Goal: Task Accomplishment & Management: Manage account settings

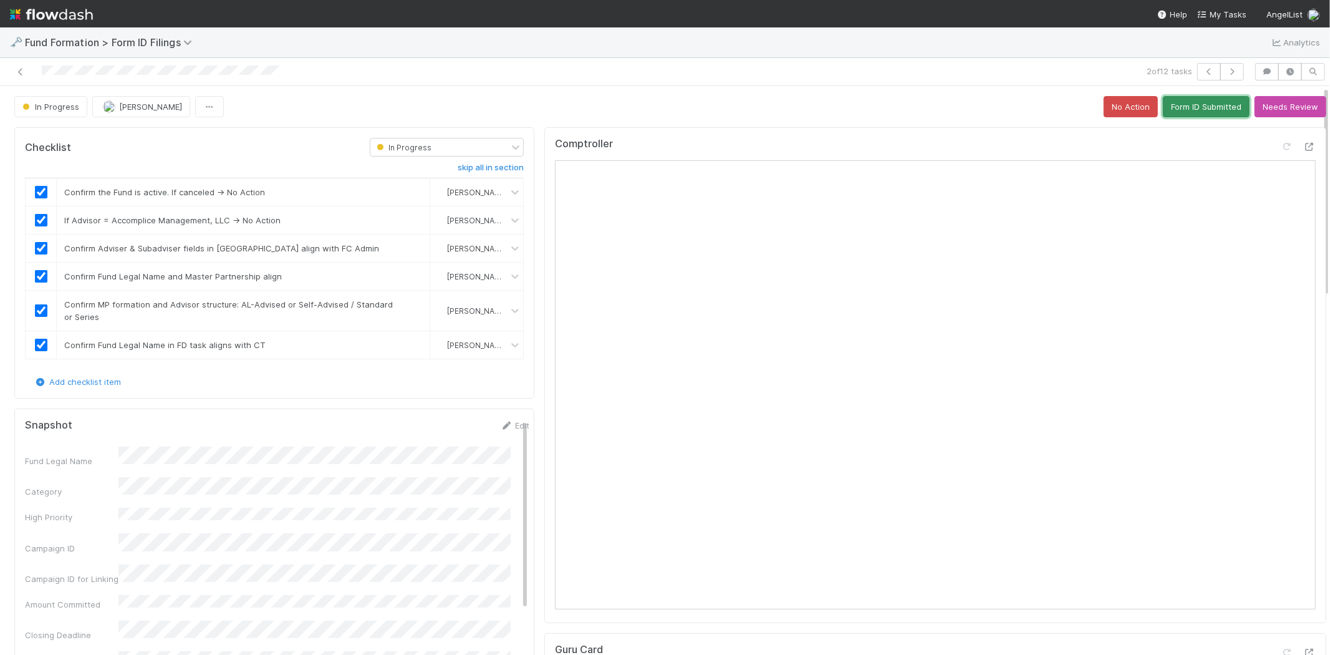
click at [1197, 113] on button "Form ID Submitted" at bounding box center [1206, 106] width 87 height 21
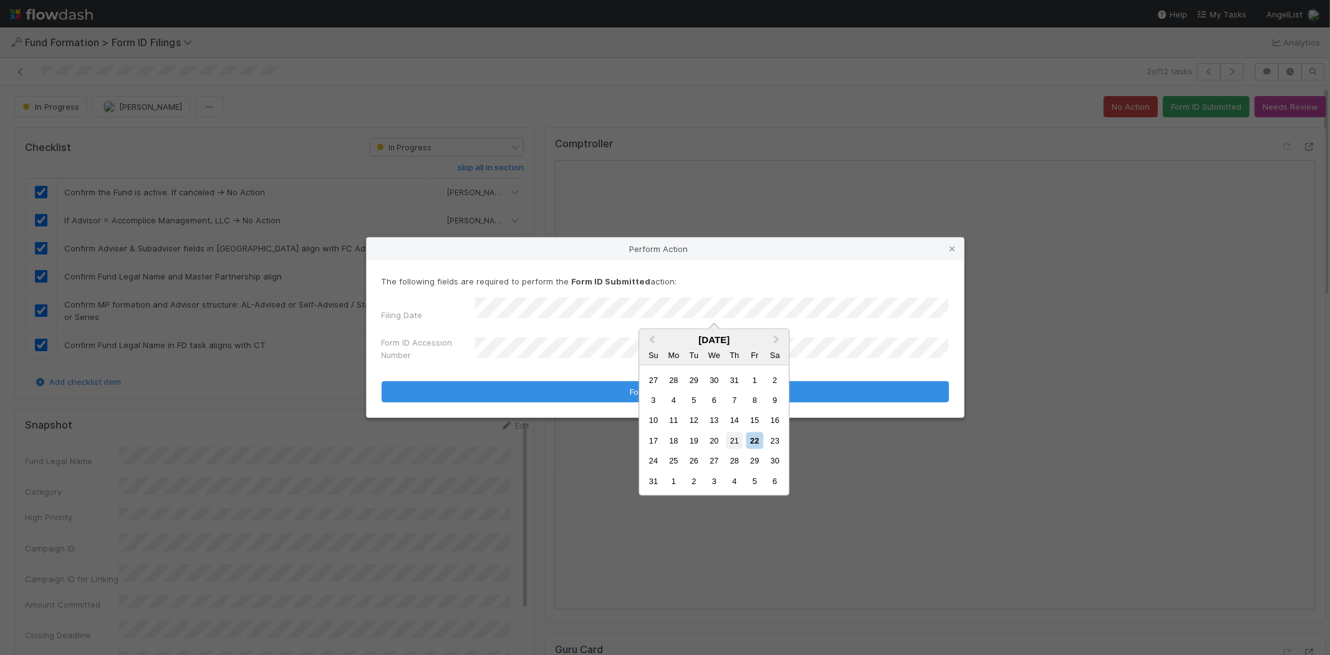
click at [732, 438] on div "21" at bounding box center [734, 440] width 17 height 17
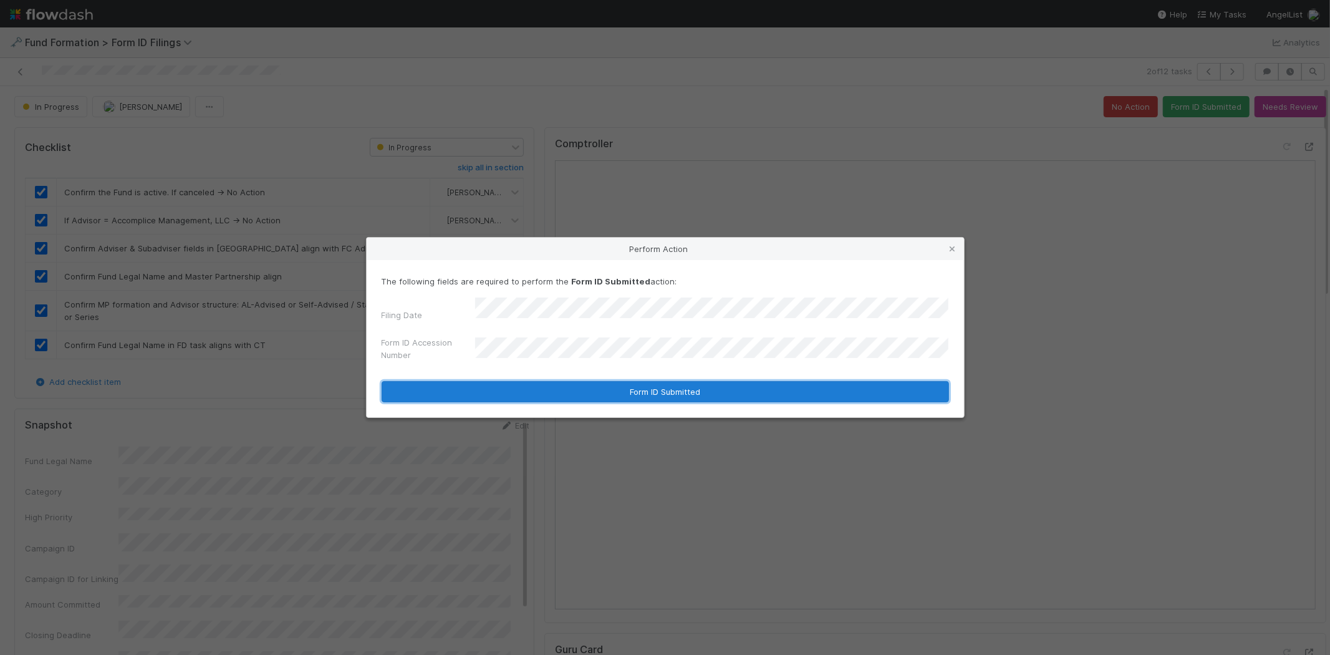
click at [501, 395] on button "Form ID Submitted" at bounding box center [664, 391] width 567 height 21
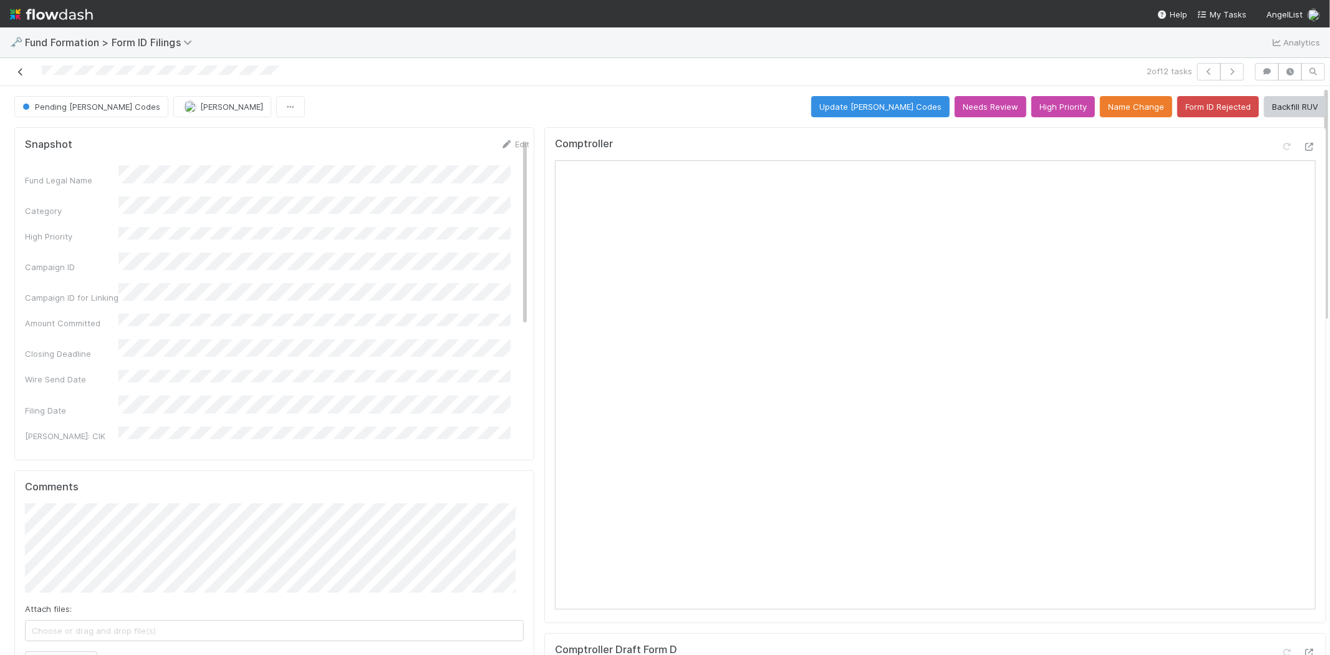
click at [20, 71] on icon at bounding box center [20, 72] width 12 height 8
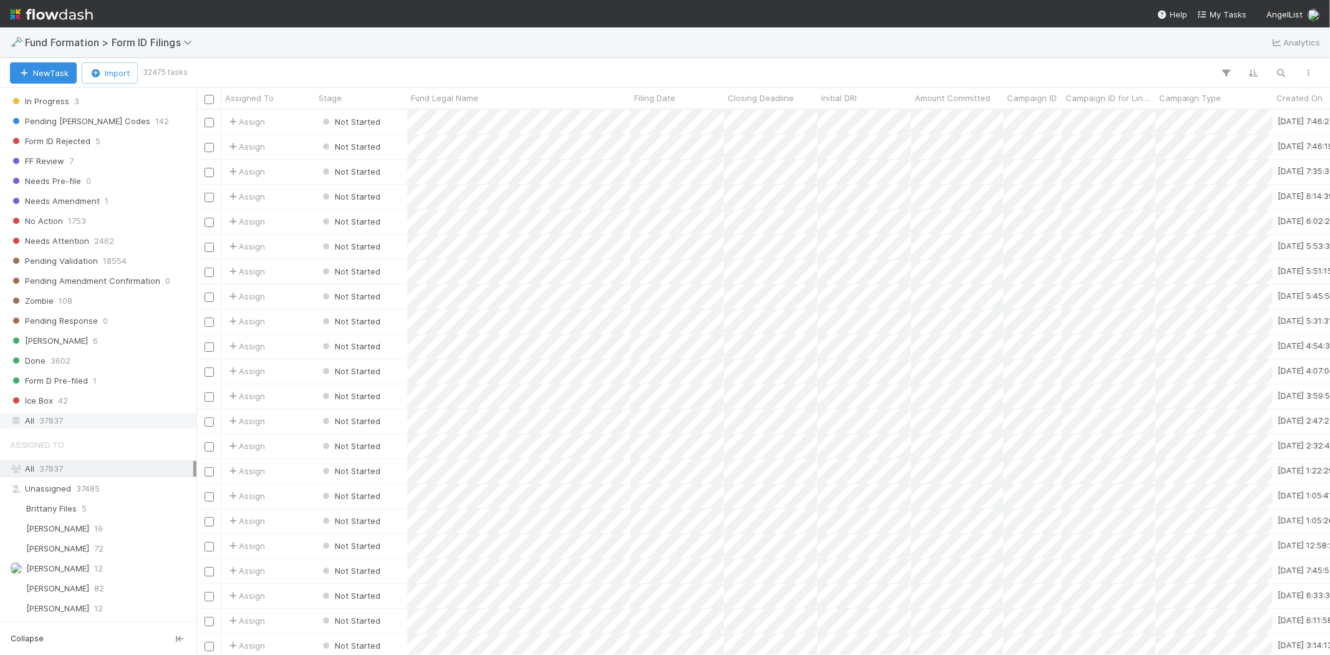
scroll to position [377, 0]
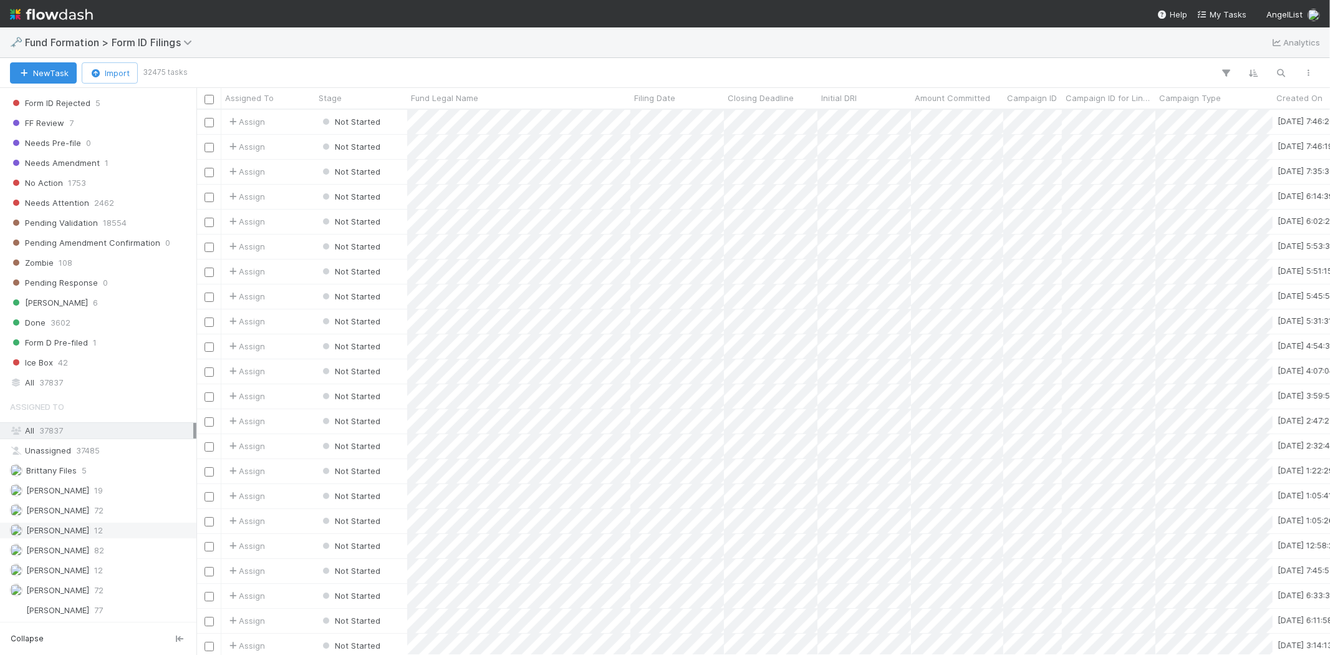
click at [60, 522] on span "Karen Jane Salcedo" at bounding box center [49, 530] width 79 height 16
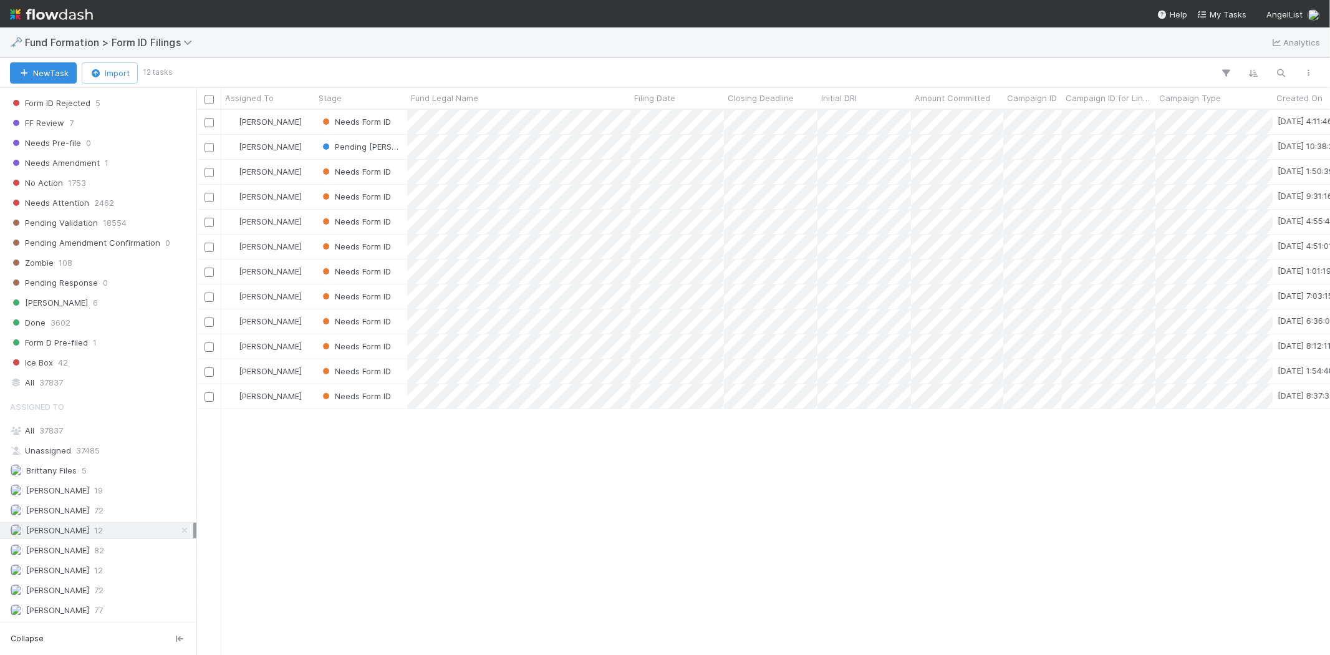
scroll to position [534, 1123]
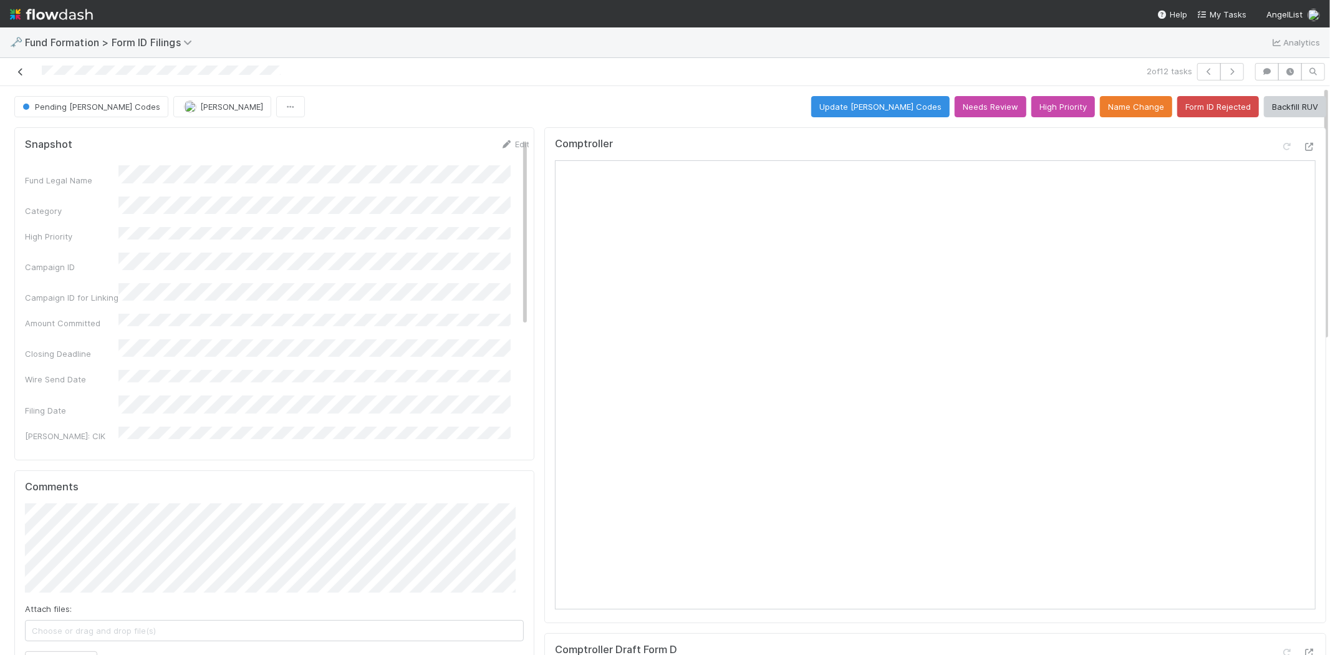
click at [21, 69] on icon at bounding box center [20, 72] width 12 height 8
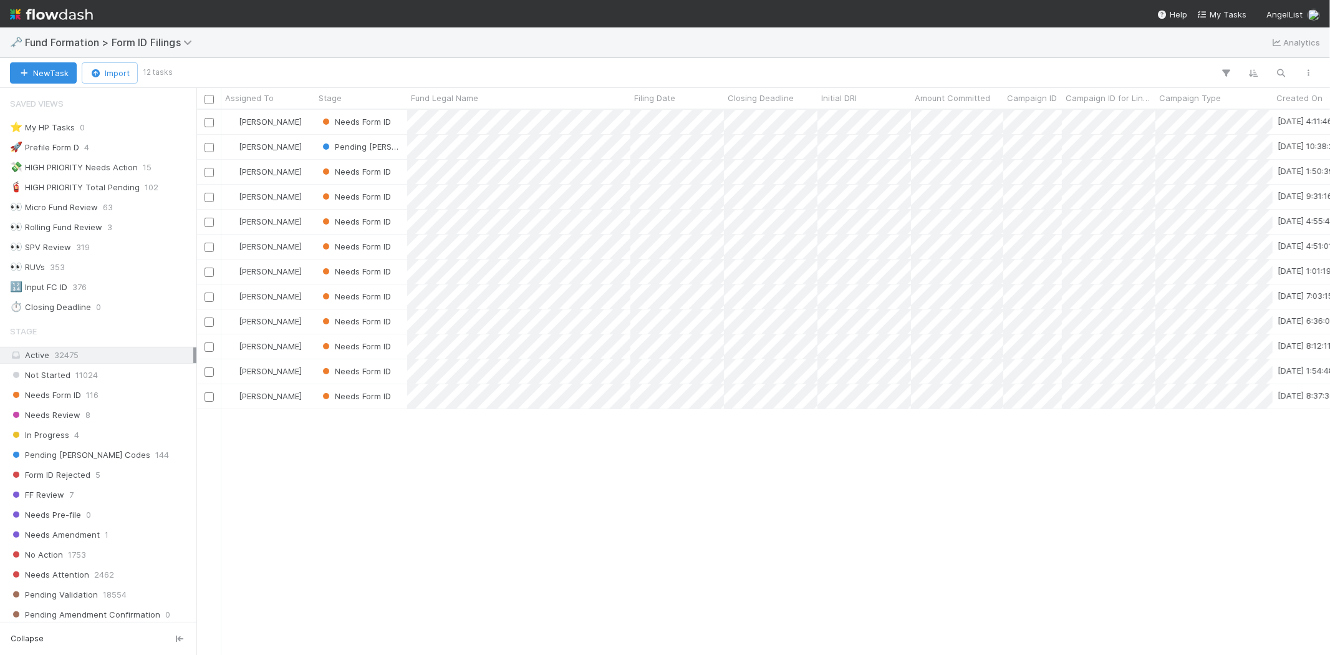
scroll to position [11, 10]
drag, startPoint x: 388, startPoint y: 479, endPoint x: 408, endPoint y: 423, distance: 59.3
click at [388, 477] on div "Karen Jane Salcedo Needs Form ID 8/20/25, 4:11:46 AM 8/21/25, 6:18:52 PM 0 Kare…" at bounding box center [762, 382] width 1133 height 544
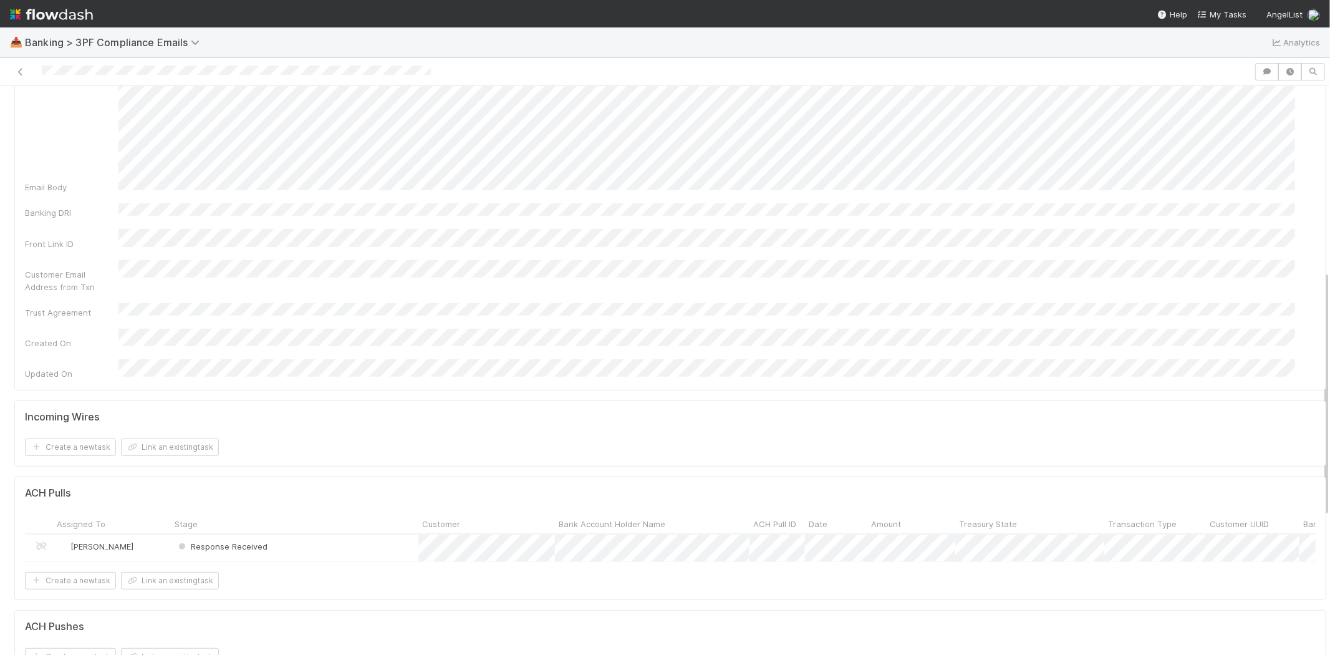
scroll to position [554, 0]
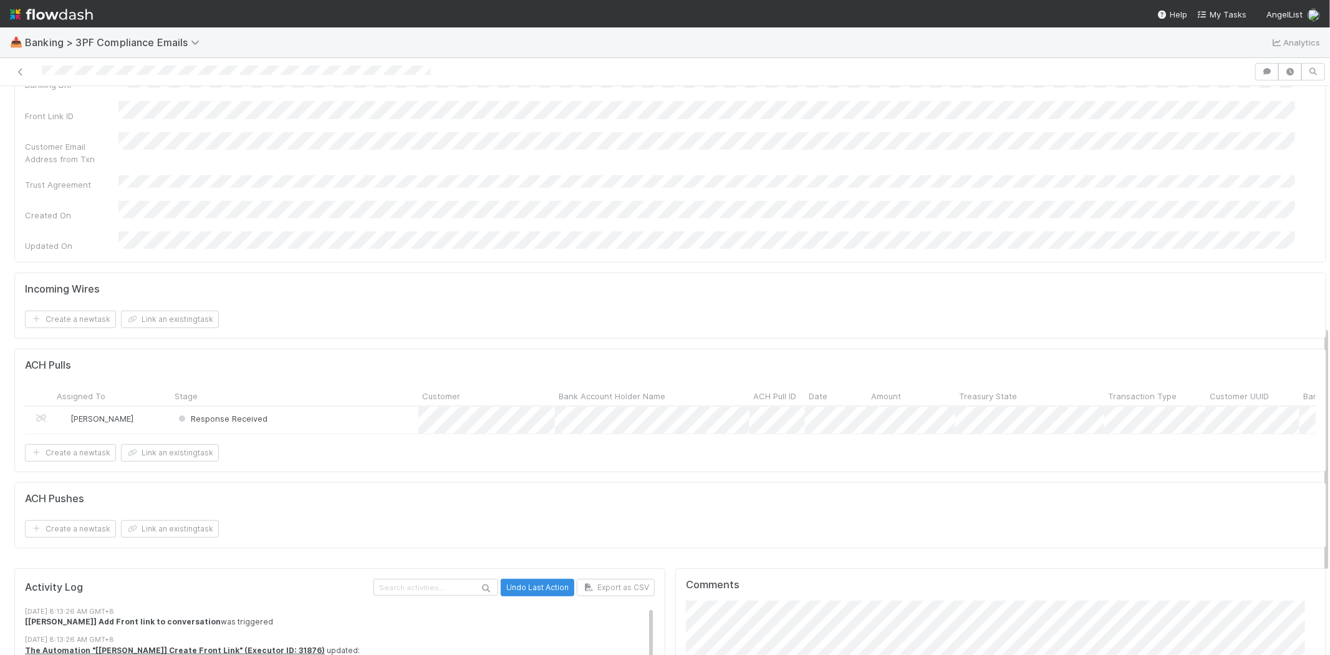
click at [329, 406] on div "Response Received" at bounding box center [294, 419] width 247 height 27
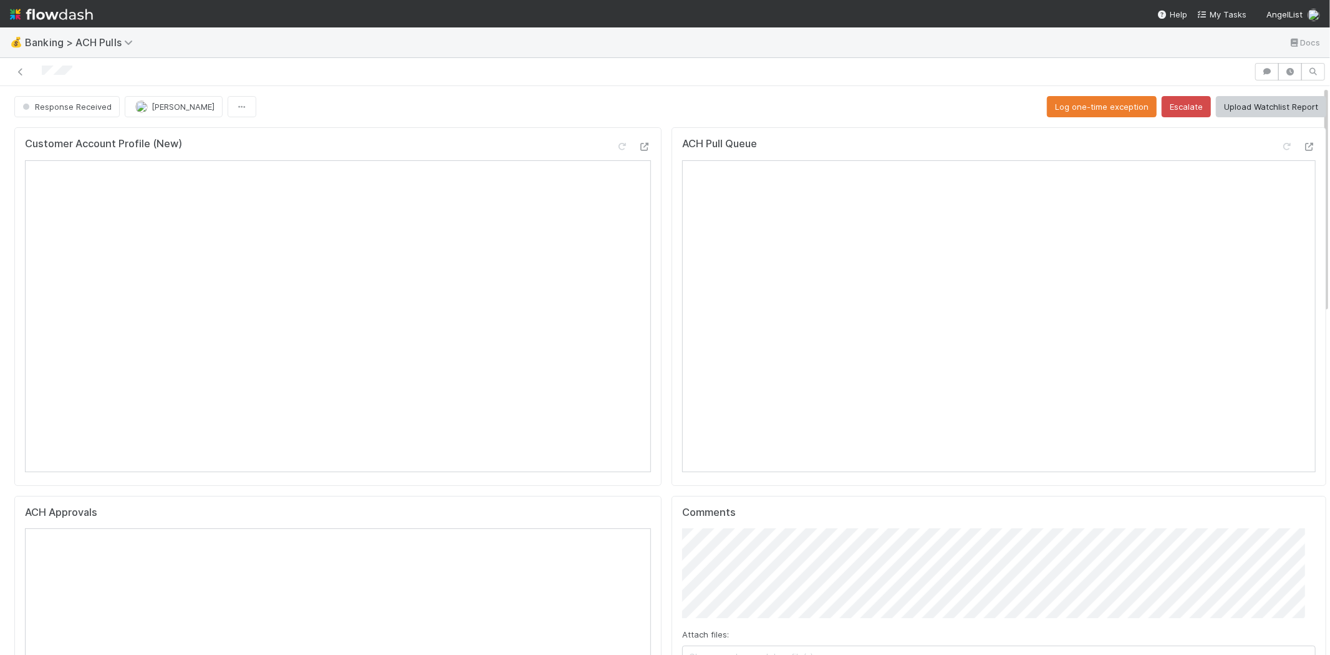
scroll to position [69, 0]
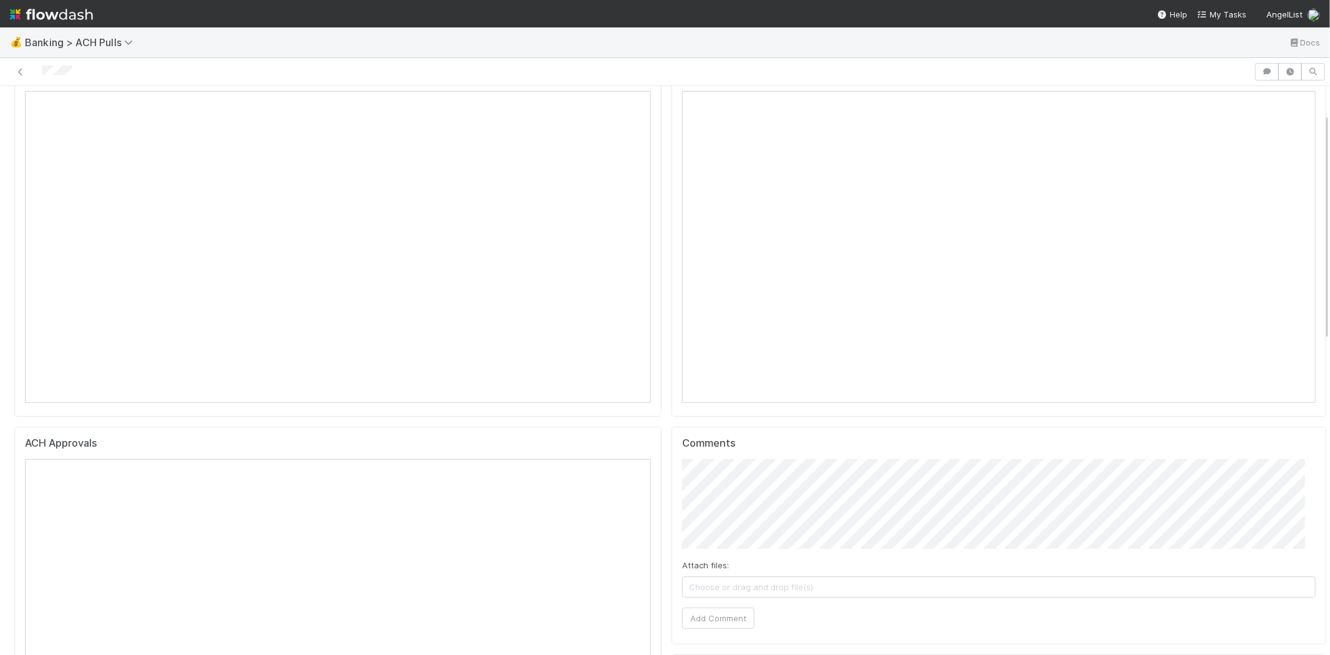
click at [773, 587] on span "Choose or drag and drop file(s)" at bounding box center [999, 587] width 632 height 20
click at [718, 615] on button "Add Comment" at bounding box center [718, 617] width 72 height 21
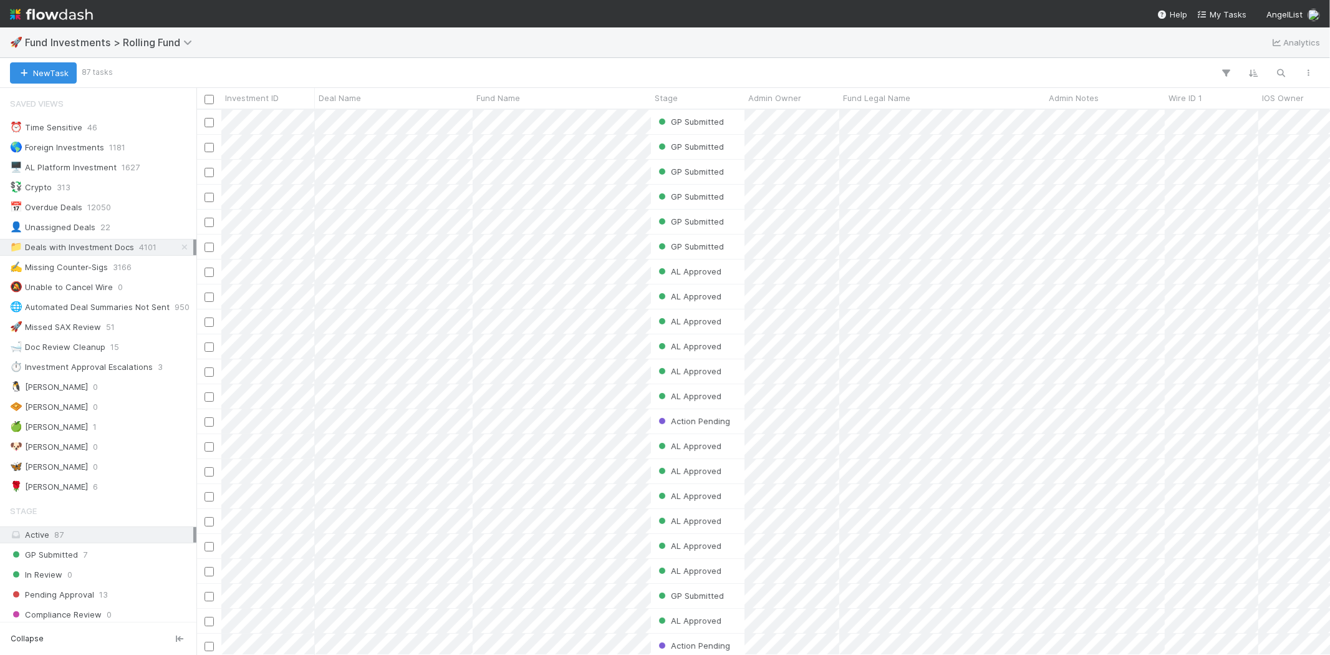
scroll to position [11, 10]
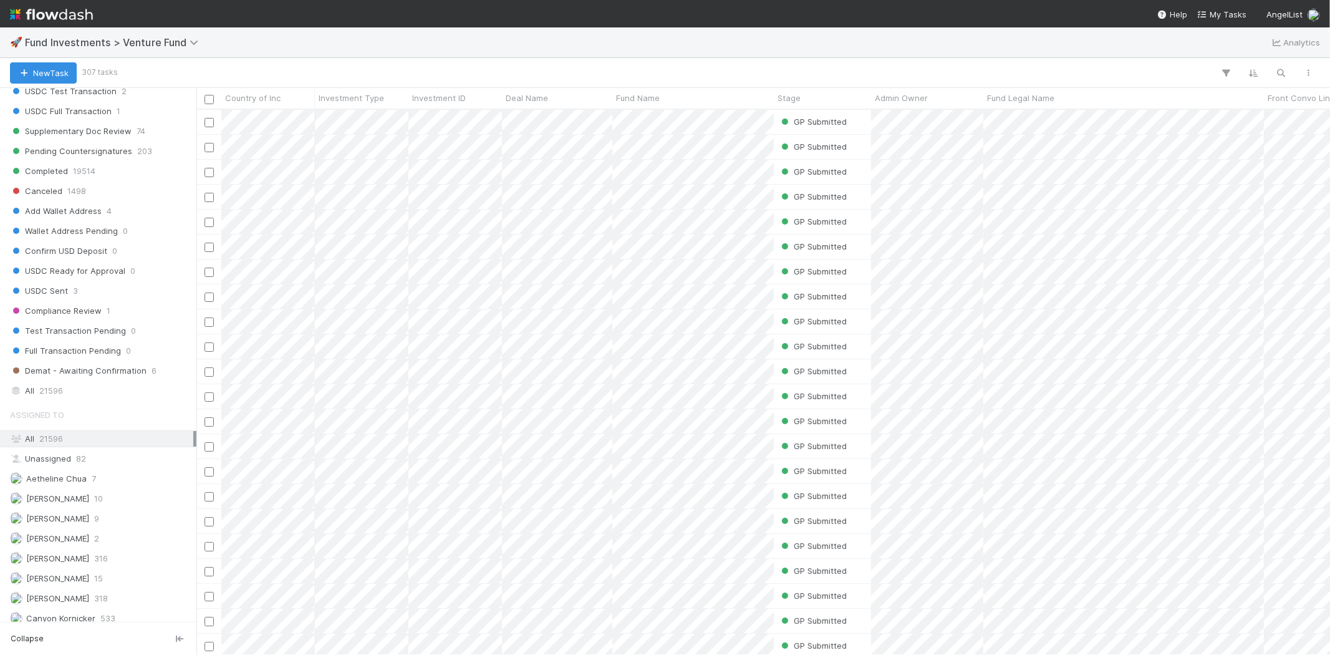
scroll to position [693, 0]
click at [59, 385] on span "21596" at bounding box center [51, 381] width 24 height 16
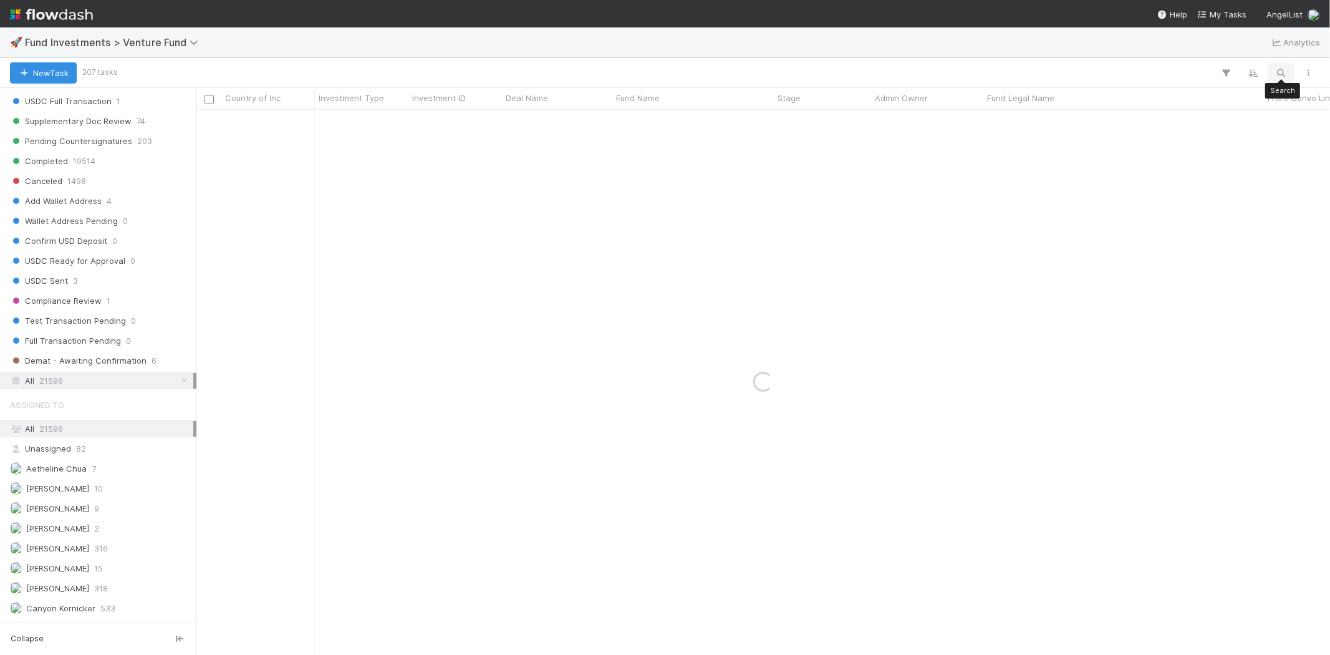
click at [1277, 69] on icon "button" at bounding box center [1281, 72] width 12 height 11
type input "Juxta"
click at [582, 235] on div "GP Submitted Jack Plank 8/22/25, 2:06:48 AM 8/22/25, 4:02:22 AM 0 0 0 2" at bounding box center [762, 382] width 1133 height 544
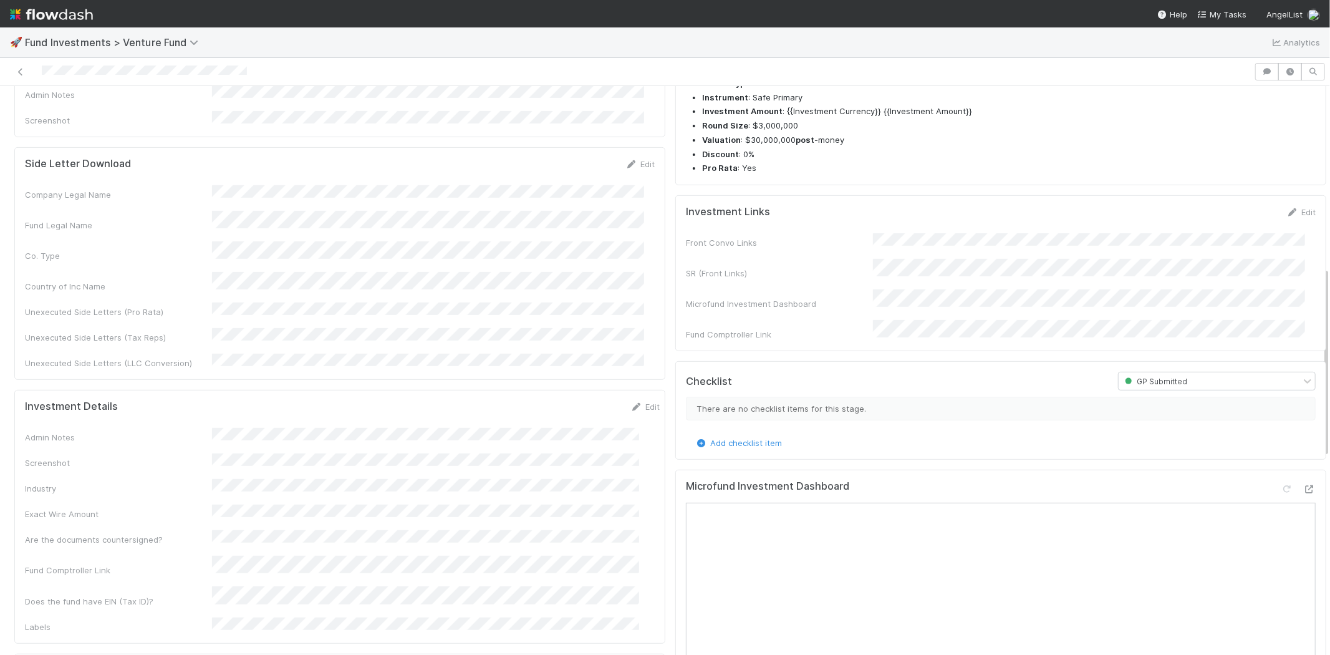
scroll to position [554, 0]
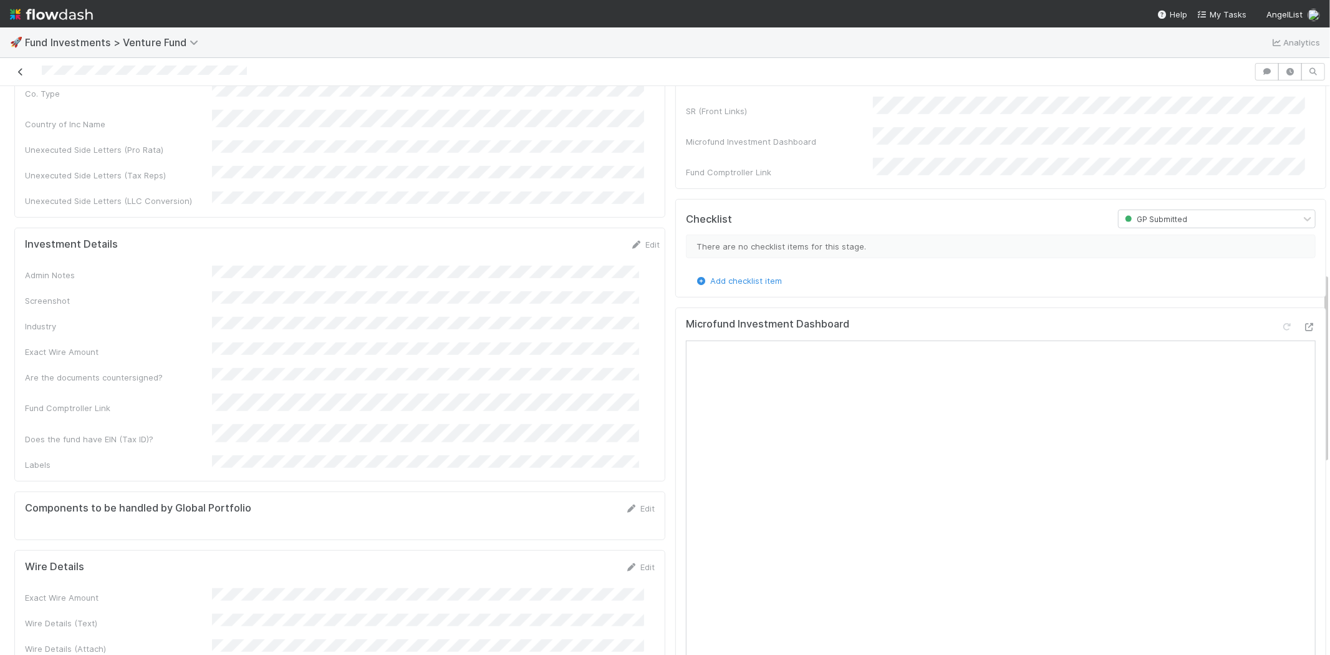
click at [21, 72] on icon at bounding box center [20, 72] width 12 height 8
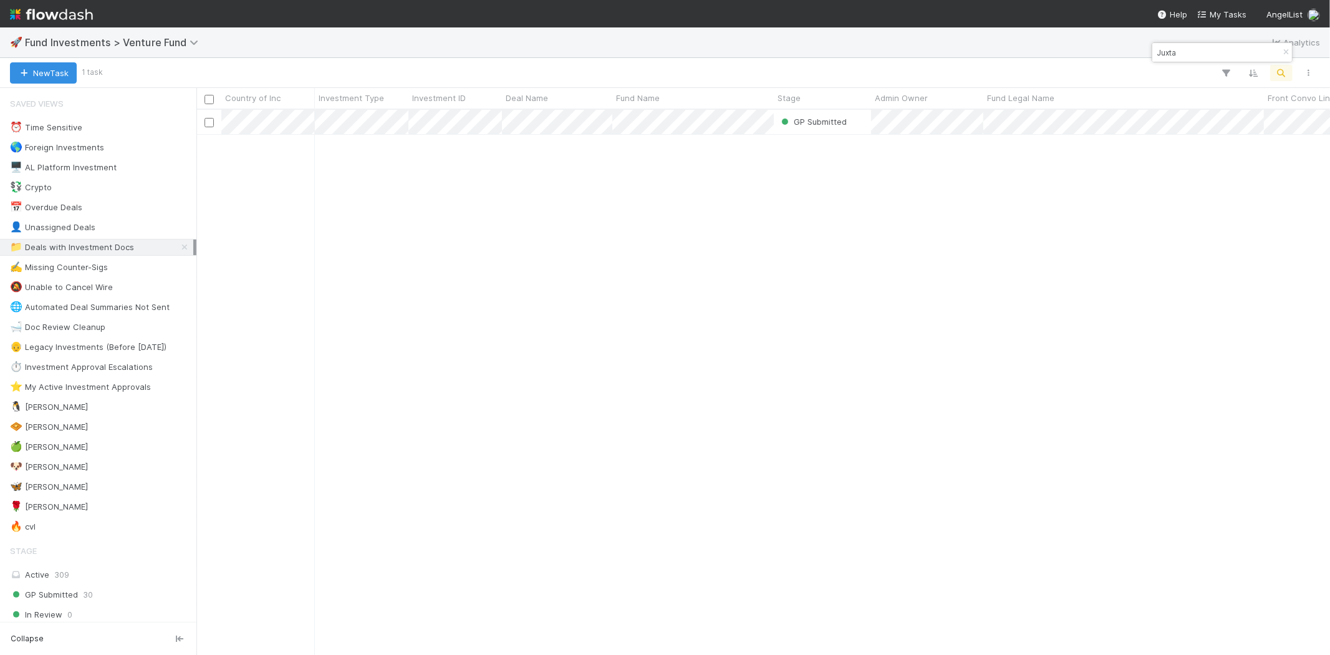
scroll to position [534, 1123]
click at [1192, 51] on input "Juxta" at bounding box center [1216, 52] width 125 height 15
click at [436, 209] on div "AL Approved Manav Mehta 8/11/25, 11:36:07 AM 8/22/25, 5:40:57 AM 0 0 0 0 Comple…" at bounding box center [762, 382] width 1133 height 544
click at [1182, 52] on input "amidon" at bounding box center [1216, 52] width 125 height 15
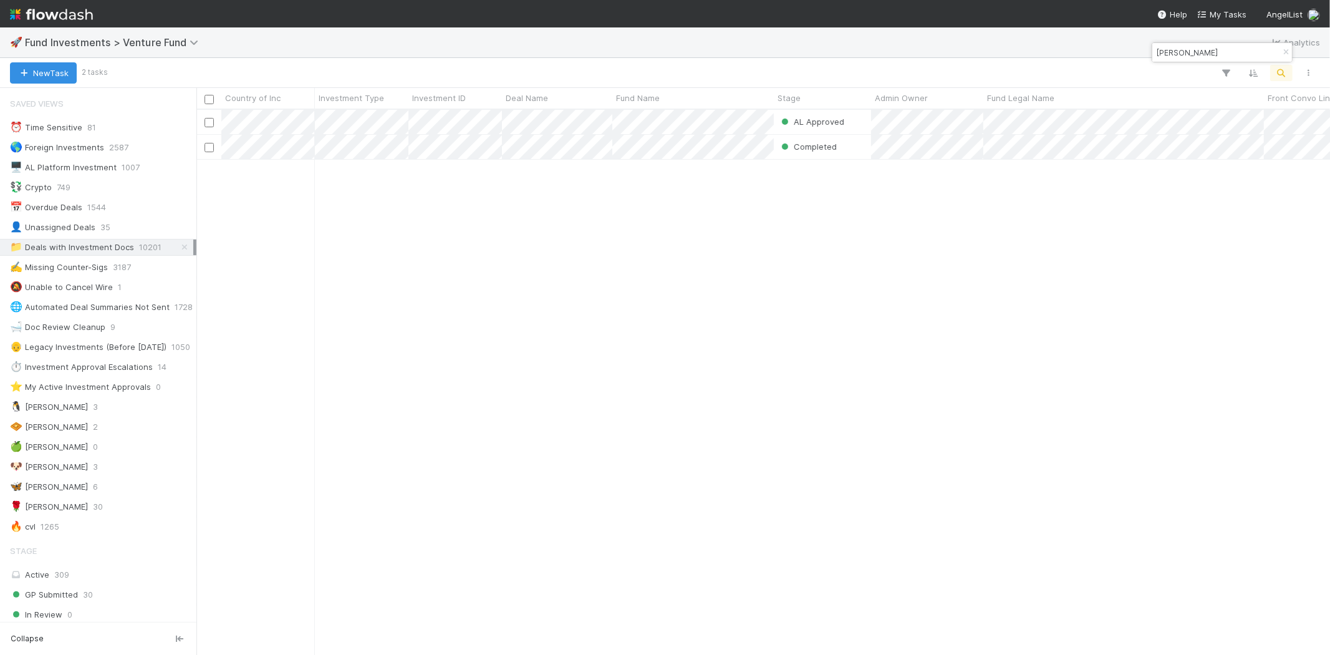
click at [1182, 52] on input "amidon" at bounding box center [1216, 52] width 125 height 15
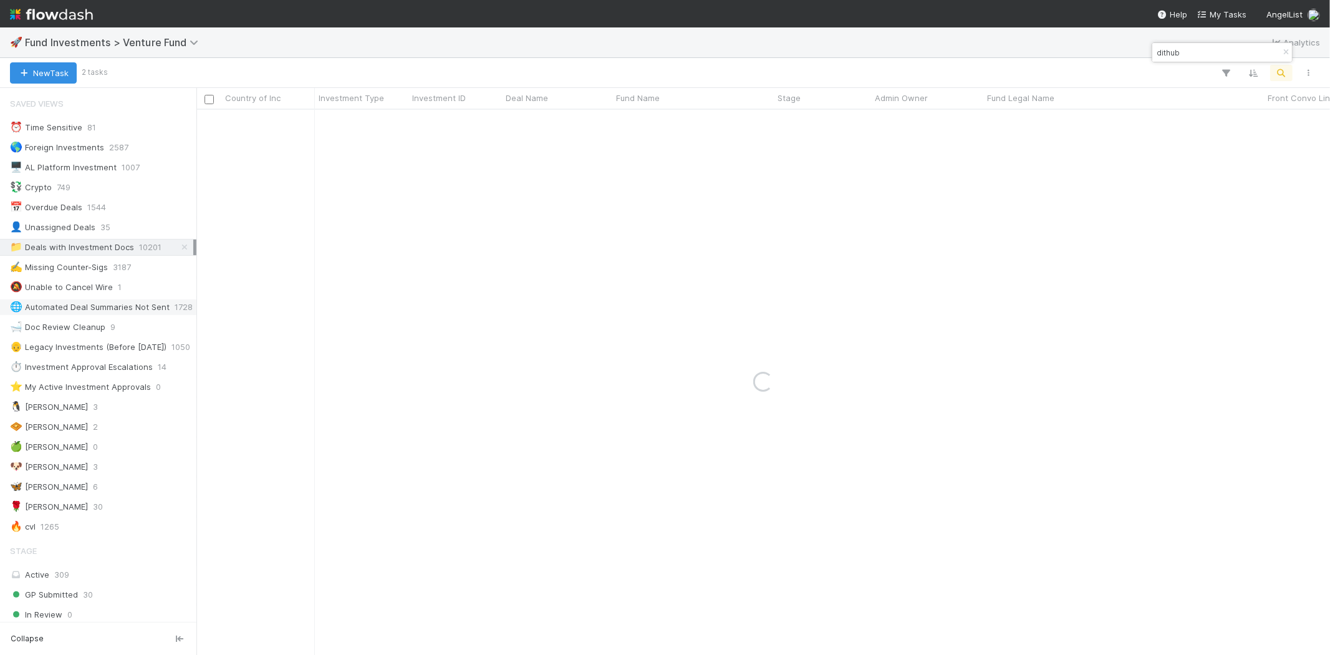
type input "dithub"
click at [1203, 47] on input "dithub" at bounding box center [1216, 52] width 125 height 15
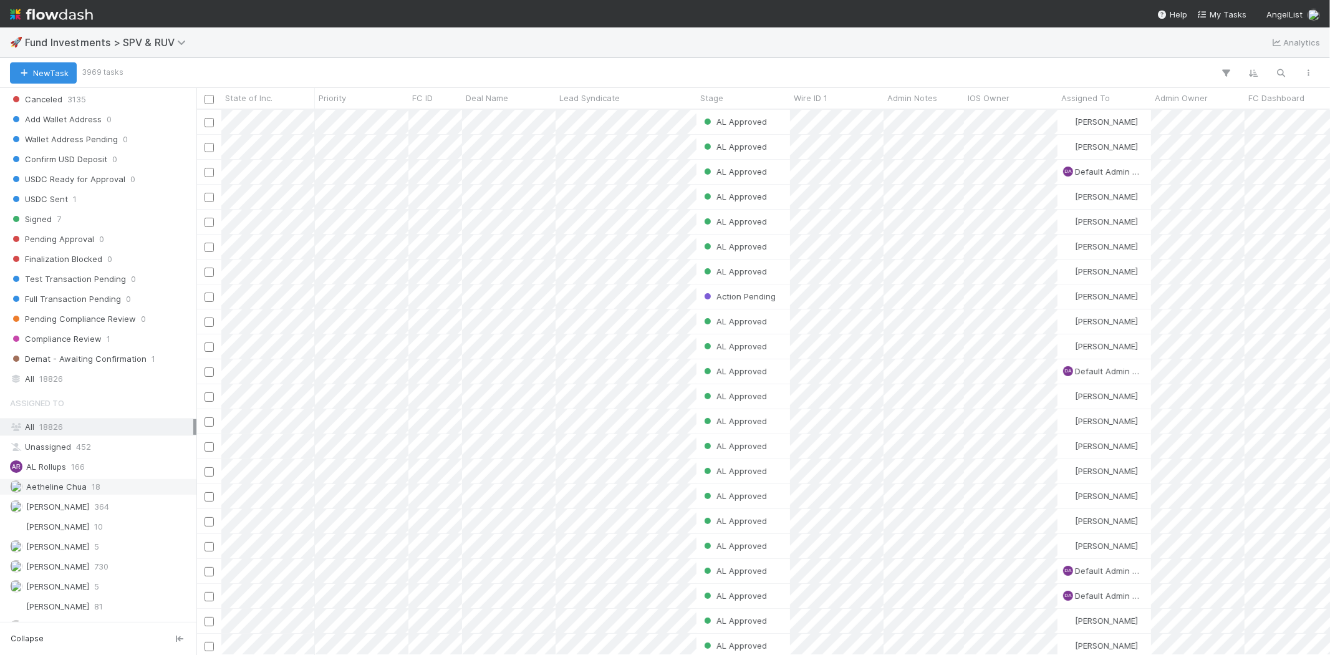
scroll to position [831, 0]
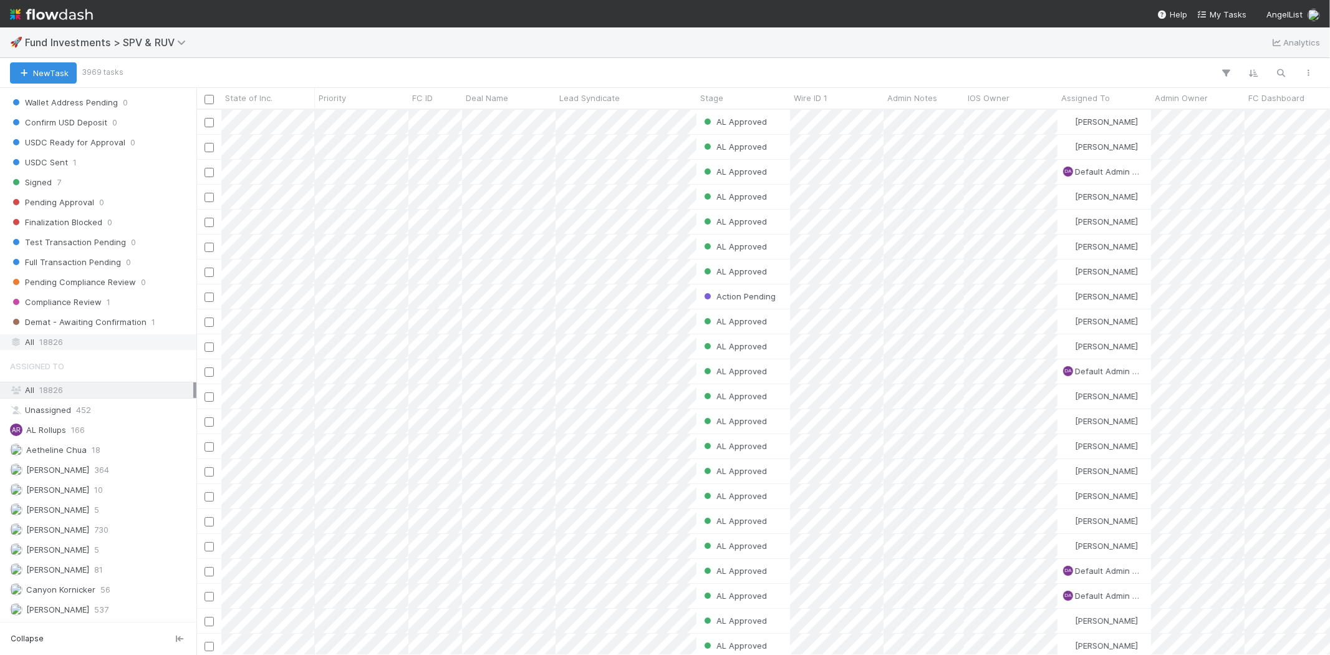
click at [65, 345] on div "All 18826" at bounding box center [101, 342] width 183 height 16
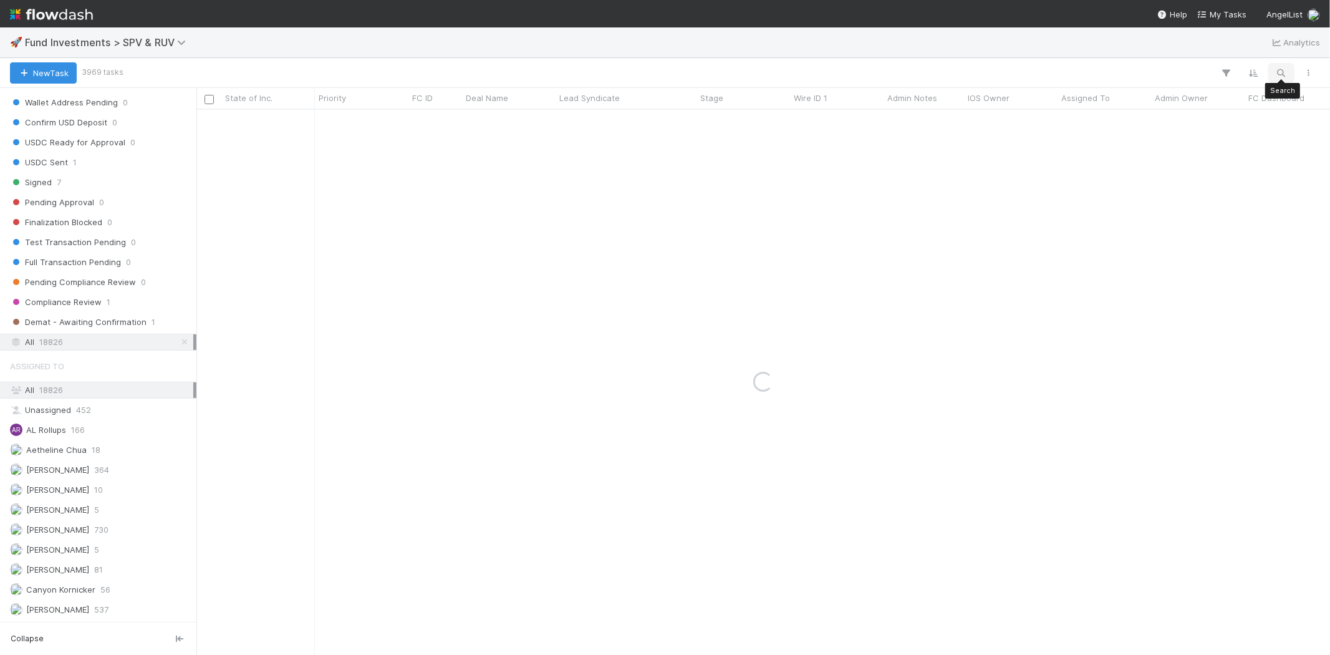
click at [1282, 65] on button "button" at bounding box center [1281, 73] width 22 height 16
type input "ch-0728"
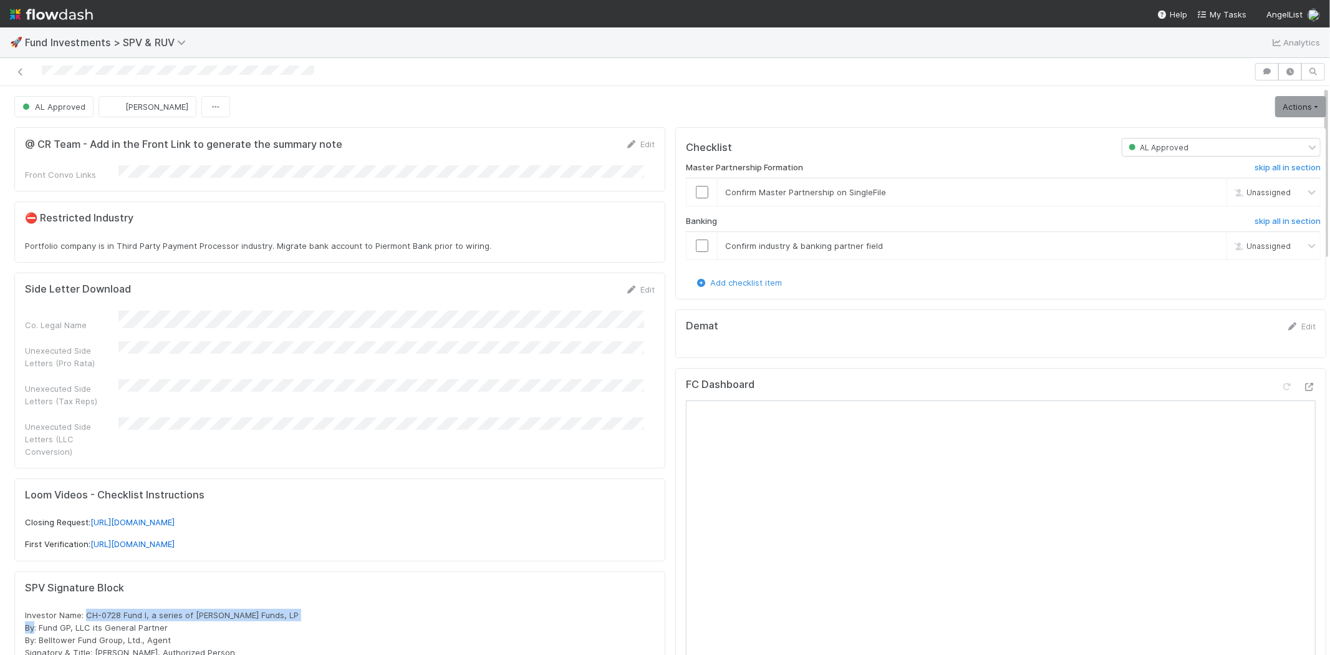
drag, startPoint x: 85, startPoint y: 596, endPoint x: 316, endPoint y: 590, distance: 230.7
click at [316, 590] on div "SPV Signature Block Investor Name: CH-0728 Fund I, a series of Zachary Ginsburg…" at bounding box center [340, 633] width 630 height 102
copy span "CH-0728 Fund I, a series of Zachary Ginsburg Funds, LP"
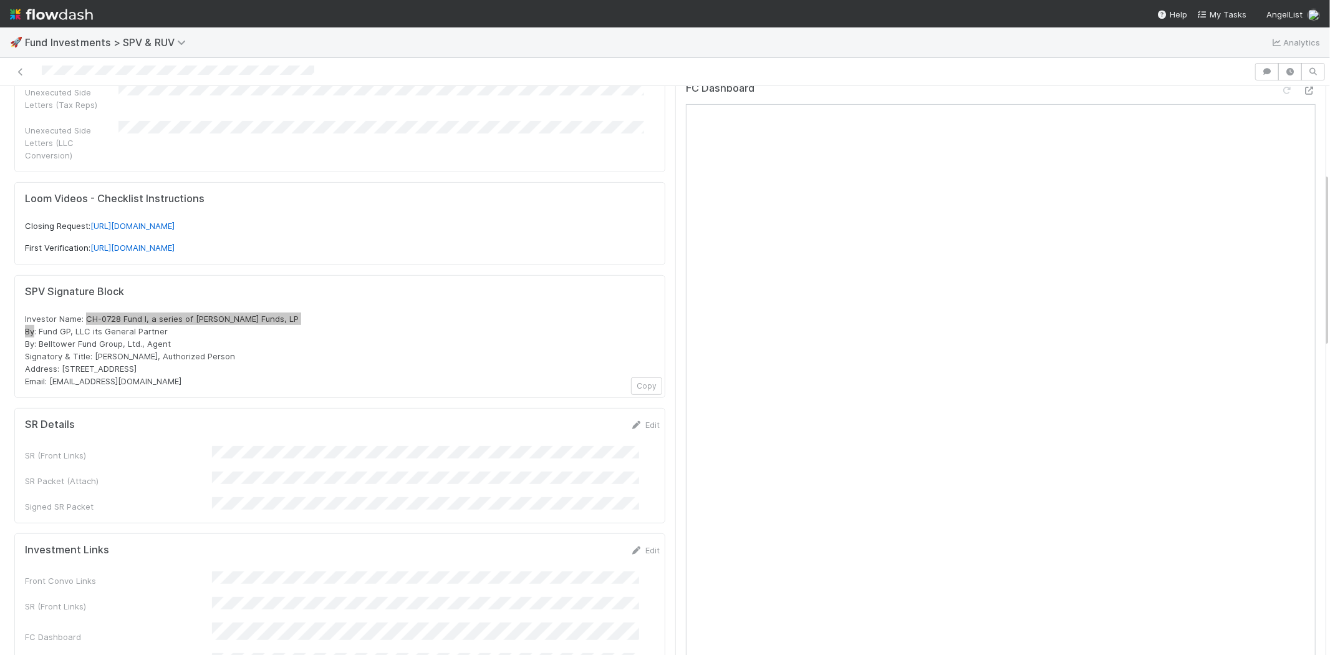
scroll to position [277, 0]
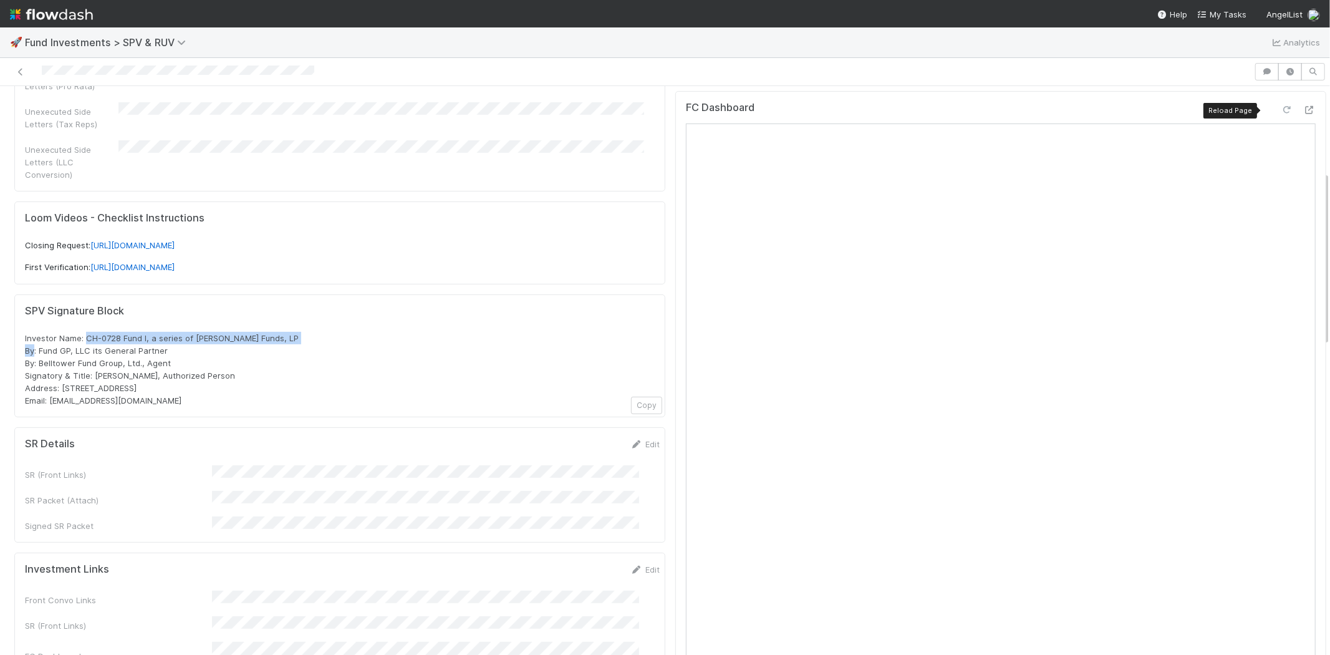
click at [1280, 107] on icon at bounding box center [1286, 110] width 12 height 8
click at [1303, 106] on icon at bounding box center [1309, 110] width 12 height 8
click at [1303, 112] on icon at bounding box center [1309, 110] width 12 height 8
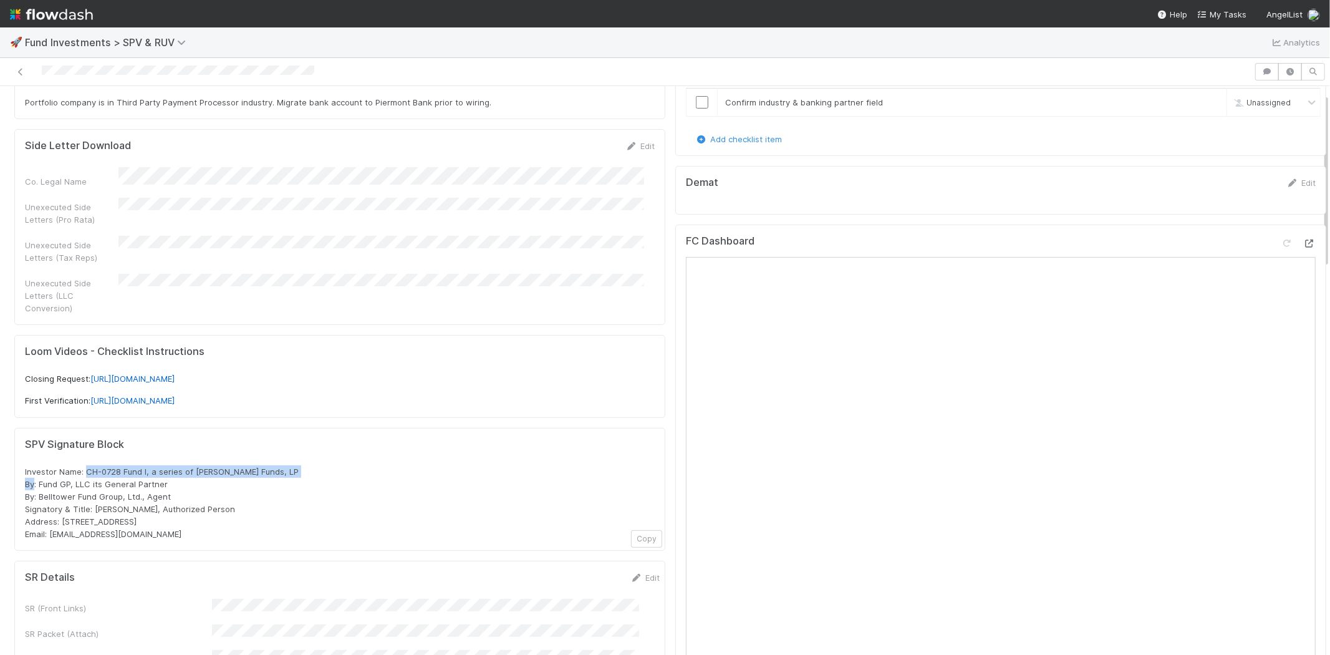
scroll to position [0, 0]
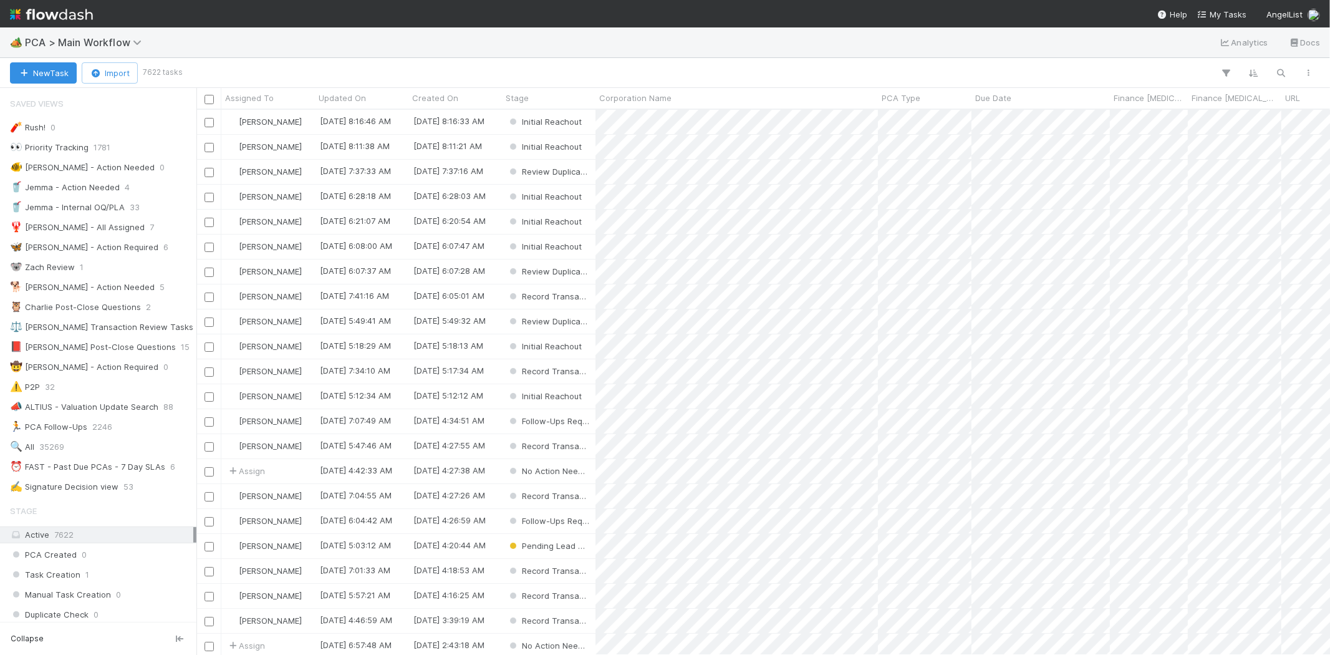
scroll to position [534, 1123]
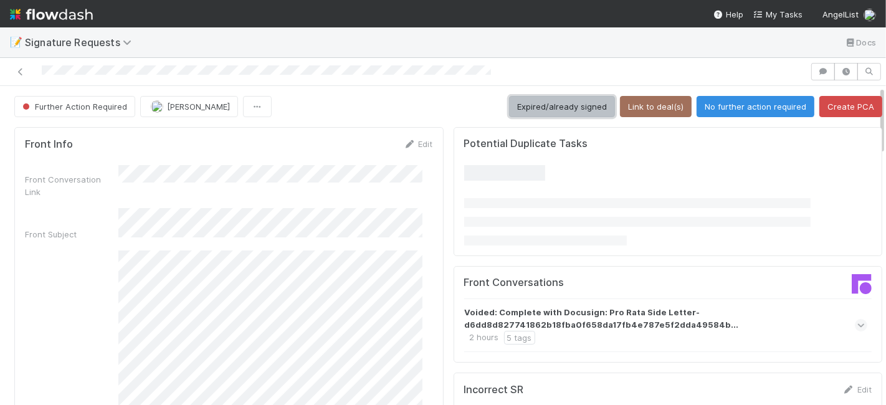
click at [532, 111] on button "Expired/already signed" at bounding box center [562, 106] width 106 height 21
click at [555, 101] on button "Expired/already signed" at bounding box center [562, 106] width 106 height 21
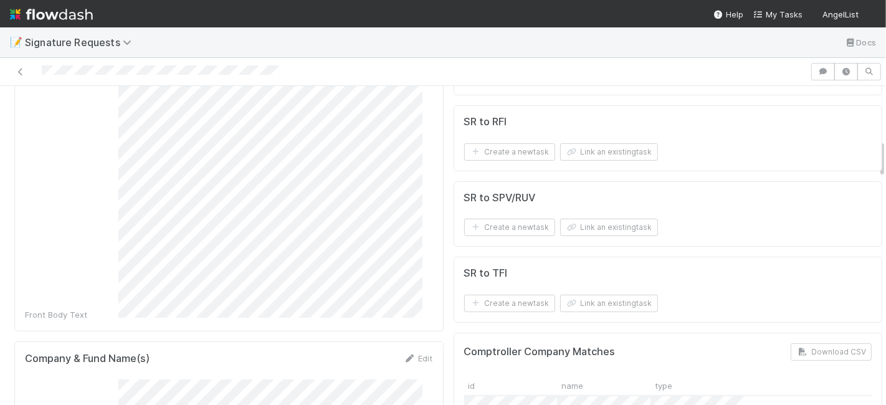
scroll to position [554, 0]
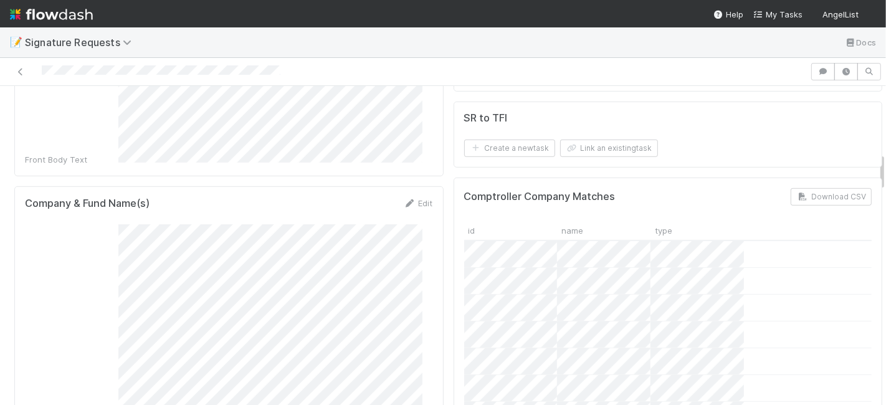
click at [414, 198] on link "Edit" at bounding box center [418, 203] width 29 height 10
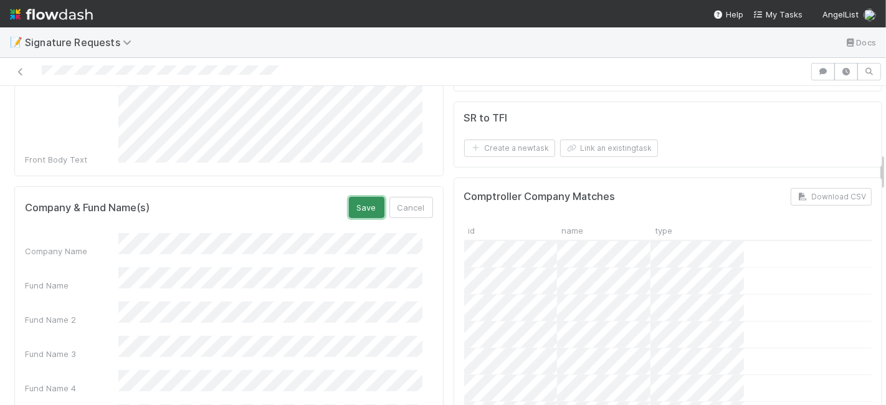
click at [349, 197] on button "Save" at bounding box center [367, 207] width 36 height 21
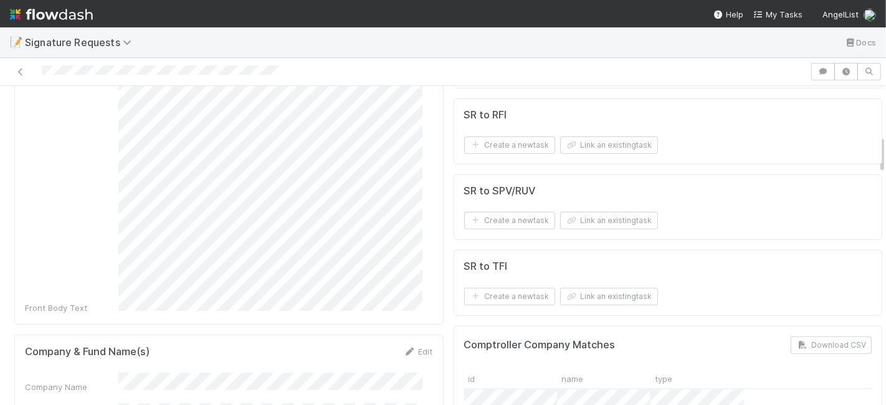
scroll to position [346, 0]
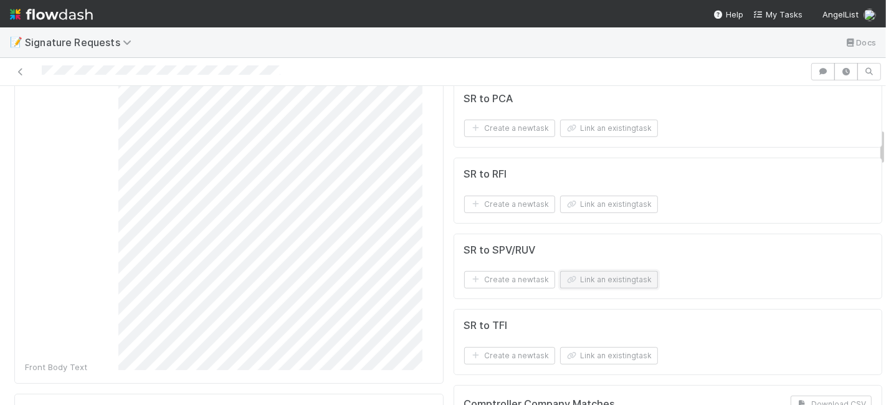
click at [624, 278] on button "Link an existing task" at bounding box center [609, 279] width 98 height 17
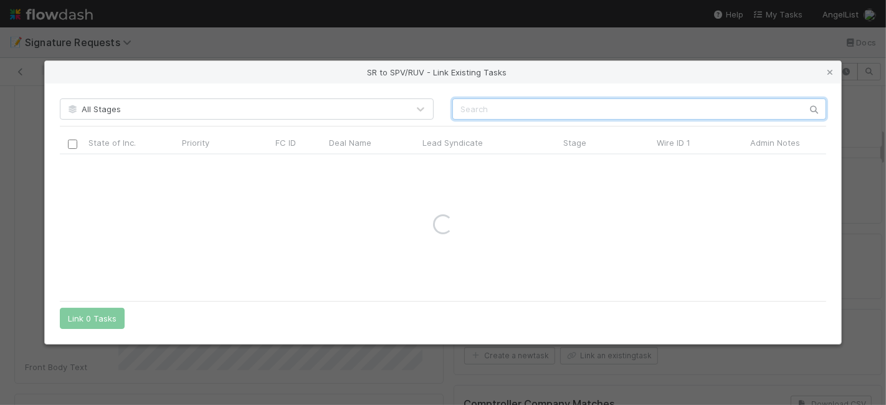
click at [504, 104] on input "text" at bounding box center [640, 108] width 374 height 21
paste input "57545"
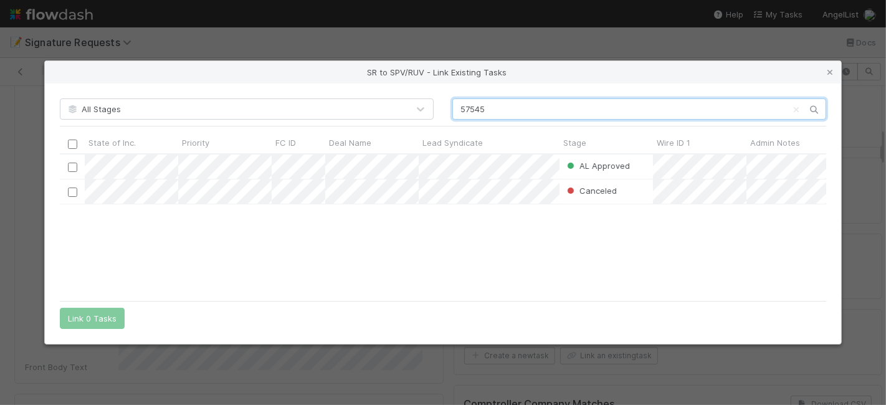
scroll to position [130, 756]
type input "57545"
click at [68, 165] on input "checkbox" at bounding box center [72, 167] width 9 height 9
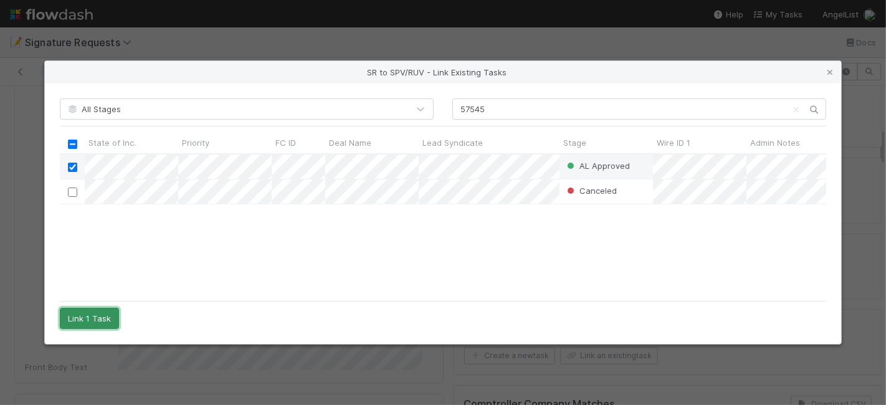
click at [85, 314] on button "Link 1 Task" at bounding box center [89, 318] width 59 height 21
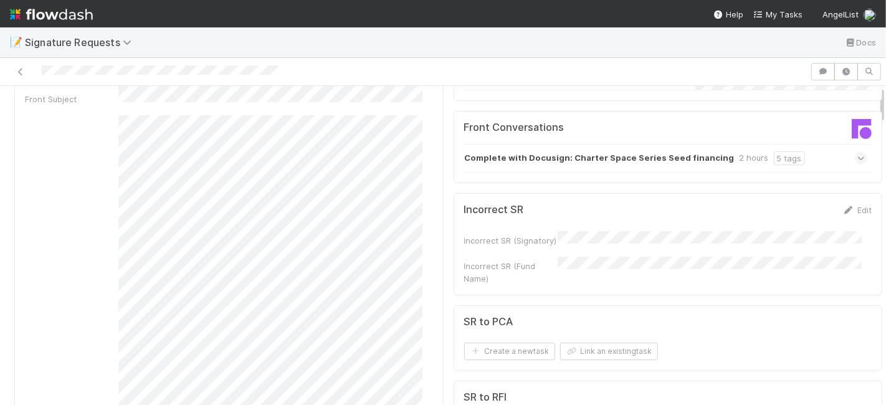
scroll to position [0, 0]
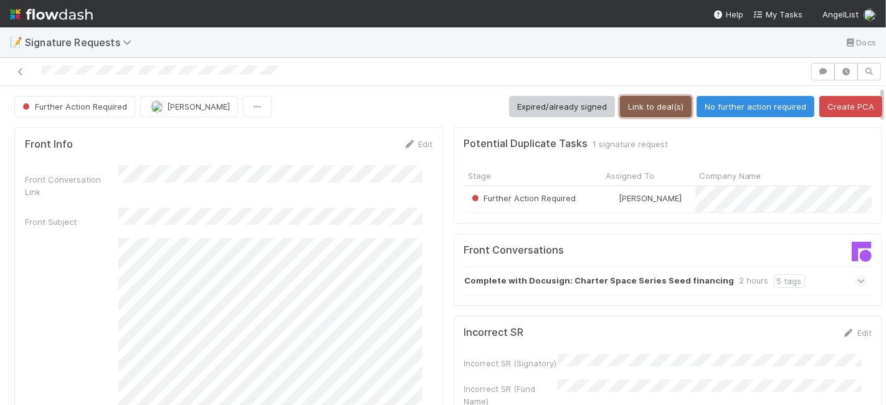
click at [628, 104] on button "Link to deal(s)" at bounding box center [656, 106] width 72 height 21
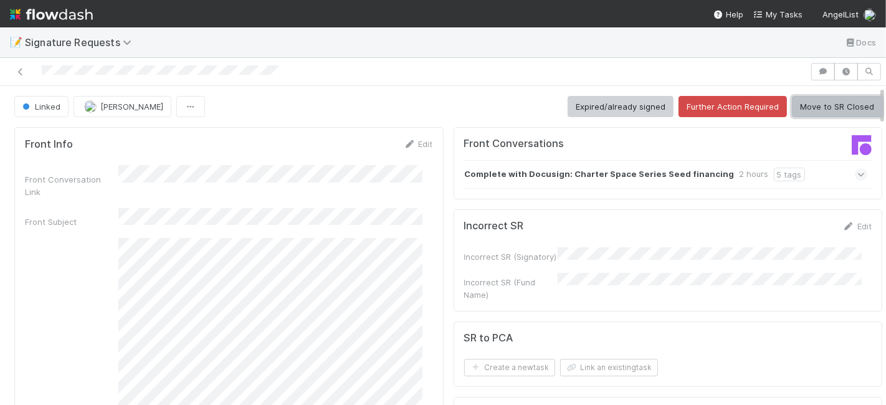
click at [811, 105] on button "Move to SR Closed" at bounding box center [837, 106] width 90 height 21
click at [813, 102] on button "Move to SR Closed" at bounding box center [837, 106] width 90 height 21
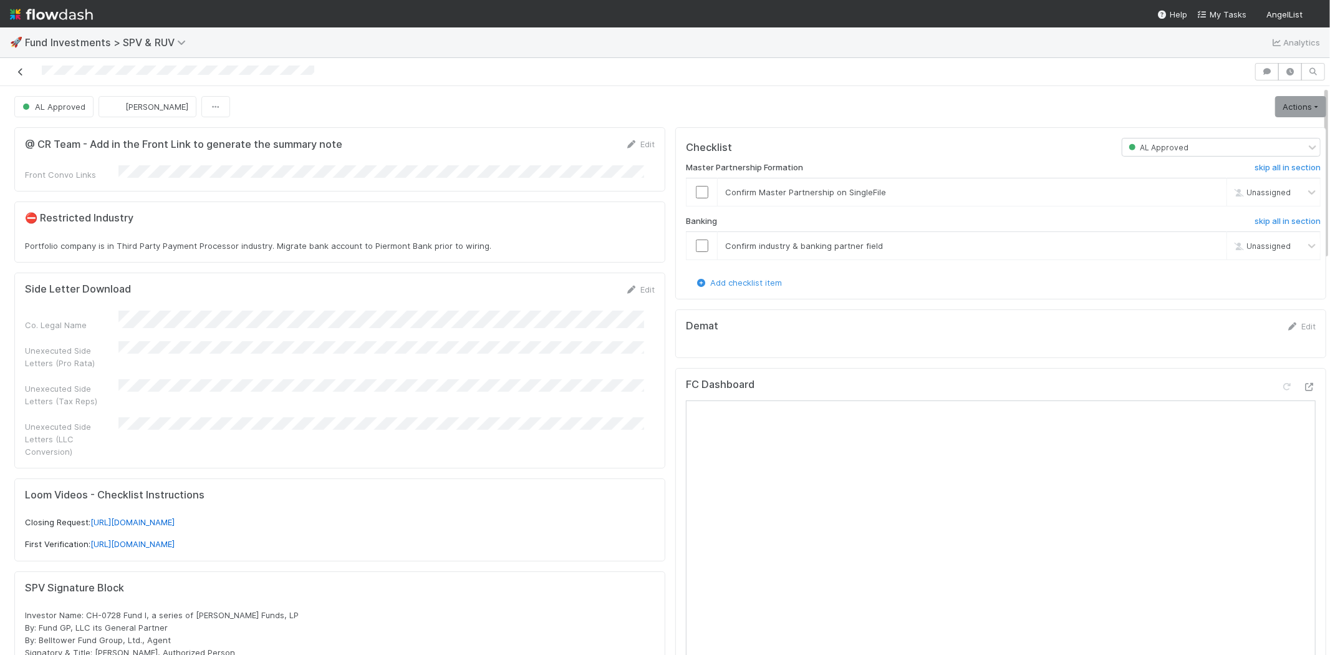
click at [19, 70] on icon at bounding box center [20, 72] width 12 height 8
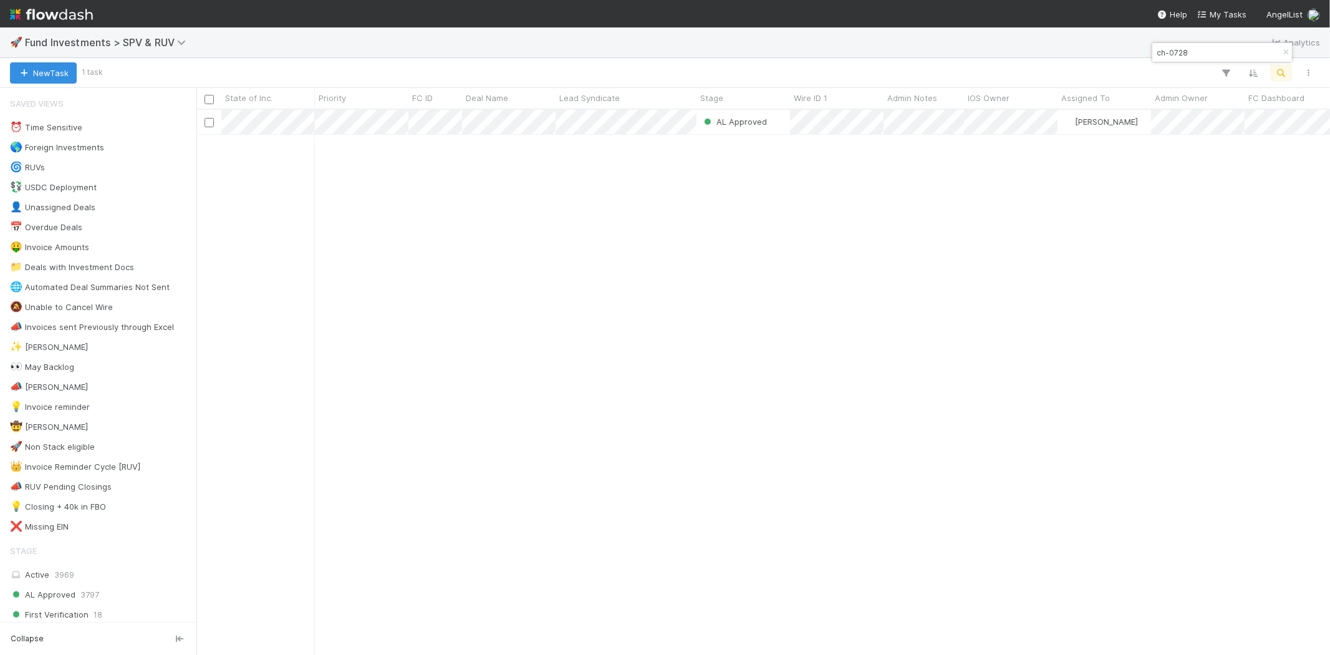
scroll to position [534, 1123]
drag, startPoint x: 1171, startPoint y: 55, endPoint x: 1212, endPoint y: 55, distance: 41.1
click at [1212, 55] on input "ch-0728" at bounding box center [1216, 52] width 125 height 15
type input "ch-0820"
drag, startPoint x: 641, startPoint y: 271, endPoint x: 630, endPoint y: 228, distance: 44.5
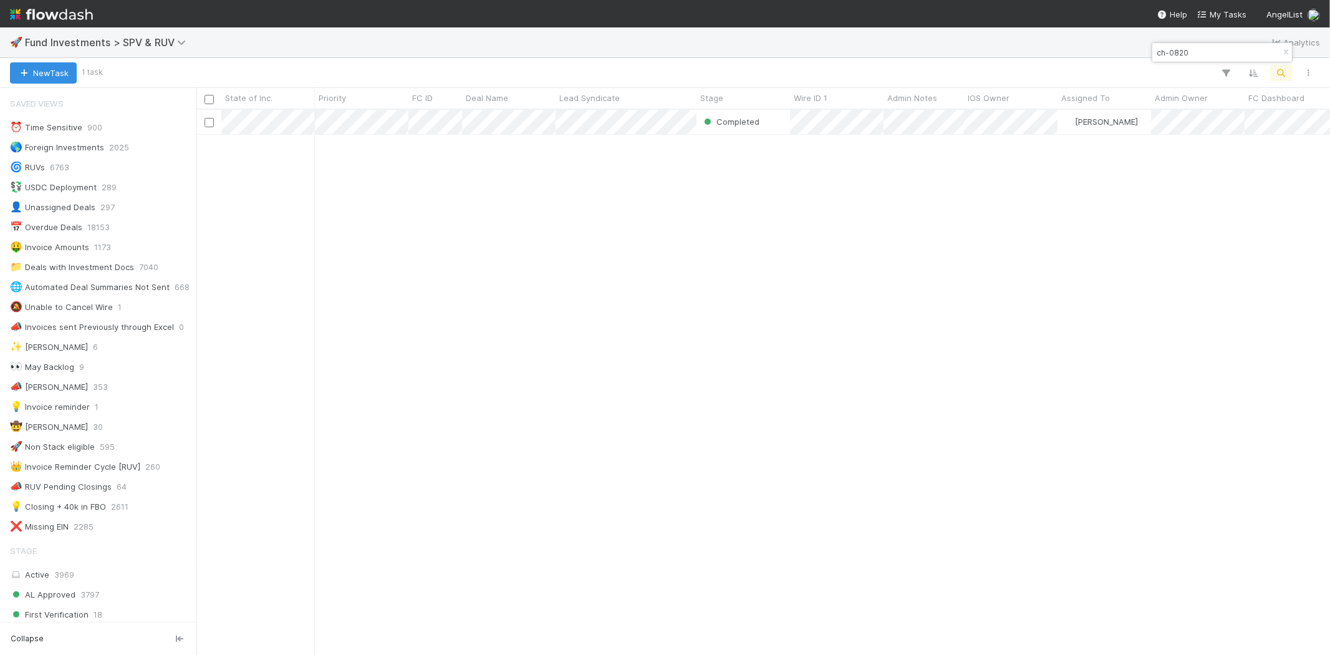
click at [641, 269] on div "Completed Amy Saks 10/25/23, 8:03:46 AM 6/11/25, 6:47:46 AM 0 0 1 1 0" at bounding box center [762, 382] width 1133 height 544
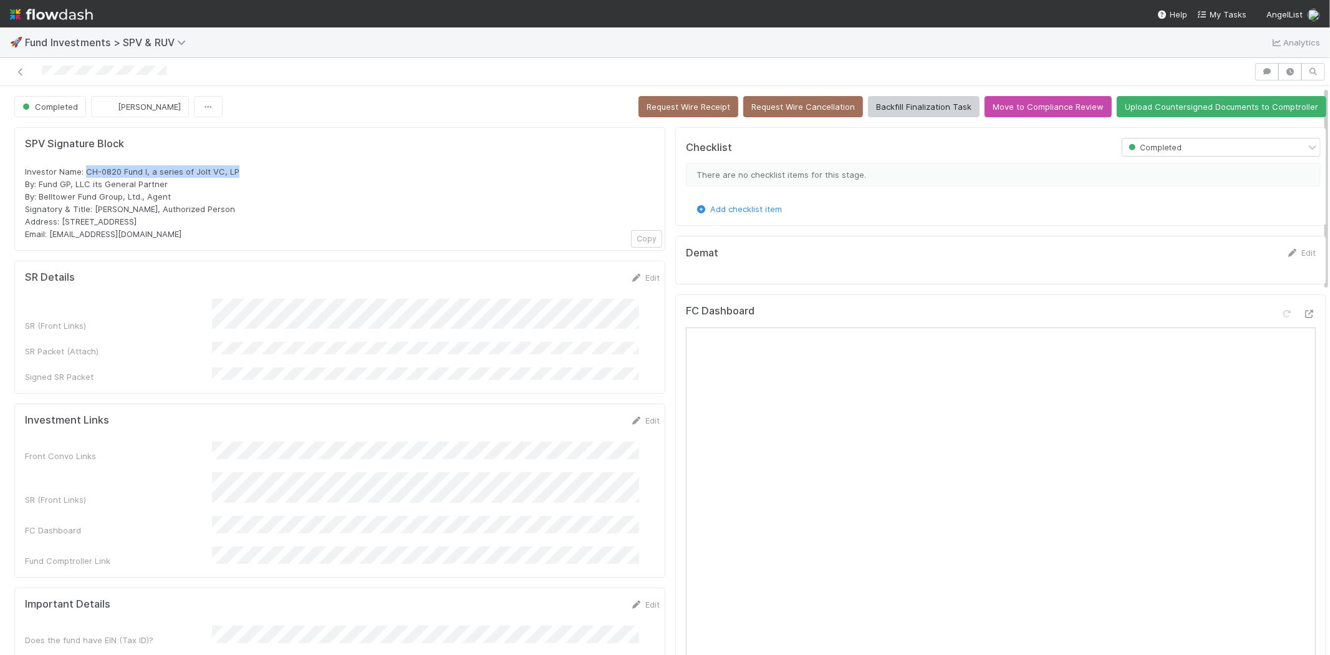
drag, startPoint x: 90, startPoint y: 170, endPoint x: 250, endPoint y: 166, distance: 160.2
click at [250, 166] on div "Investor Name: CH-0820 Fund I, a series of Jolt VC, LP By: Fund GP, LLC its Gen…" at bounding box center [340, 202] width 630 height 75
copy span "CH-0820 Fund I, a series of Jolt VC, LP"
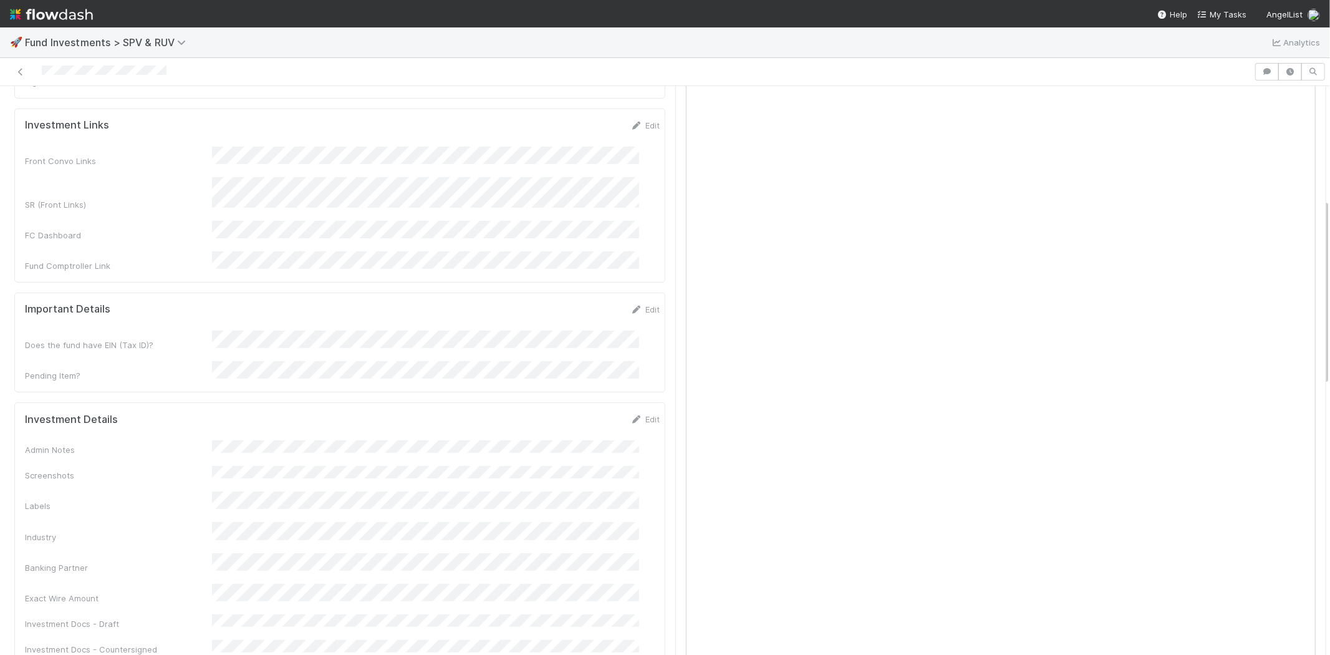
scroll to position [346, 0]
click at [17, 72] on icon at bounding box center [20, 72] width 12 height 8
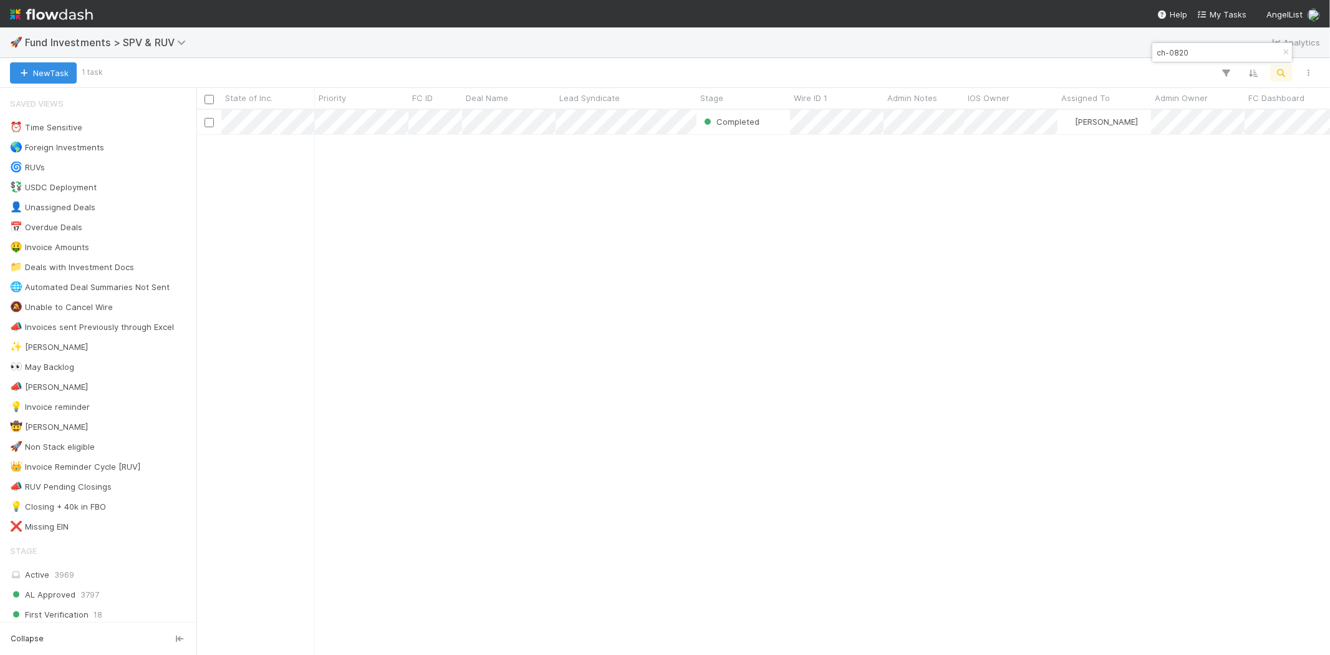
scroll to position [534, 1123]
click at [1192, 47] on input "ch-0820" at bounding box center [1216, 52] width 125 height 15
type input "amidon"
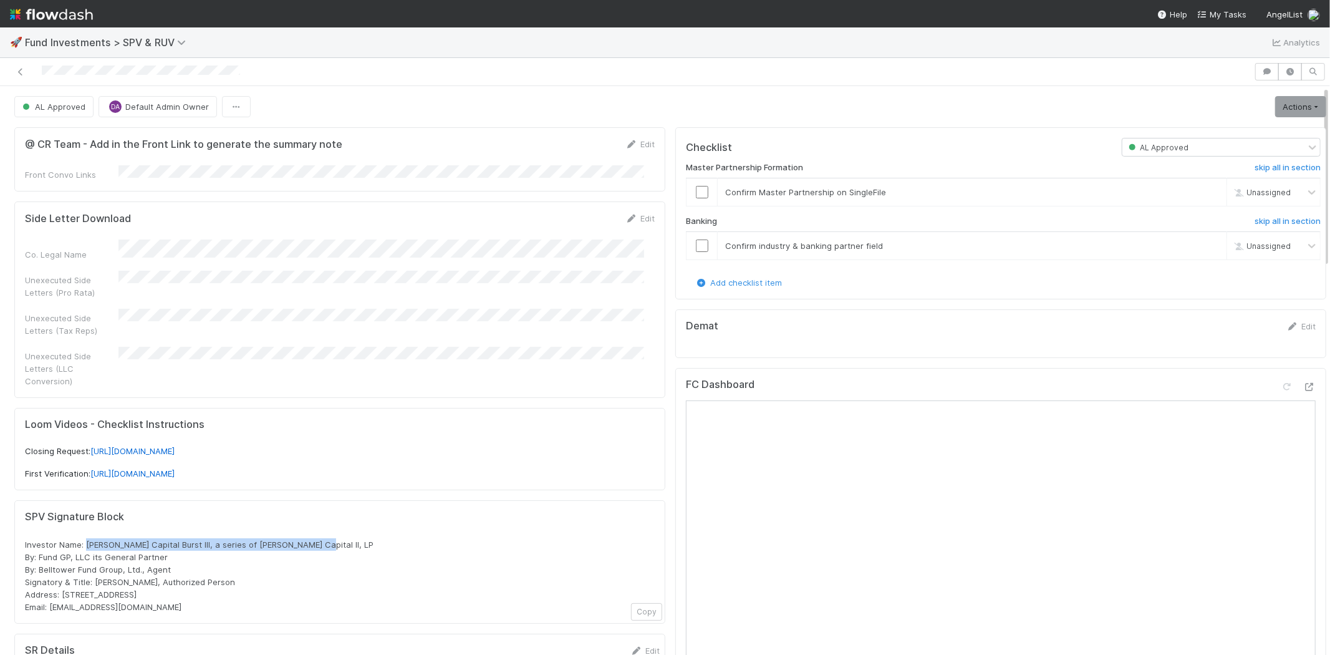
drag, startPoint x: 85, startPoint y: 528, endPoint x: 333, endPoint y: 516, distance: 249.0
click at [333, 516] on div "SPV Signature Block Investor Name: Norgard Capital Burst III, a series of Norga…" at bounding box center [340, 562] width 630 height 102
copy span "Norgard Capital Burst III, a series of Norgard Capital II, LP"
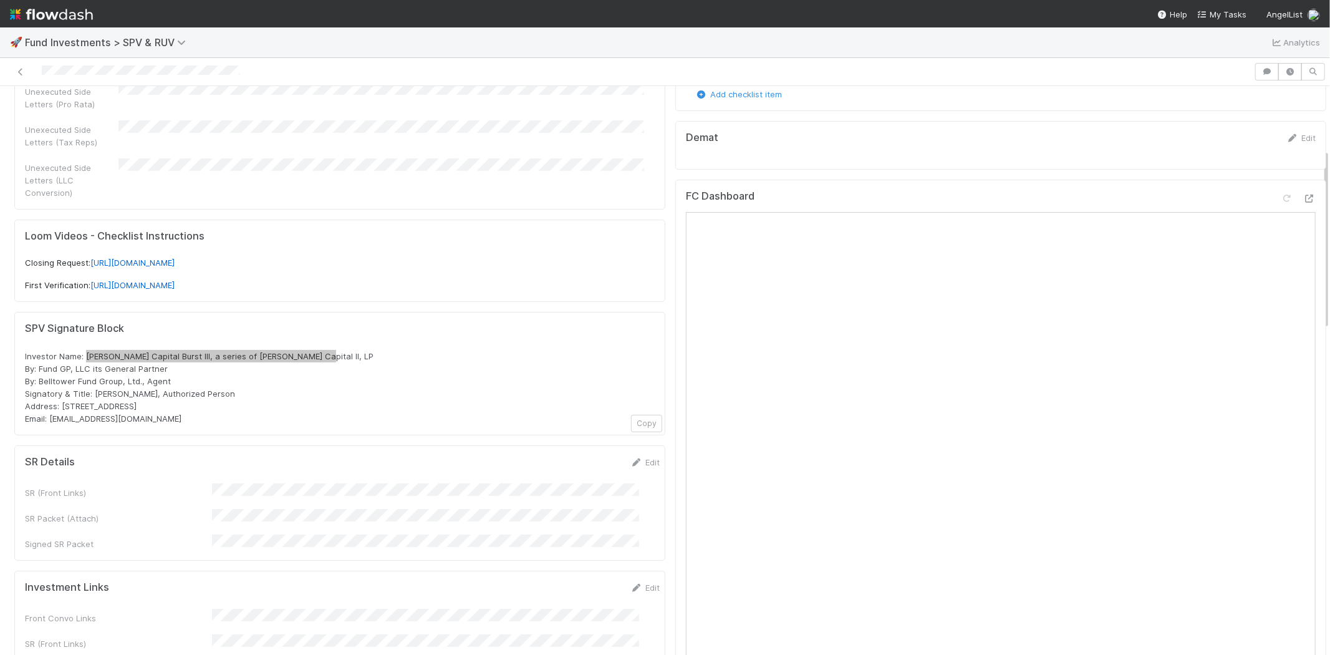
scroll to position [208, 0]
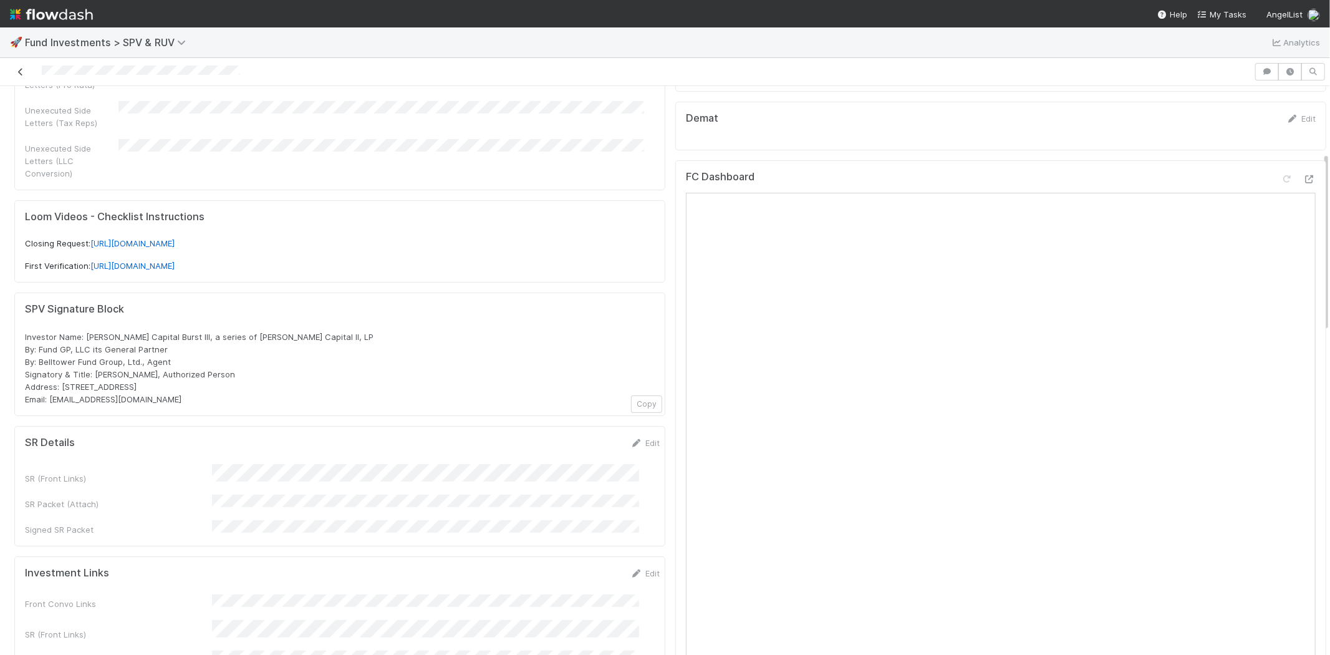
click at [19, 71] on icon at bounding box center [20, 72] width 12 height 8
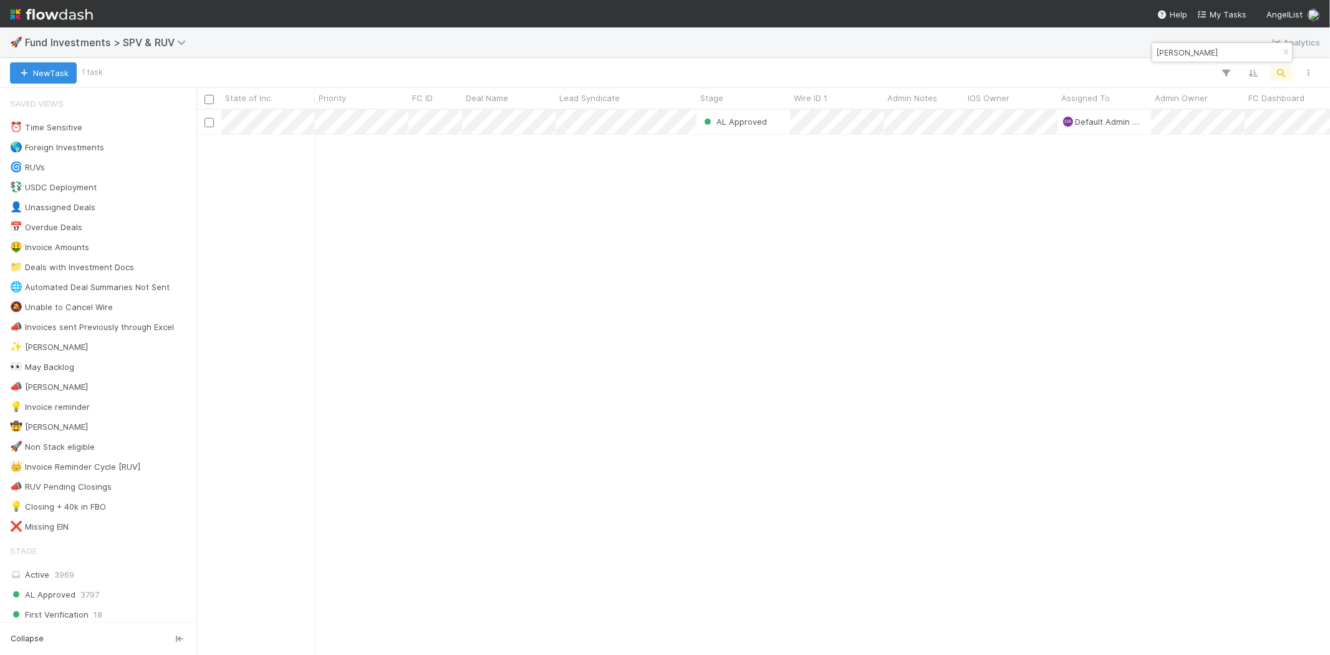
scroll to position [534, 1123]
click at [1187, 47] on input "amidon" at bounding box center [1216, 52] width 125 height 15
type input "ch-0306"
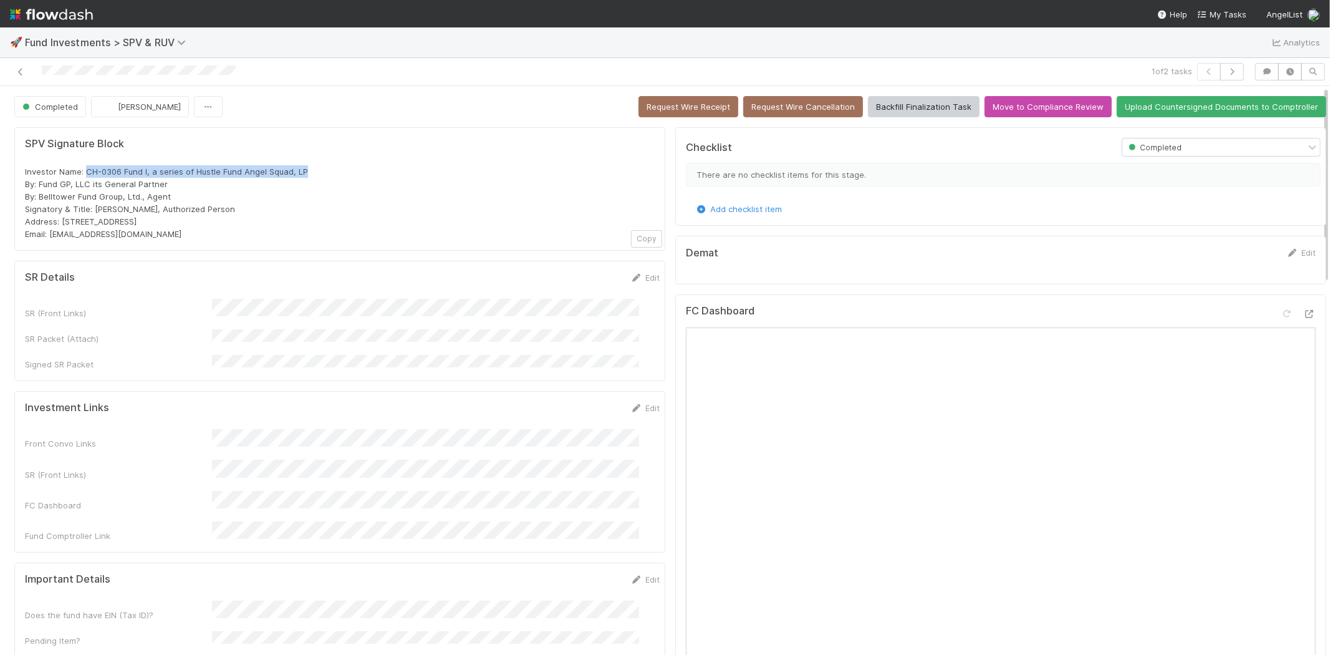
drag, startPoint x: 87, startPoint y: 171, endPoint x: 362, endPoint y: 165, distance: 274.3
click at [362, 165] on div "Investor Name: CH-0306 Fund I, a series of Hustle Fund Angel Squad, LP By: Fund…" at bounding box center [340, 202] width 630 height 75
copy span "CH-0306 Fund I, a series of Hustle Fund Angel Squad, LP"
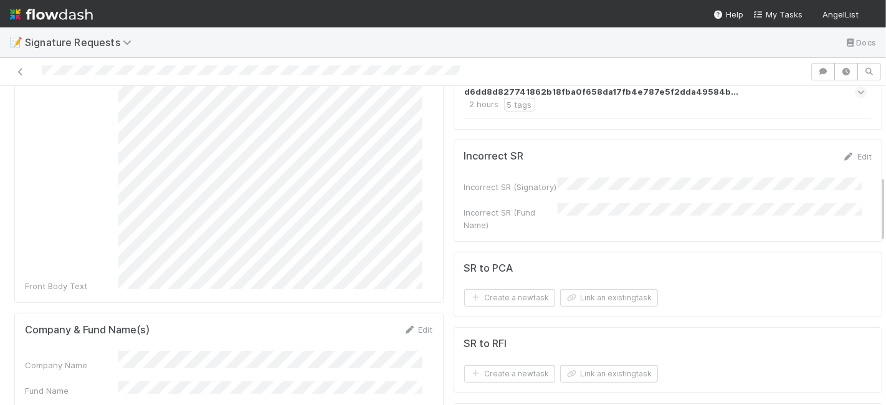
scroll to position [415, 0]
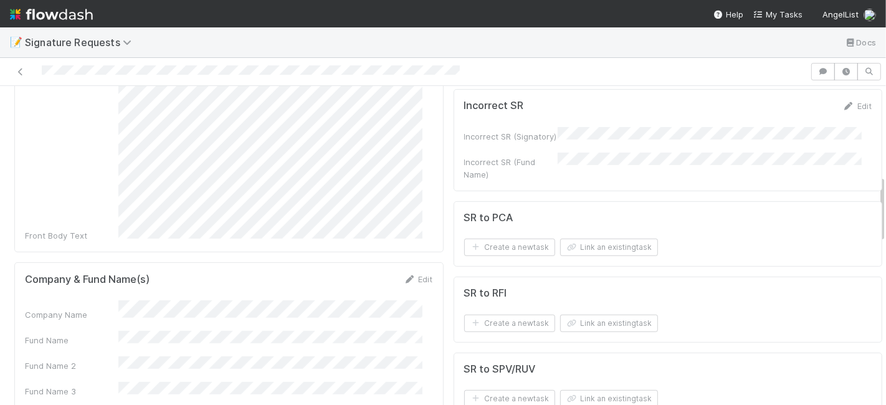
click at [415, 273] on div "Edit" at bounding box center [418, 279] width 29 height 12
click at [413, 274] on link "Edit" at bounding box center [418, 279] width 29 height 10
click at [95, 309] on div "Company Name" at bounding box center [229, 321] width 408 height 24
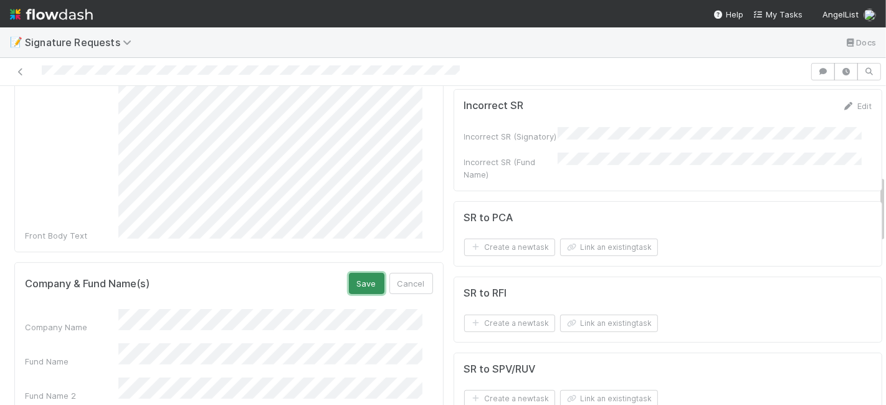
click at [349, 273] on button "Save" at bounding box center [367, 283] width 36 height 21
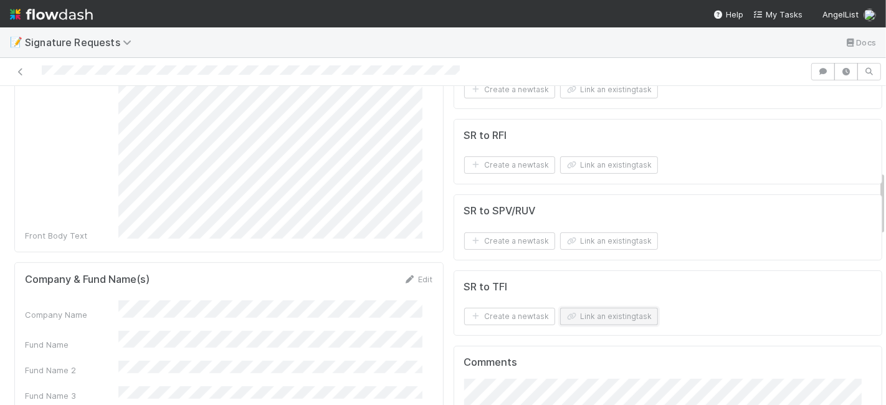
click at [608, 308] on button "Link an existing task" at bounding box center [609, 316] width 98 height 17
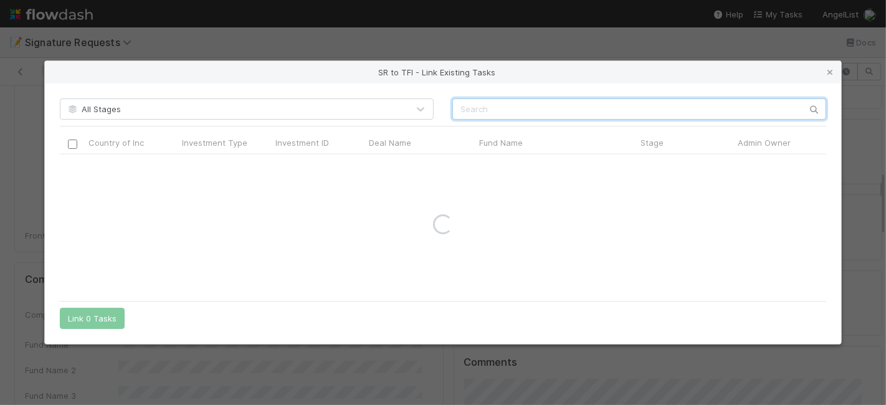
click at [502, 115] on input "text" at bounding box center [640, 108] width 374 height 21
paste input "Juxta Technology, Inc."
drag, startPoint x: 527, startPoint y: 112, endPoint x: 588, endPoint y: 116, distance: 60.6
click at [588, 116] on input "Juxta Technology, Inc." at bounding box center [640, 108] width 374 height 21
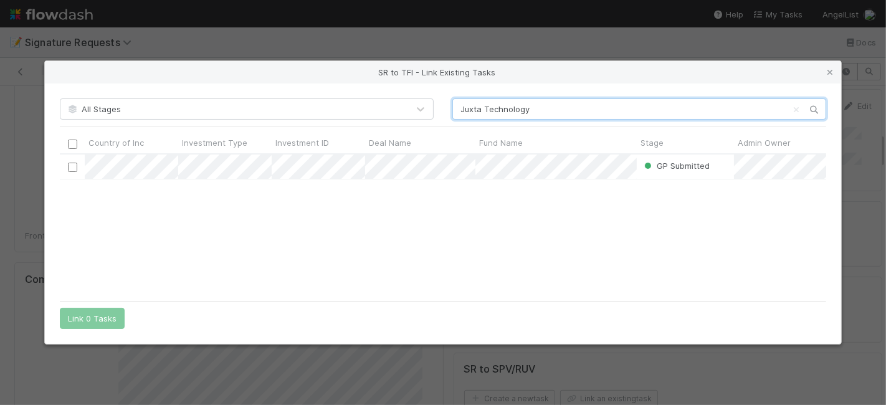
scroll to position [130, 756]
type input "Juxta Technology"
drag, startPoint x: 324, startPoint y: 194, endPoint x: 321, endPoint y: 200, distance: 6.4
click at [321, 196] on div "GP Submitted [PERSON_NAME] [DATE] 2:06:48 AM [DATE] 4:02:22 AM" at bounding box center [443, 225] width 767 height 140
click at [69, 170] on input "checkbox" at bounding box center [72, 167] width 9 height 9
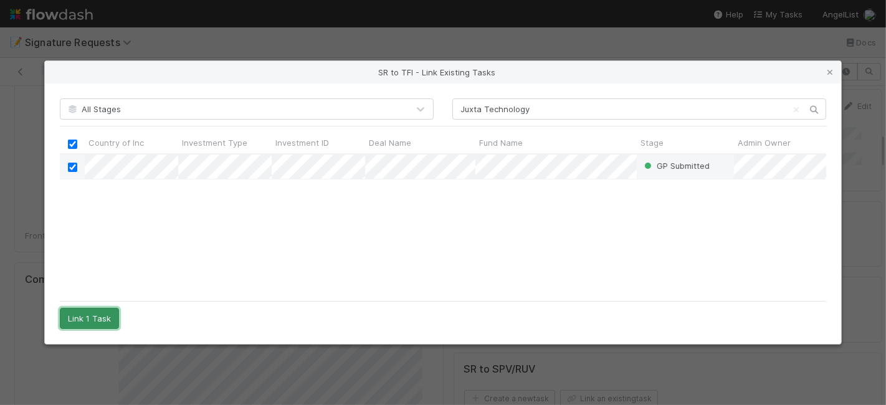
click at [107, 316] on button "Link 1 Task" at bounding box center [89, 318] width 59 height 21
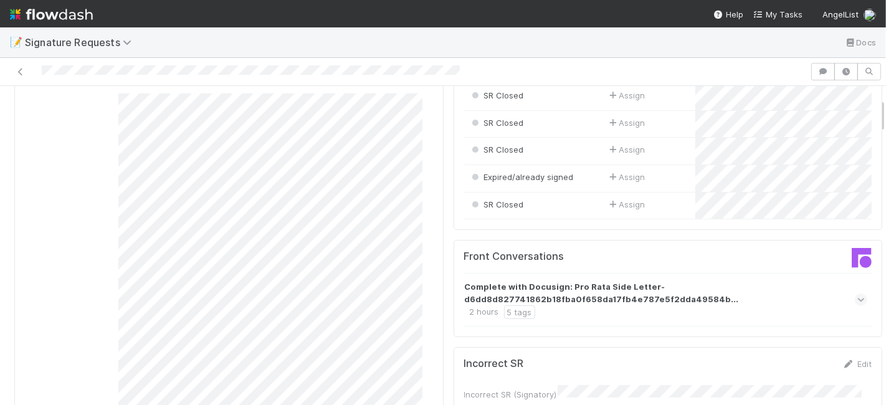
scroll to position [0, 0]
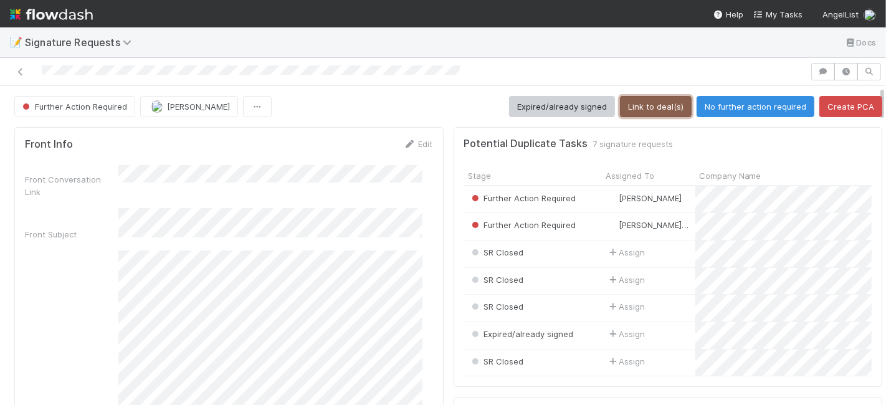
click at [643, 107] on button "Link to deal(s)" at bounding box center [656, 106] width 72 height 21
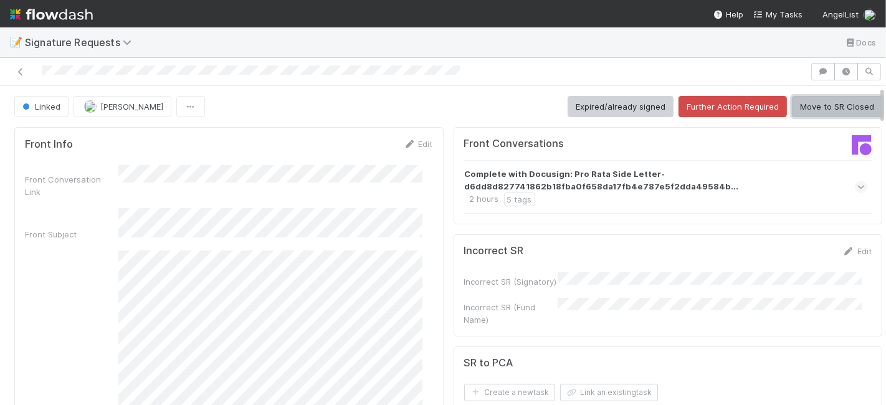
click at [813, 108] on button "Move to SR Closed" at bounding box center [837, 106] width 90 height 21
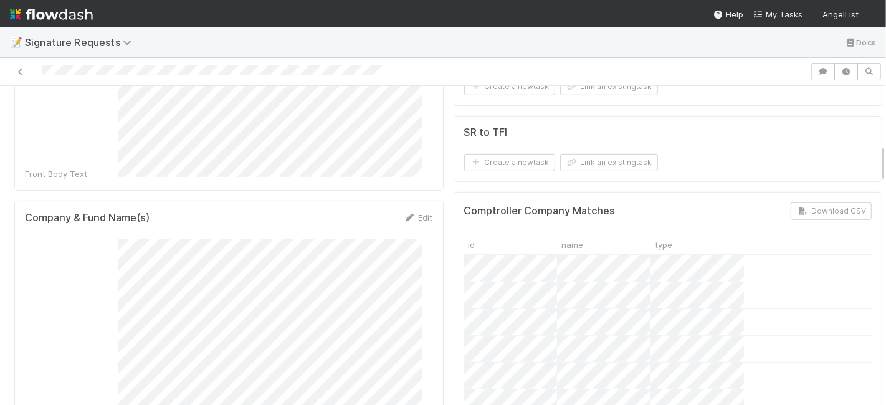
scroll to position [554, 0]
click at [406, 211] on link "Edit" at bounding box center [418, 216] width 29 height 10
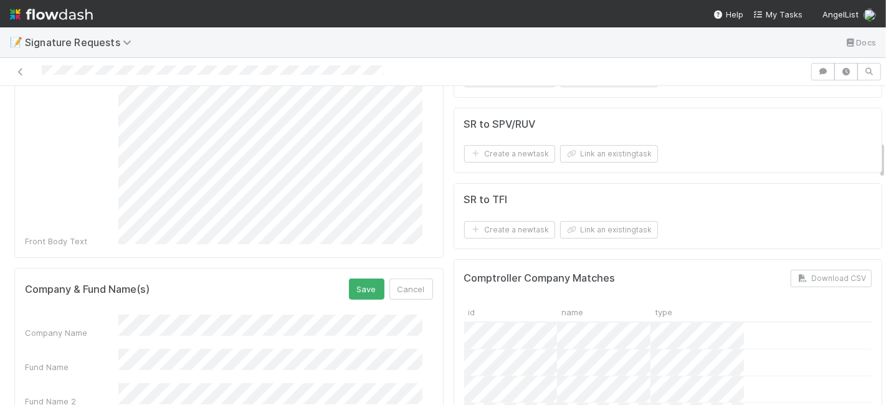
scroll to position [484, 0]
drag, startPoint x: 354, startPoint y: 275, endPoint x: 356, endPoint y: 268, distance: 7.1
click at [354, 279] on button "Save" at bounding box center [367, 289] width 36 height 21
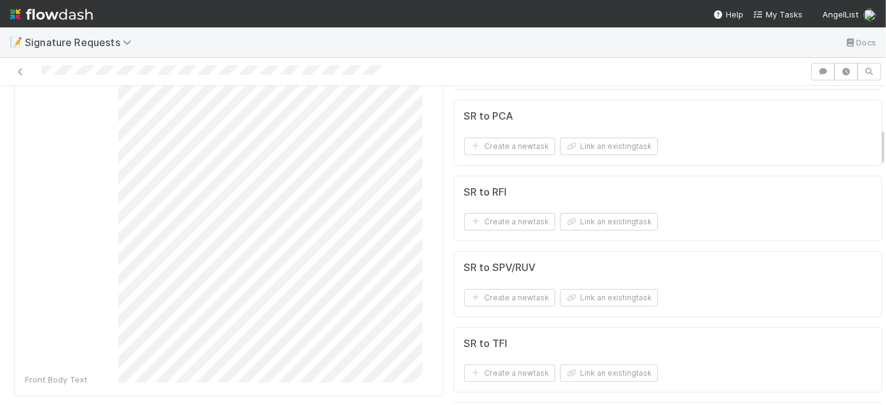
scroll to position [277, 0]
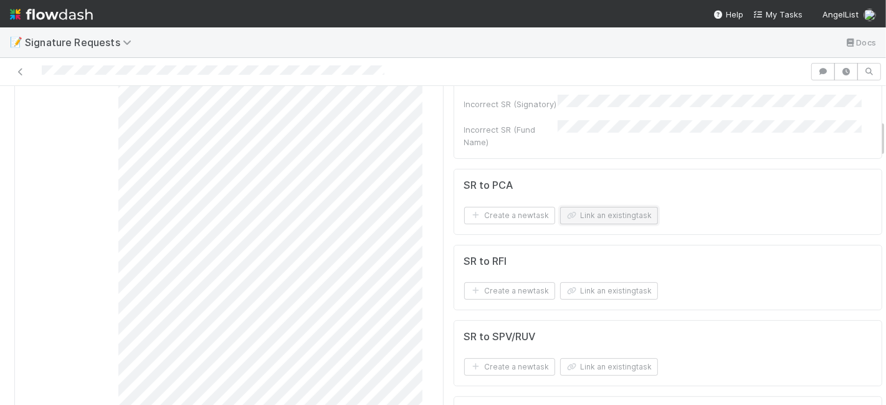
click at [587, 207] on button "Link an existing task" at bounding box center [609, 215] width 98 height 17
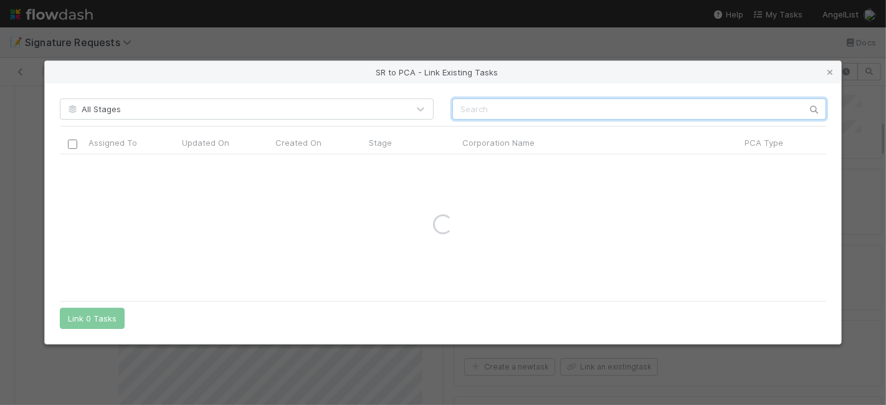
click at [504, 102] on input "text" at bounding box center [640, 108] width 374 height 21
paste input "Charter Space Technologies, Inc."
drag, startPoint x: 565, startPoint y: 113, endPoint x: 619, endPoint y: 113, distance: 54.2
click at [619, 113] on input "Charter Space Technologies, Inc." at bounding box center [640, 108] width 374 height 21
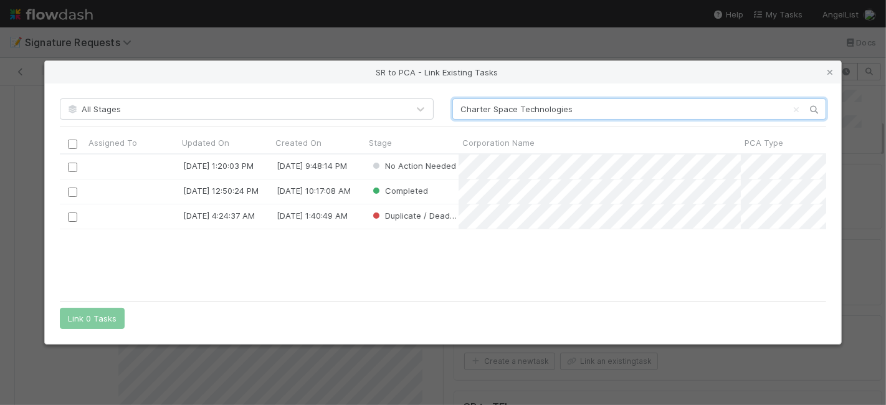
scroll to position [130, 756]
type input "Charter Space Technologies"
click at [417, 259] on div "6/24/25, 1:20:03 PM 3/5/25, 9:48:14 PM No Action Needed 12/26/24, 12:50:24 PM 1…" at bounding box center [443, 225] width 767 height 140
click at [827, 74] on icon at bounding box center [830, 73] width 12 height 8
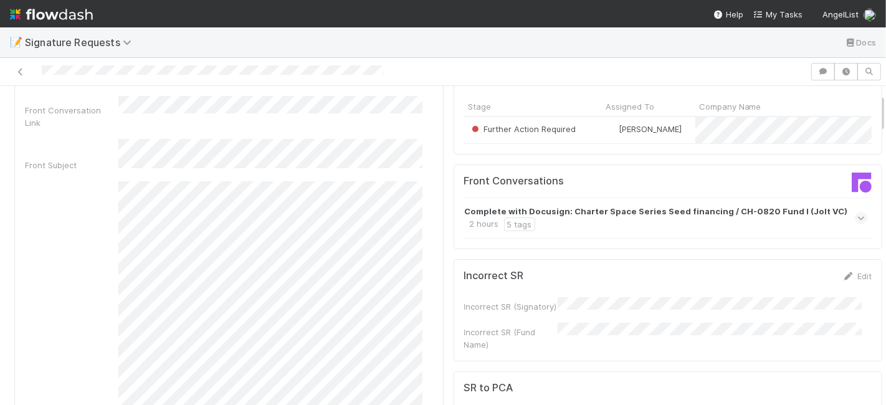
scroll to position [0, 0]
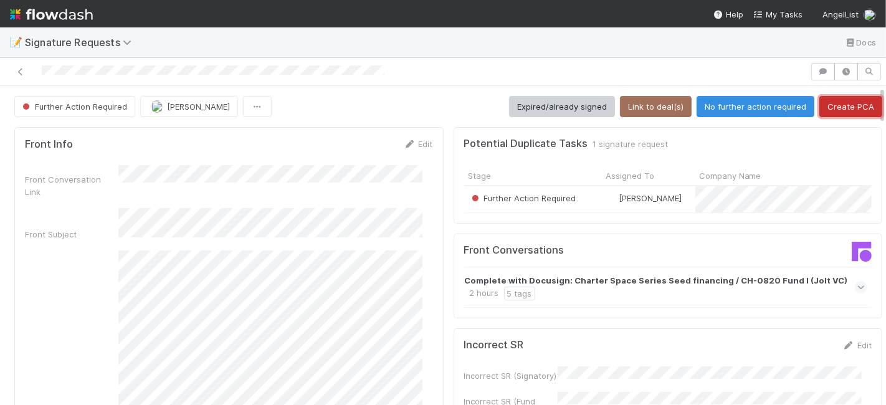
click at [835, 103] on button "Create PCA" at bounding box center [851, 106] width 63 height 21
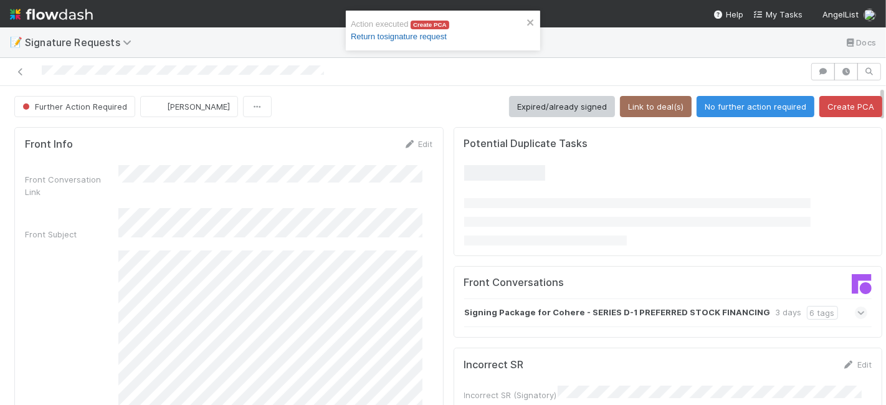
click at [425, 39] on link "Return to signature request" at bounding box center [399, 36] width 96 height 9
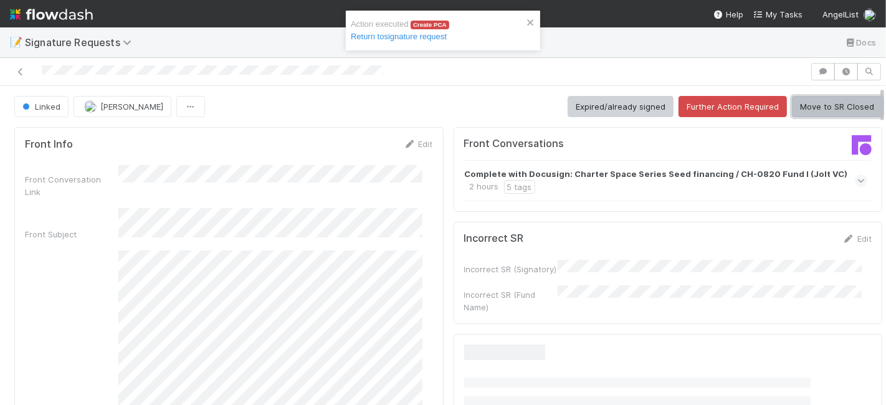
click at [810, 109] on button "Move to SR Closed" at bounding box center [837, 106] width 90 height 21
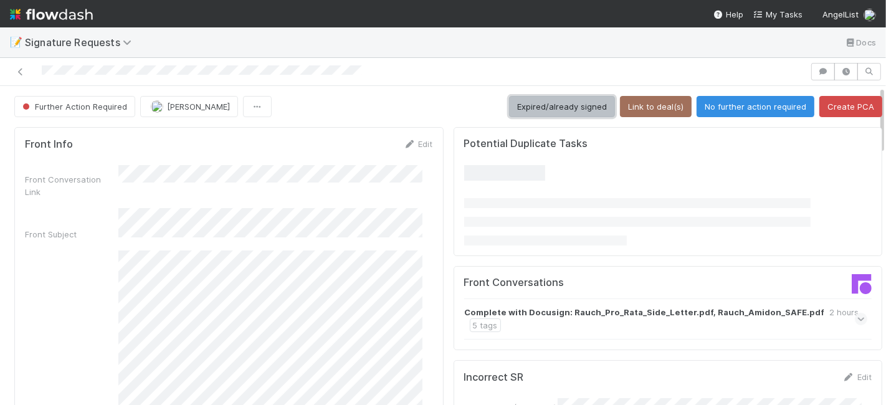
click at [575, 97] on button "Expired/already signed" at bounding box center [562, 106] width 106 height 21
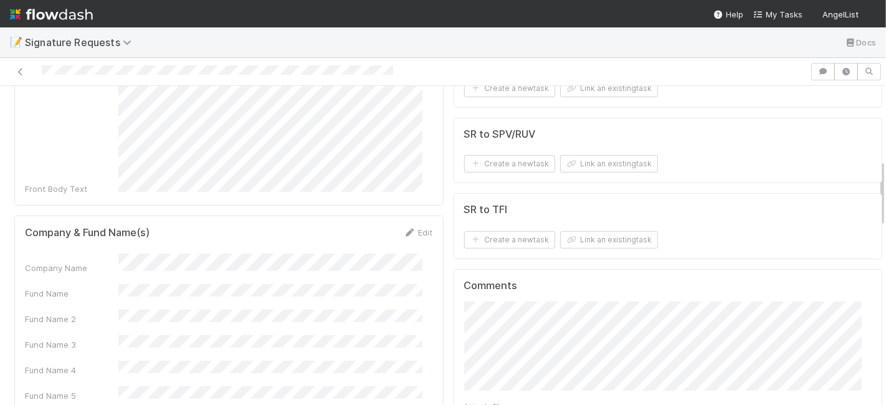
scroll to position [484, 0]
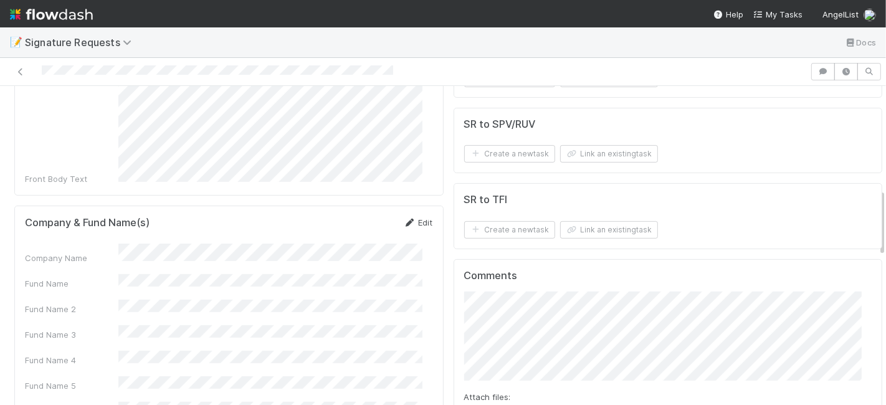
click at [404, 219] on icon at bounding box center [410, 223] width 12 height 8
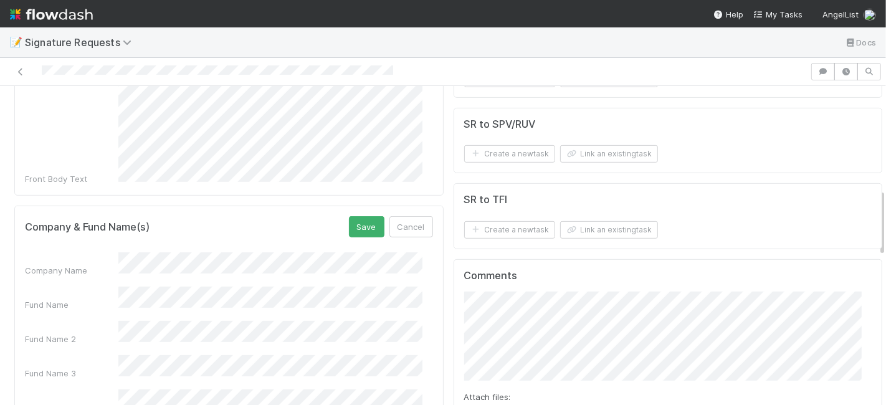
click at [79, 252] on div "Company Name" at bounding box center [229, 264] width 408 height 24
click at [349, 216] on button "Save" at bounding box center [367, 226] width 36 height 21
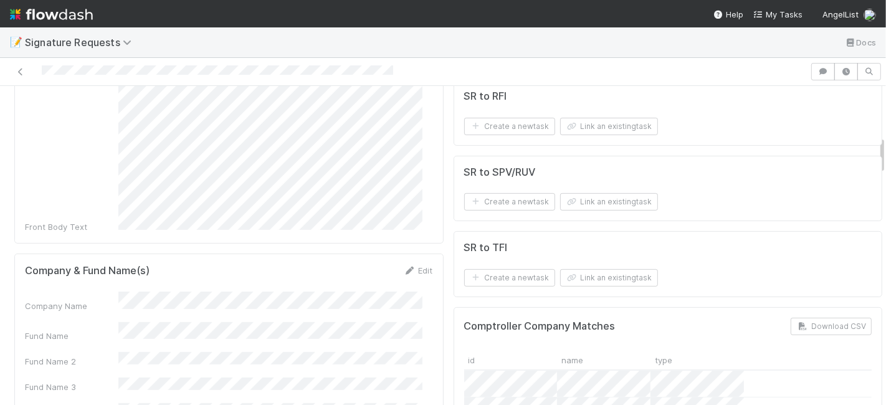
scroll to position [415, 0]
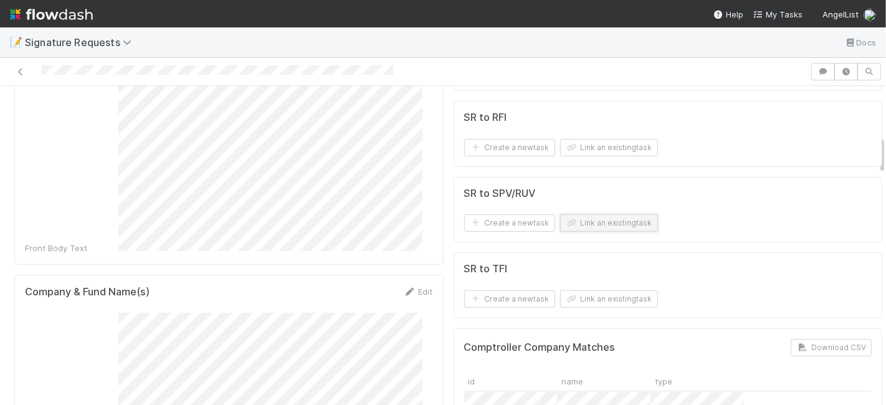
click at [609, 219] on button "Link an existing task" at bounding box center [609, 222] width 98 height 17
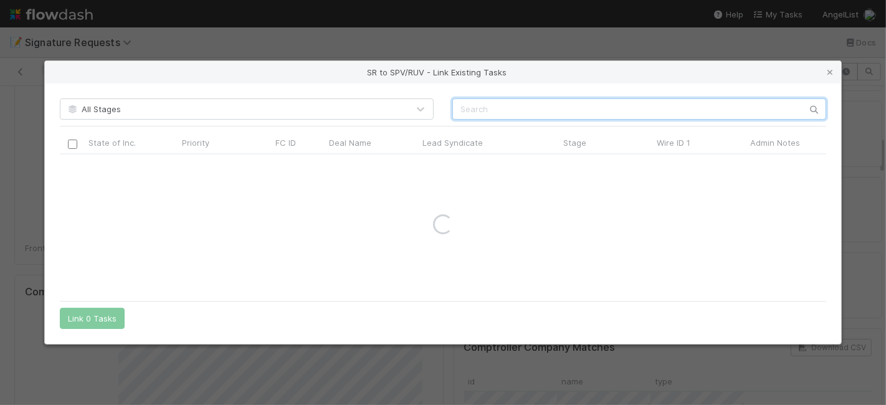
click at [491, 108] on input "text" at bounding box center [640, 108] width 374 height 21
paste input "58105"
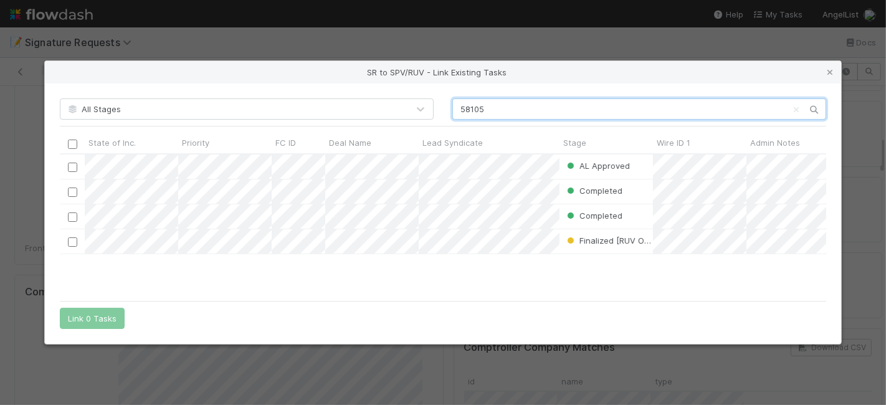
scroll to position [130, 756]
type input "58105"
click at [75, 165] on input "checkbox" at bounding box center [72, 167] width 9 height 9
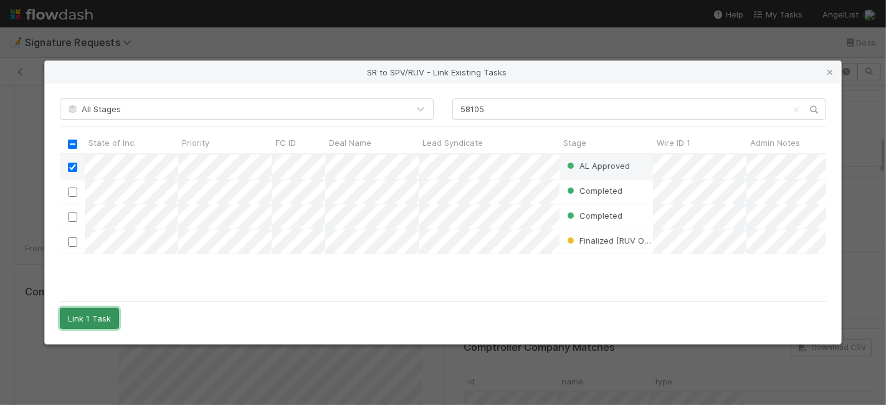
click at [93, 320] on button "Link 1 Task" at bounding box center [89, 318] width 59 height 21
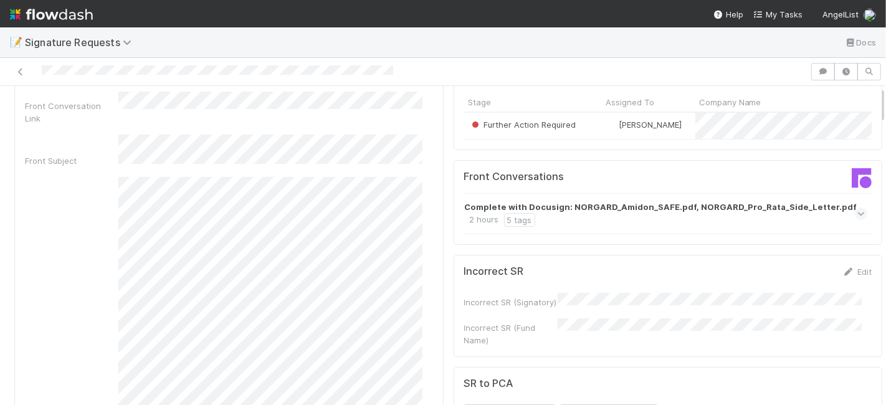
scroll to position [0, 0]
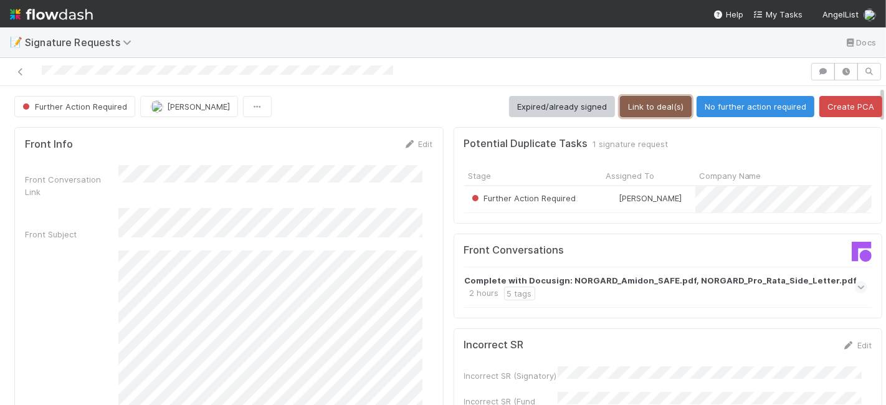
click at [659, 103] on button "Link to deal(s)" at bounding box center [656, 106] width 72 height 21
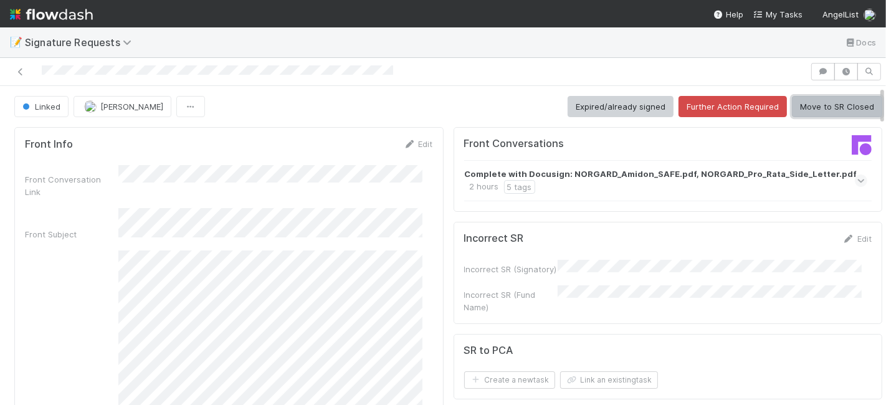
click at [808, 107] on button "Move to SR Closed" at bounding box center [837, 106] width 90 height 21
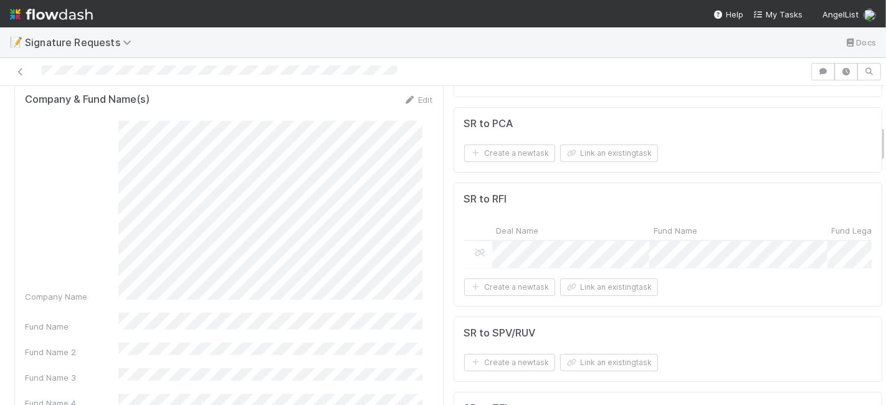
scroll to position [277, 0]
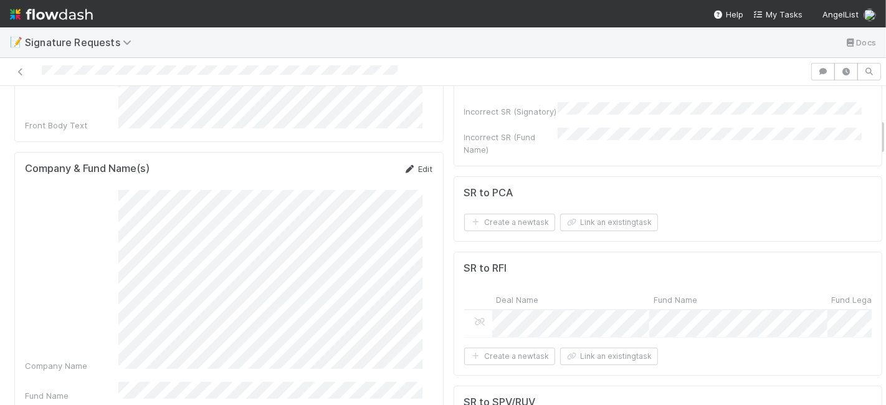
click at [405, 164] on link "Edit" at bounding box center [418, 169] width 29 height 10
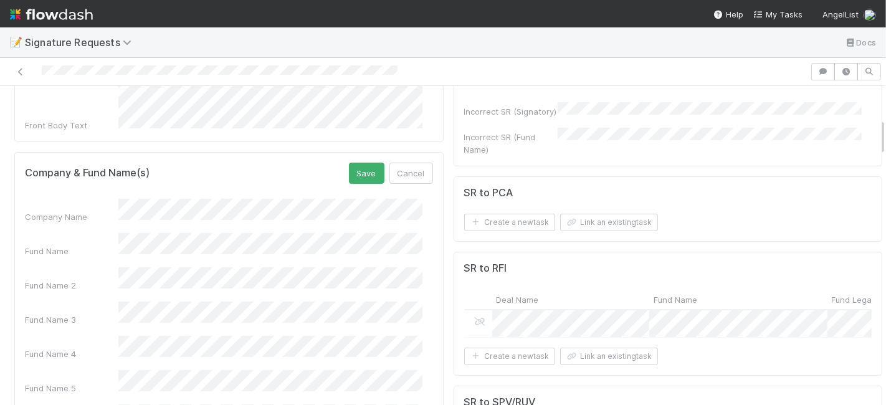
click at [80, 233] on div "Fund Name" at bounding box center [229, 245] width 408 height 24
click at [351, 163] on button "Save" at bounding box center [367, 173] width 36 height 21
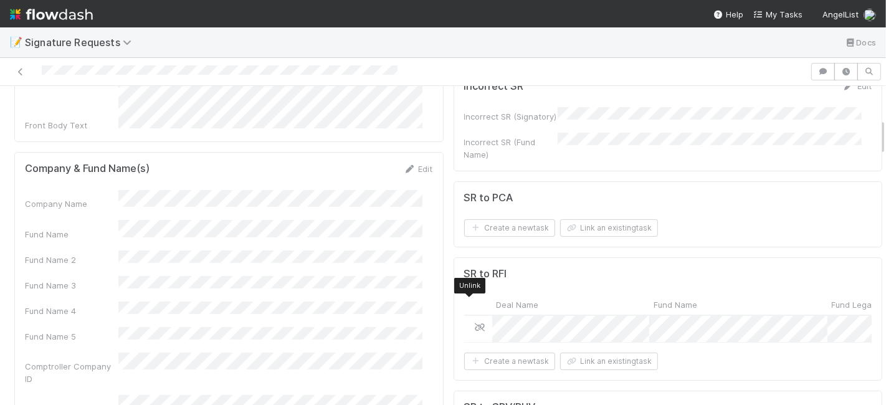
click at [474, 324] on icon at bounding box center [480, 328] width 12 height 8
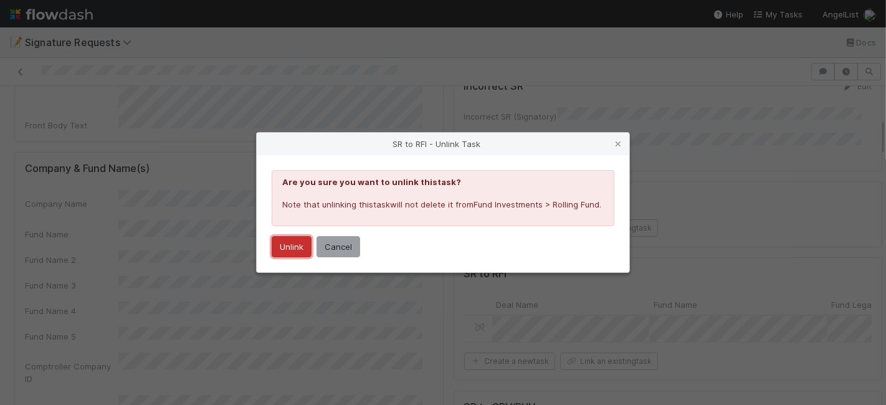
click at [289, 244] on button "Unlink" at bounding box center [292, 246] width 40 height 21
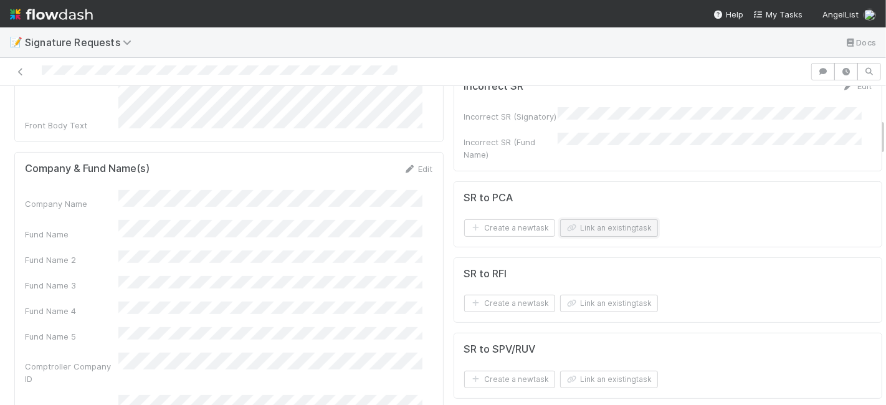
click at [580, 219] on button "Link an existing task" at bounding box center [609, 227] width 98 height 17
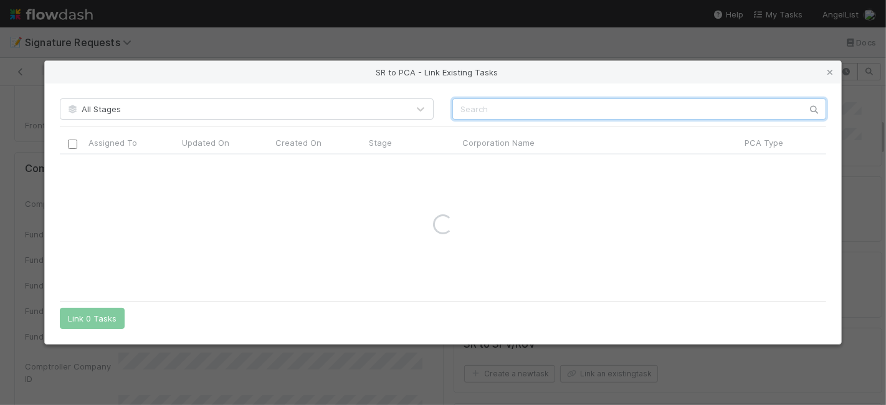
click at [500, 113] on input "text" at bounding box center [640, 108] width 374 height 21
paste input "dltHub Inc."
drag, startPoint x: 488, startPoint y: 108, endPoint x: 578, endPoint y: 120, distance: 91.1
click at [578, 120] on input "dltHub Inc." at bounding box center [640, 108] width 374 height 21
type input "dltHub"
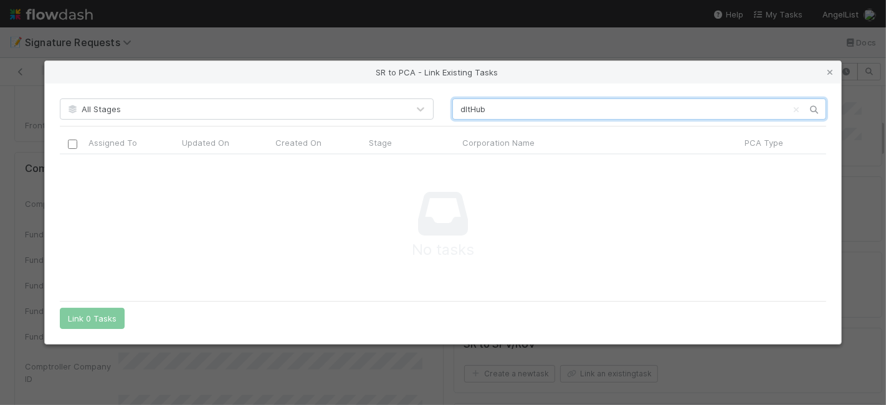
scroll to position [11, 11]
click at [828, 72] on icon at bounding box center [830, 73] width 12 height 8
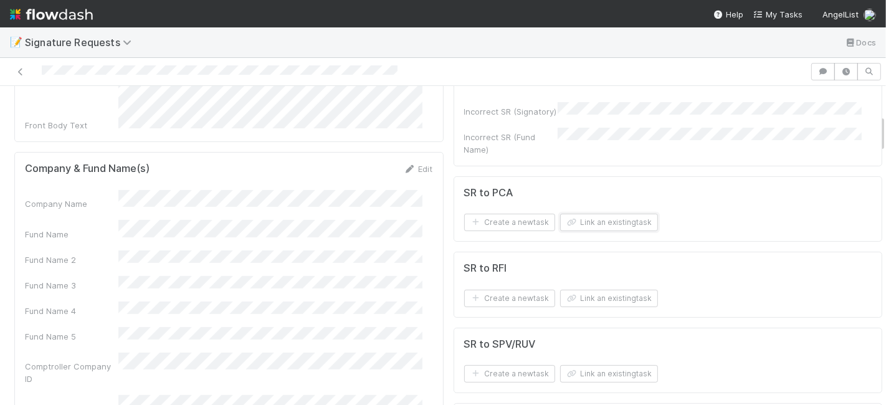
scroll to position [208, 0]
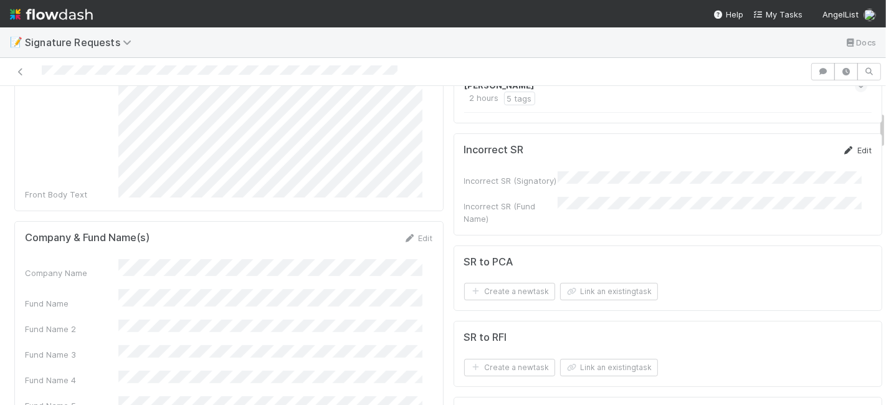
click at [843, 145] on link "Edit" at bounding box center [857, 150] width 29 height 10
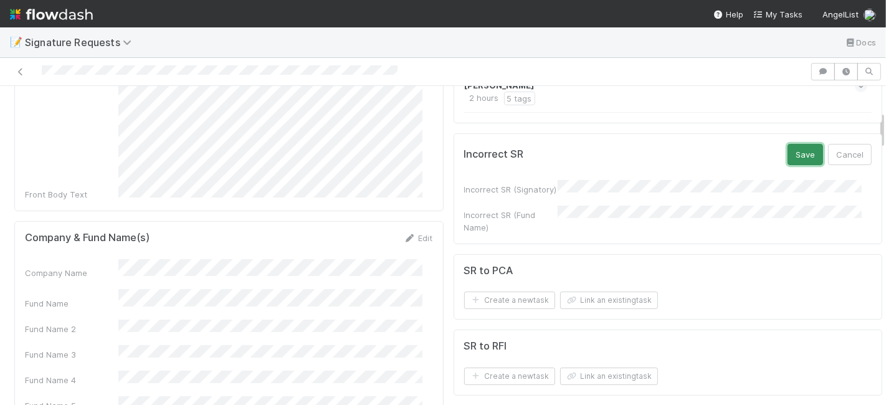
click at [790, 148] on button "Save" at bounding box center [806, 154] width 36 height 21
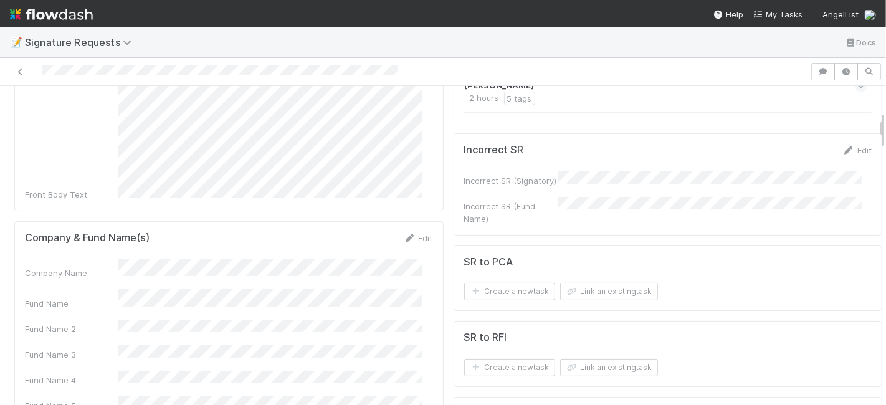
scroll to position [0, 0]
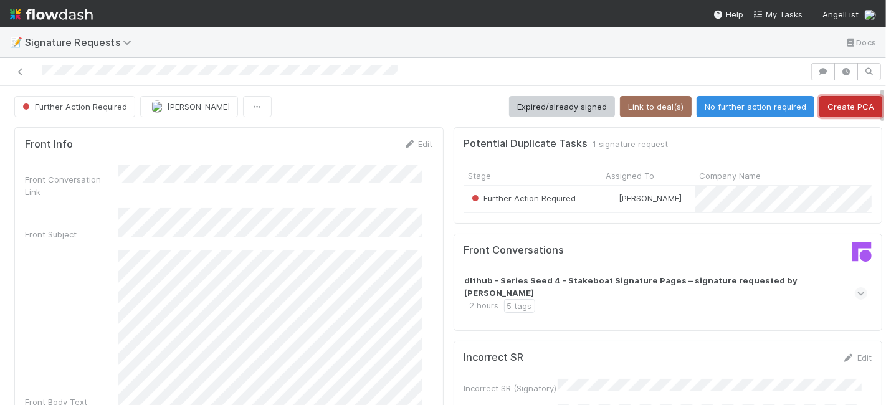
click at [820, 103] on button "Create PCA" at bounding box center [851, 106] width 63 height 21
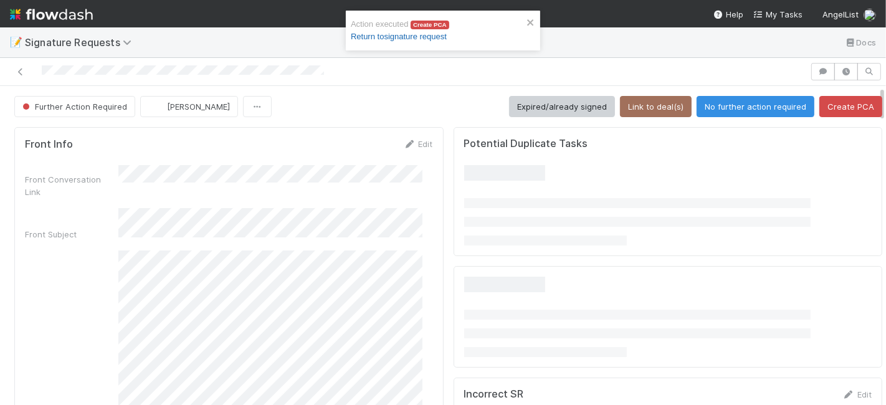
click at [408, 38] on link "Return to signature request" at bounding box center [399, 36] width 96 height 9
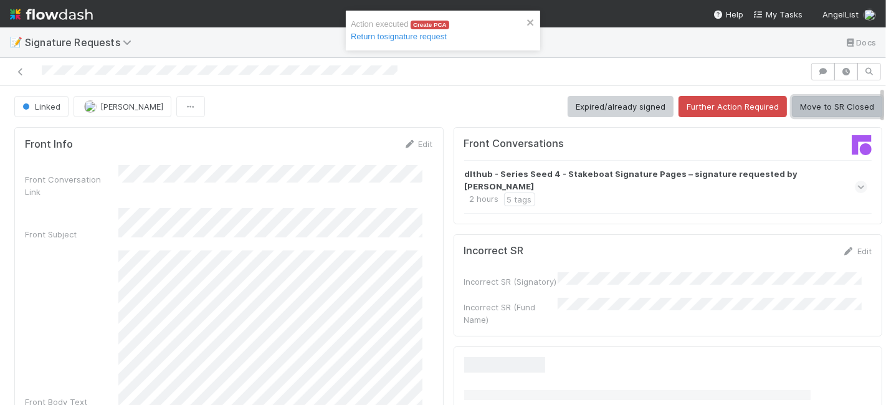
click at [804, 99] on button "Move to SR Closed" at bounding box center [837, 106] width 90 height 21
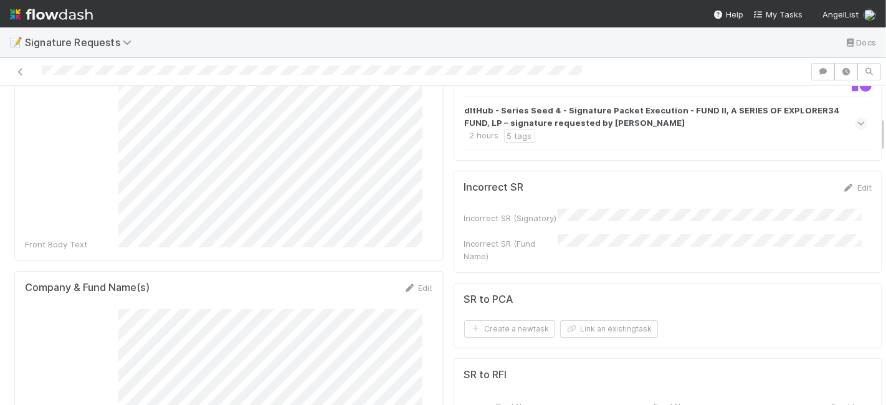
scroll to position [277, 0]
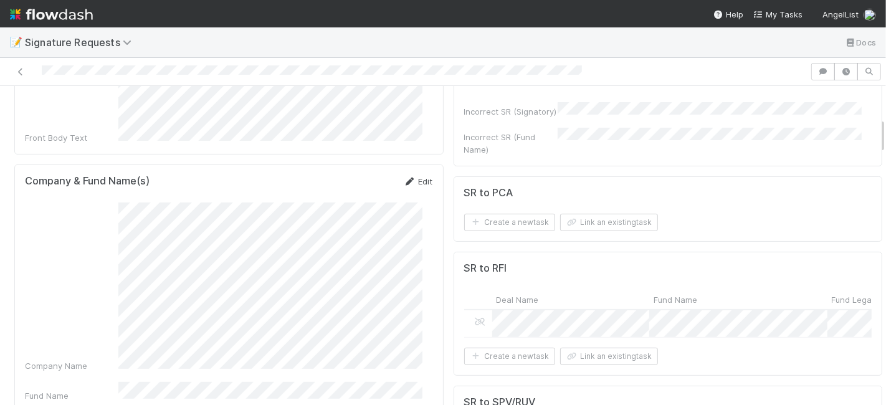
click at [410, 176] on link "Edit" at bounding box center [418, 181] width 29 height 10
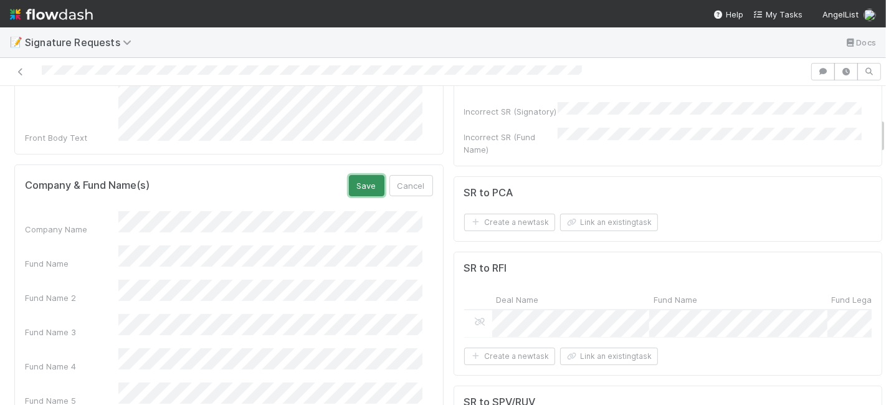
click at [365, 175] on button "Save" at bounding box center [367, 185] width 36 height 21
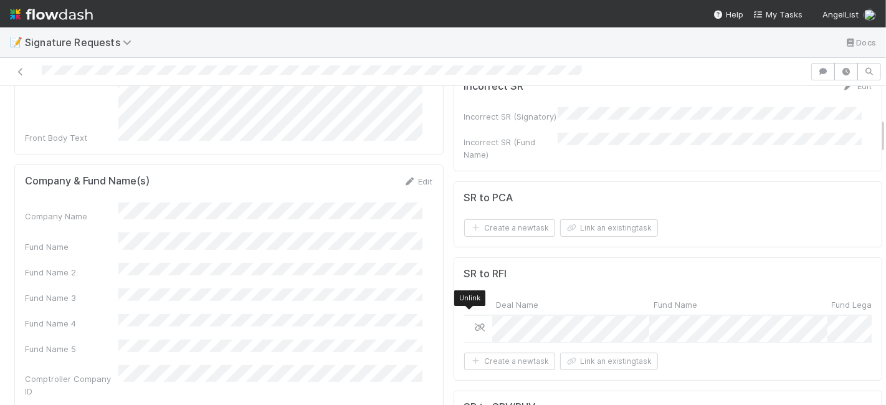
click at [474, 324] on icon at bounding box center [480, 328] width 12 height 8
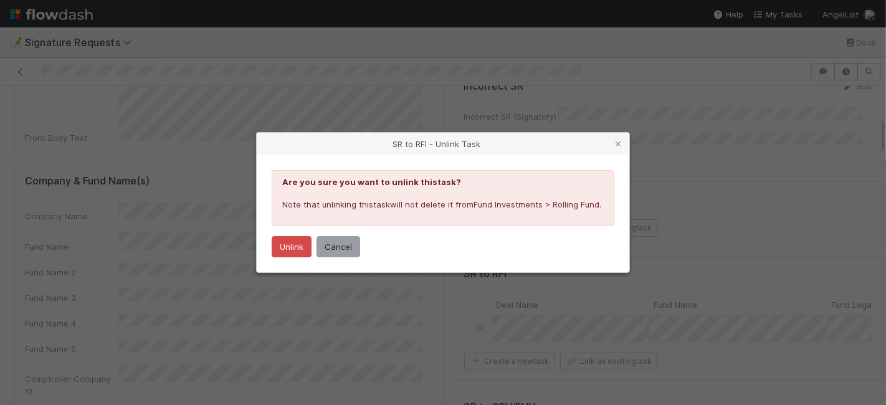
click at [270, 246] on div "Are you sure you want to unlink this task ? Note that unlinking this task will …" at bounding box center [443, 213] width 373 height 117
click at [283, 247] on button "Unlink" at bounding box center [292, 246] width 40 height 21
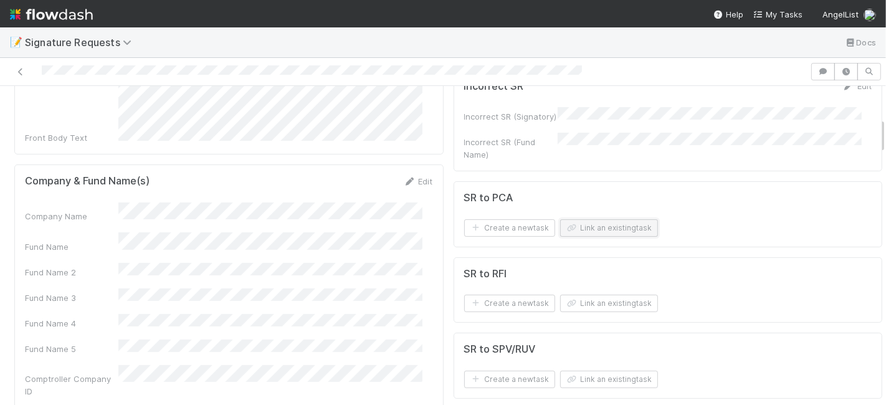
click at [566, 224] on icon "button" at bounding box center [572, 227] width 12 height 7
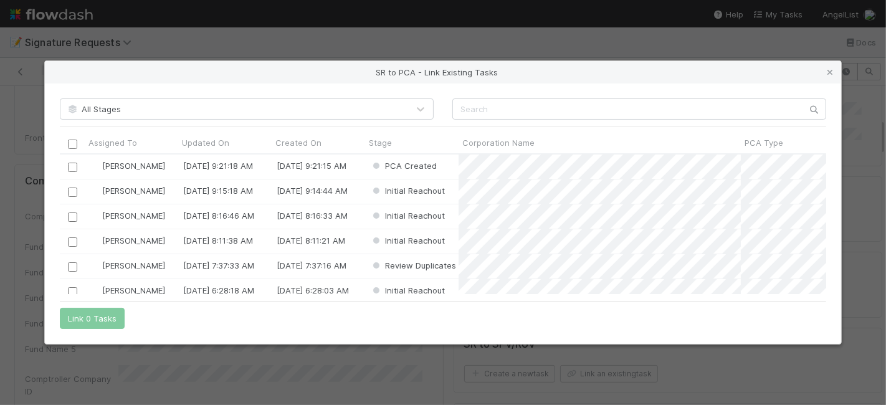
scroll to position [130, 756]
click at [72, 163] on input "checkbox" at bounding box center [72, 167] width 9 height 9
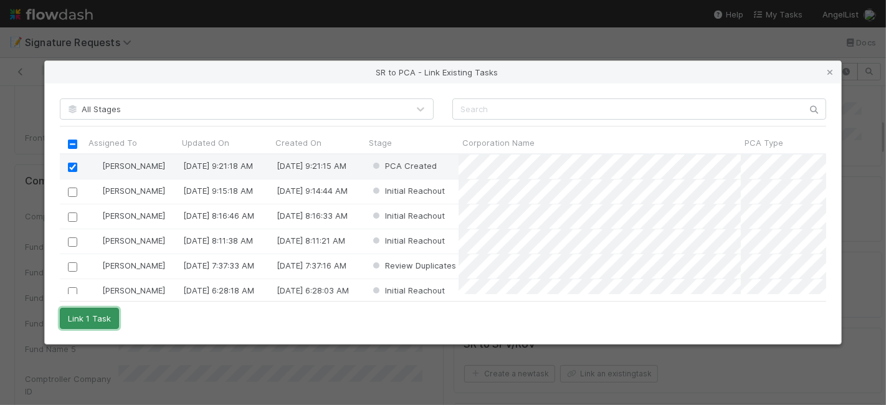
click at [90, 315] on button "Link 1 Task" at bounding box center [89, 318] width 59 height 21
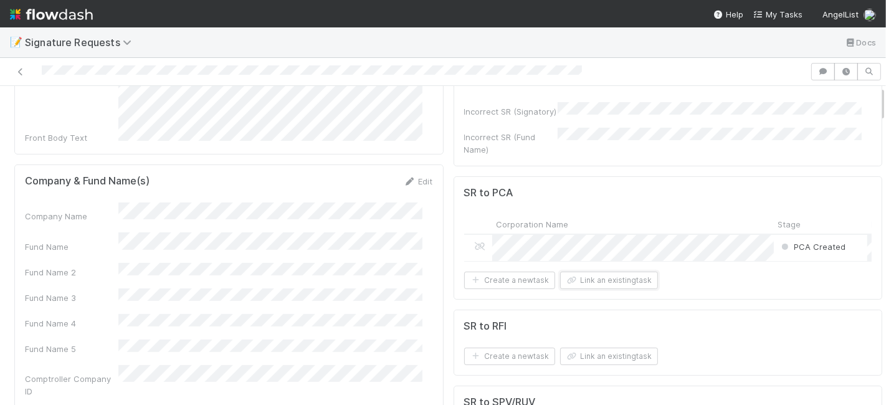
scroll to position [0, 0]
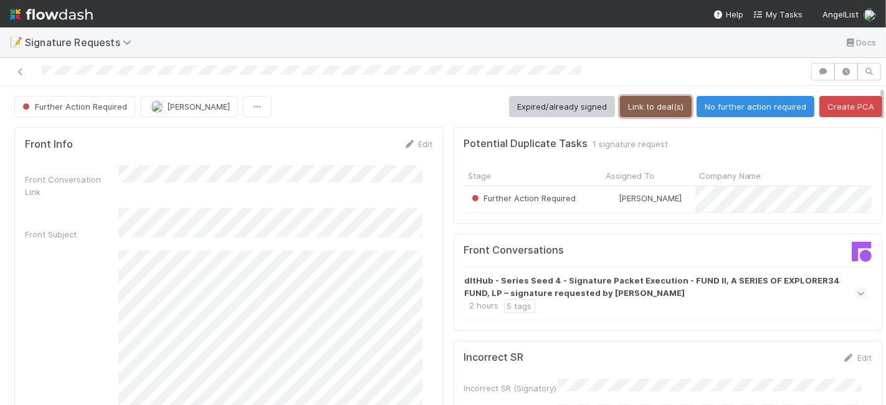
click at [648, 100] on button "Link to deal(s)" at bounding box center [656, 106] width 72 height 21
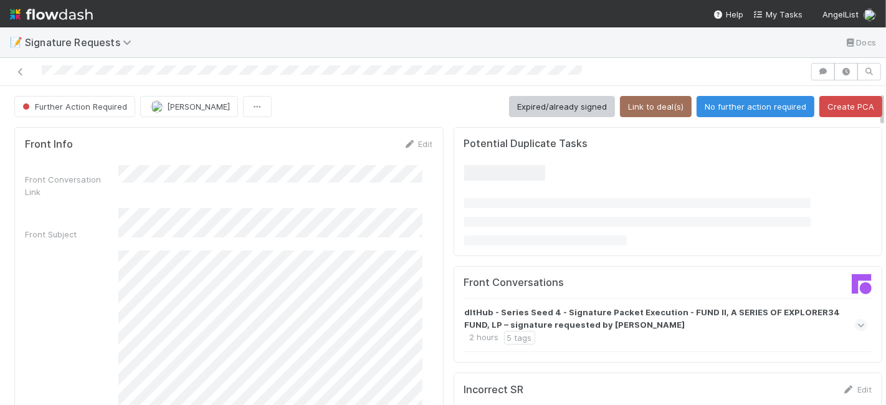
scroll to position [208, 0]
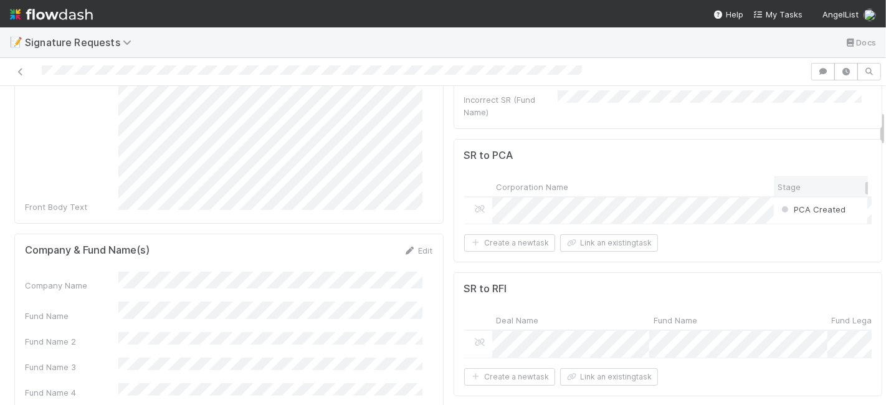
click at [835, 181] on div "Stage" at bounding box center [822, 187] width 87 height 12
click at [641, 137] on div "Sort First → Last Sort Last → First" at bounding box center [443, 202] width 886 height 405
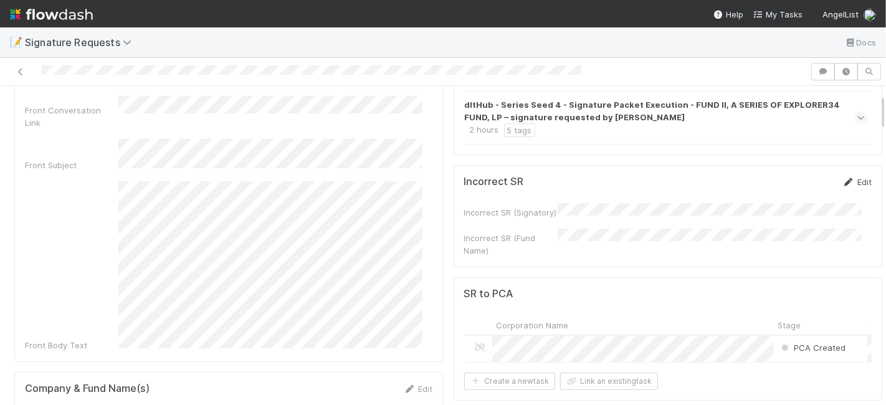
click at [843, 180] on link "Edit" at bounding box center [857, 182] width 29 height 10
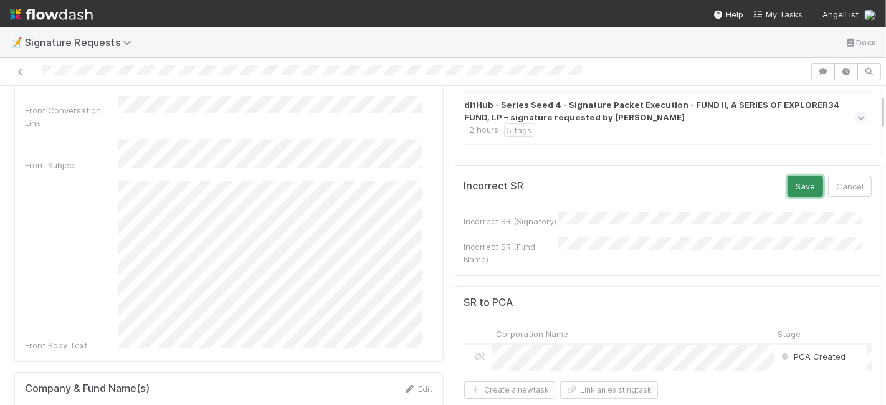
click at [789, 179] on button "Save" at bounding box center [806, 186] width 36 height 21
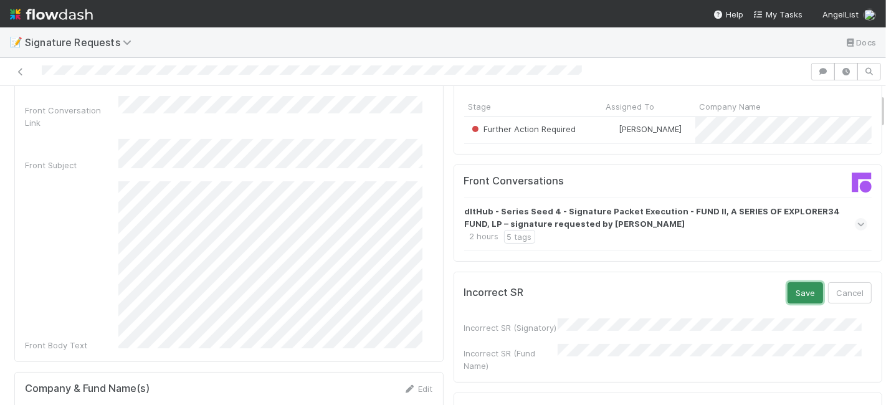
click at [788, 298] on button "Save" at bounding box center [806, 292] width 36 height 21
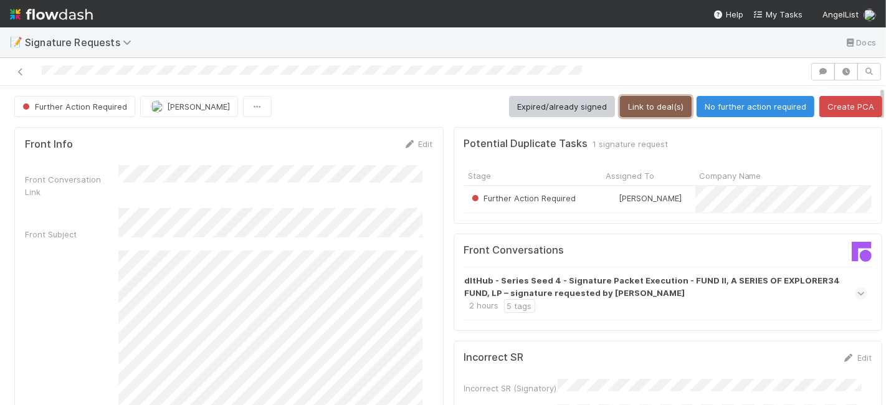
click at [641, 108] on button "Link to deal(s)" at bounding box center [656, 106] width 72 height 21
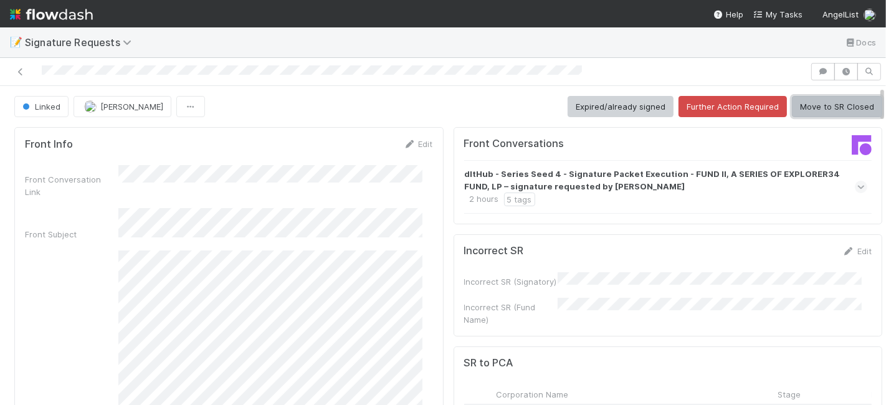
click at [850, 107] on button "Move to SR Closed" at bounding box center [837, 106] width 90 height 21
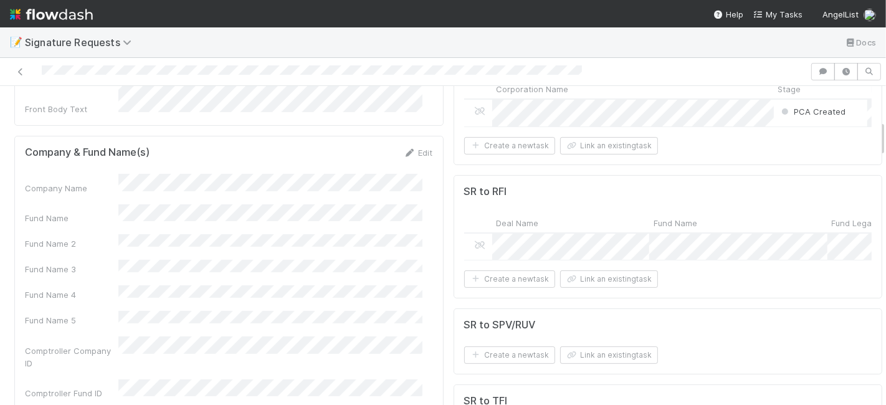
scroll to position [277, 0]
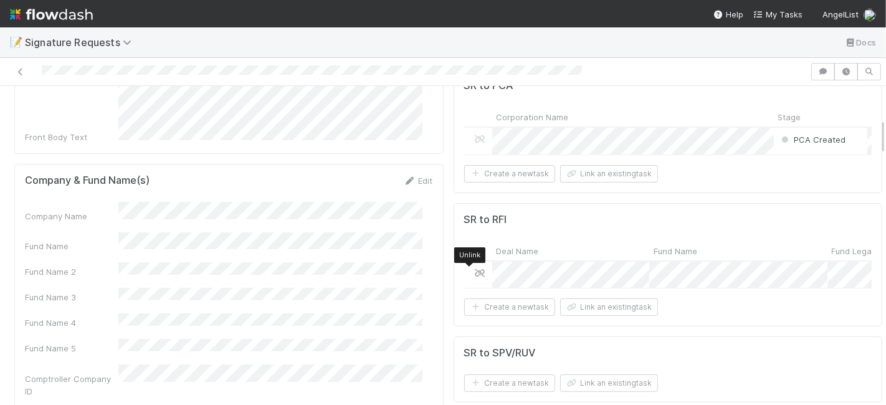
click at [474, 269] on icon at bounding box center [480, 273] width 12 height 8
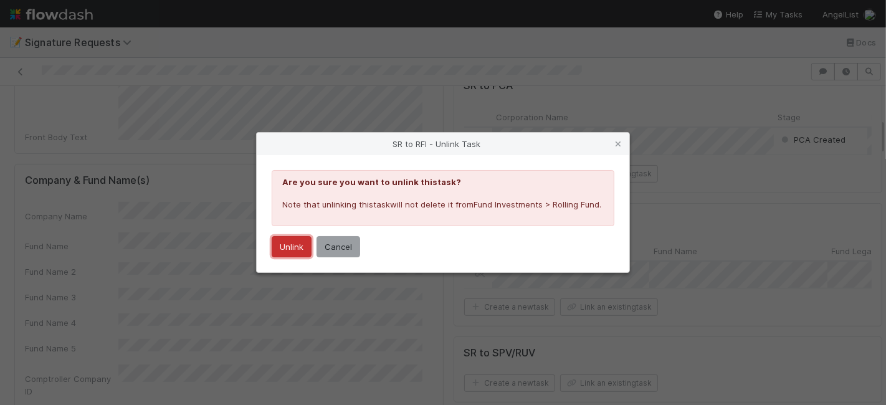
click at [281, 244] on button "Unlink" at bounding box center [292, 246] width 40 height 21
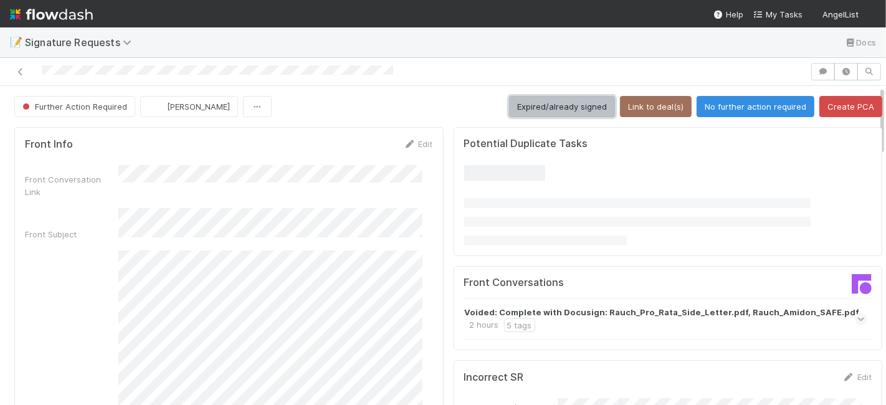
click at [551, 100] on button "Expired/already signed" at bounding box center [562, 106] width 106 height 21
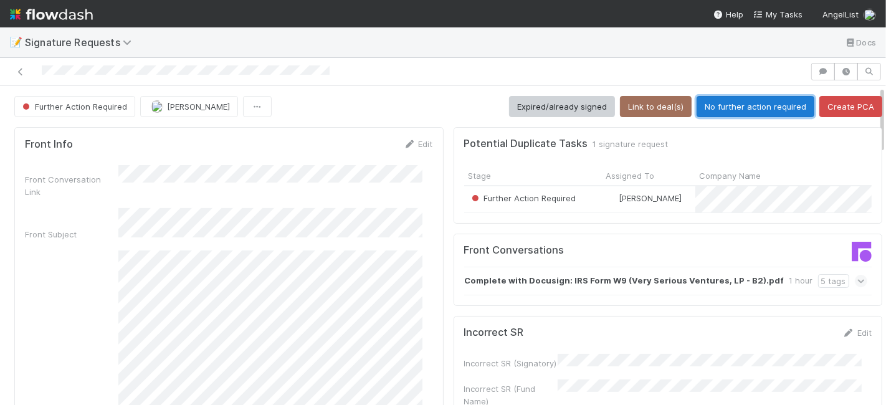
click at [734, 107] on button "No further action required" at bounding box center [756, 106] width 118 height 21
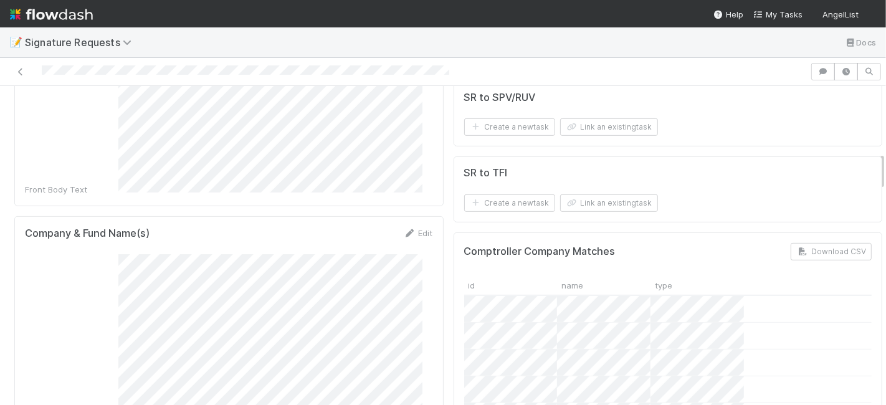
scroll to position [554, 0]
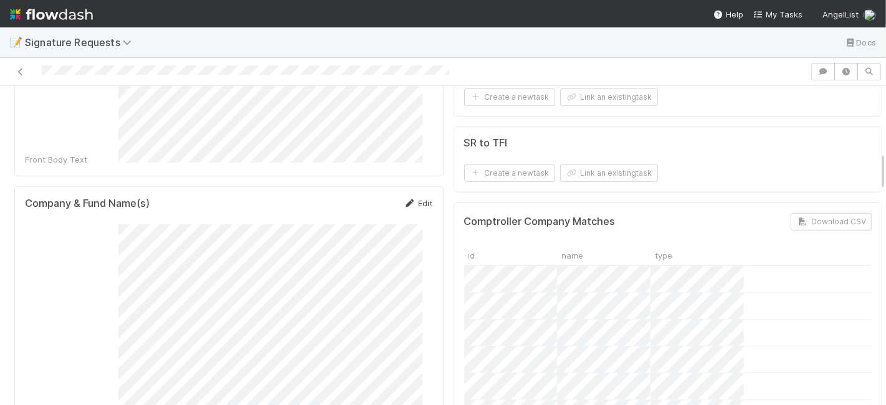
click at [408, 198] on link "Edit" at bounding box center [418, 203] width 29 height 10
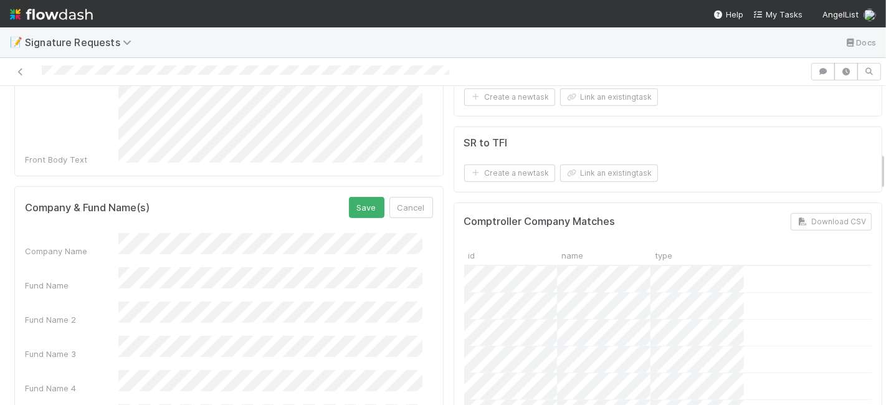
scroll to position [623, 0]
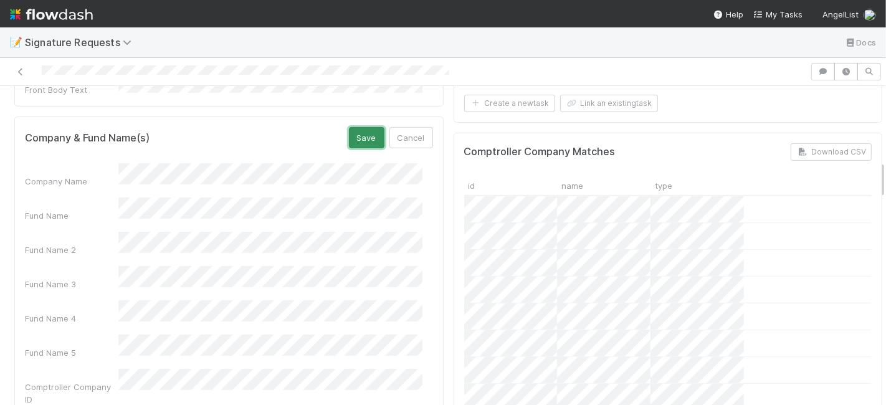
click at [365, 127] on button "Save" at bounding box center [367, 137] width 36 height 21
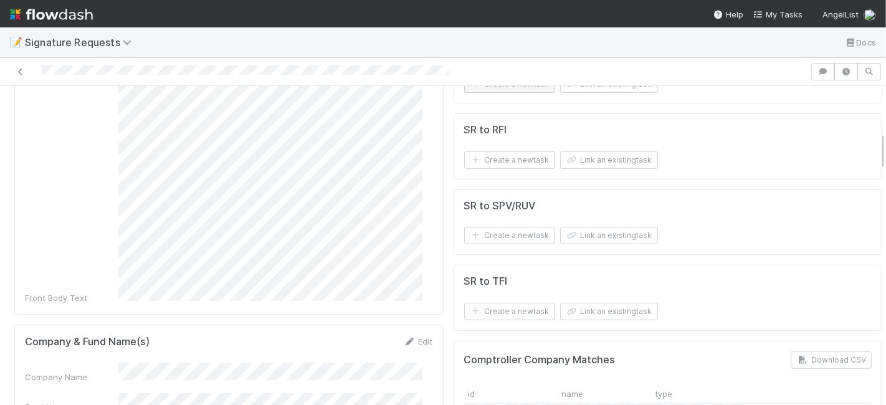
scroll to position [277, 0]
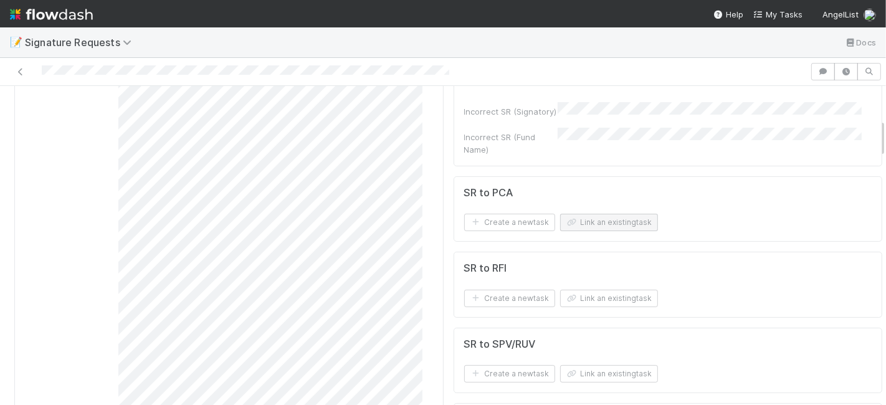
drag, startPoint x: 611, startPoint y: 212, endPoint x: 610, endPoint y: 223, distance: 11.3
click at [611, 212] on form "SR to PCA Create a new task Link an existing task" at bounding box center [668, 209] width 408 height 45
click at [610, 223] on button "Link an existing task" at bounding box center [609, 222] width 98 height 17
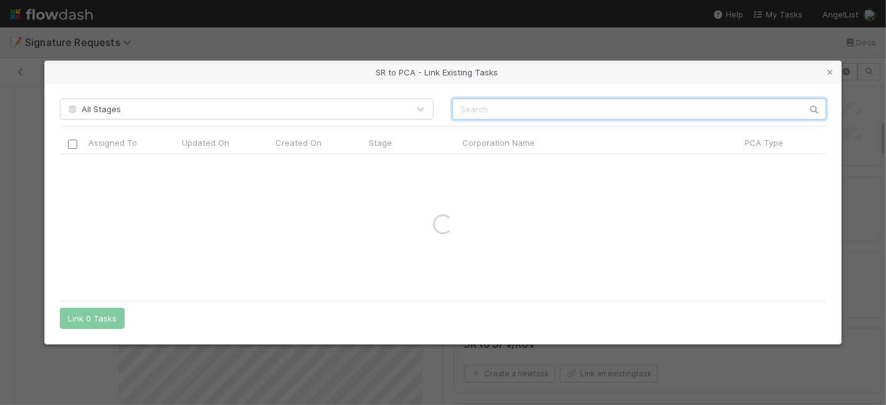
click at [525, 111] on input "text" at bounding box center [640, 108] width 374 height 21
paste input "Charter Space Technologies, Inc."
drag, startPoint x: 568, startPoint y: 110, endPoint x: 641, endPoint y: 120, distance: 74.2
click at [641, 120] on div "All Stages Charter Space Technologies, Inc. Assigned To Updated On Created On S…" at bounding box center [443, 214] width 797 height 261
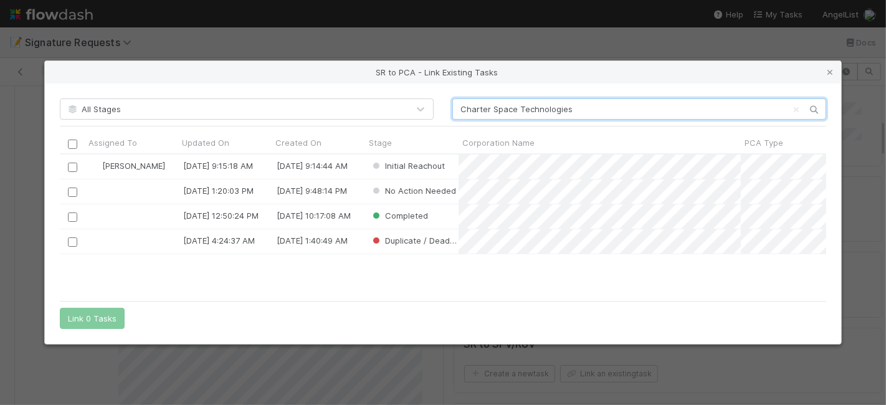
scroll to position [130, 756]
type input "Charter Space Technologies"
click at [73, 168] on input "checkbox" at bounding box center [72, 167] width 9 height 9
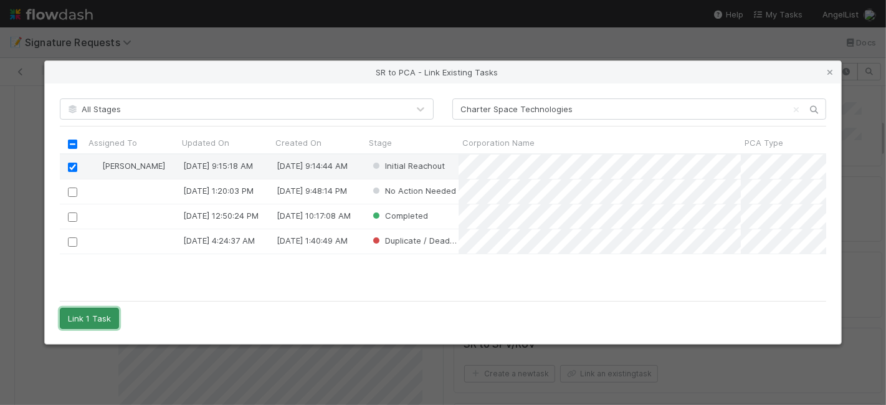
click at [99, 319] on button "Link 1 Task" at bounding box center [89, 318] width 59 height 21
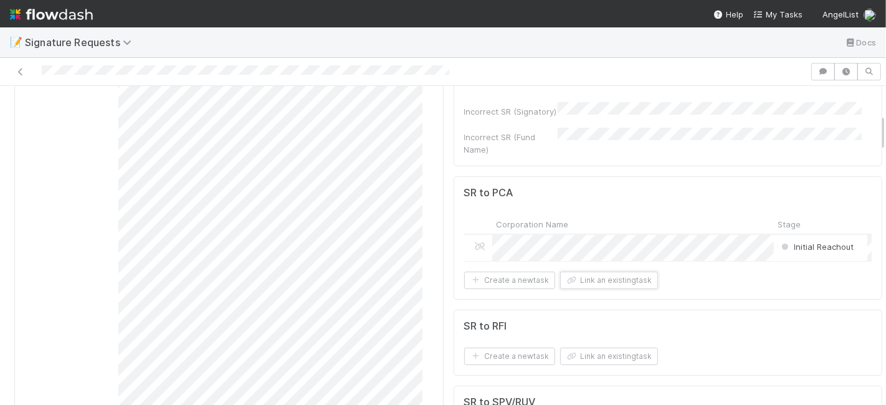
scroll to position [0, 0]
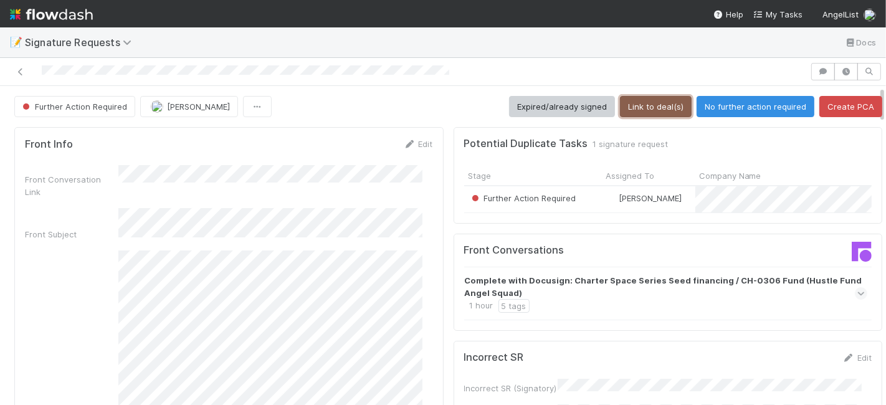
click at [621, 104] on button "Link to deal(s)" at bounding box center [656, 106] width 72 height 21
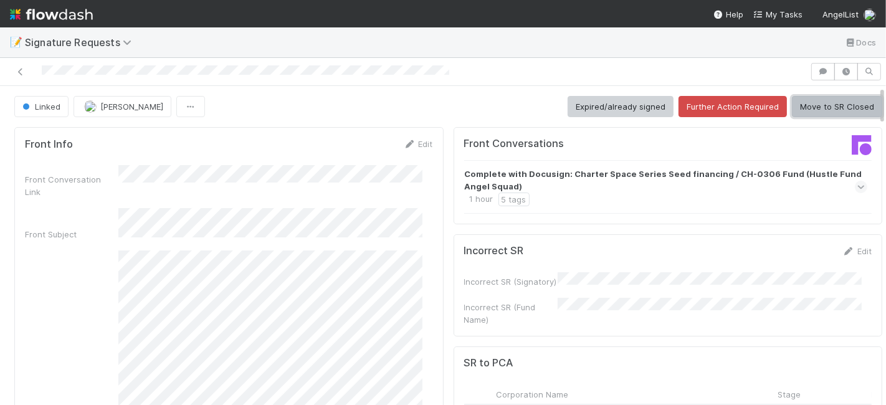
click at [804, 107] on button "Move to SR Closed" at bounding box center [837, 106] width 90 height 21
click at [805, 109] on button "Move to SR Closed" at bounding box center [837, 106] width 90 height 21
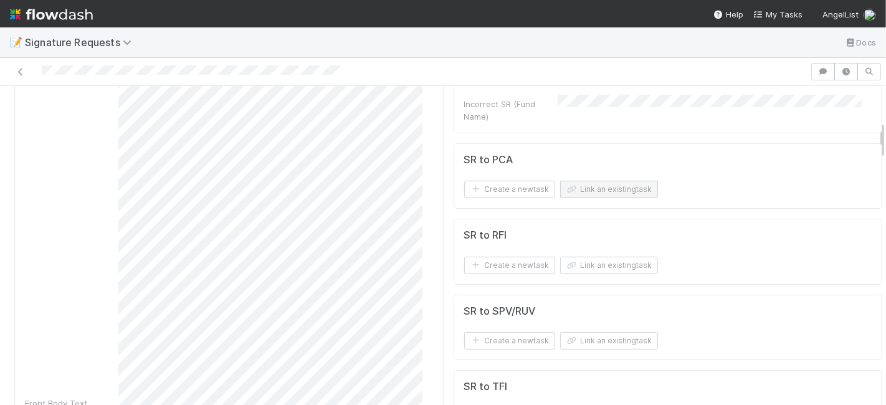
scroll to position [277, 0]
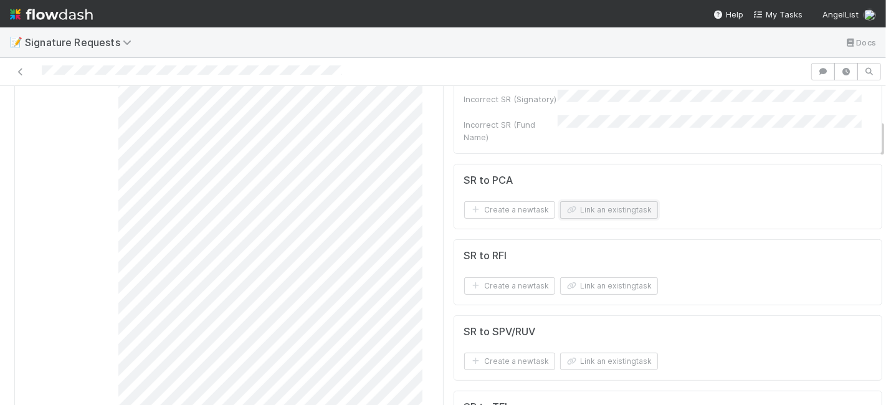
click at [586, 201] on button "Link an existing task" at bounding box center [609, 209] width 98 height 17
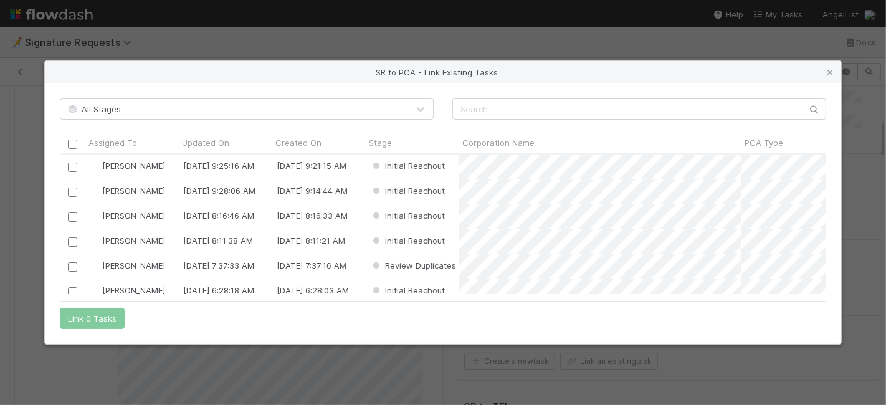
scroll to position [130, 756]
click at [525, 107] on input "text" at bounding box center [640, 108] width 374 height 21
paste input "Charter Space Technologies"
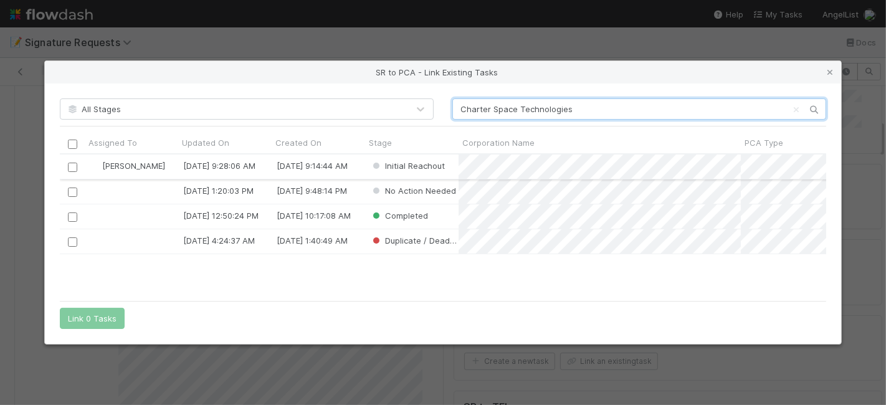
type input "Charter Space Technologies"
click at [70, 166] on input "checkbox" at bounding box center [72, 167] width 9 height 9
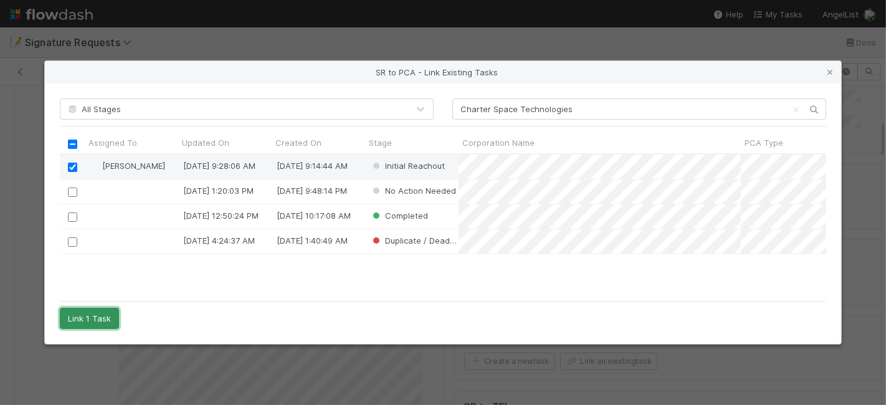
click at [99, 313] on button "Link 1 Task" at bounding box center [89, 318] width 59 height 21
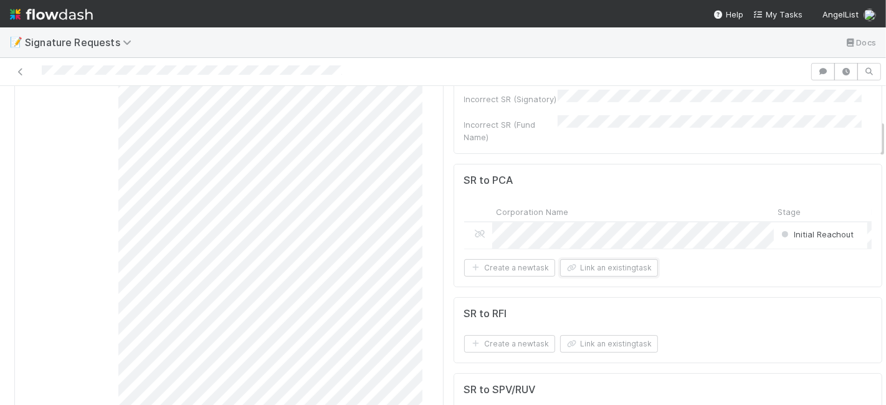
scroll to position [0, 0]
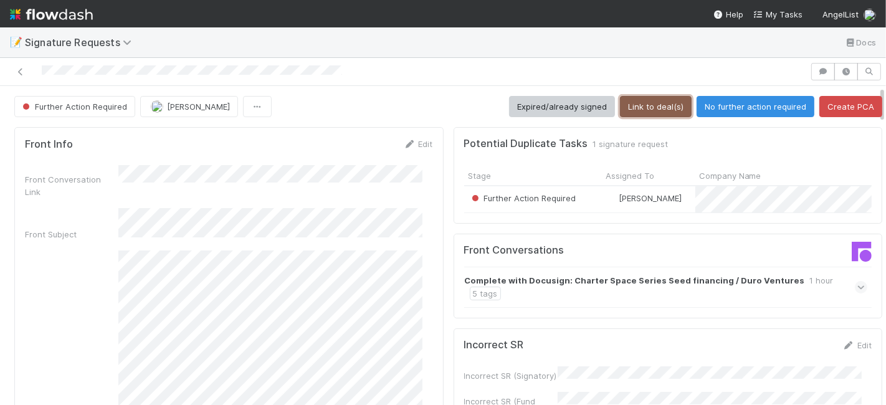
click at [620, 108] on button "Link to deal(s)" at bounding box center [656, 106] width 72 height 21
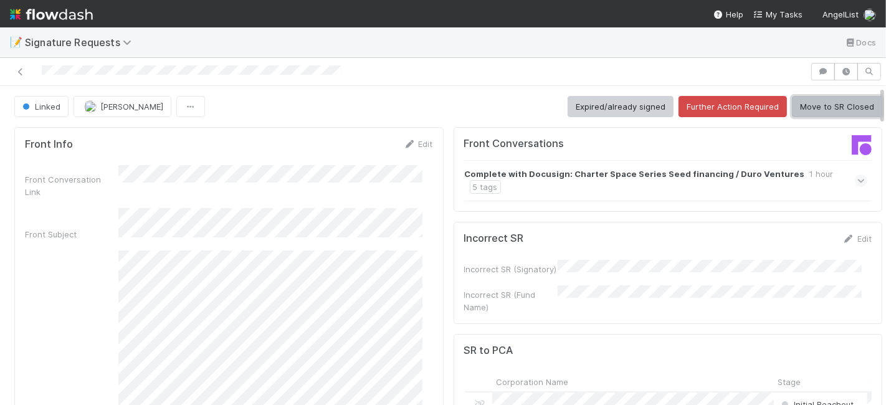
click at [805, 109] on button "Move to SR Closed" at bounding box center [837, 106] width 90 height 21
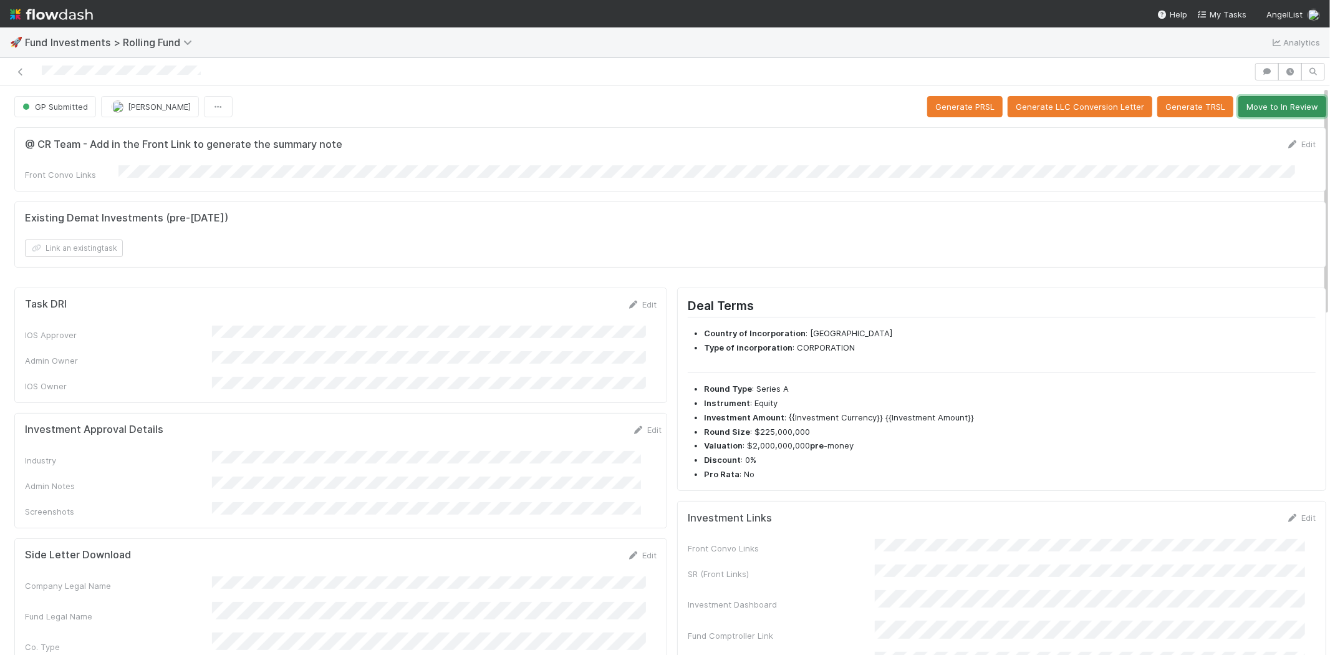
click at [1256, 100] on button "Move to In Review" at bounding box center [1282, 106] width 88 height 21
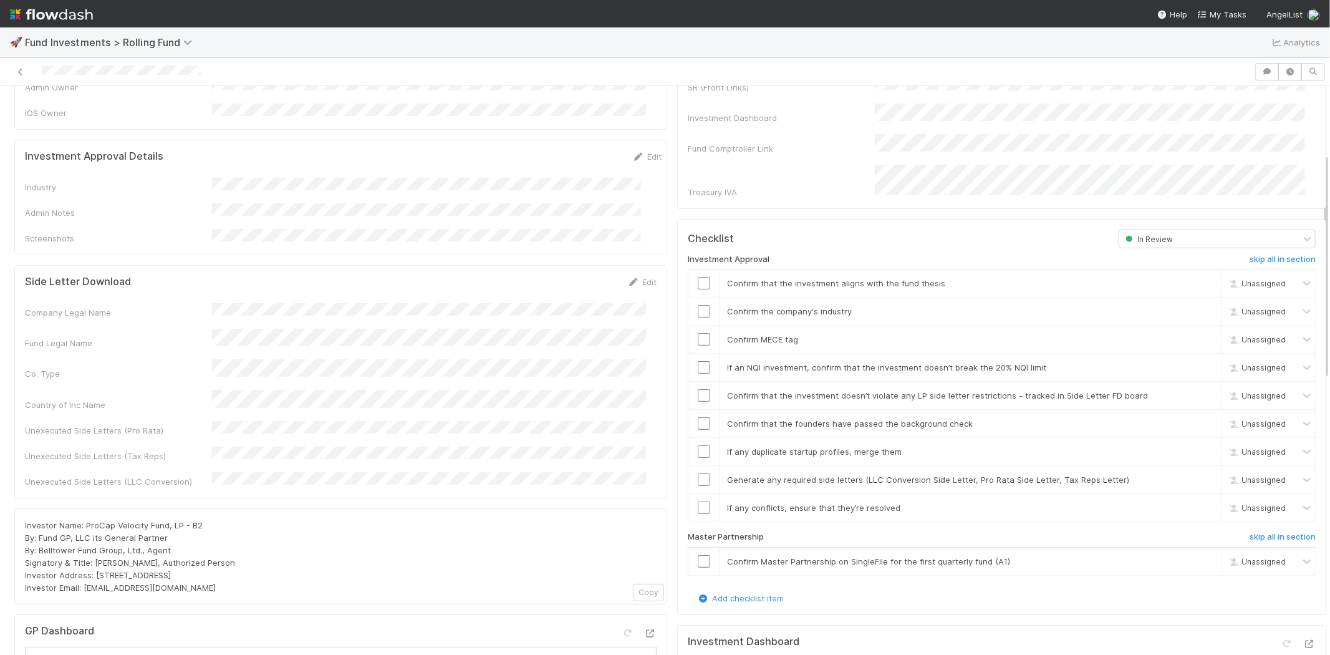
scroll to position [170, 0]
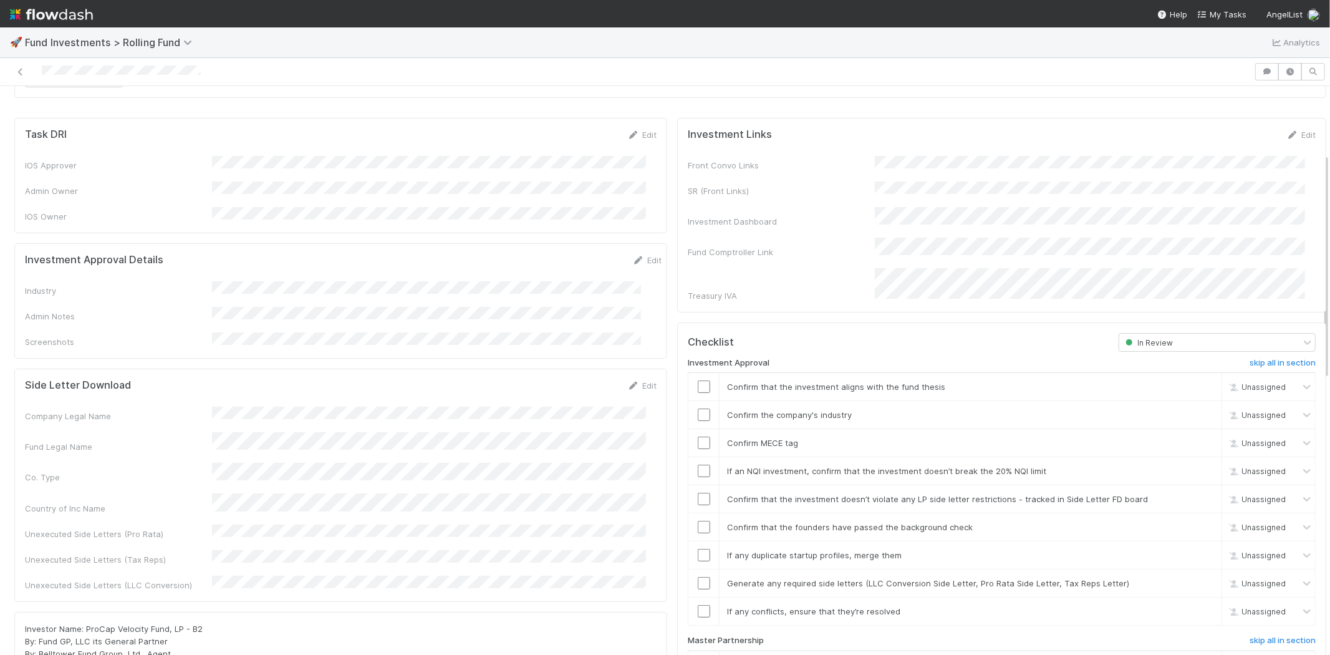
drag, startPoint x: 625, startPoint y: 244, endPoint x: 532, endPoint y: 261, distance: 94.3
click at [632, 255] on link "Edit" at bounding box center [646, 260] width 29 height 10
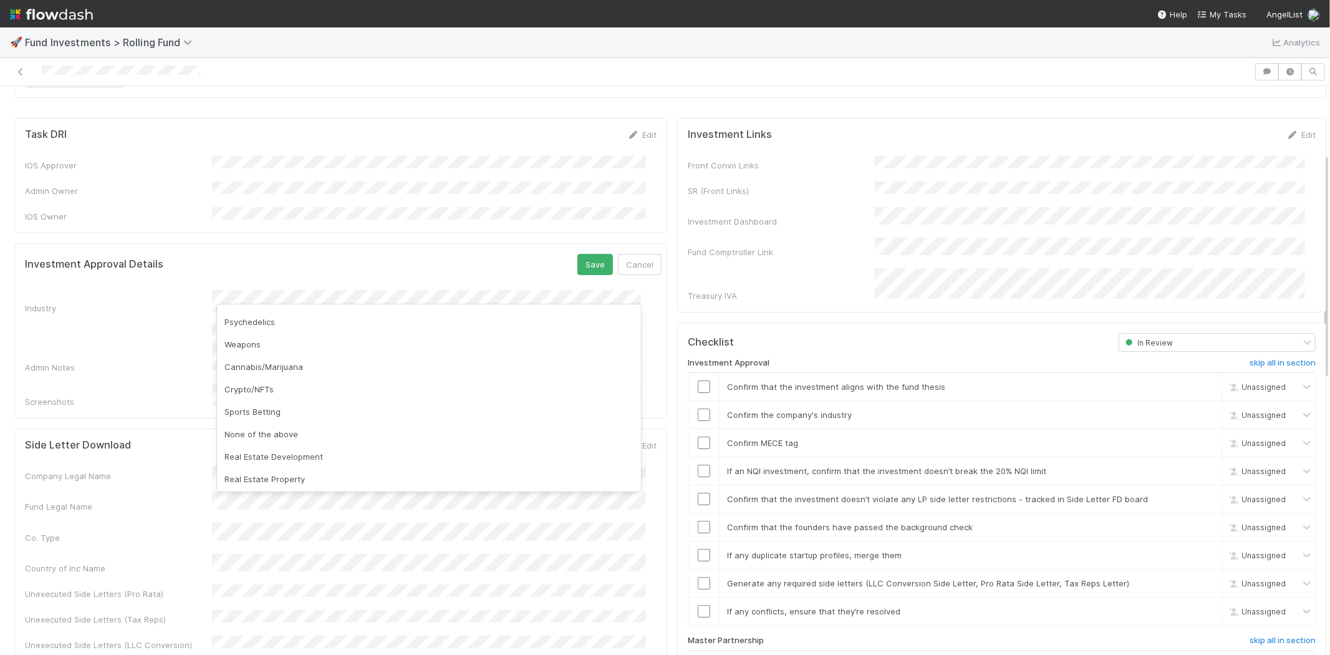
scroll to position [346, 0]
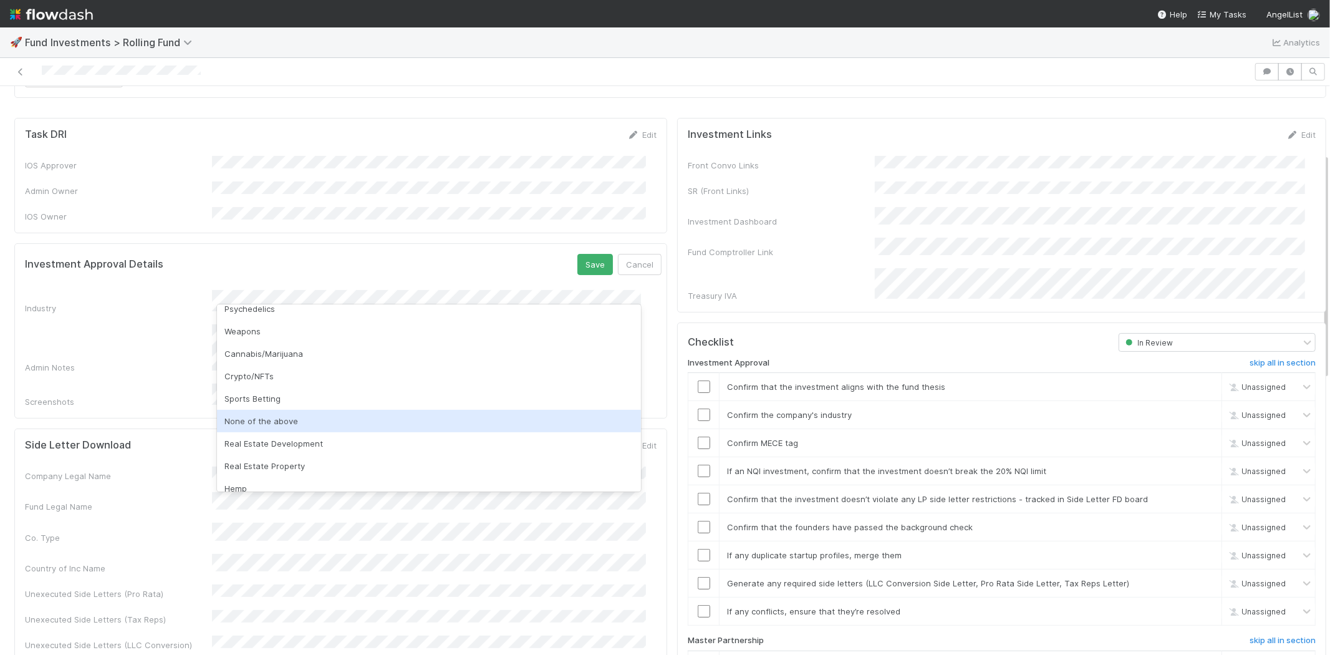
click at [345, 412] on div "None of the above" at bounding box center [429, 421] width 424 height 22
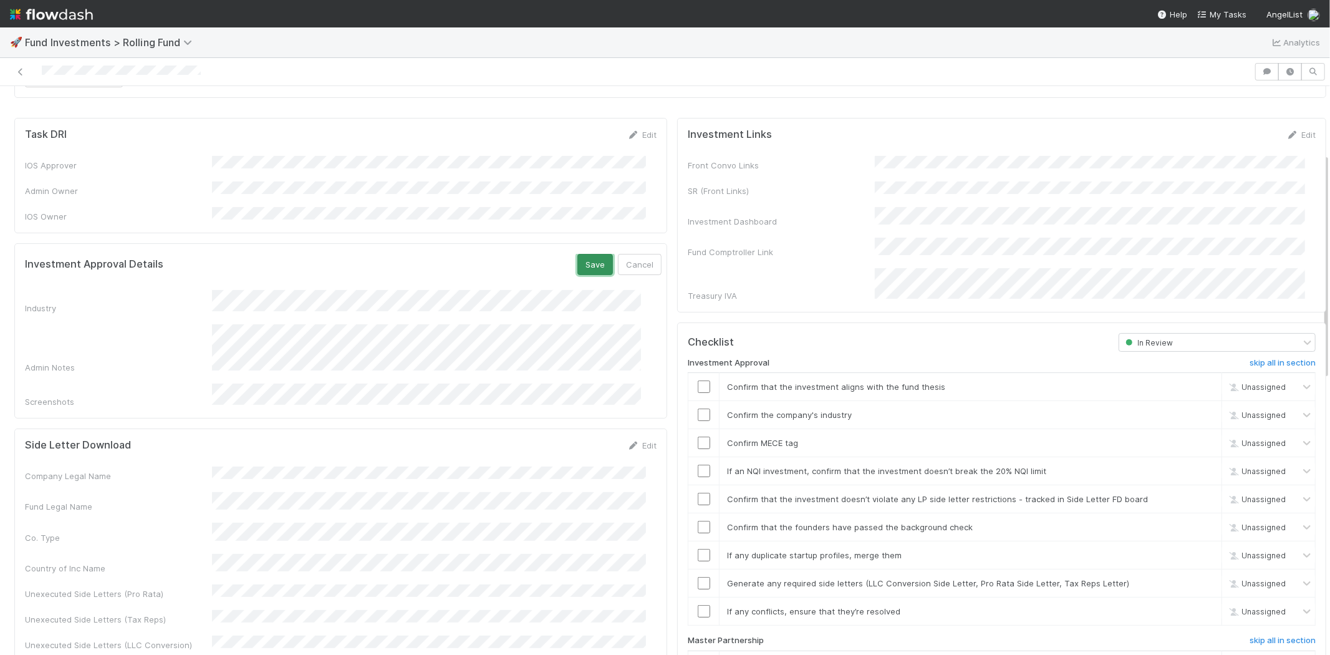
click at [577, 254] on button "Save" at bounding box center [595, 264] width 36 height 21
click at [698, 380] on input "checkbox" at bounding box center [704, 386] width 12 height 12
click at [698, 408] on input "checkbox" at bounding box center [704, 414] width 12 height 12
click at [698, 436] on input "checkbox" at bounding box center [704, 442] width 12 height 12
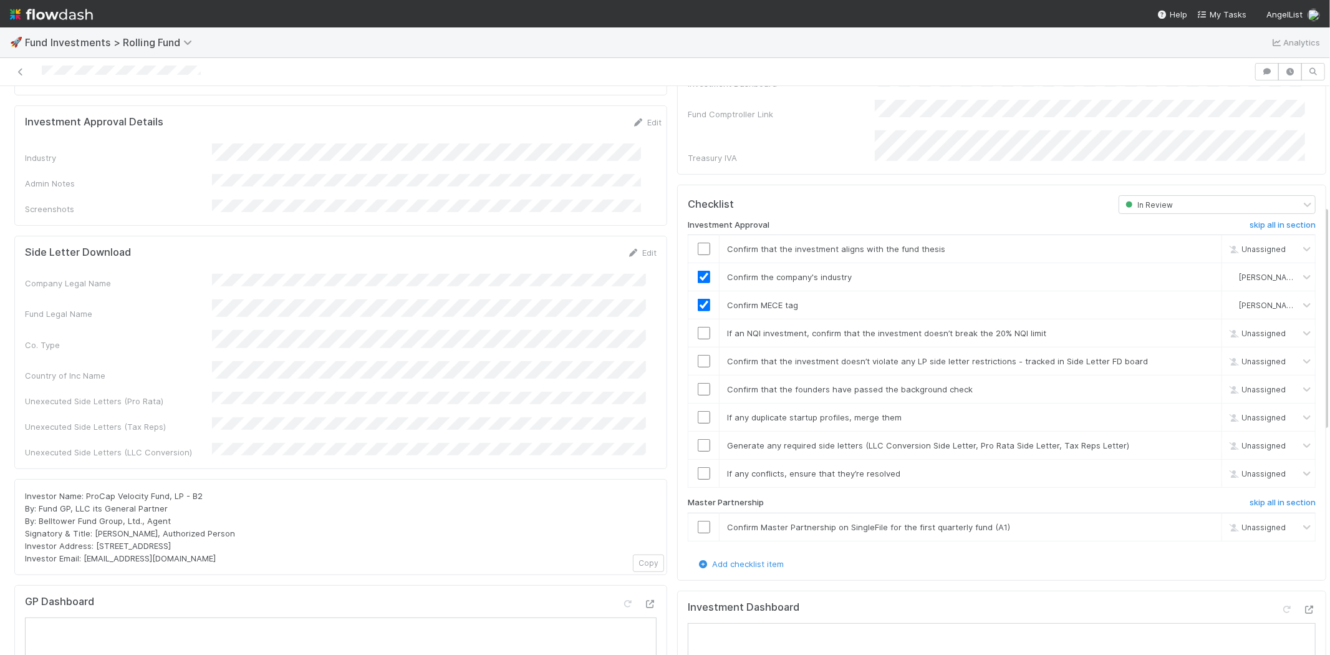
scroll to position [308, 0]
click at [688, 242] on div at bounding box center [703, 248] width 31 height 12
click at [698, 242] on input "checkbox" at bounding box center [704, 248] width 12 height 12
click at [698, 326] on input "checkbox" at bounding box center [704, 332] width 12 height 12
click at [698, 354] on input "checkbox" at bounding box center [704, 360] width 12 height 12
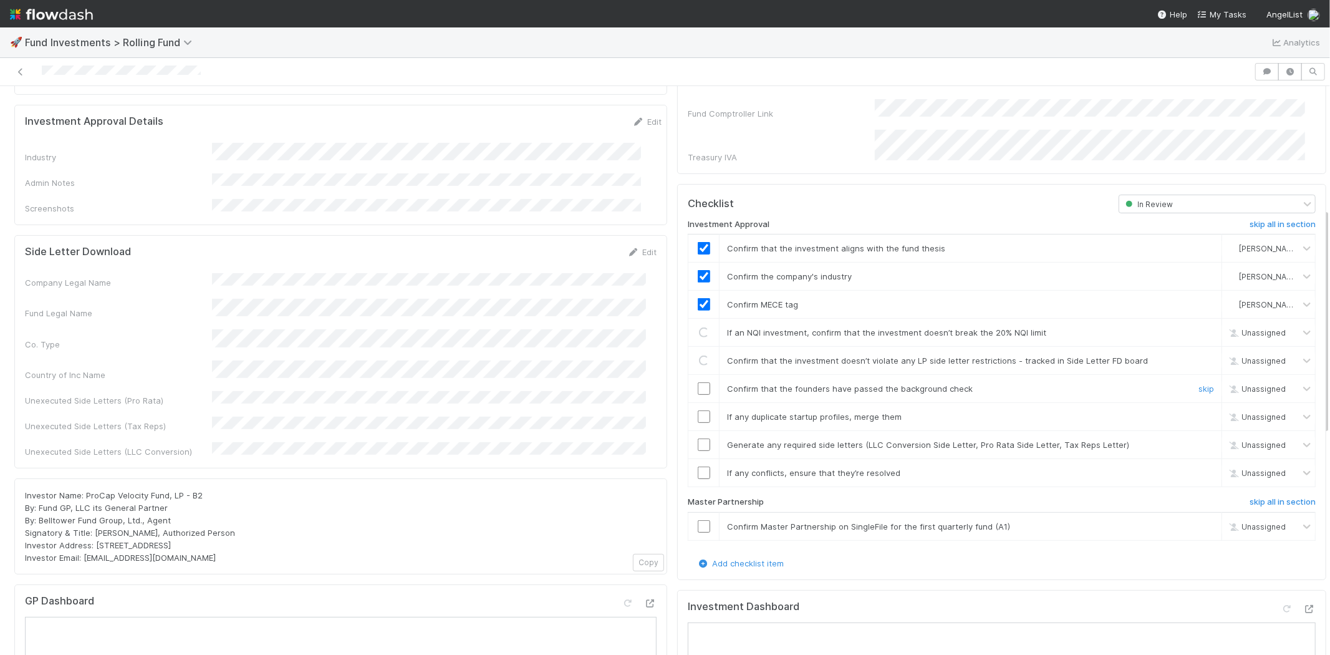
click at [698, 382] on input "checkbox" at bounding box center [704, 388] width 12 height 12
click at [698, 410] on input "checkbox" at bounding box center [704, 416] width 12 height 12
click at [698, 438] on input "checkbox" at bounding box center [704, 444] width 12 height 12
click at [688, 464] on td at bounding box center [703, 473] width 31 height 28
click at [698, 466] on input "checkbox" at bounding box center [704, 472] width 12 height 12
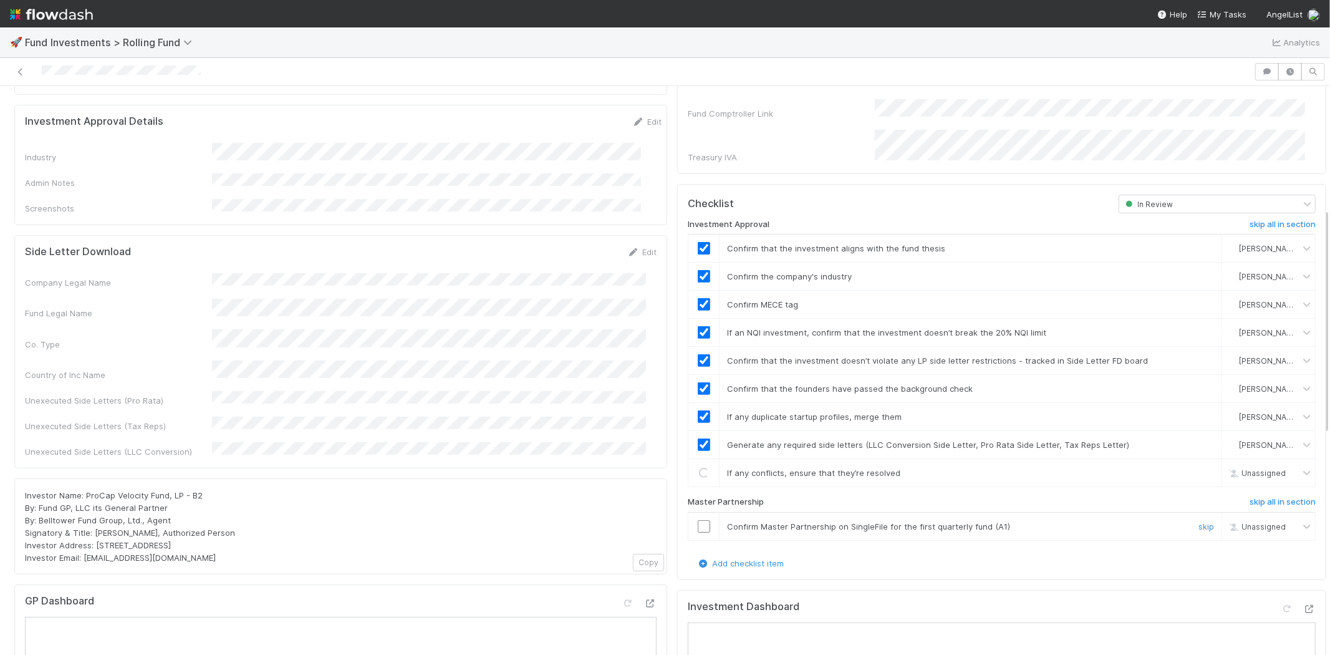
click at [698, 520] on input "checkbox" at bounding box center [704, 526] width 12 height 12
checkbox input "true"
click at [698, 520] on input "checkbox" at bounding box center [704, 526] width 12 height 12
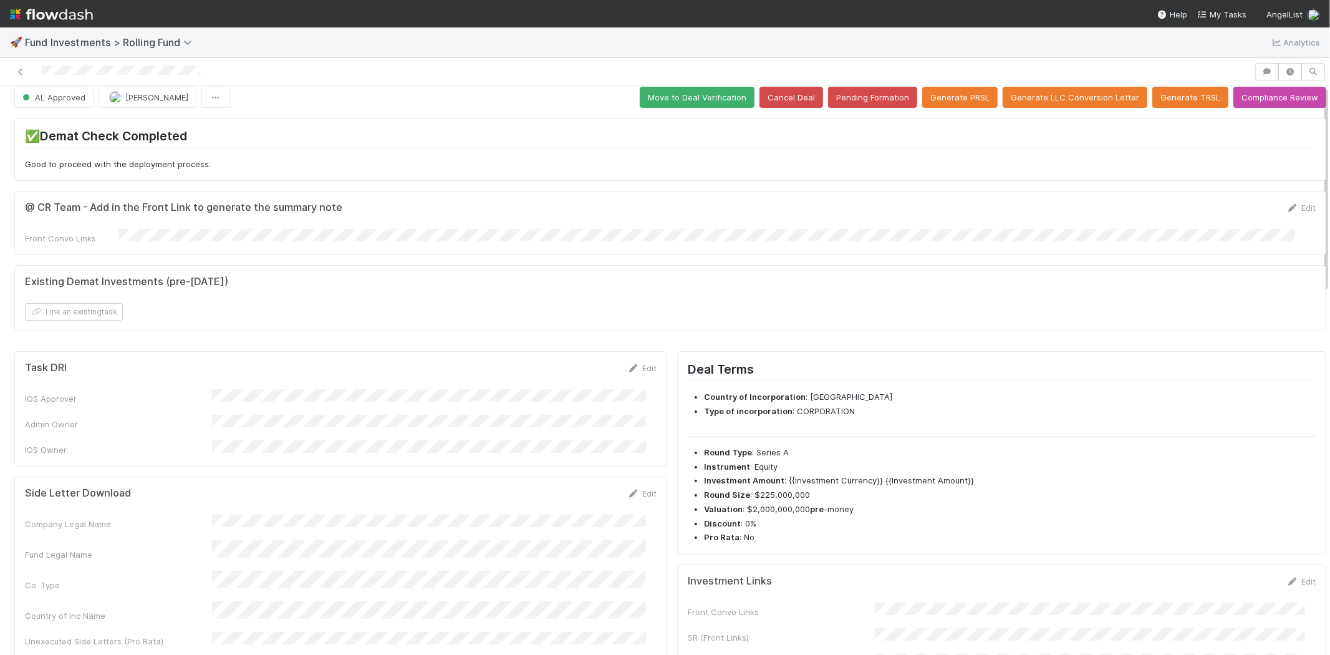
scroll to position [0, 0]
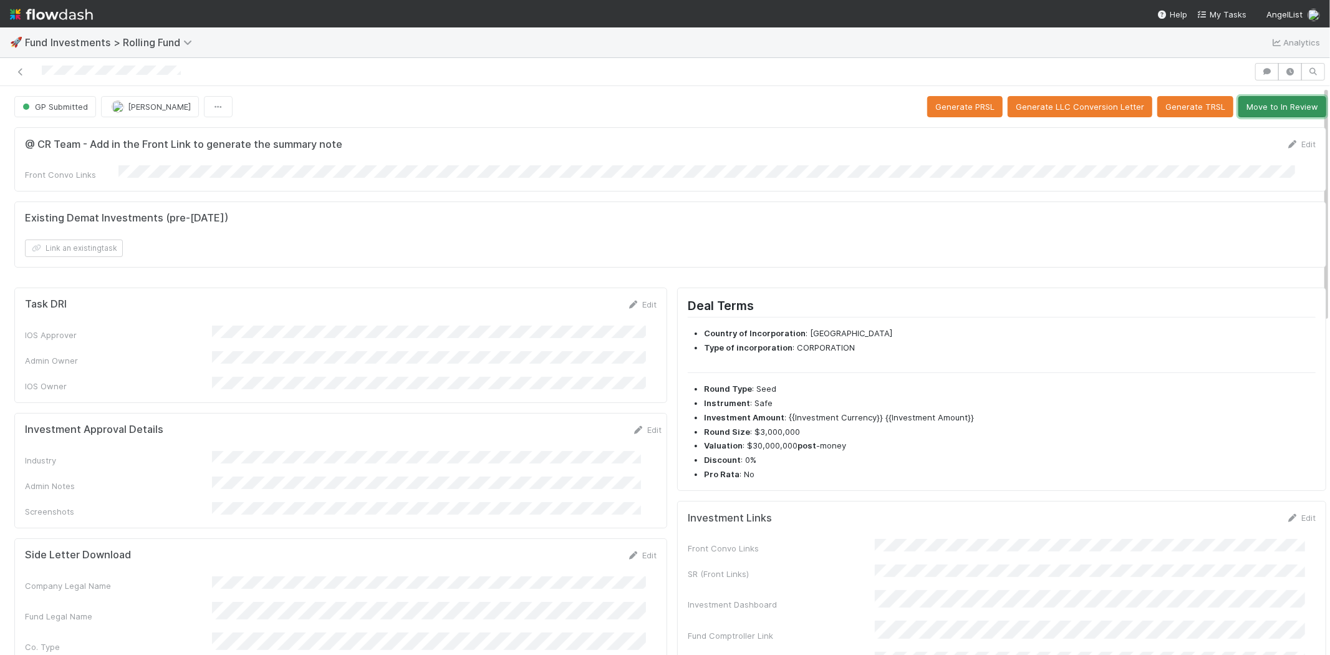
click at [1244, 105] on button "Move to In Review" at bounding box center [1282, 106] width 88 height 21
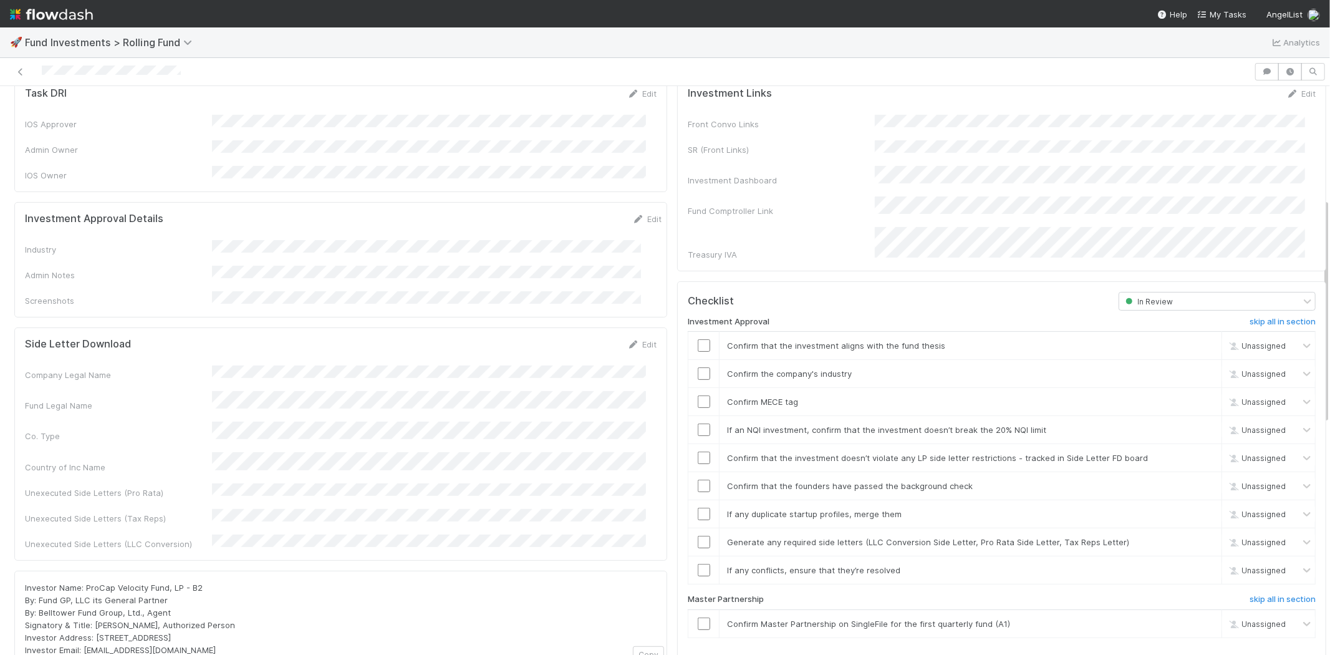
scroll to position [208, 0]
click at [638, 217] on link "Edit" at bounding box center [646, 222] width 29 height 10
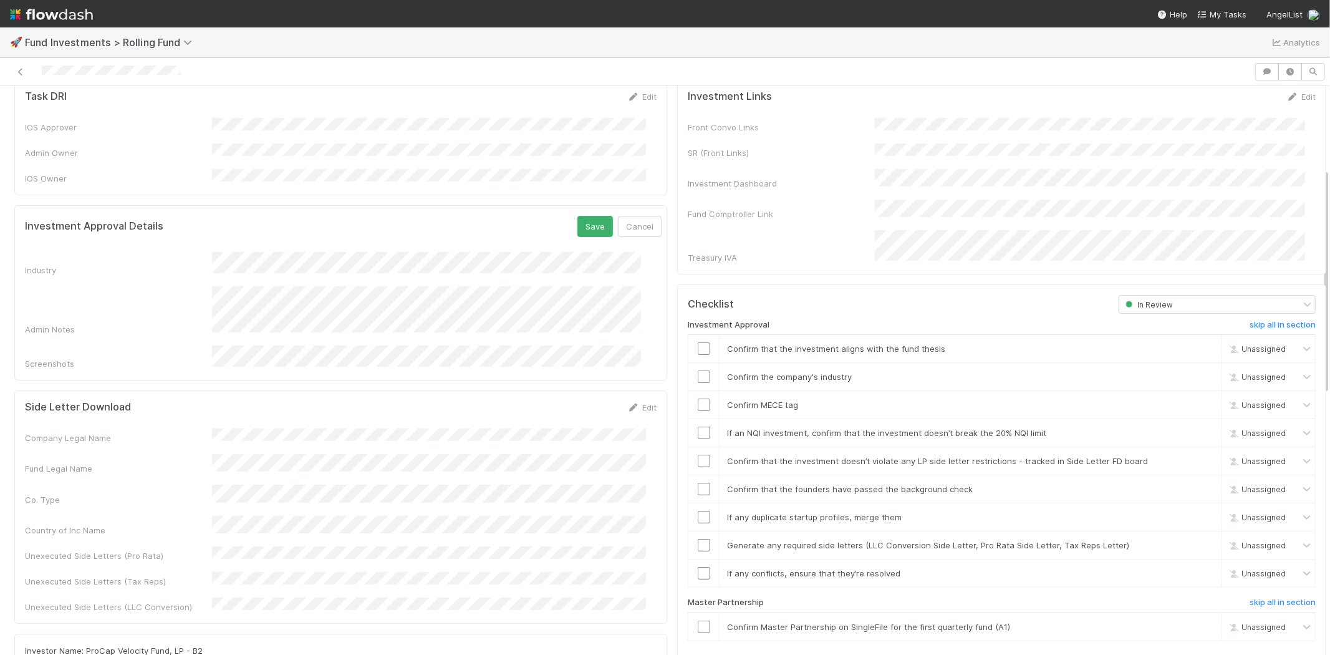
click at [346, 238] on form "Investment Approval Details Save Cancel Industry Admin Notes Screenshots" at bounding box center [343, 293] width 636 height 154
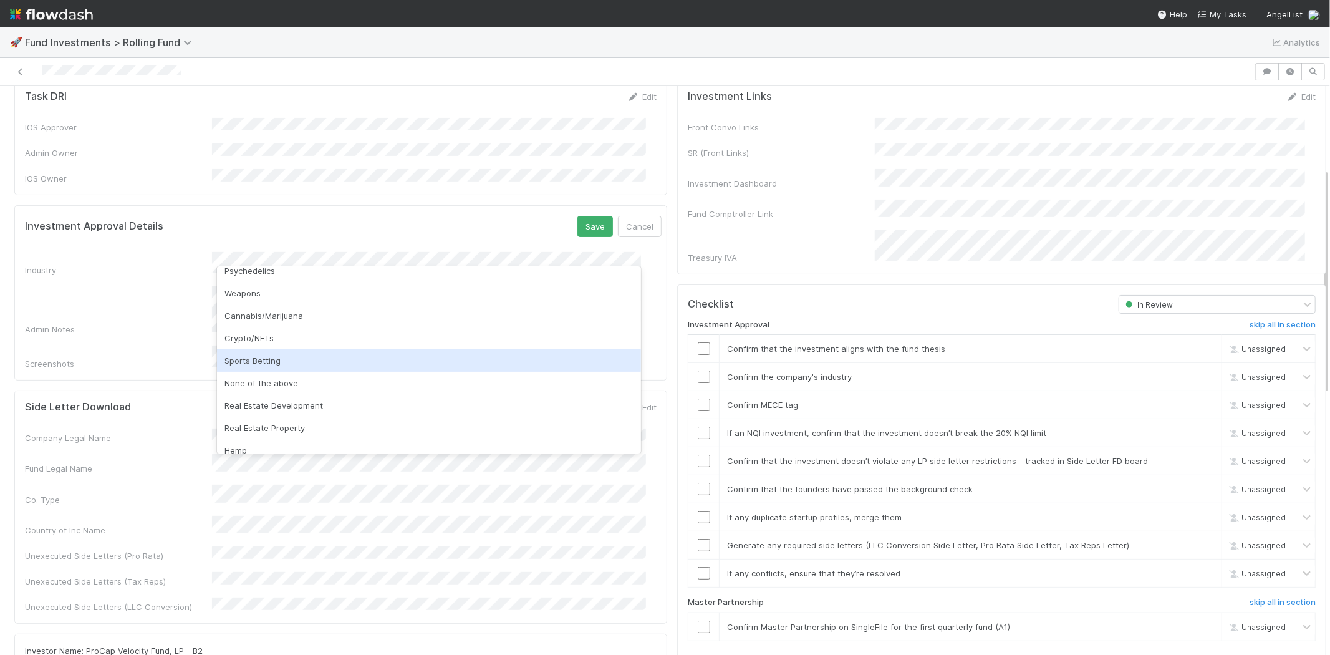
scroll to position [356, 0]
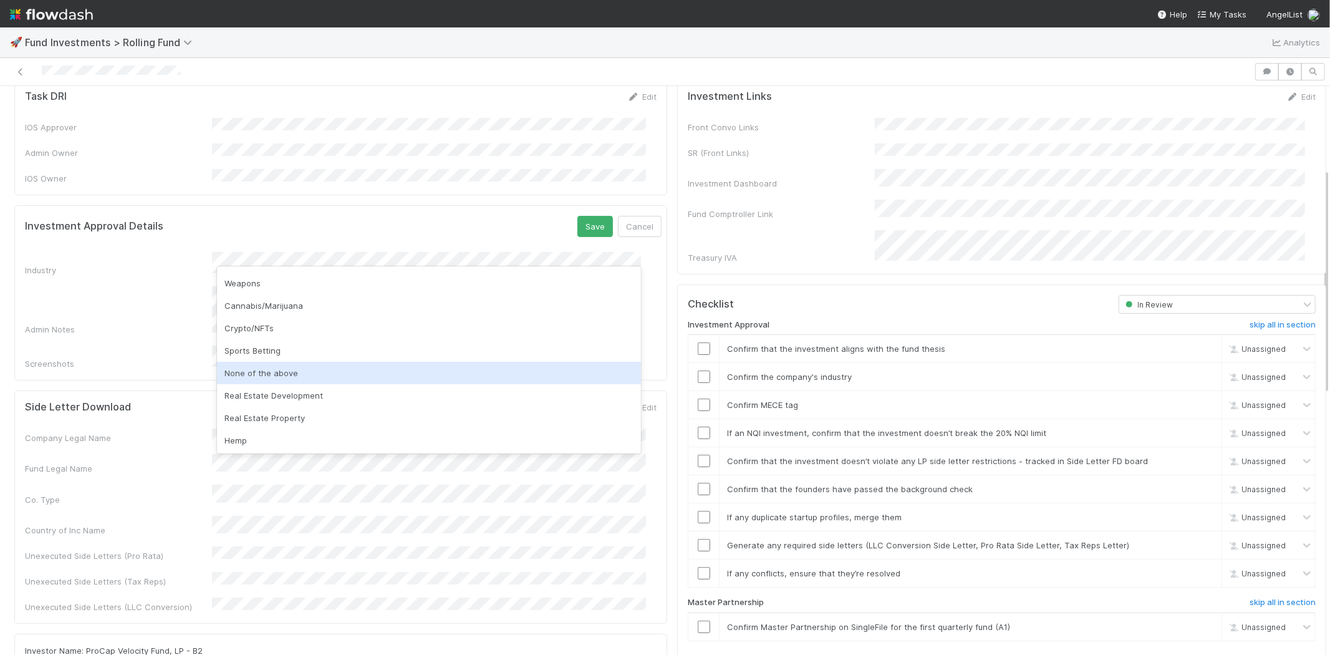
click at [253, 371] on div "None of the above" at bounding box center [429, 373] width 424 height 22
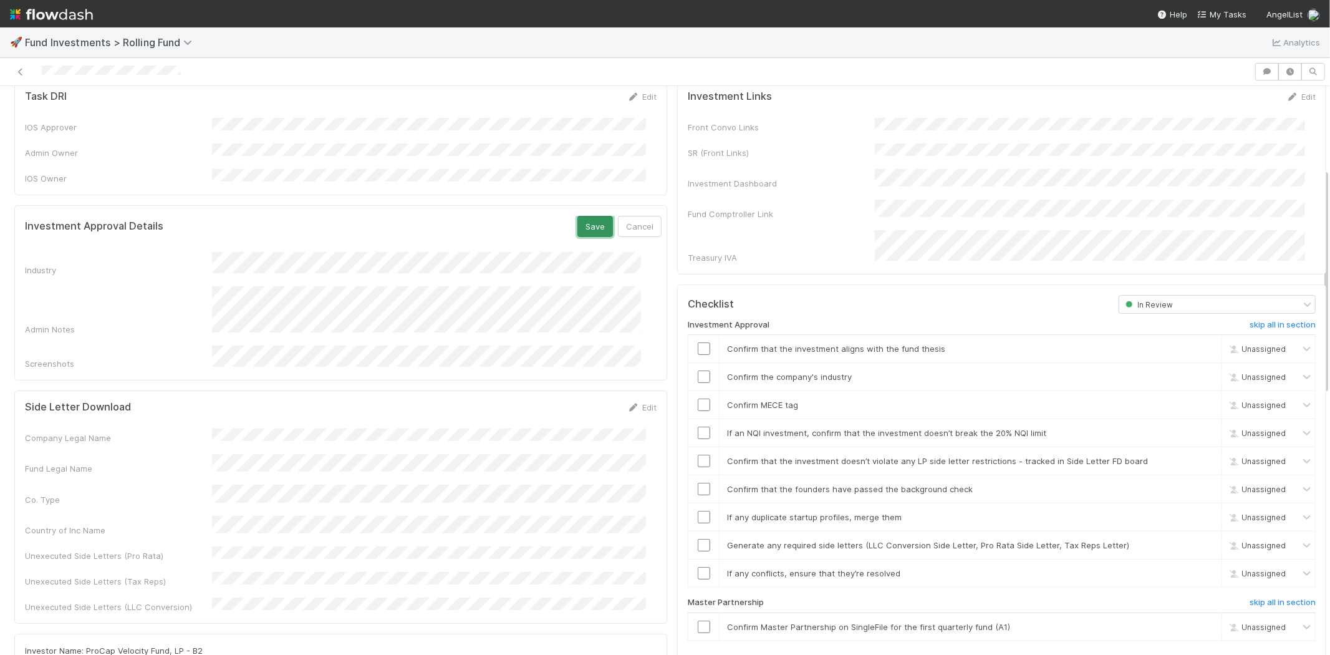
click at [584, 216] on button "Save" at bounding box center [595, 226] width 36 height 21
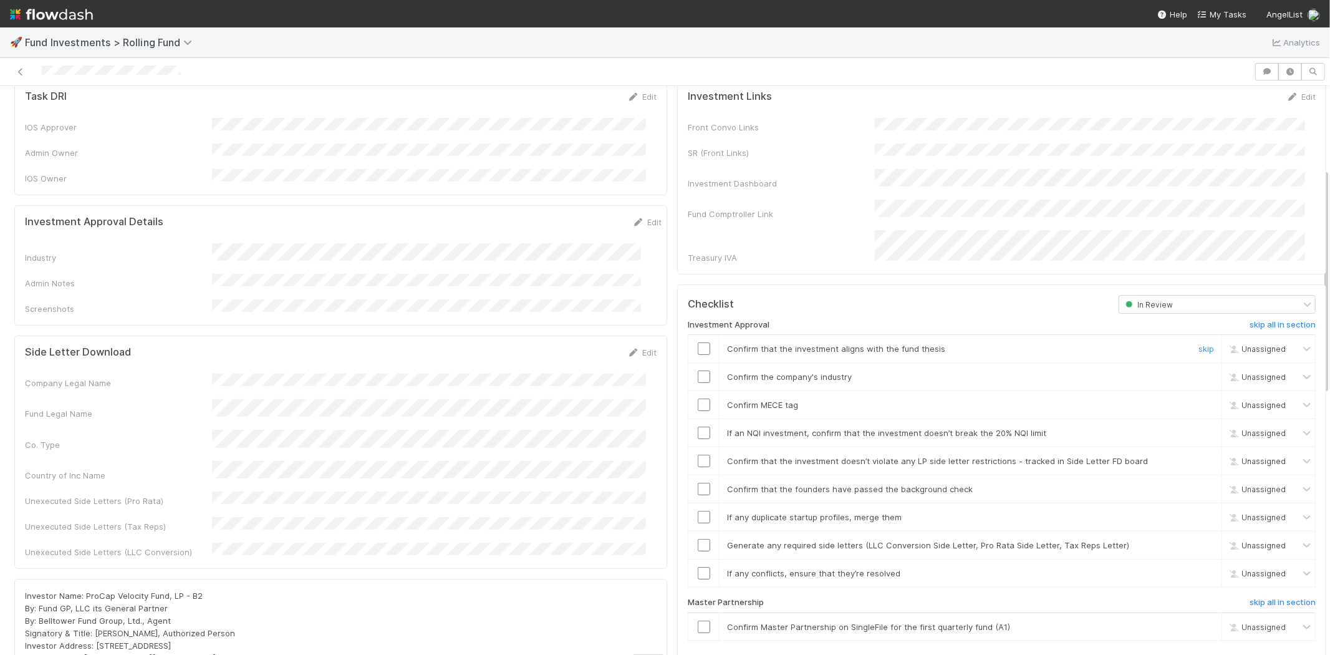
click at [698, 342] on input "checkbox" at bounding box center [704, 348] width 12 height 12
click at [699, 370] on input "checkbox" at bounding box center [704, 376] width 12 height 12
click at [698, 398] on input "checkbox" at bounding box center [704, 404] width 12 height 12
click at [698, 426] on input "checkbox" at bounding box center [704, 432] width 12 height 12
click at [698, 342] on input "checkbox" at bounding box center [704, 348] width 12 height 12
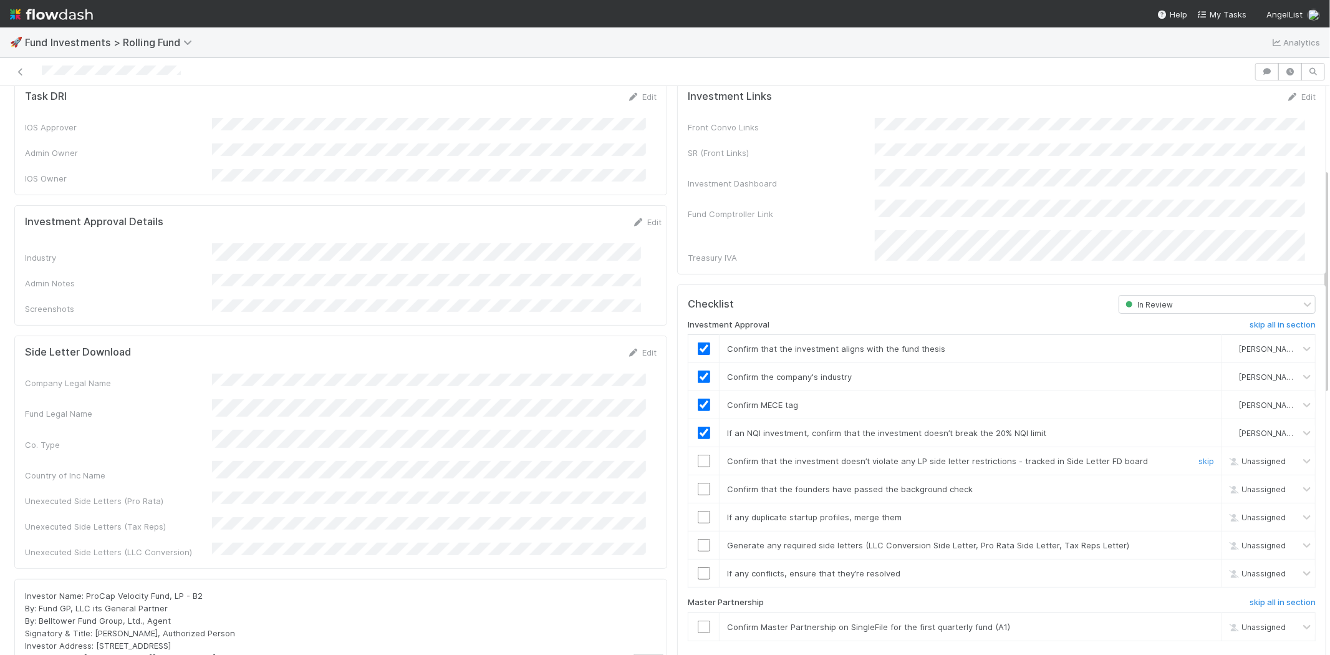
click at [688, 451] on td at bounding box center [703, 461] width 31 height 28
click at [698, 454] on input "checkbox" at bounding box center [704, 460] width 12 height 12
click at [698, 482] on input "checkbox" at bounding box center [704, 488] width 12 height 12
drag, startPoint x: 693, startPoint y: 497, endPoint x: 693, endPoint y: 506, distance: 8.1
click at [698, 511] on input "checkbox" at bounding box center [704, 517] width 12 height 12
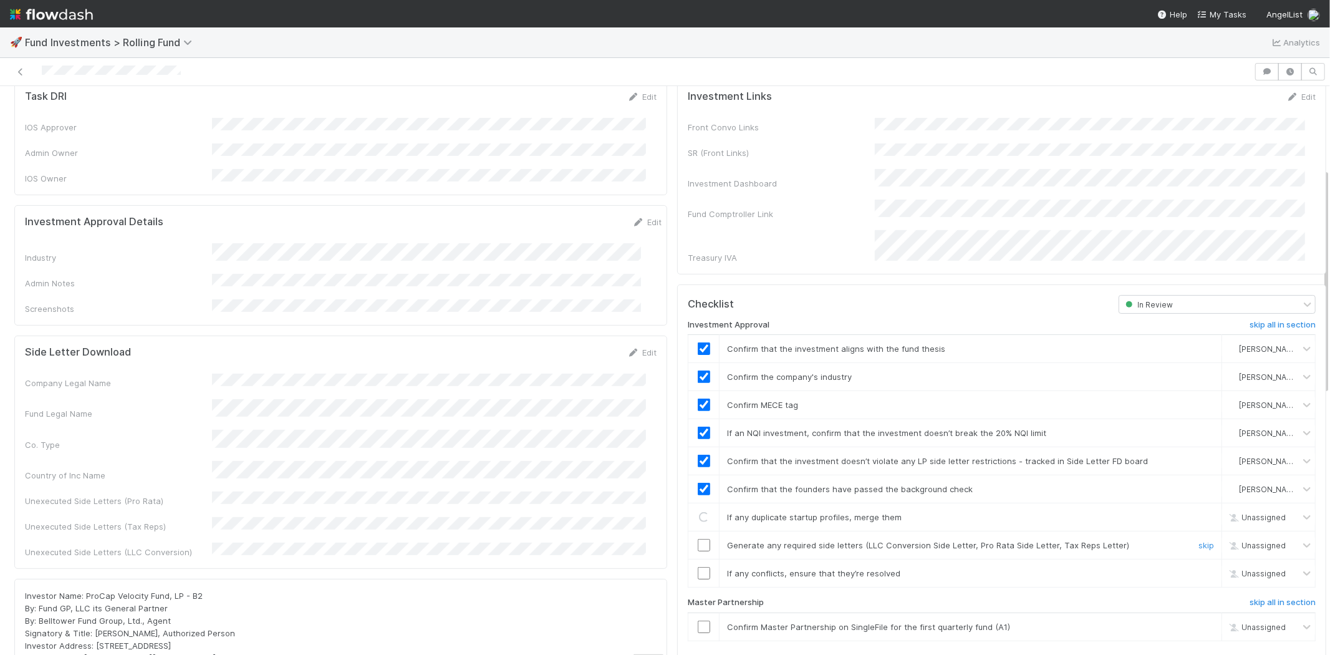
click at [698, 539] on input "checkbox" at bounding box center [704, 545] width 12 height 12
click at [698, 567] on input "checkbox" at bounding box center [704, 573] width 12 height 12
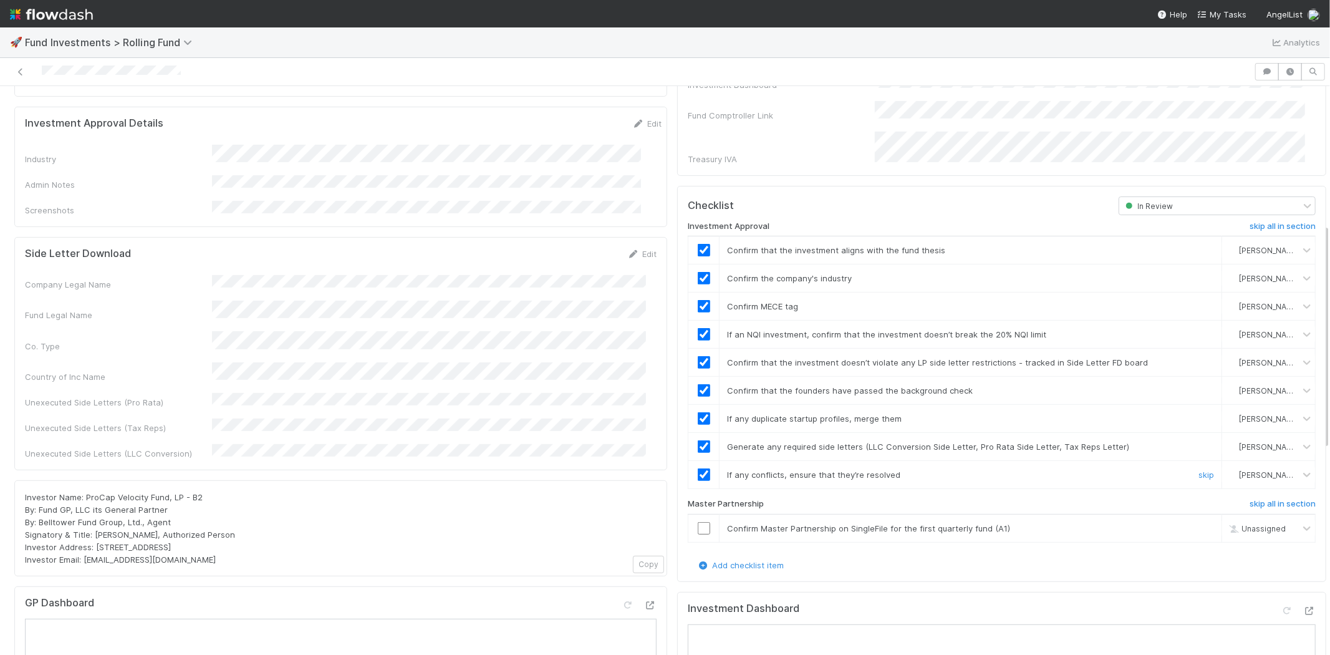
scroll to position [346, 0]
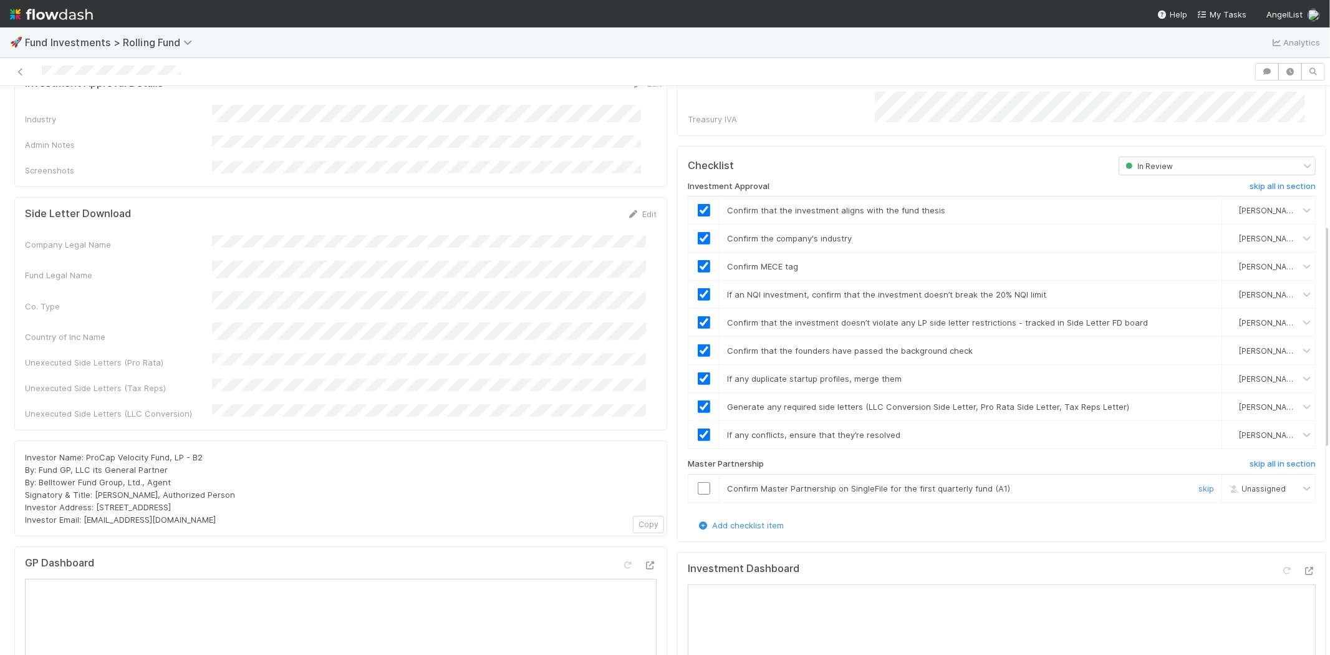
click at [698, 482] on input "checkbox" at bounding box center [704, 488] width 12 height 12
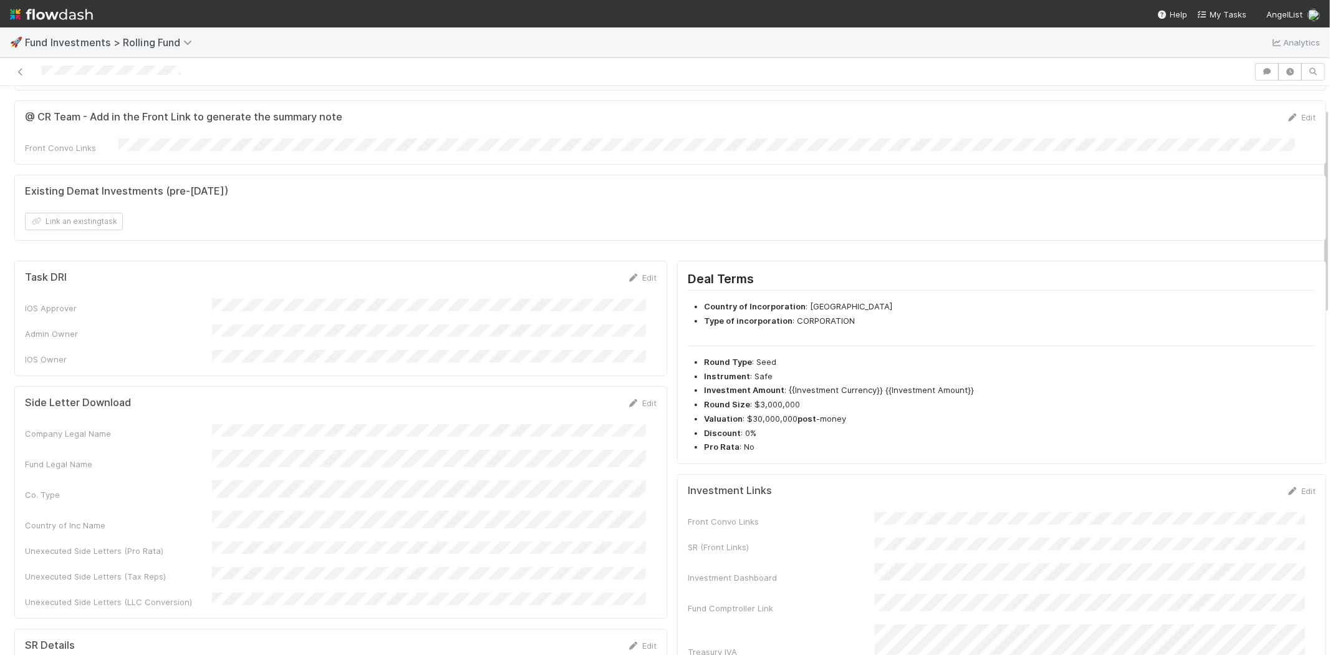
scroll to position [0, 0]
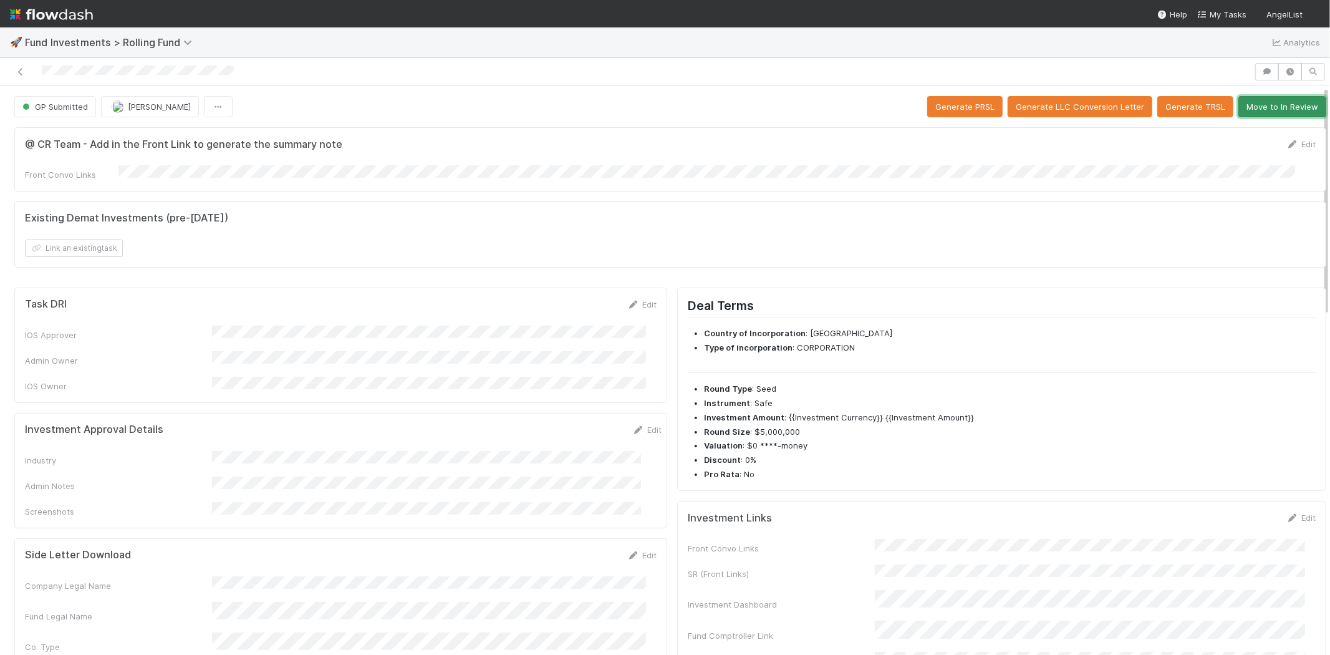
click at [1255, 101] on button "Move to In Review" at bounding box center [1282, 106] width 88 height 21
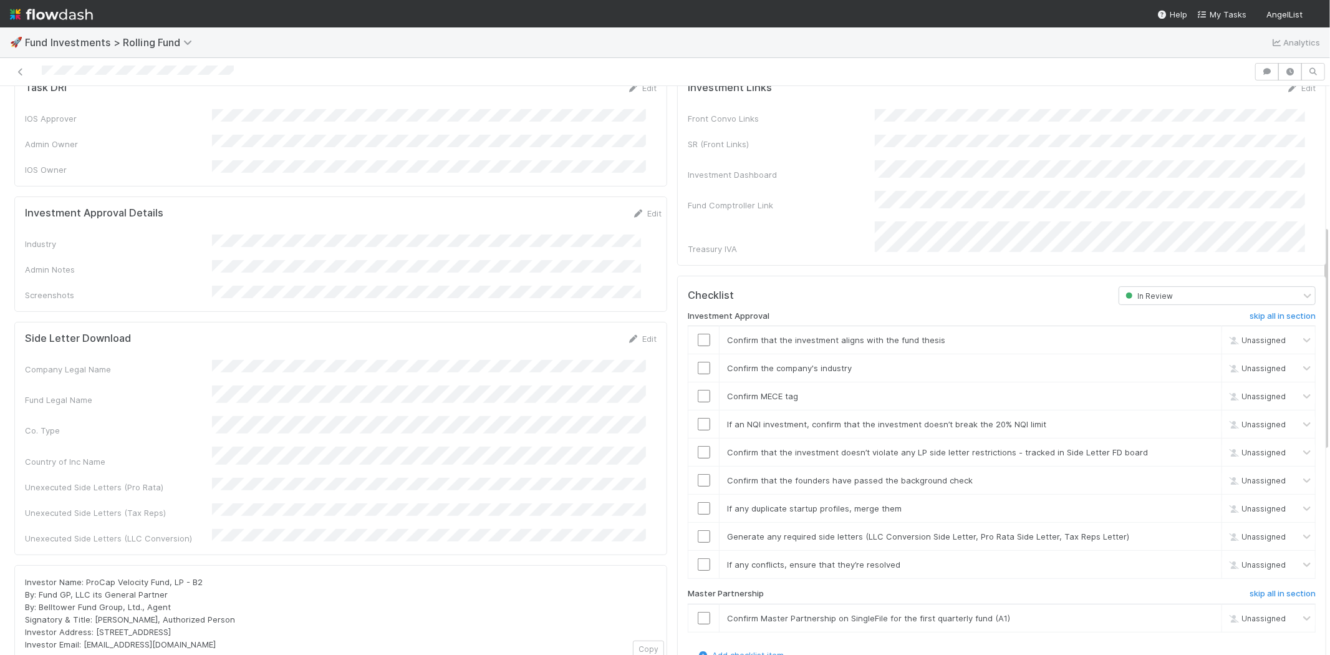
scroll to position [138, 0]
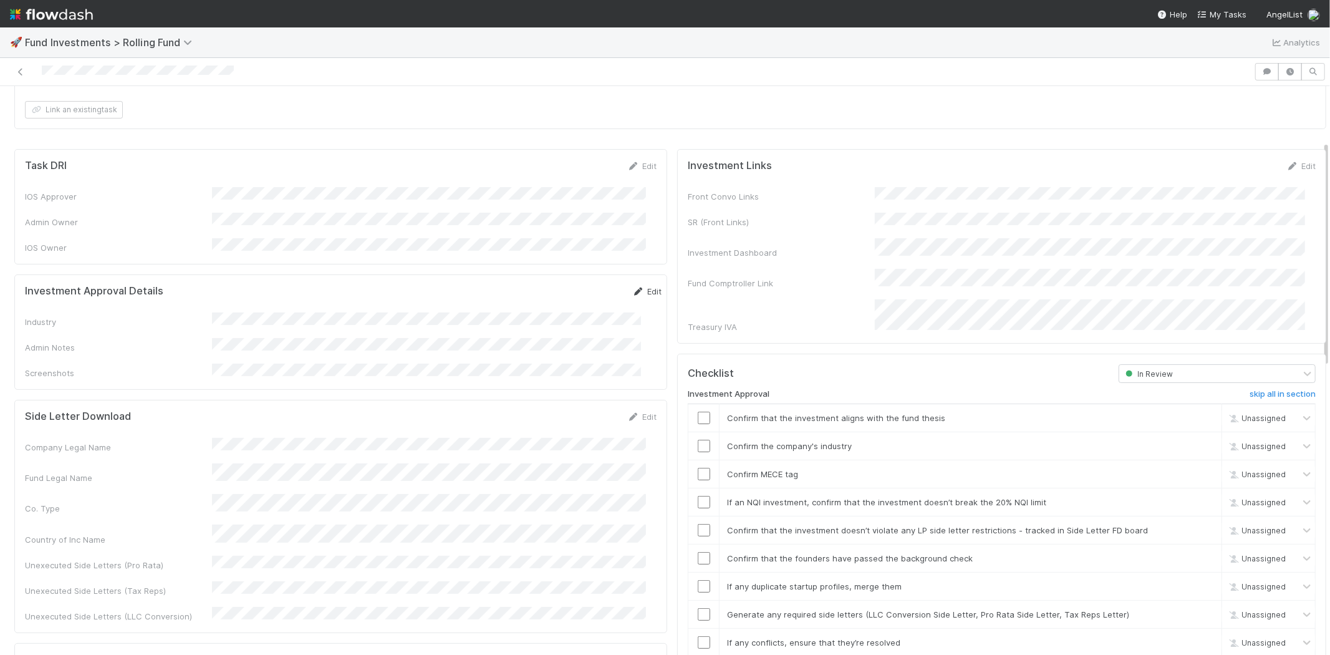
click at [632, 286] on link "Edit" at bounding box center [646, 291] width 29 height 10
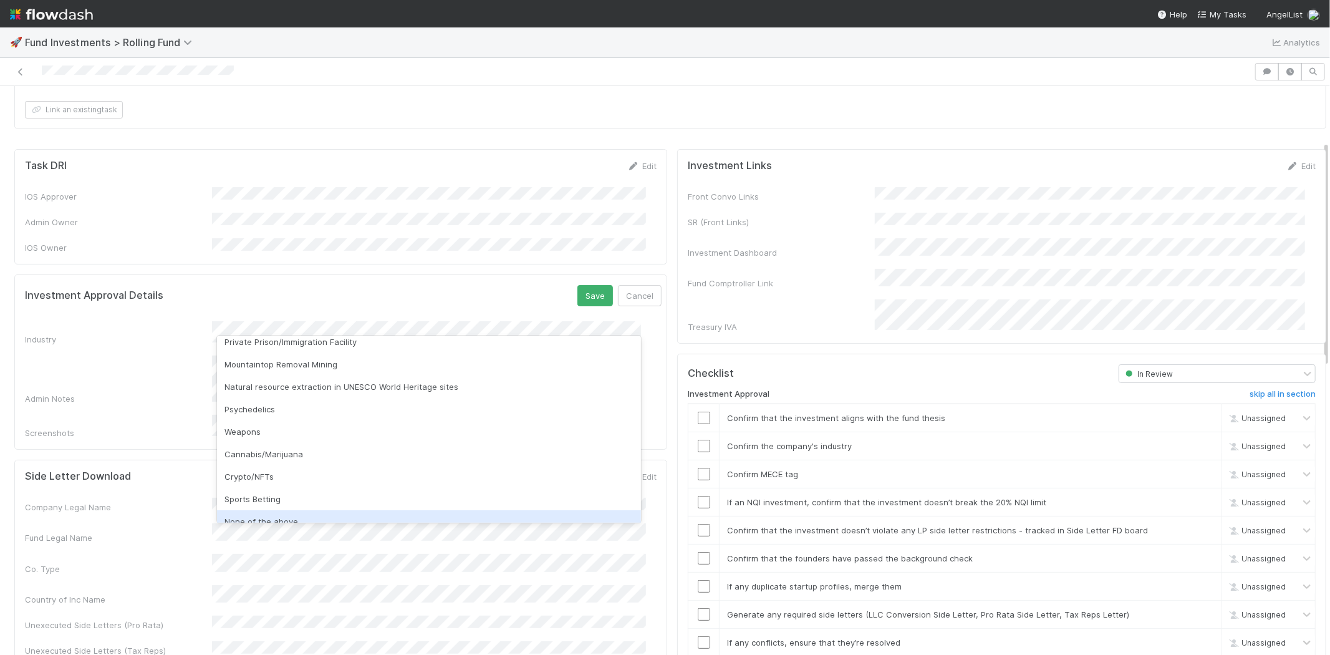
scroll to position [356, 0]
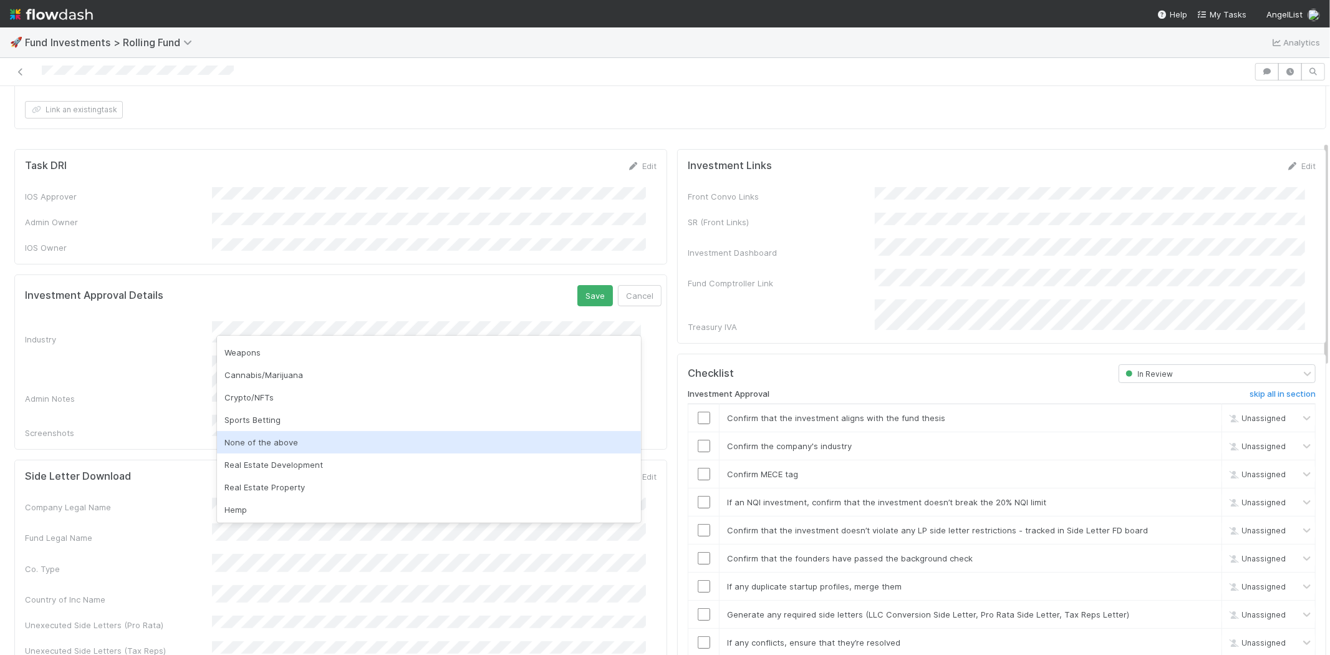
click at [272, 437] on div "None of the above" at bounding box center [429, 442] width 424 height 22
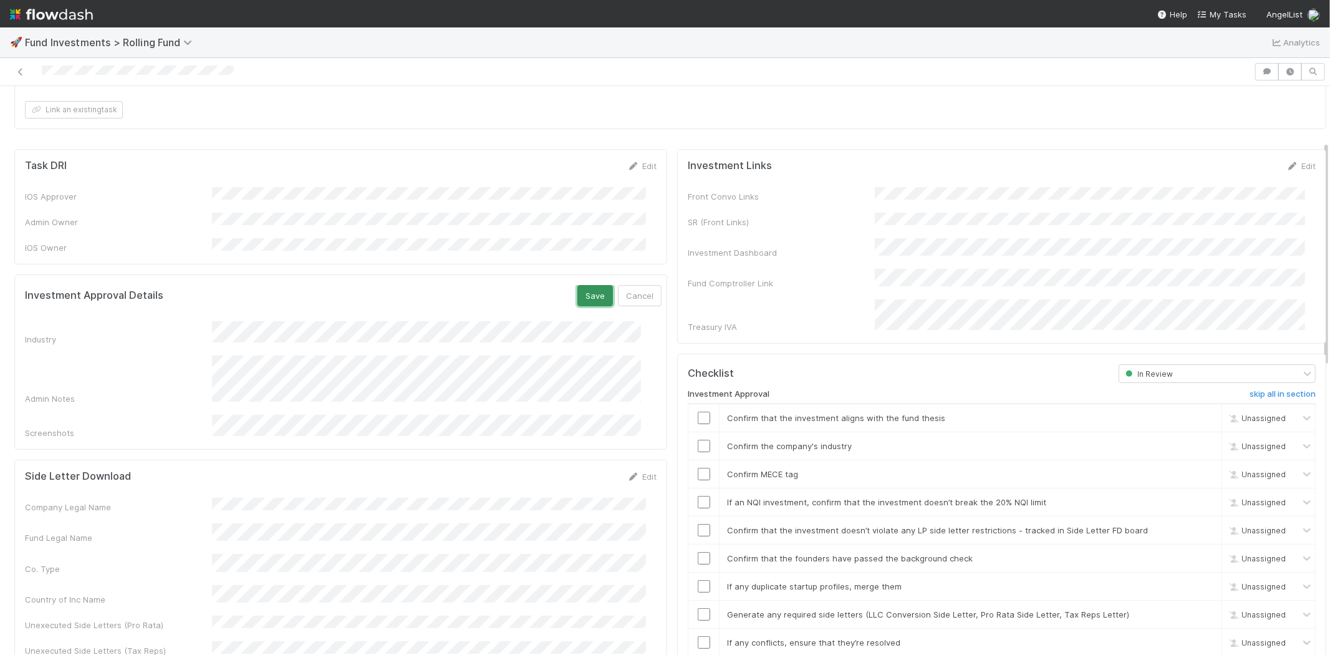
click at [577, 285] on button "Save" at bounding box center [595, 295] width 36 height 21
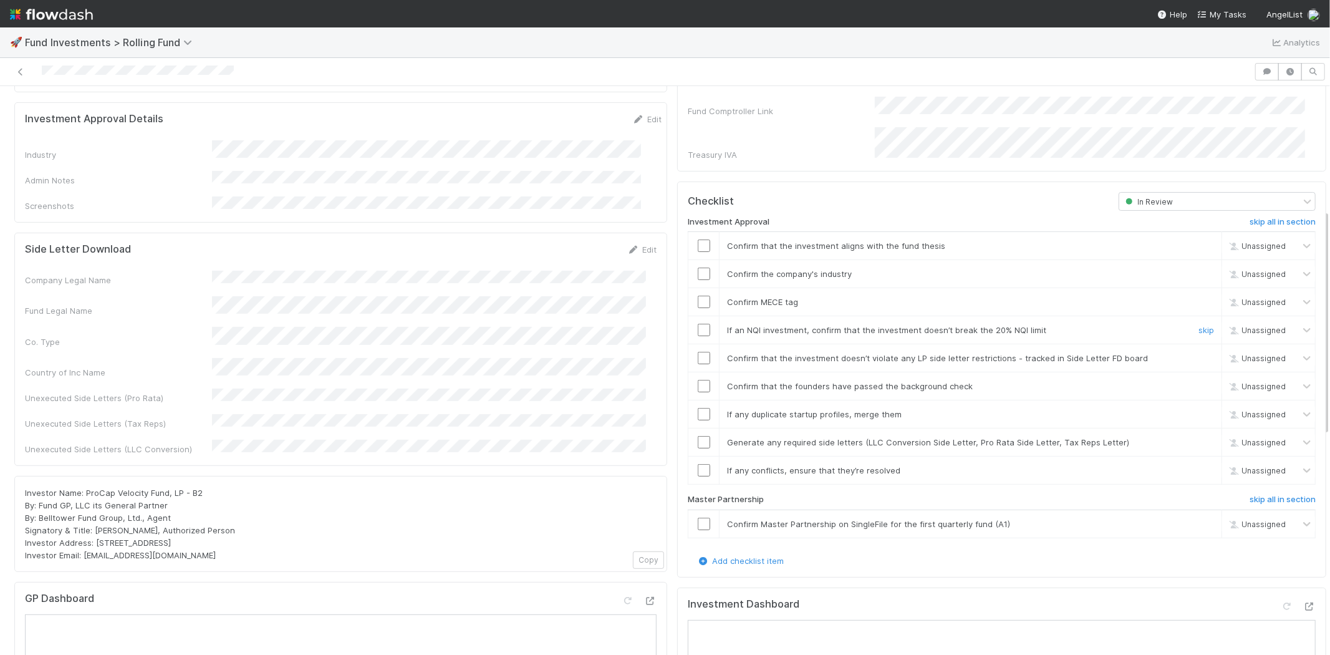
scroll to position [346, 0]
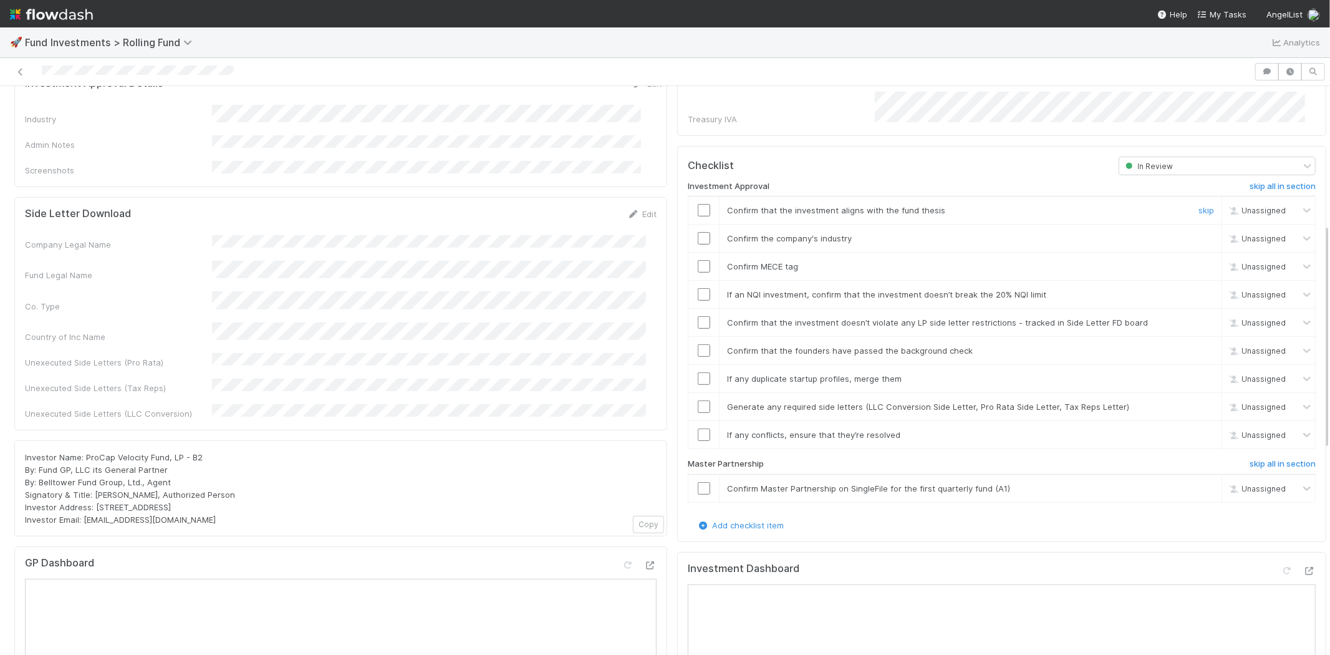
click at [688, 201] on td at bounding box center [703, 210] width 31 height 28
click at [698, 204] on input "checkbox" at bounding box center [704, 210] width 12 height 12
click at [698, 232] on input "checkbox" at bounding box center [704, 238] width 12 height 12
click at [698, 260] on input "checkbox" at bounding box center [704, 266] width 12 height 12
click at [698, 288] on input "checkbox" at bounding box center [704, 294] width 12 height 12
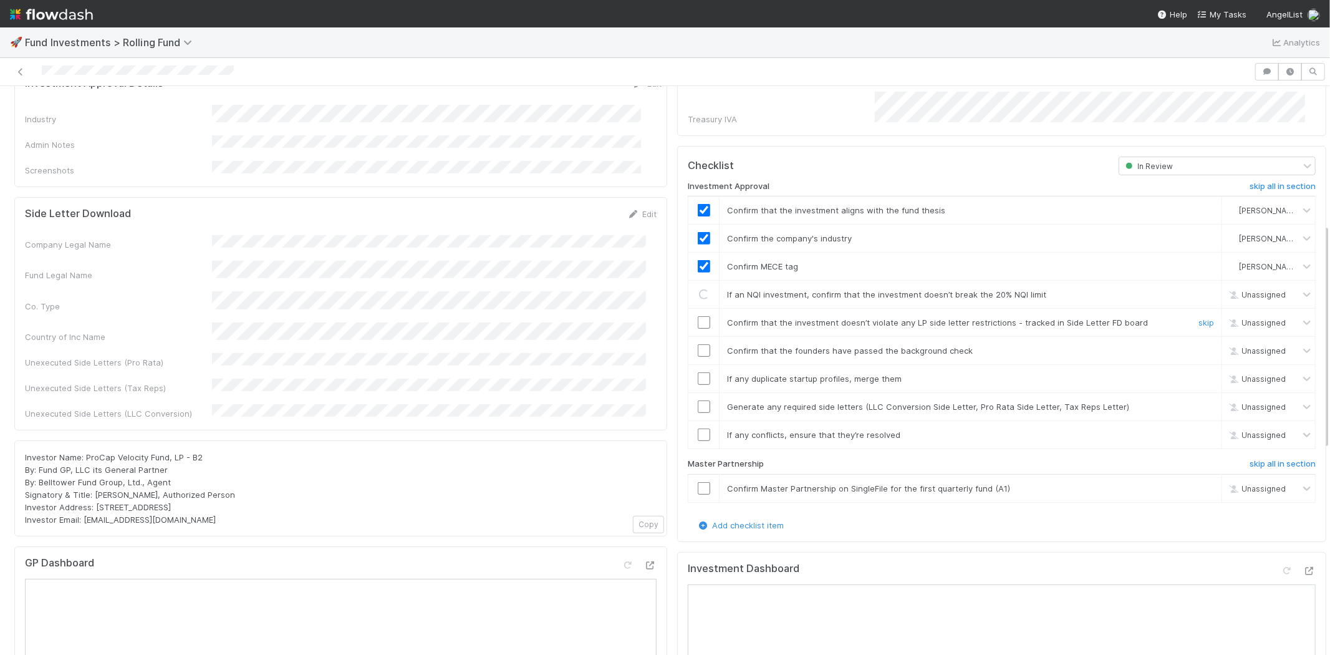
click at [698, 316] on input "checkbox" at bounding box center [704, 322] width 12 height 12
click at [698, 344] on input "checkbox" at bounding box center [704, 350] width 12 height 12
click at [698, 372] on input "checkbox" at bounding box center [704, 378] width 12 height 12
click at [698, 400] on input "checkbox" at bounding box center [704, 406] width 12 height 12
click at [698, 428] on input "checkbox" at bounding box center [704, 434] width 12 height 12
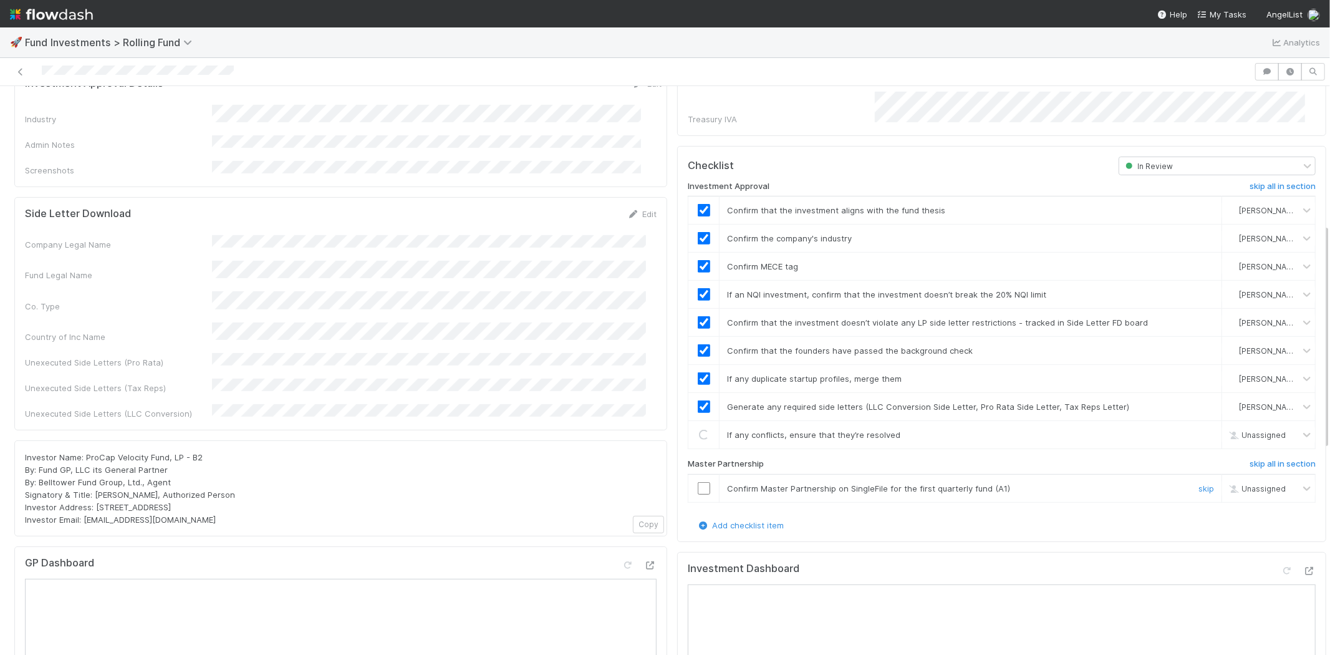
click at [698, 482] on input "checkbox" at bounding box center [704, 488] width 12 height 12
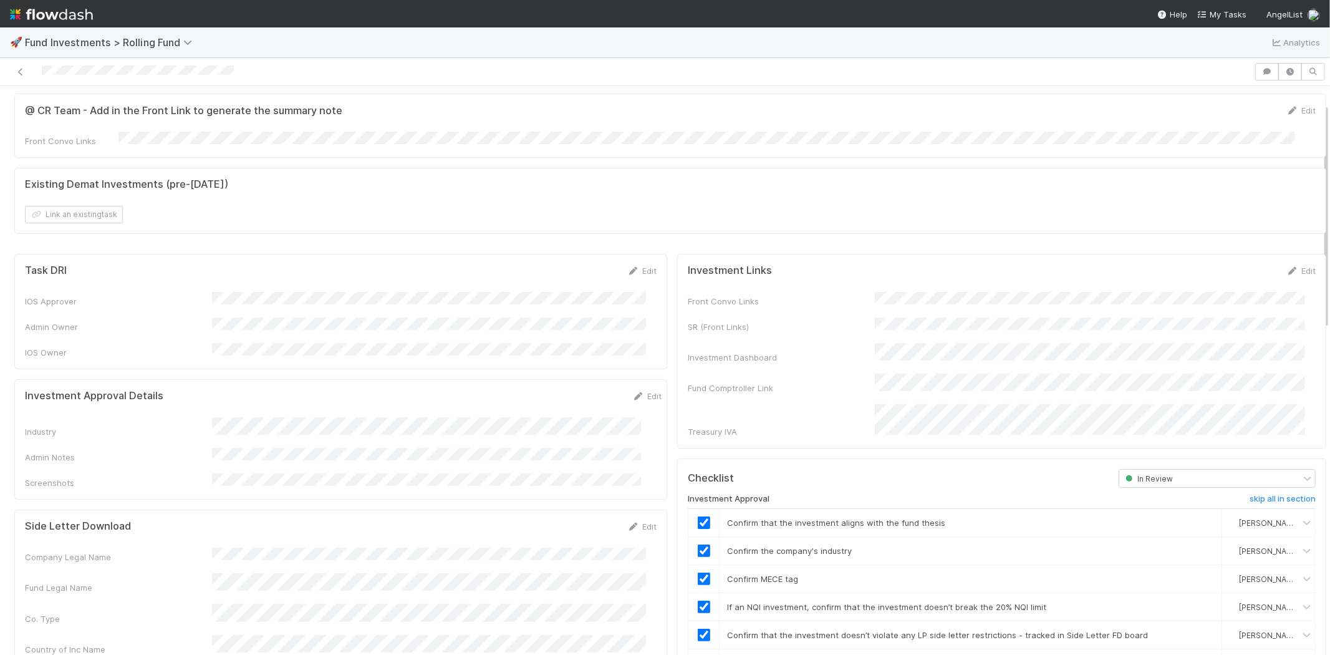
scroll to position [0, 0]
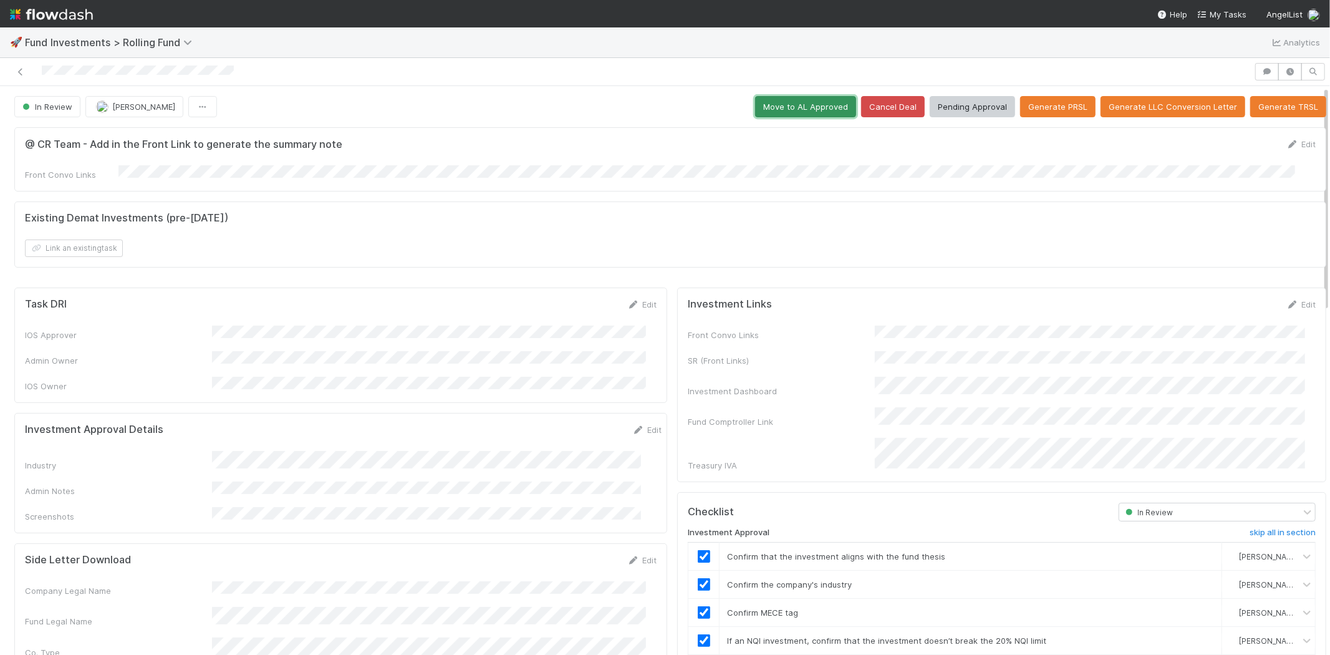
click at [767, 98] on button "Move to AL Approved" at bounding box center [805, 106] width 101 height 21
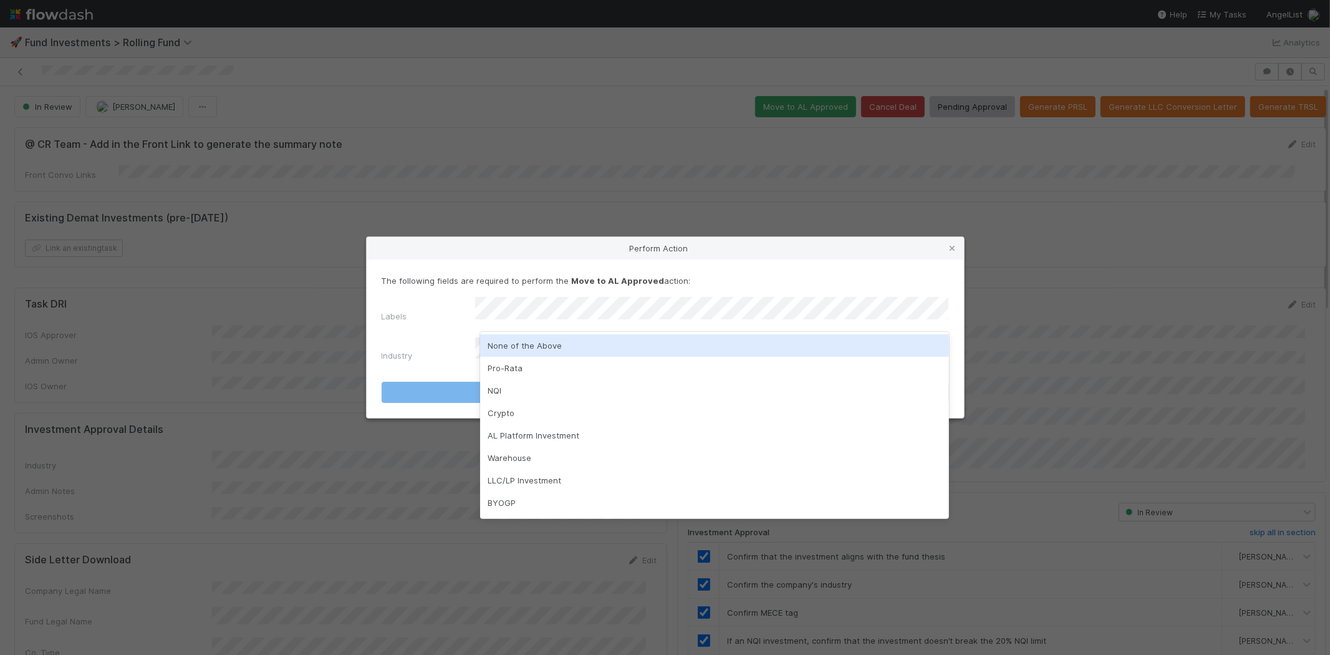
click at [529, 342] on div "None of the Above" at bounding box center [714, 345] width 469 height 22
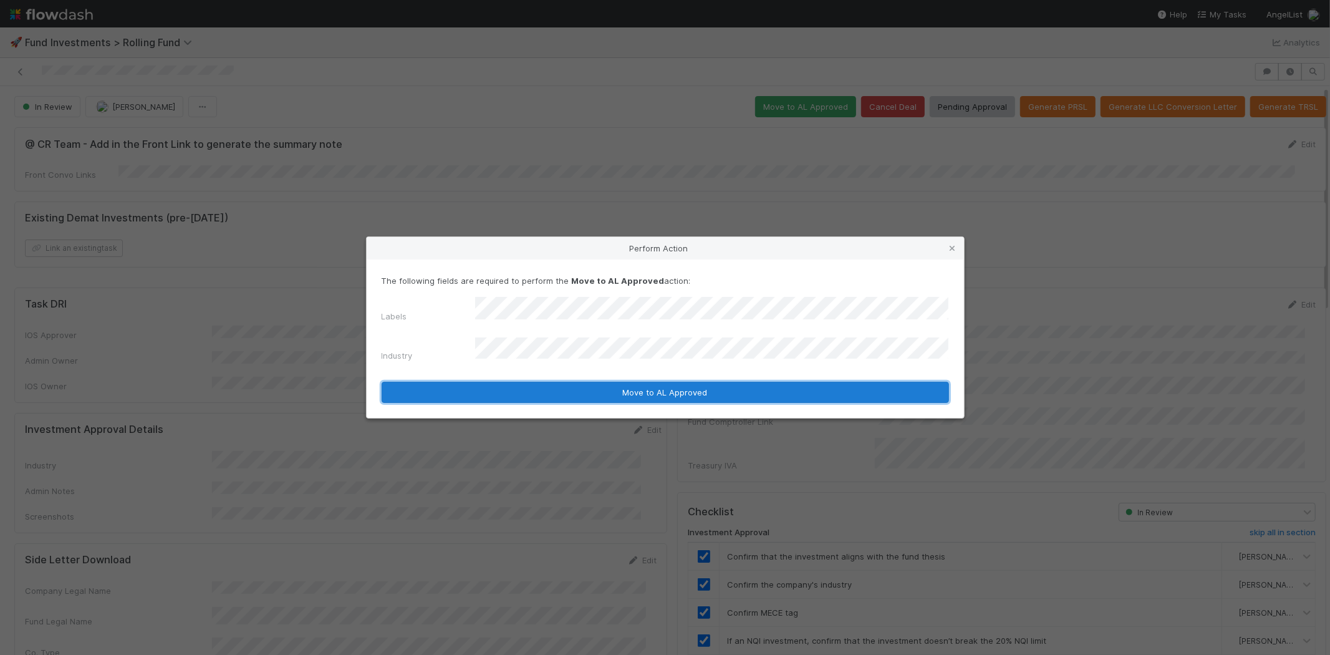
click at [516, 381] on button "Move to AL Approved" at bounding box center [664, 391] width 567 height 21
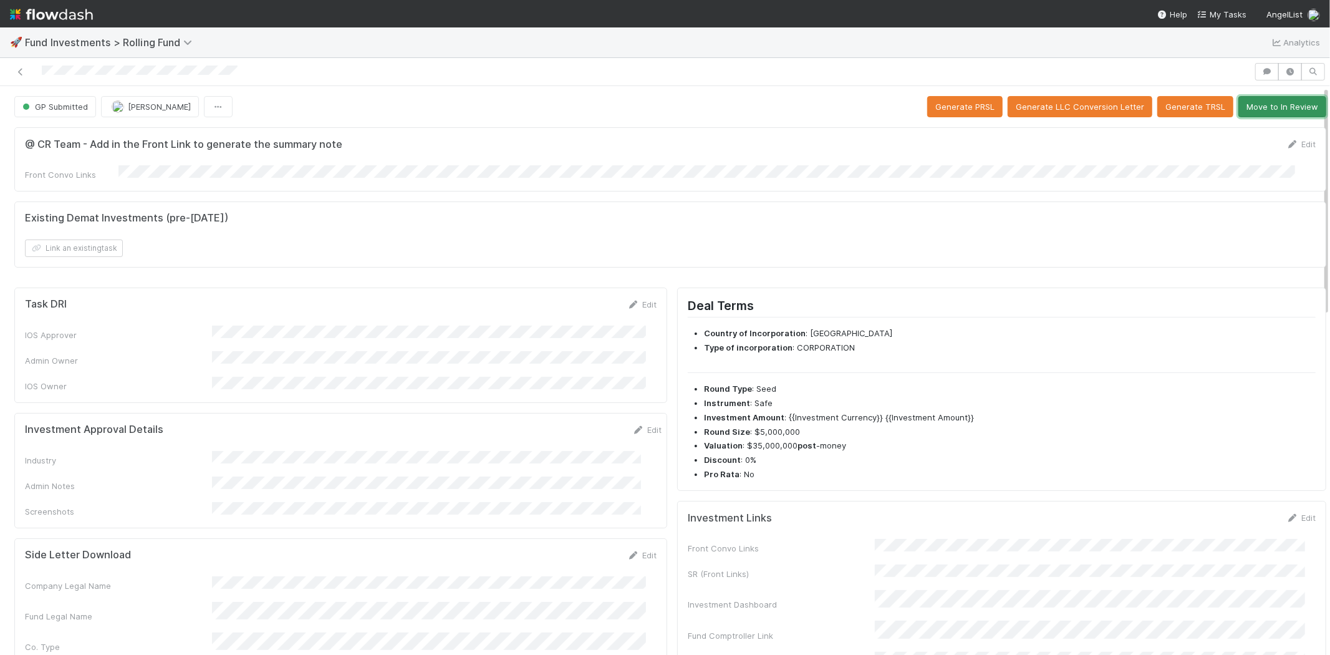
click at [1278, 108] on button "Move to In Review" at bounding box center [1282, 106] width 88 height 21
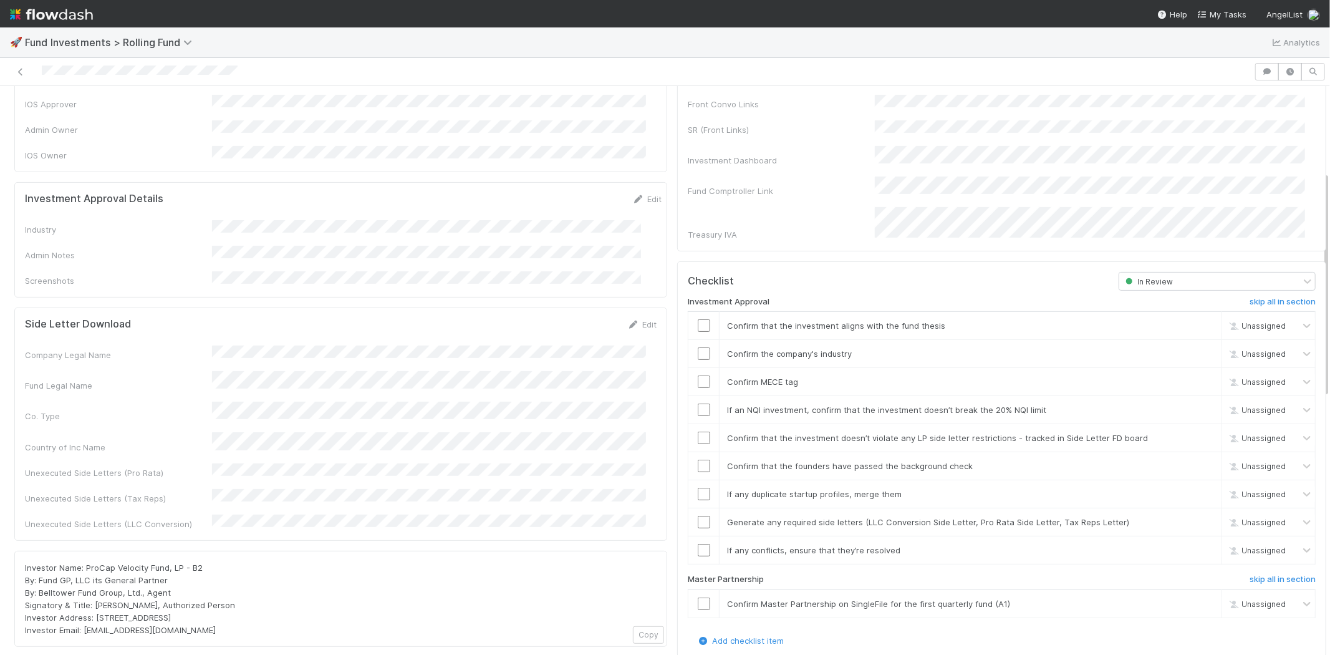
scroll to position [208, 0]
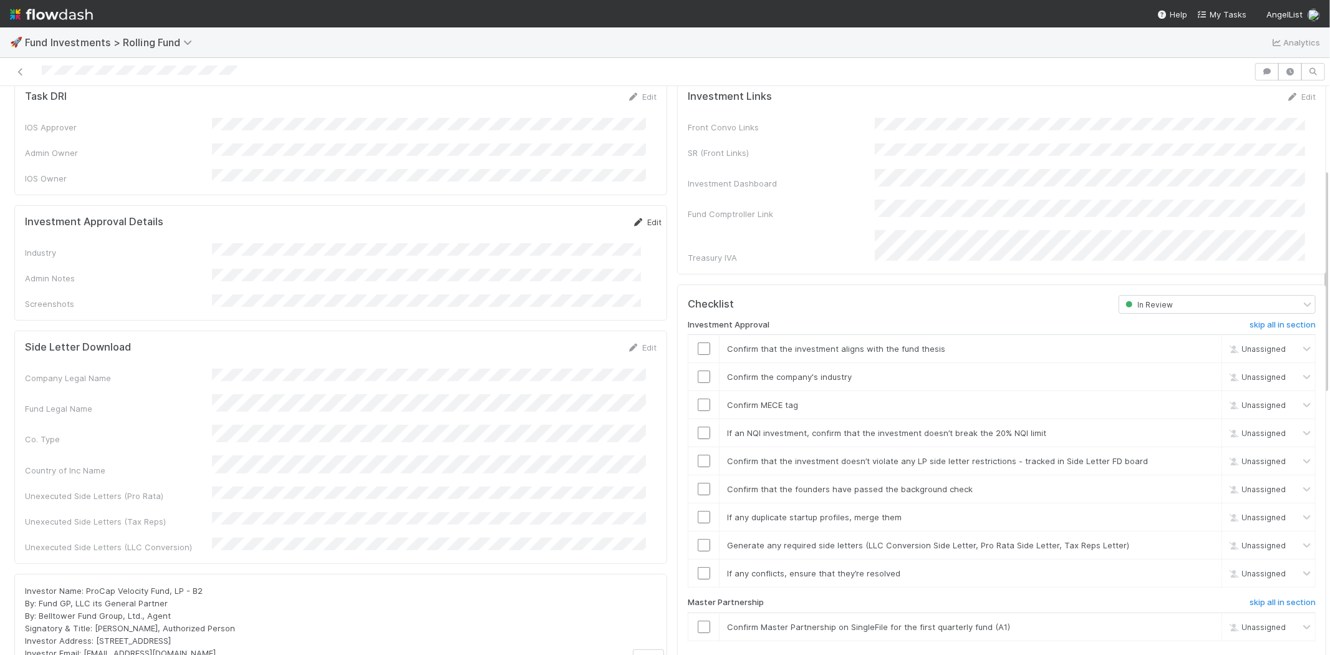
click at [632, 217] on link "Edit" at bounding box center [646, 222] width 29 height 10
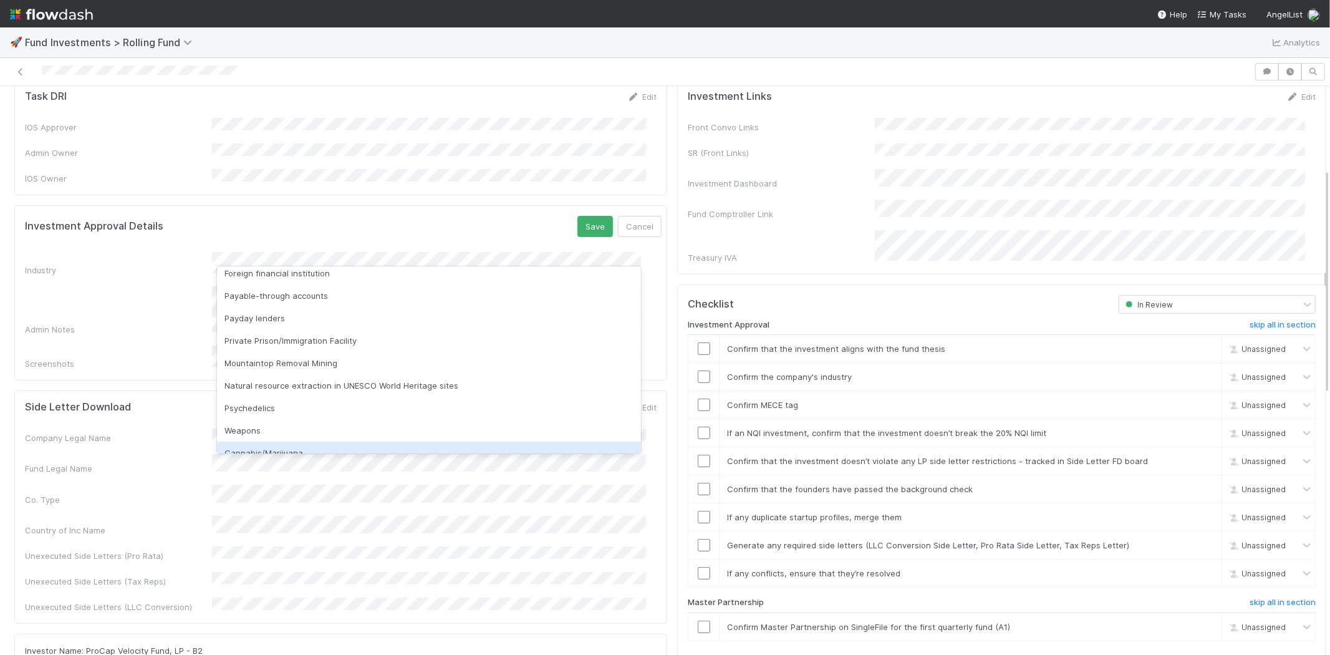
scroll to position [356, 0]
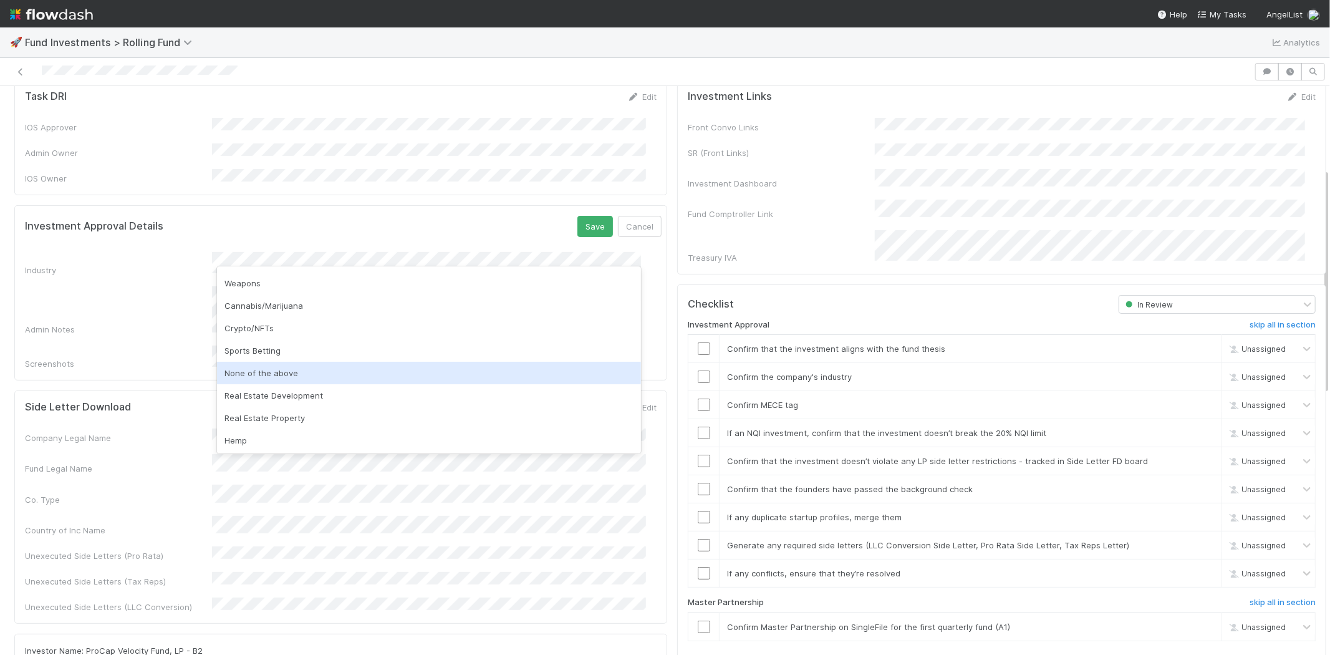
click at [288, 377] on div "None of the above" at bounding box center [429, 373] width 424 height 22
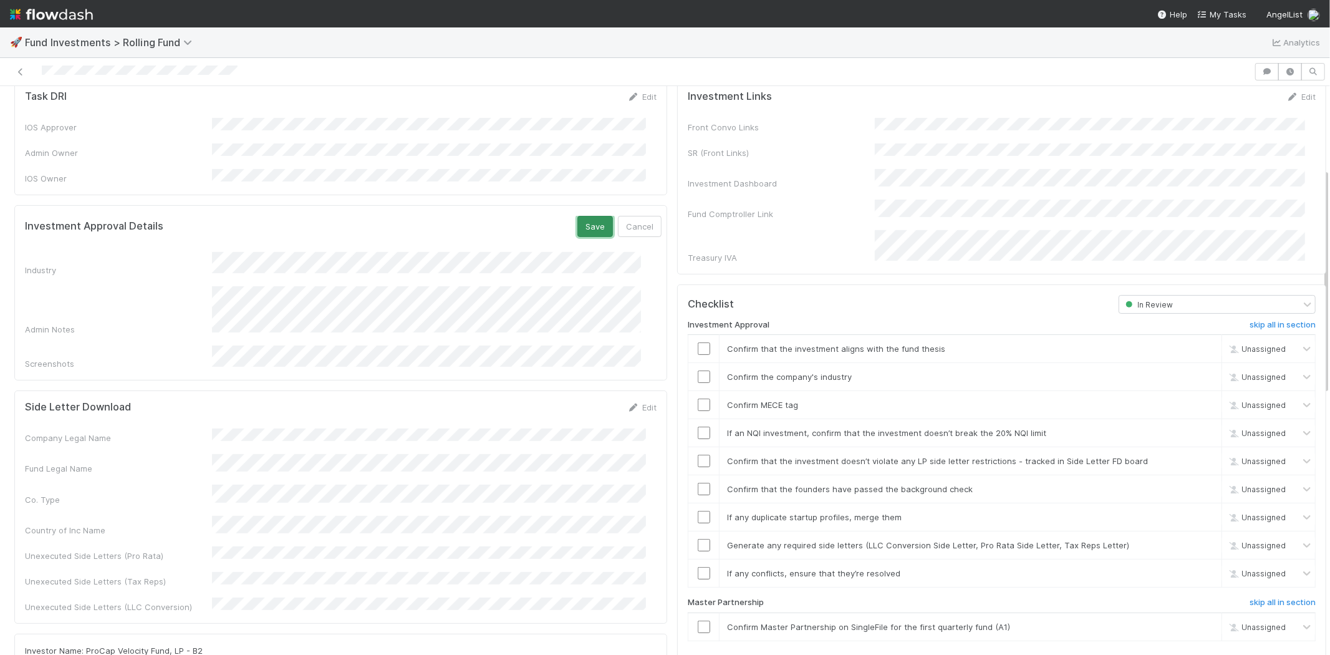
click at [577, 216] on button "Save" at bounding box center [595, 226] width 36 height 21
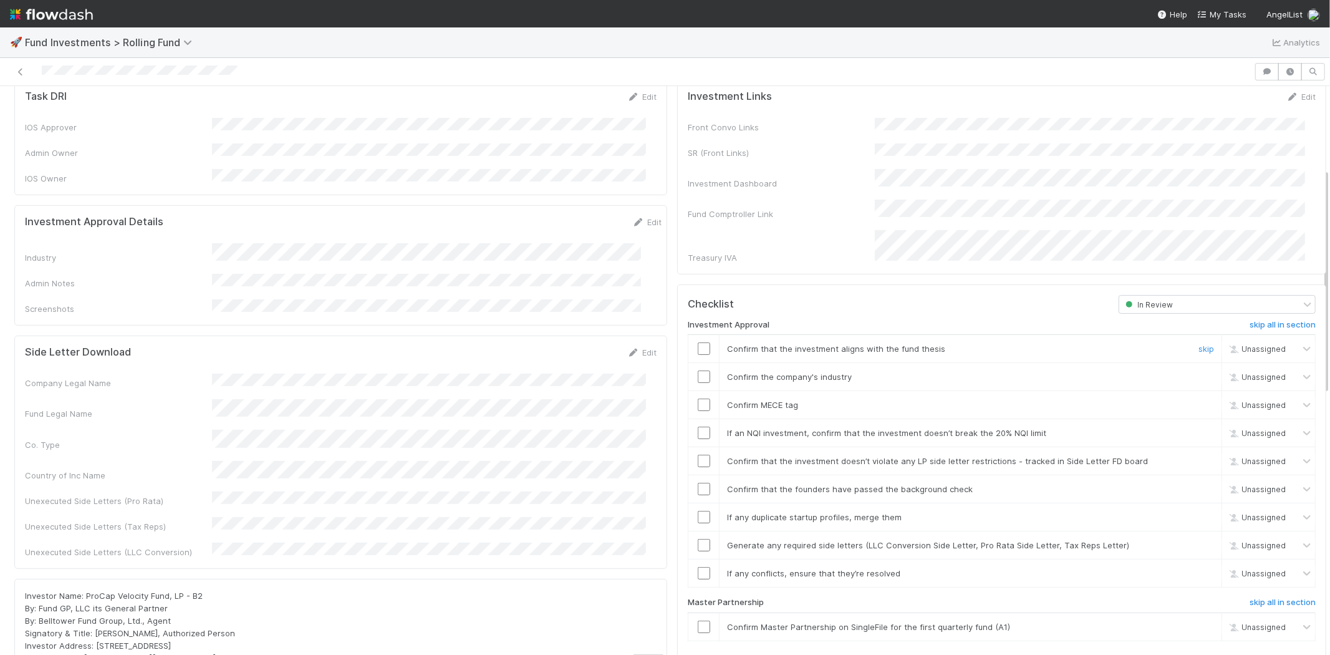
click at [698, 342] on input "checkbox" at bounding box center [704, 348] width 12 height 12
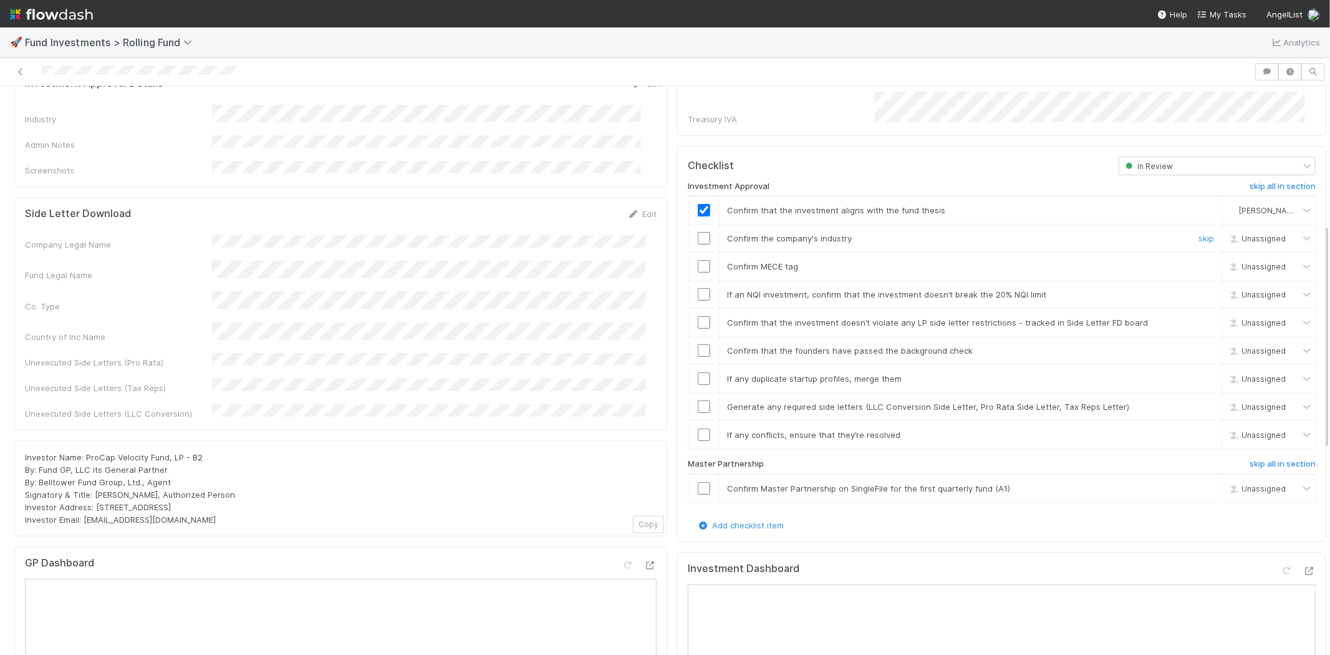
click at [688, 232] on div at bounding box center [703, 238] width 31 height 12
click at [698, 232] on input "checkbox" at bounding box center [704, 238] width 12 height 12
click at [698, 260] on input "checkbox" at bounding box center [704, 266] width 12 height 12
click at [698, 288] on input "checkbox" at bounding box center [704, 294] width 12 height 12
click at [698, 316] on input "checkbox" at bounding box center [704, 322] width 12 height 12
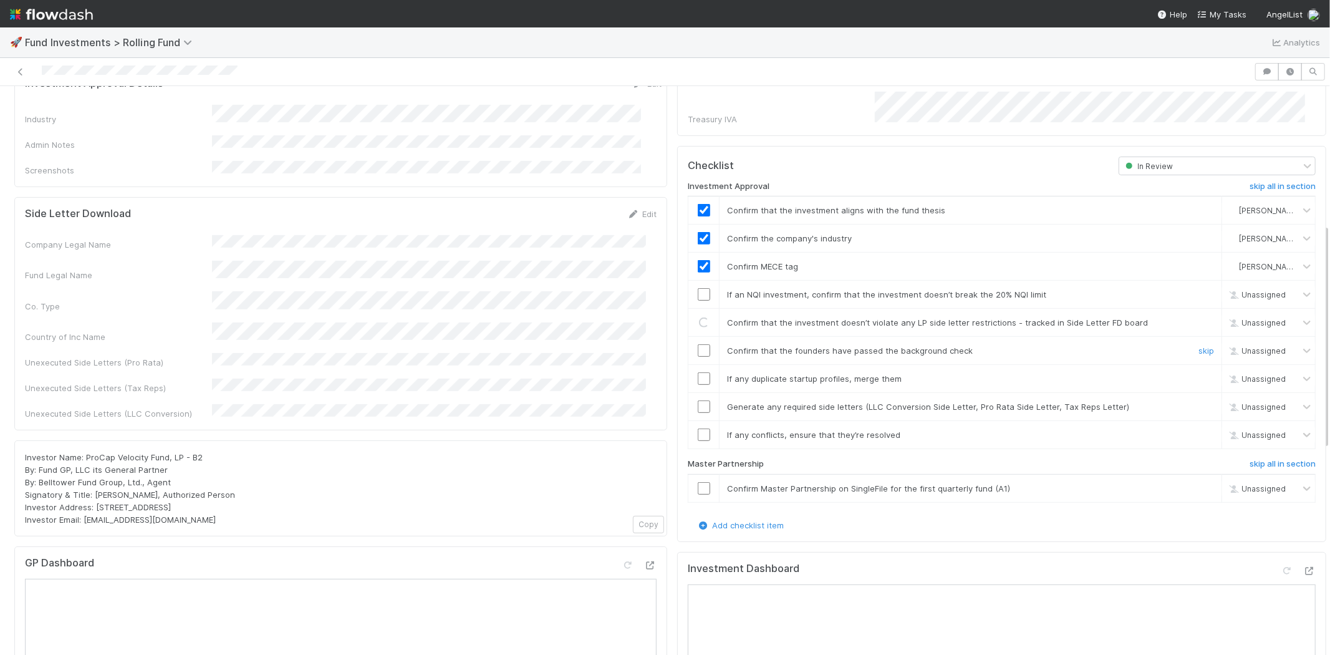
click at [698, 344] on input "checkbox" at bounding box center [704, 350] width 12 height 12
click at [698, 372] on input "checkbox" at bounding box center [704, 378] width 12 height 12
checkbox input "true"
click at [698, 316] on input "checkbox" at bounding box center [704, 322] width 12 height 12
drag, startPoint x: 697, startPoint y: 339, endPoint x: 692, endPoint y: 358, distance: 20.0
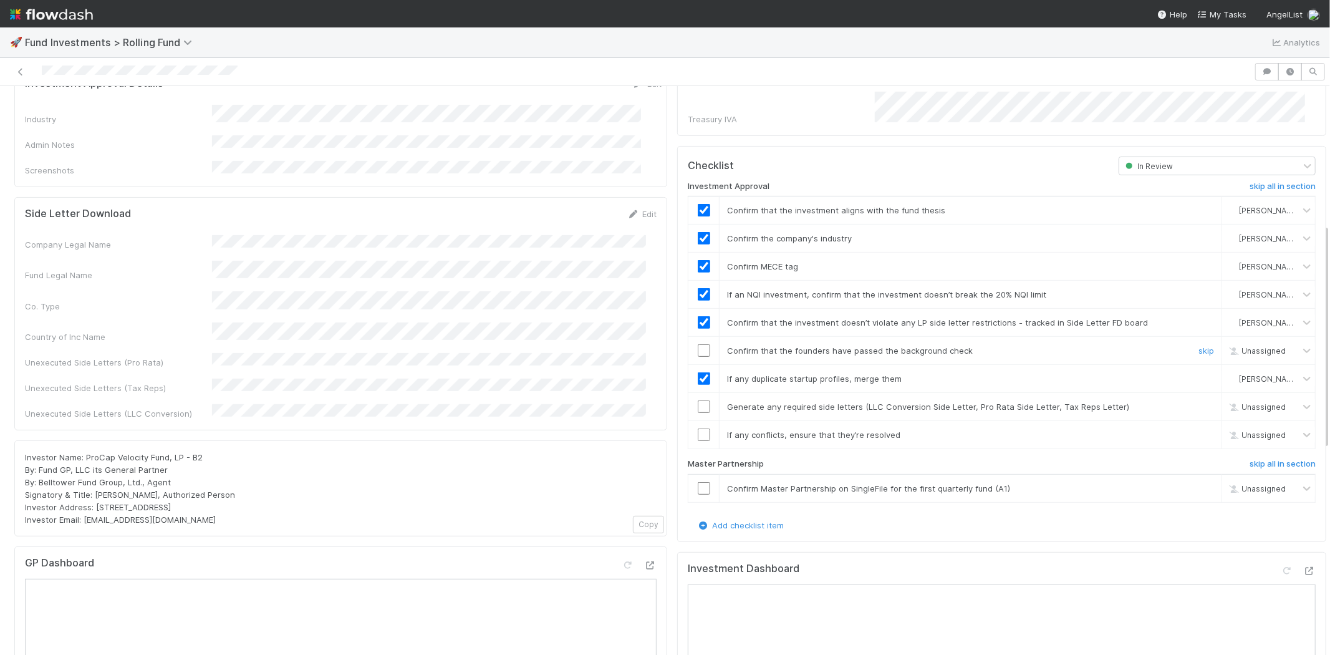
click at [697, 340] on td at bounding box center [703, 351] width 31 height 28
click at [698, 344] on input "checkbox" at bounding box center [704, 350] width 12 height 12
click at [698, 400] on input "checkbox" at bounding box center [704, 406] width 12 height 12
click at [698, 428] on input "checkbox" at bounding box center [704, 434] width 12 height 12
click at [698, 482] on input "checkbox" at bounding box center [704, 488] width 12 height 12
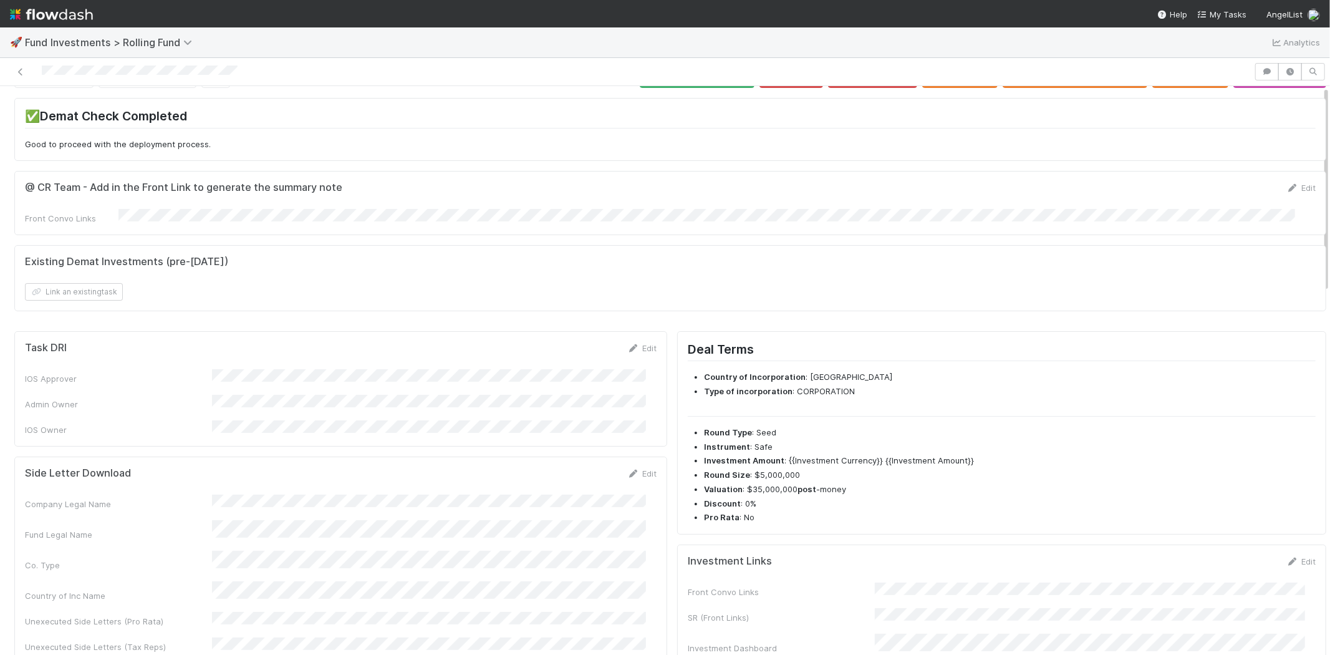
scroll to position [0, 0]
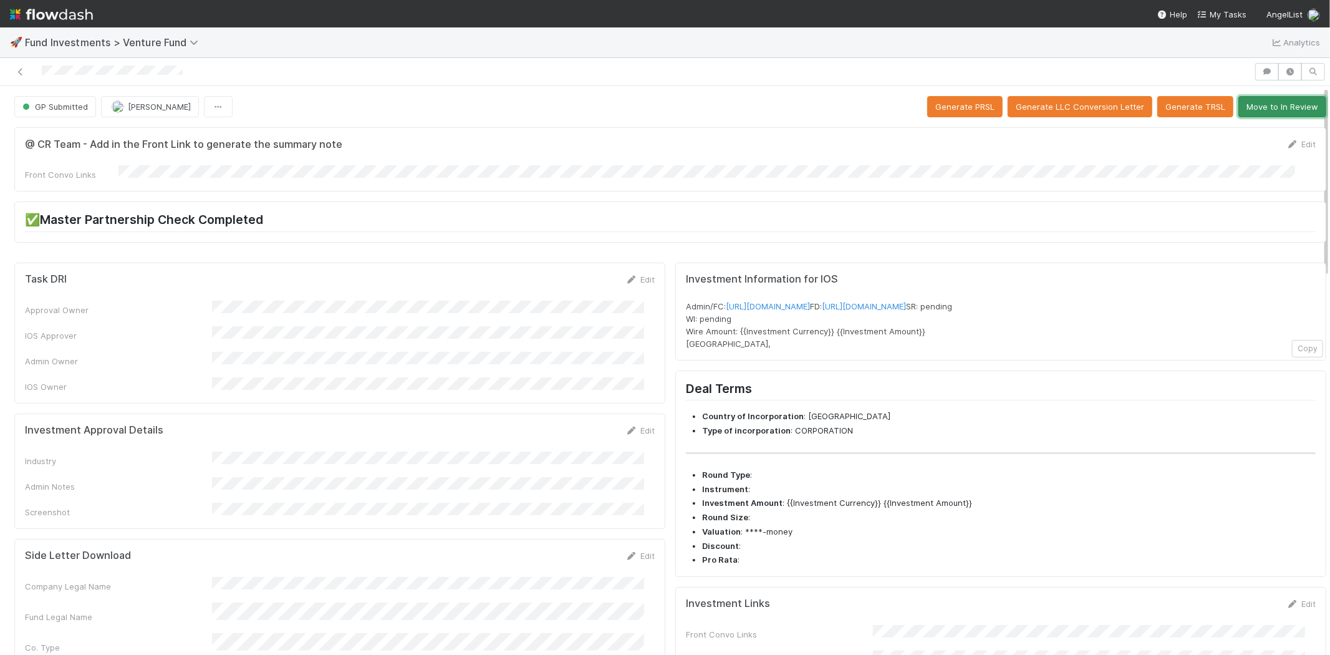
click at [1249, 115] on button "Move to In Review" at bounding box center [1282, 106] width 88 height 21
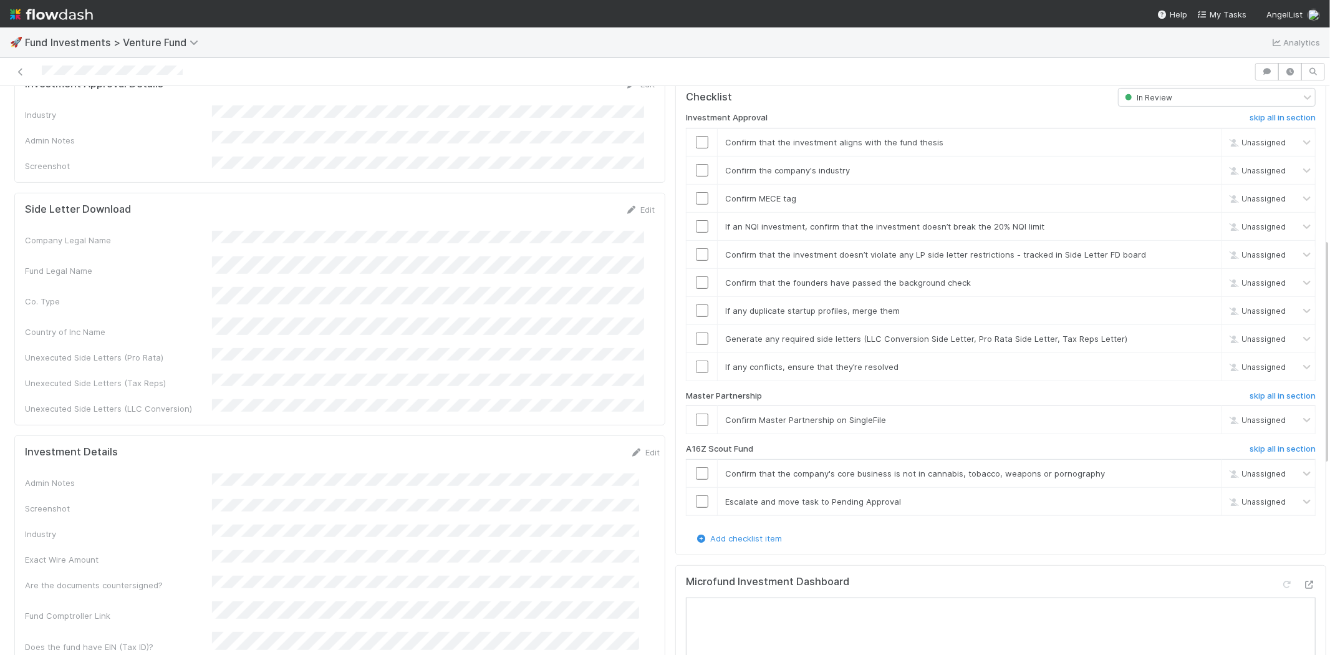
scroll to position [415, 0]
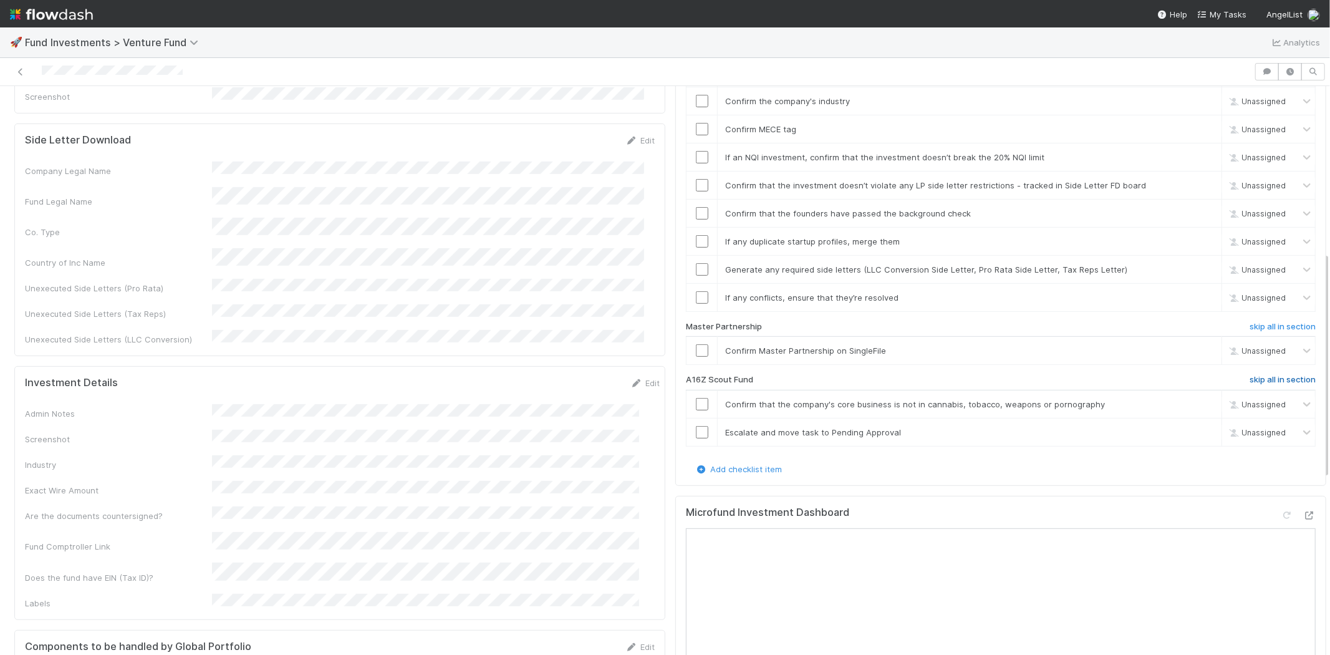
click at [1262, 375] on h6 "skip all in section" at bounding box center [1282, 380] width 66 height 10
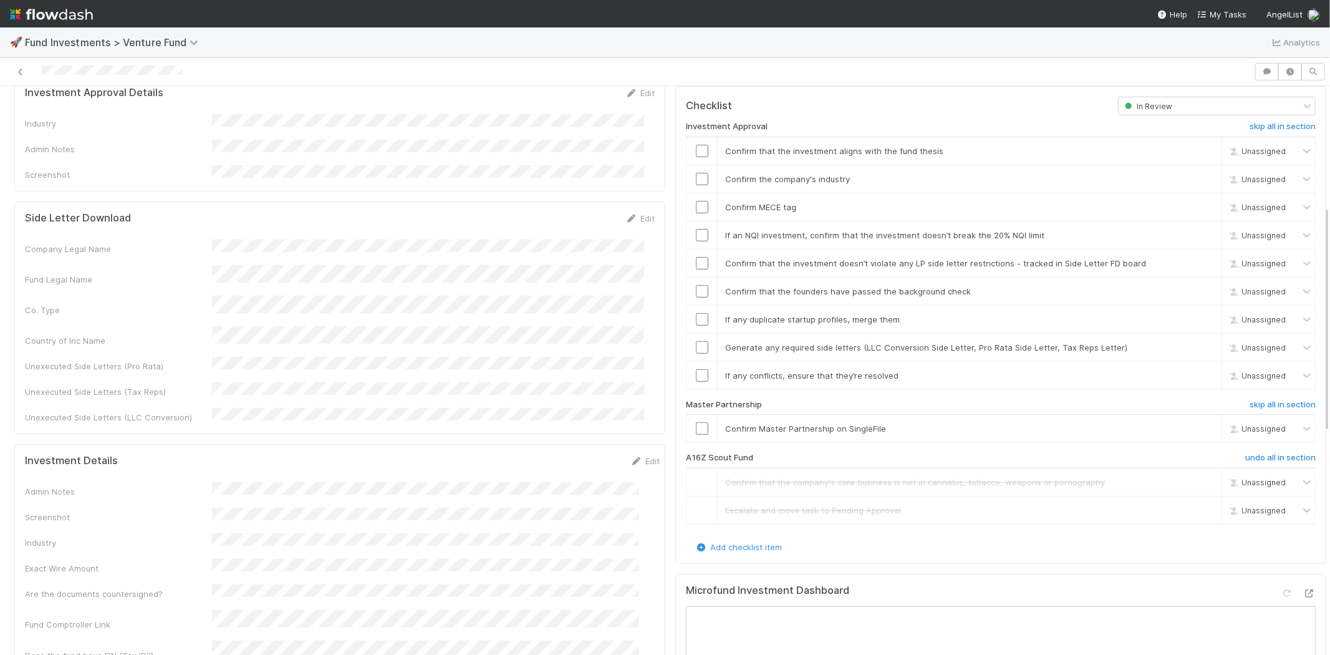
scroll to position [277, 0]
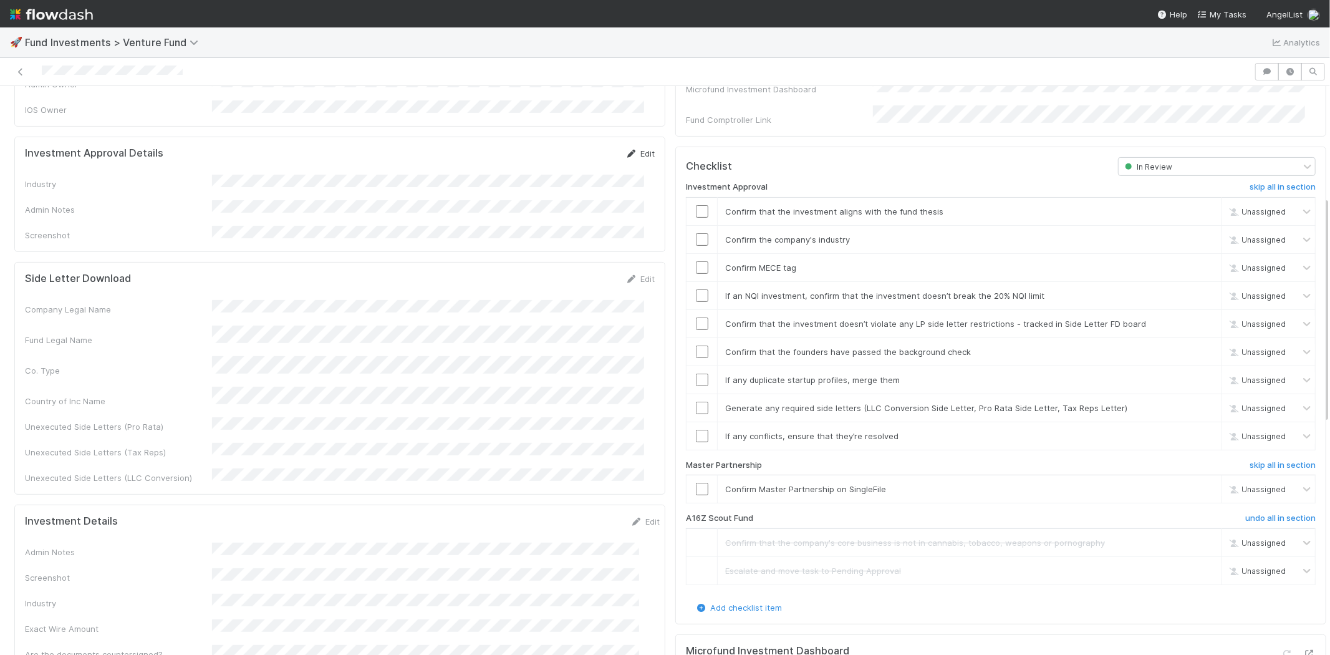
click at [628, 148] on link "Edit" at bounding box center [639, 153] width 29 height 10
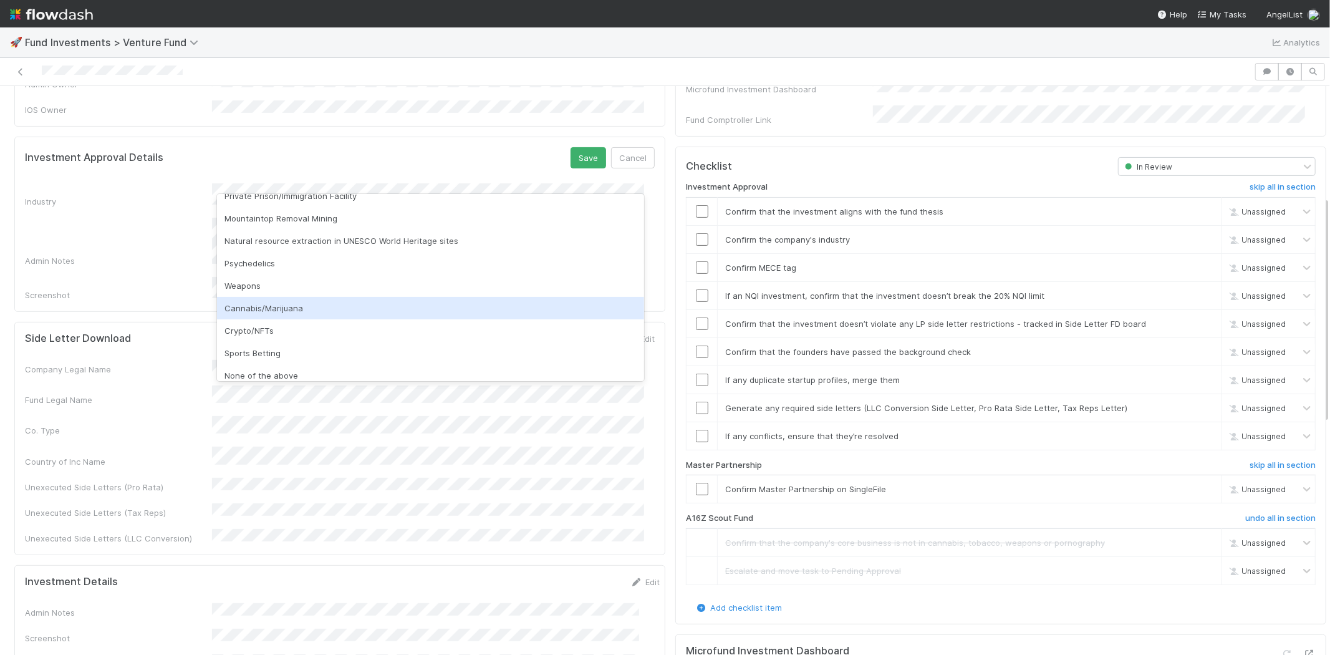
scroll to position [356, 0]
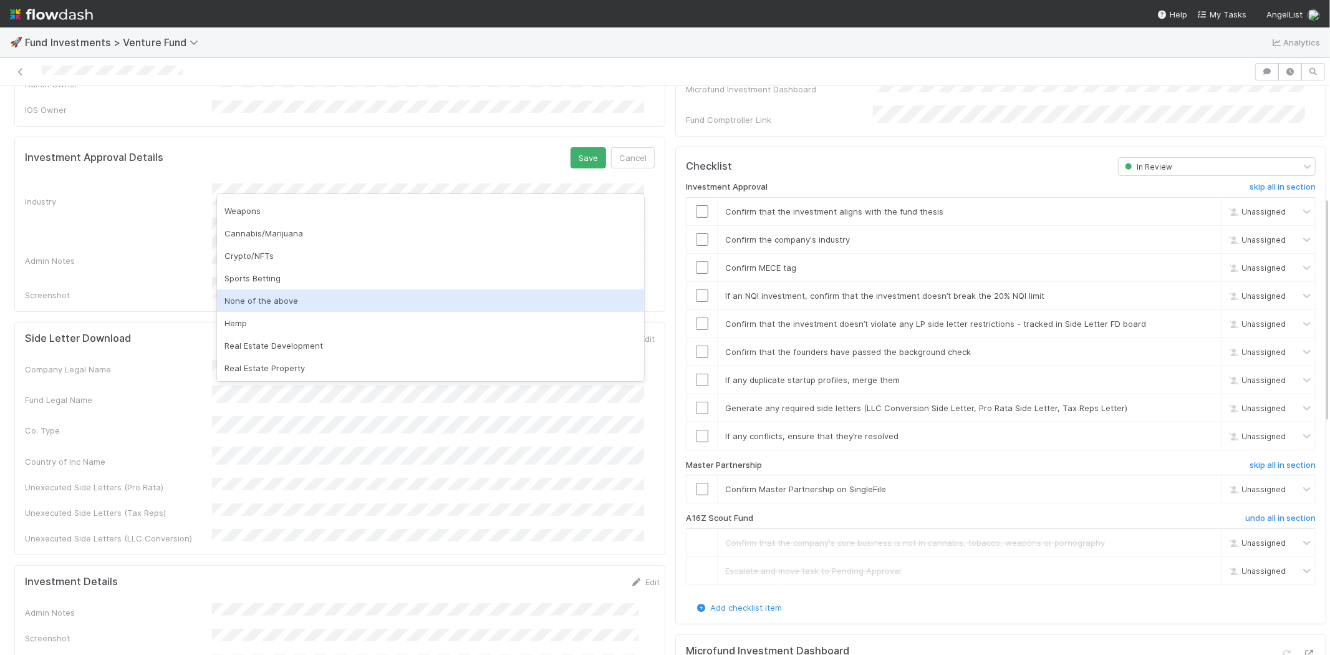
click at [283, 301] on div "None of the above" at bounding box center [430, 300] width 427 height 22
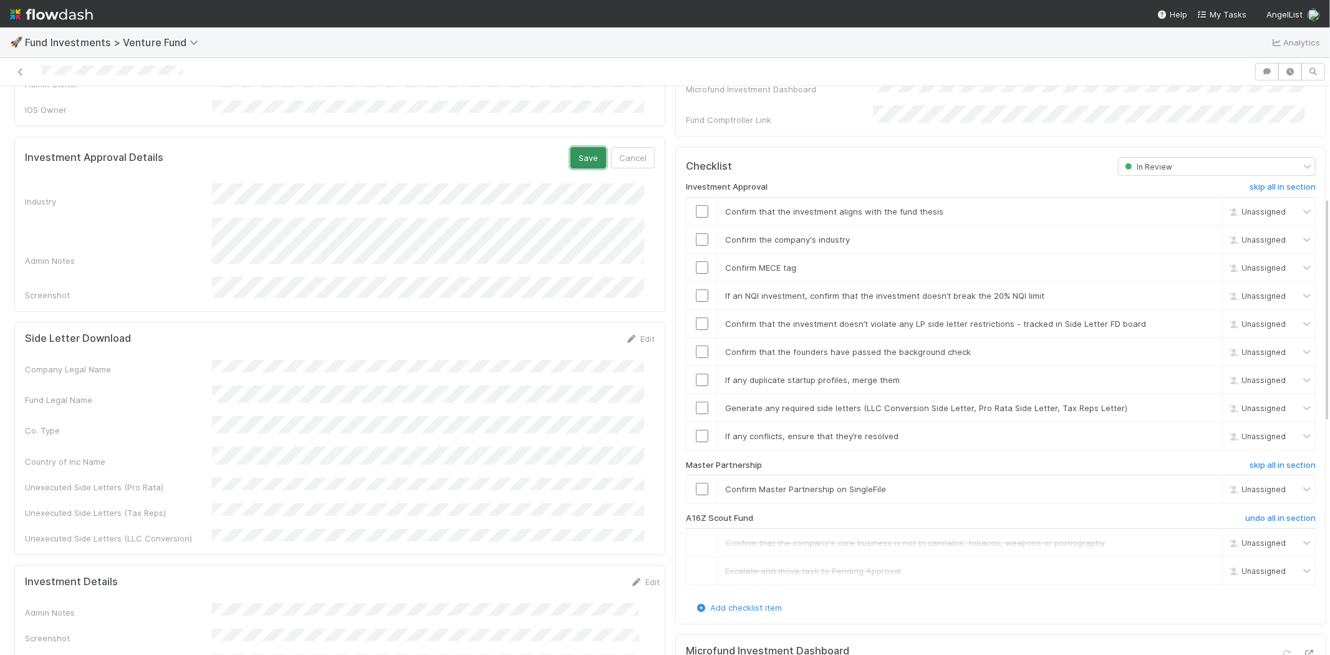
click at [570, 147] on button "Save" at bounding box center [588, 157] width 36 height 21
click at [696, 205] on input "checkbox" at bounding box center [702, 211] width 12 height 12
click at [696, 233] on input "checkbox" at bounding box center [702, 239] width 12 height 12
click at [696, 261] on input "checkbox" at bounding box center [702, 267] width 12 height 12
click at [689, 289] on td at bounding box center [701, 295] width 31 height 28
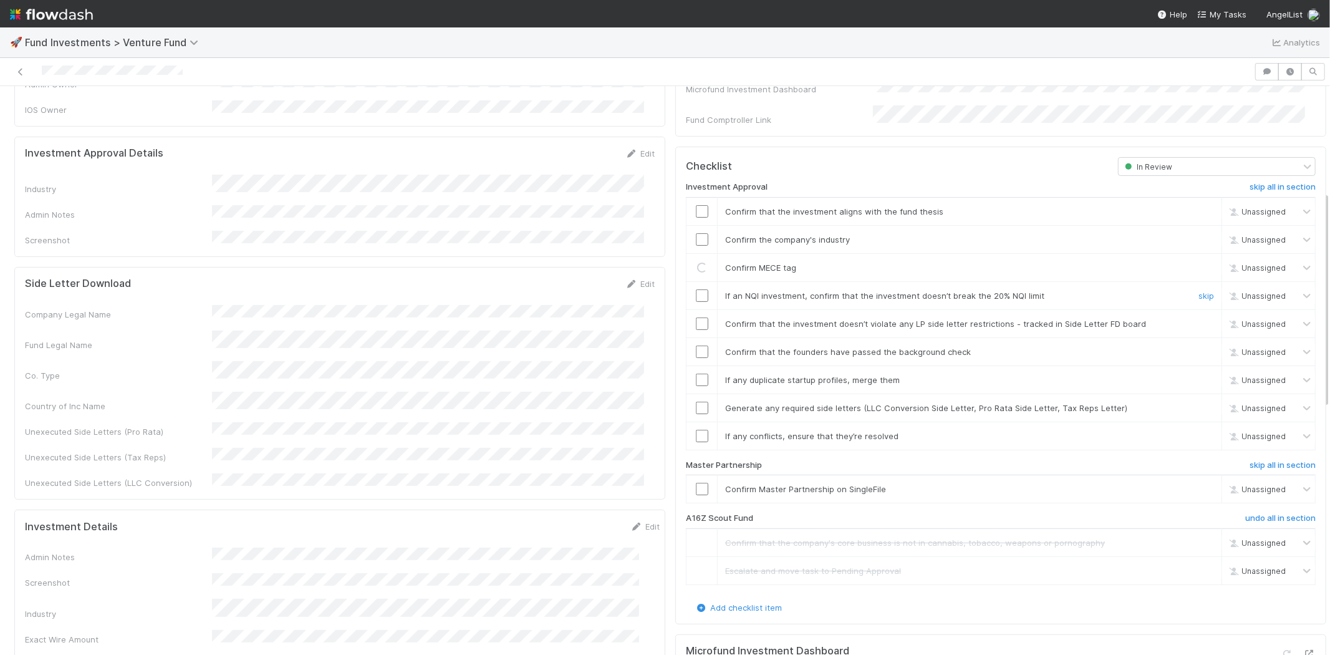
click at [696, 289] on input "checkbox" at bounding box center [702, 295] width 12 height 12
click at [696, 205] on input "checkbox" at bounding box center [702, 211] width 12 height 12
click at [696, 233] on input "checkbox" at bounding box center [702, 239] width 12 height 12
click at [696, 317] on input "checkbox" at bounding box center [702, 323] width 12 height 12
click at [696, 345] on input "checkbox" at bounding box center [702, 351] width 12 height 12
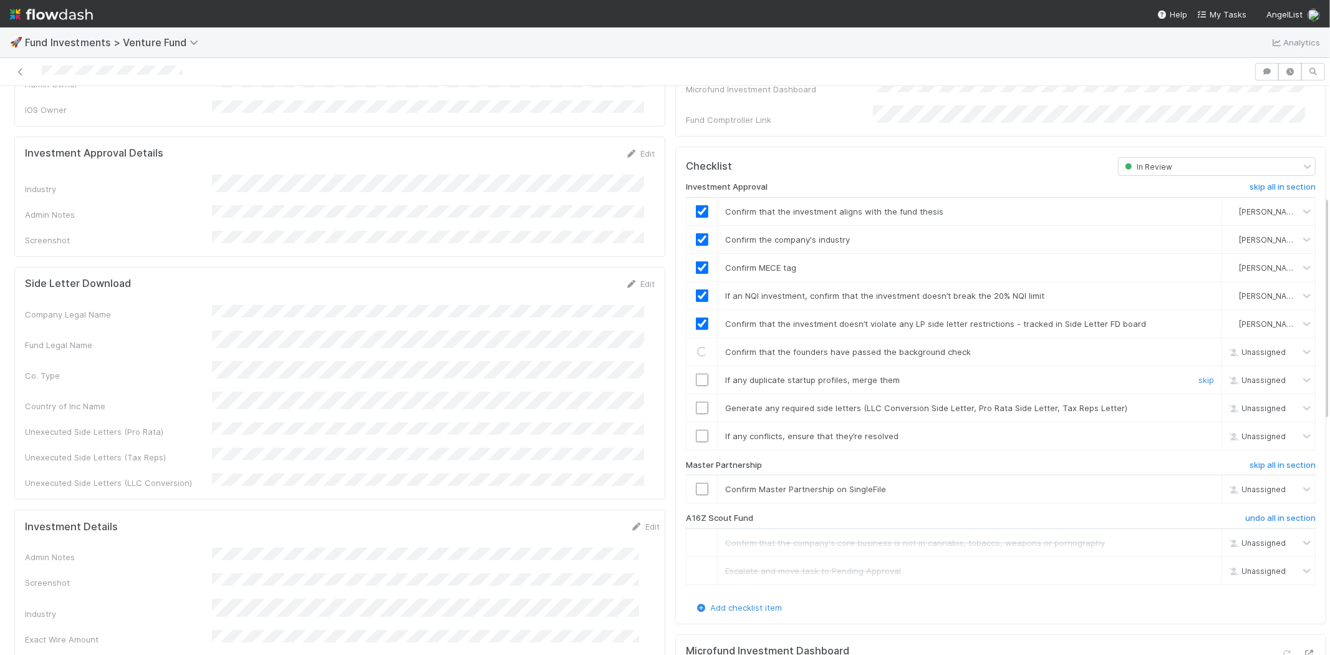
click at [696, 373] on input "checkbox" at bounding box center [702, 379] width 12 height 12
click at [692, 400] on td at bounding box center [701, 407] width 31 height 28
click at [696, 401] on input "checkbox" at bounding box center [702, 407] width 12 height 12
click at [690, 421] on td at bounding box center [701, 435] width 31 height 28
click at [696, 429] on input "checkbox" at bounding box center [702, 435] width 12 height 12
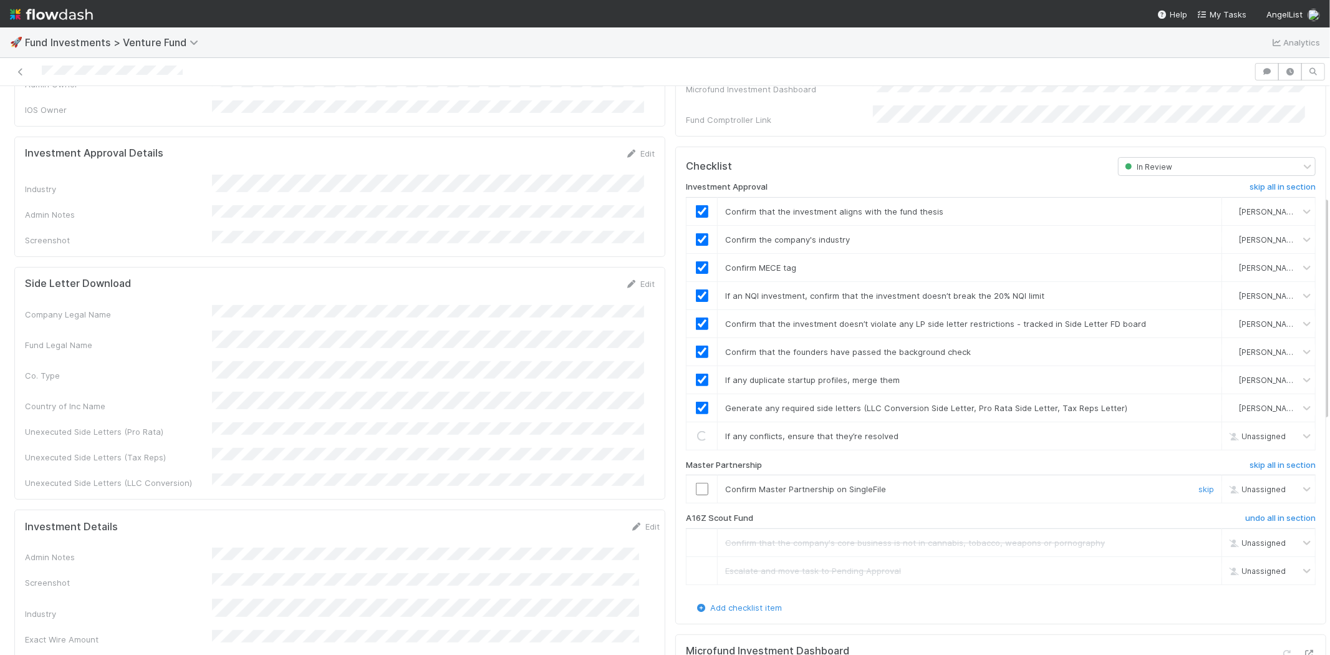
click at [696, 482] on input "checkbox" at bounding box center [702, 488] width 12 height 12
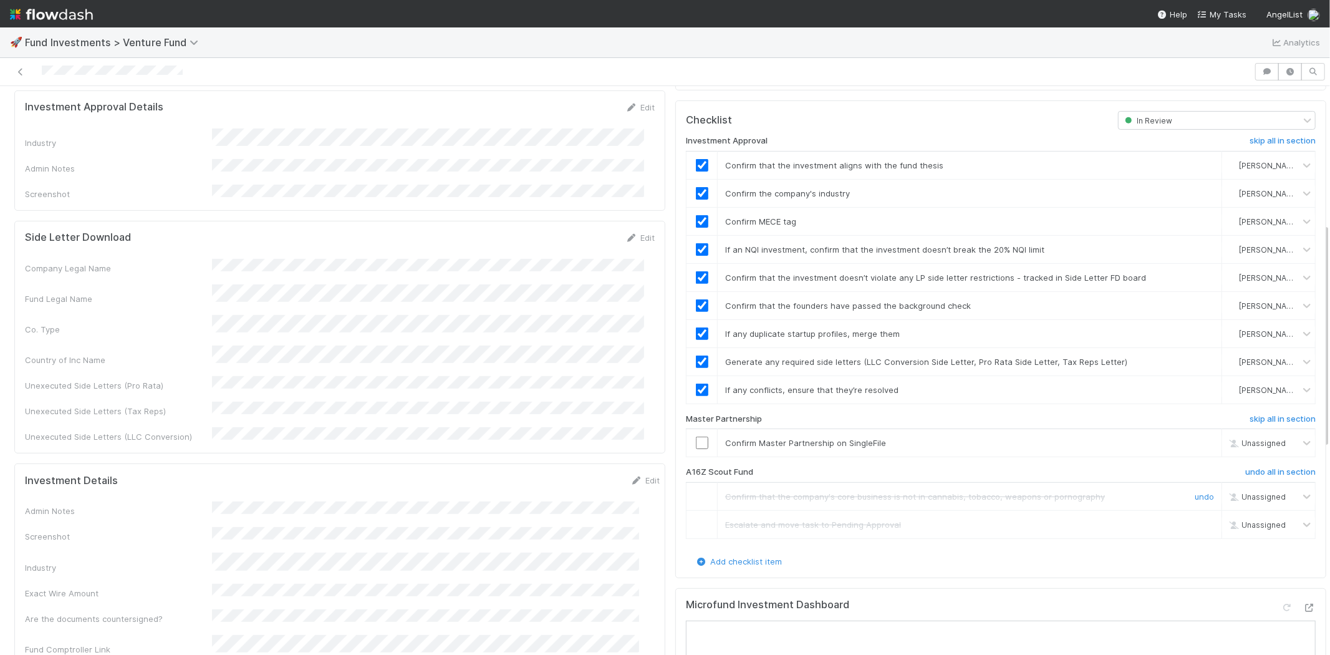
scroll to position [346, 0]
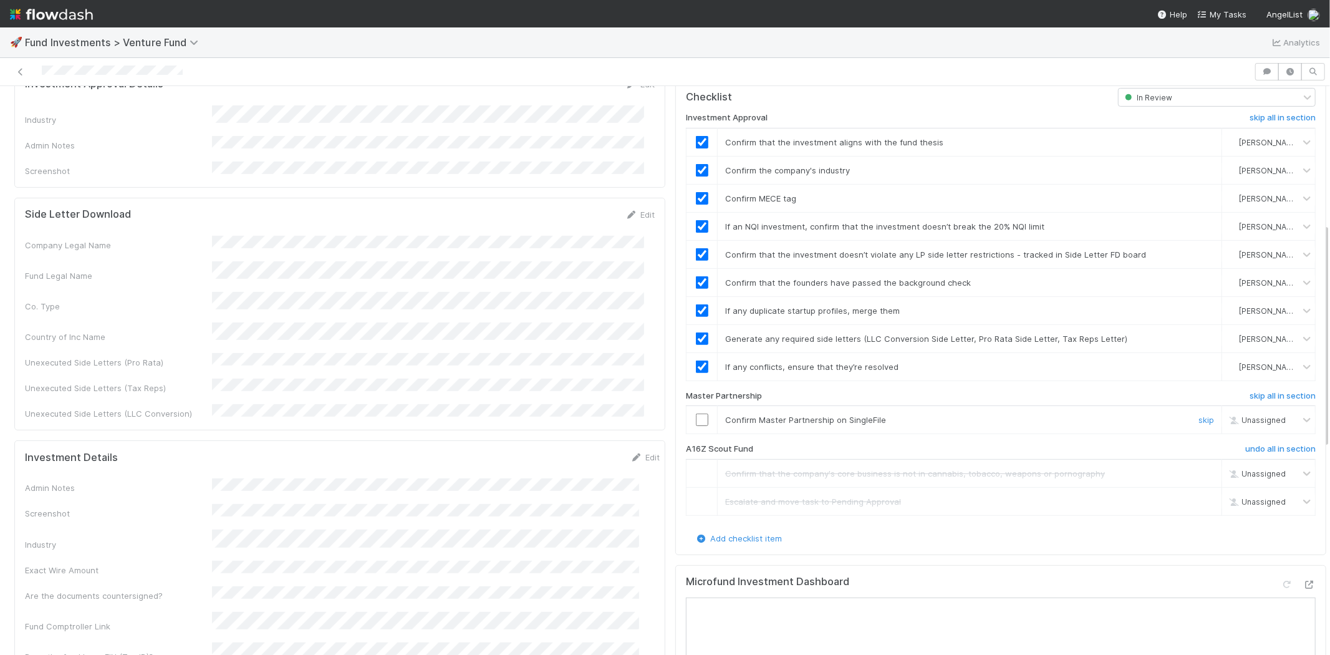
click at [696, 413] on input "checkbox" at bounding box center [702, 419] width 12 height 12
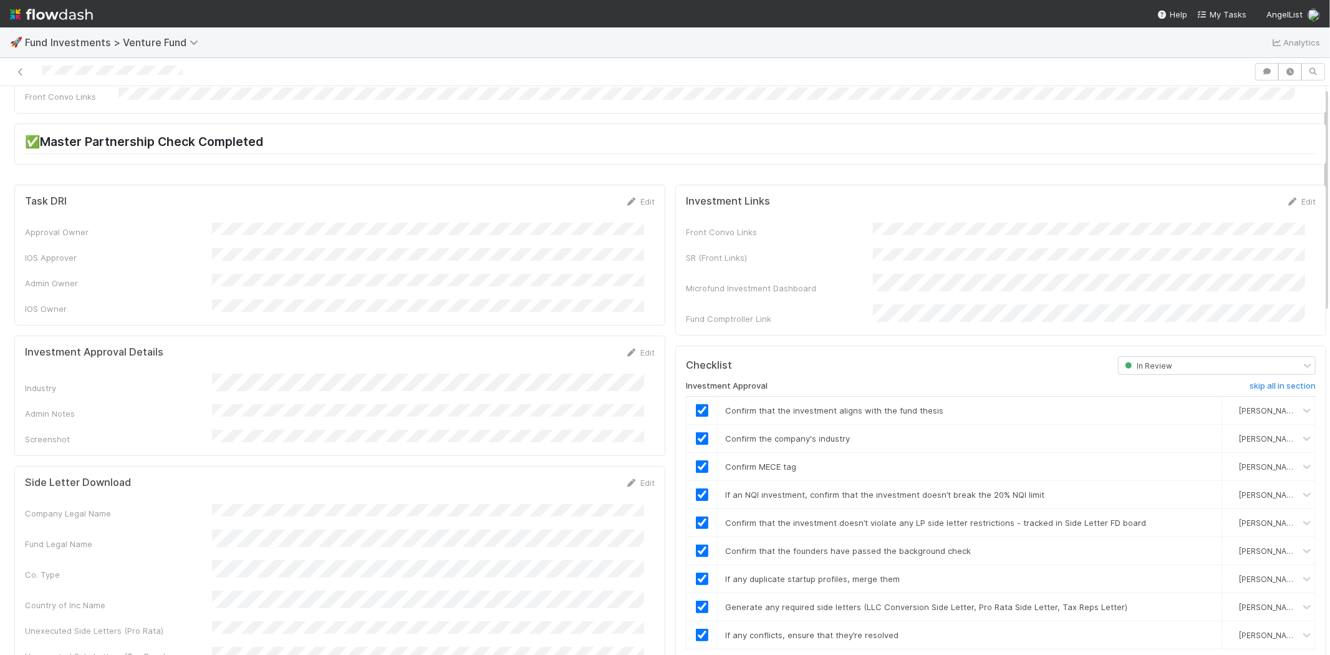
scroll to position [0, 0]
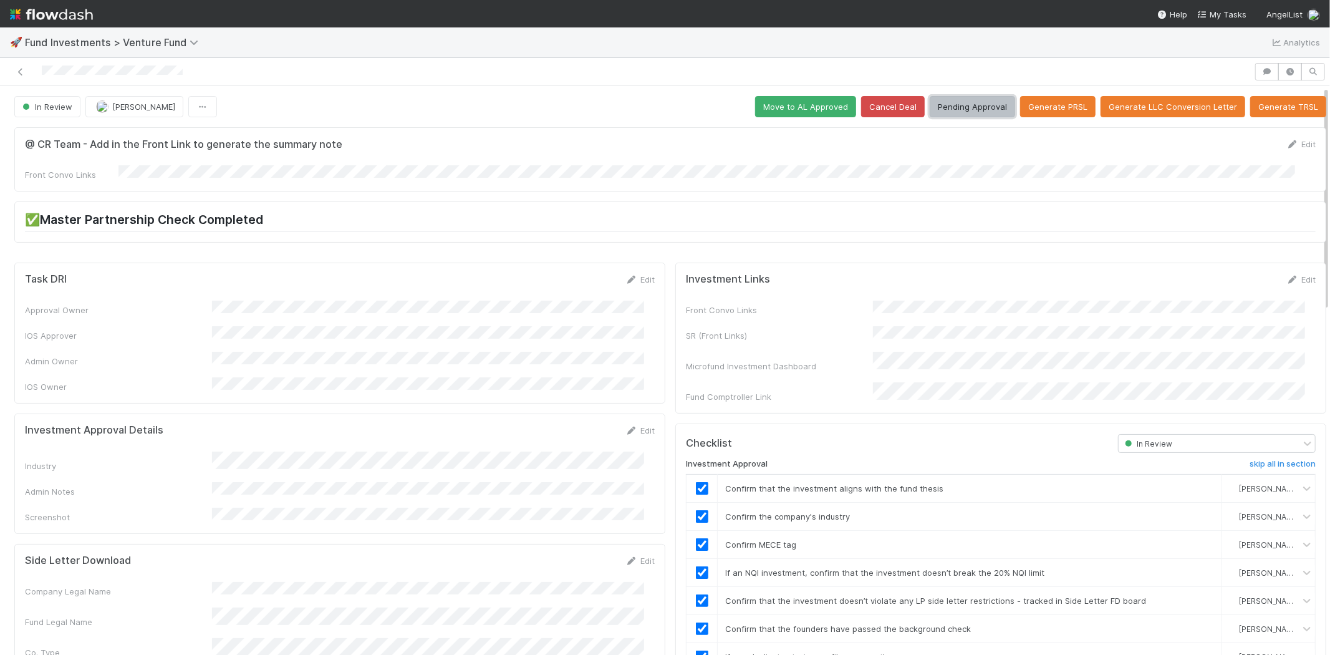
click at [939, 107] on button "Pending Approval" at bounding box center [971, 106] width 85 height 21
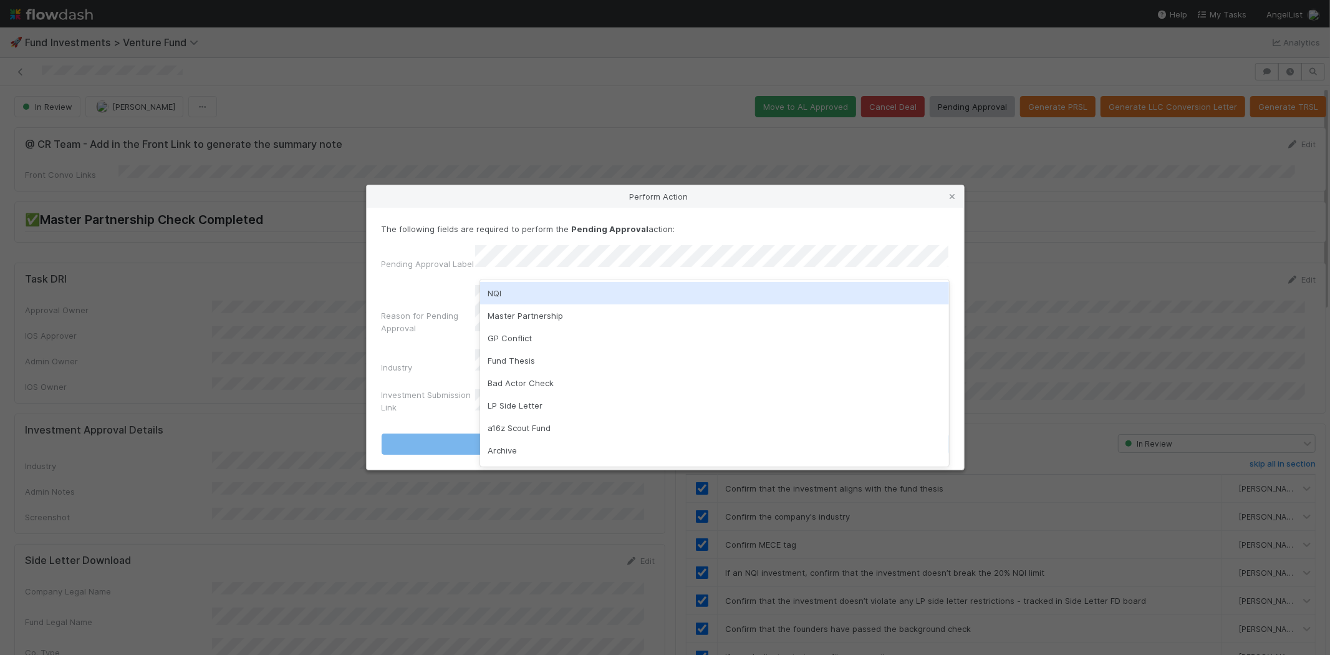
click at [521, 297] on div "NQI" at bounding box center [714, 293] width 469 height 22
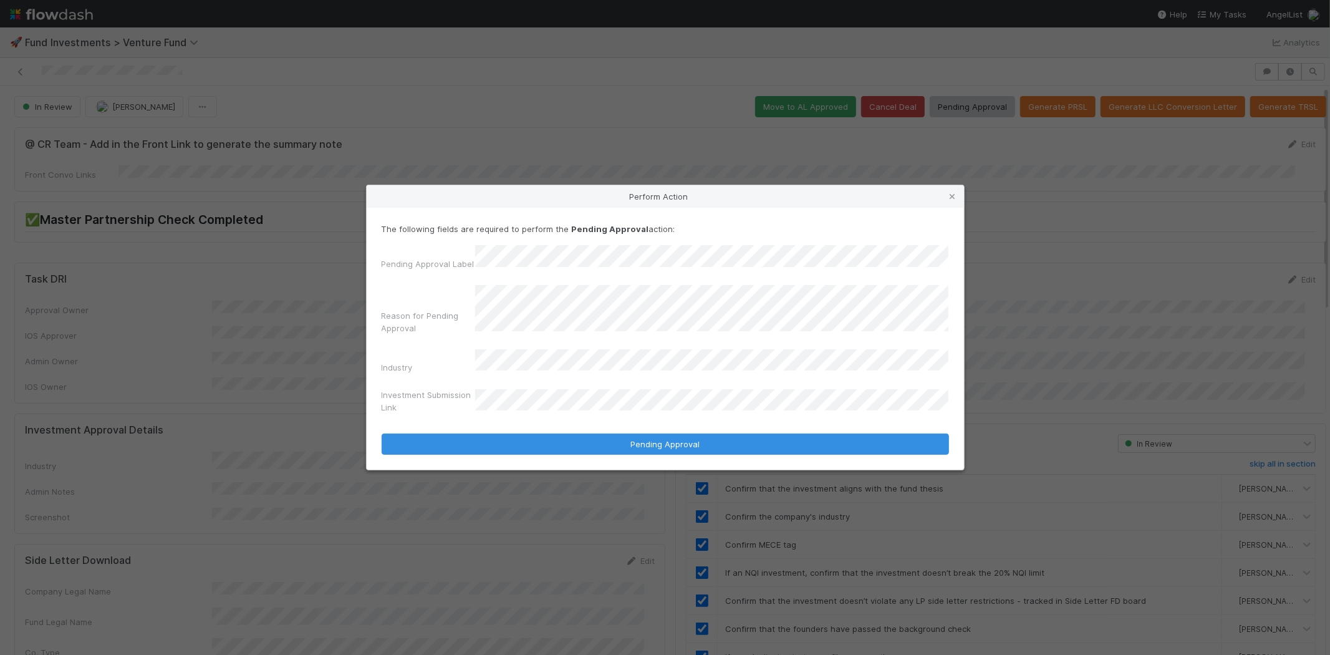
click at [381, 433] on button "Pending Approval" at bounding box center [664, 443] width 567 height 21
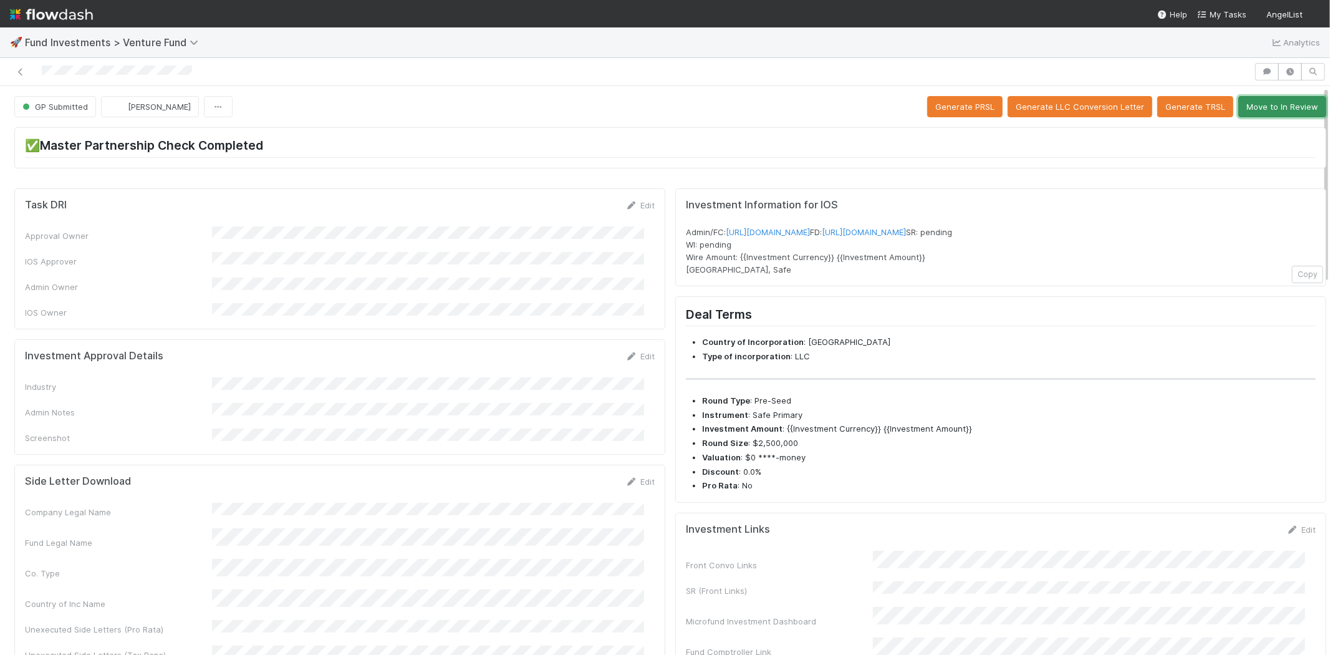
click at [1264, 110] on button "Move to In Review" at bounding box center [1282, 106] width 88 height 21
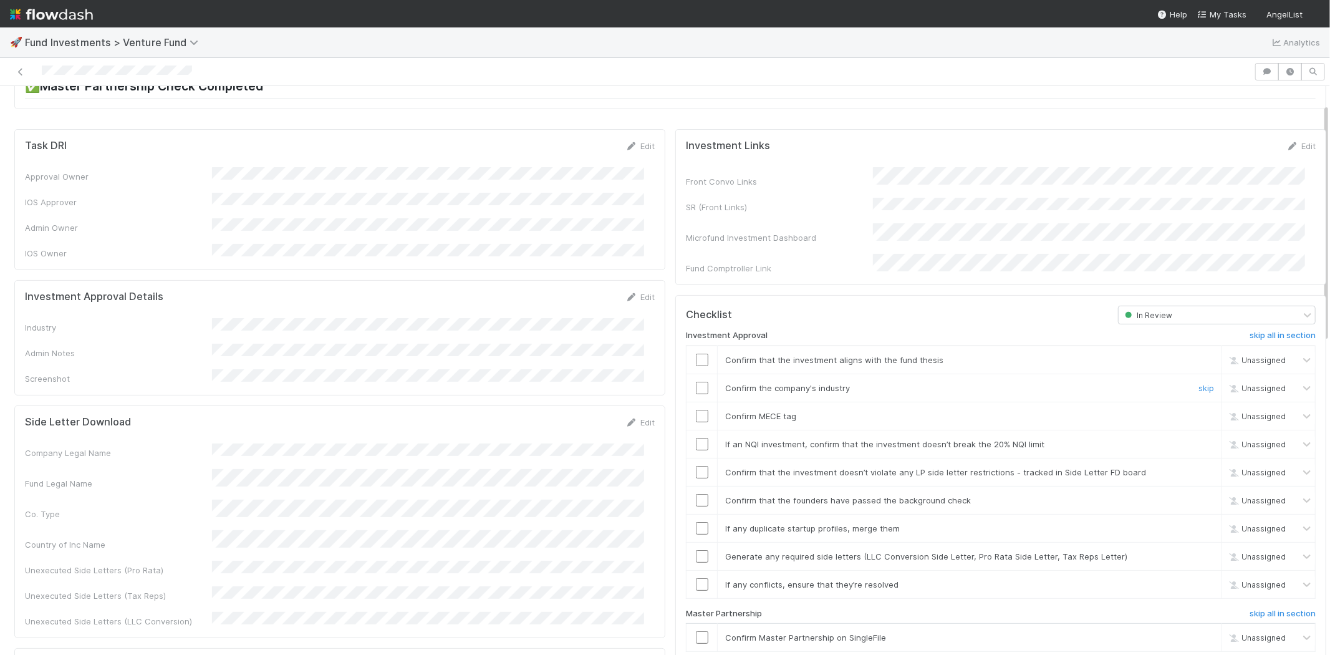
scroll to position [208, 0]
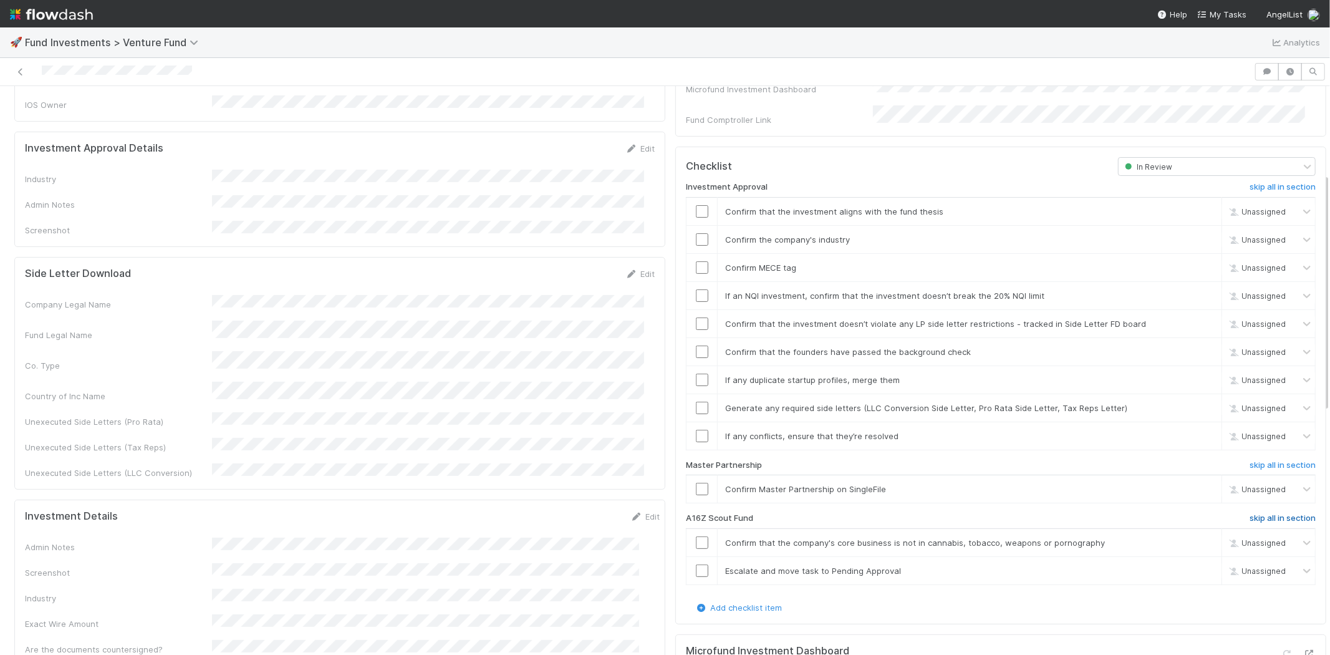
click at [1255, 513] on h6 "skip all in section" at bounding box center [1282, 518] width 66 height 10
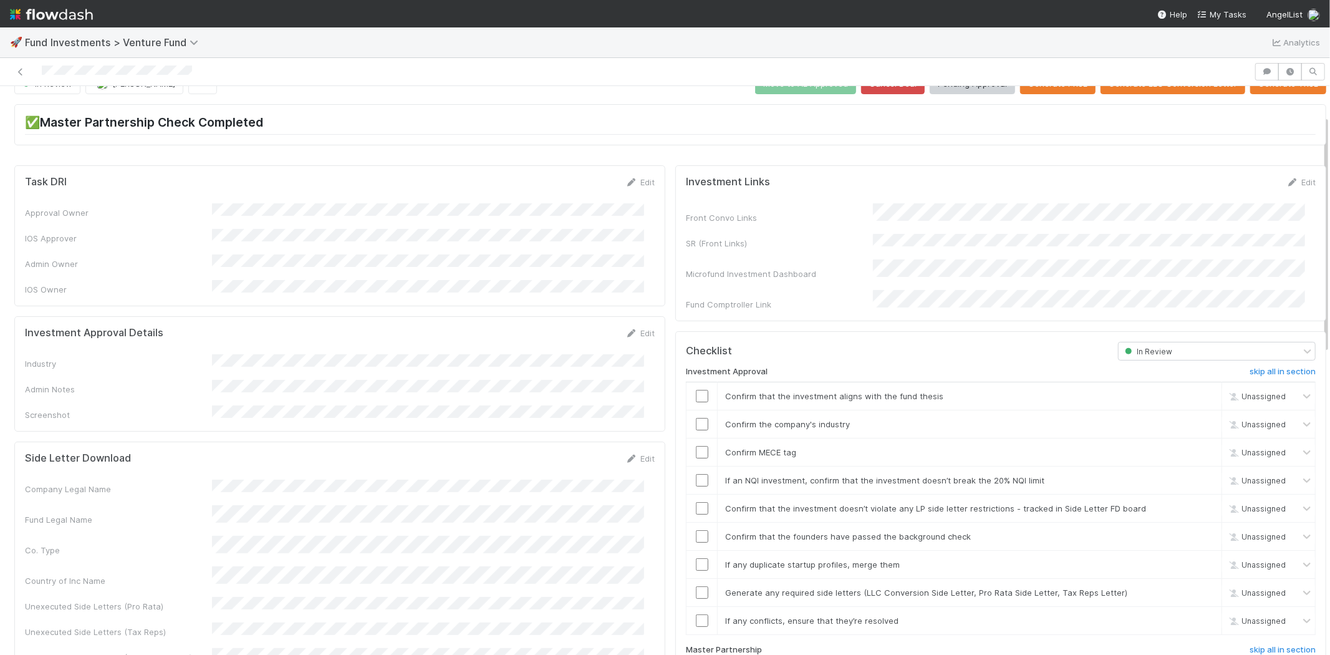
scroll to position [0, 0]
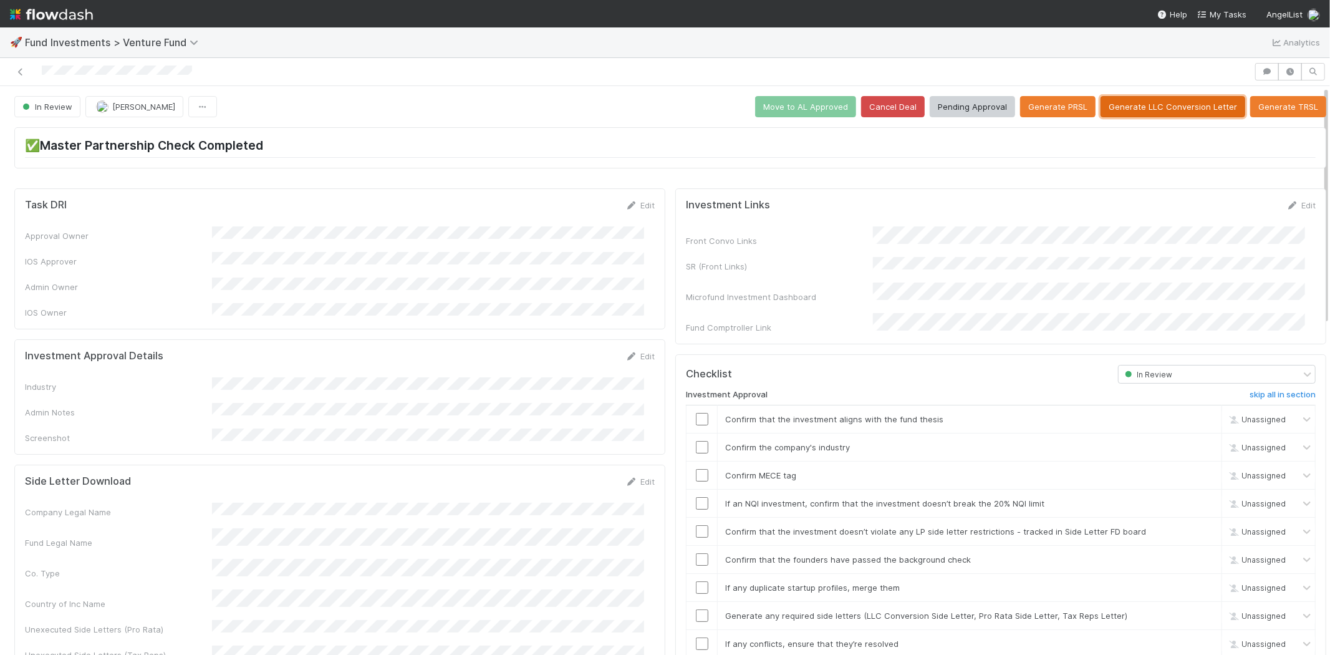
click at [1120, 102] on button "Generate LLC Conversion Letter" at bounding box center [1172, 106] width 145 height 21
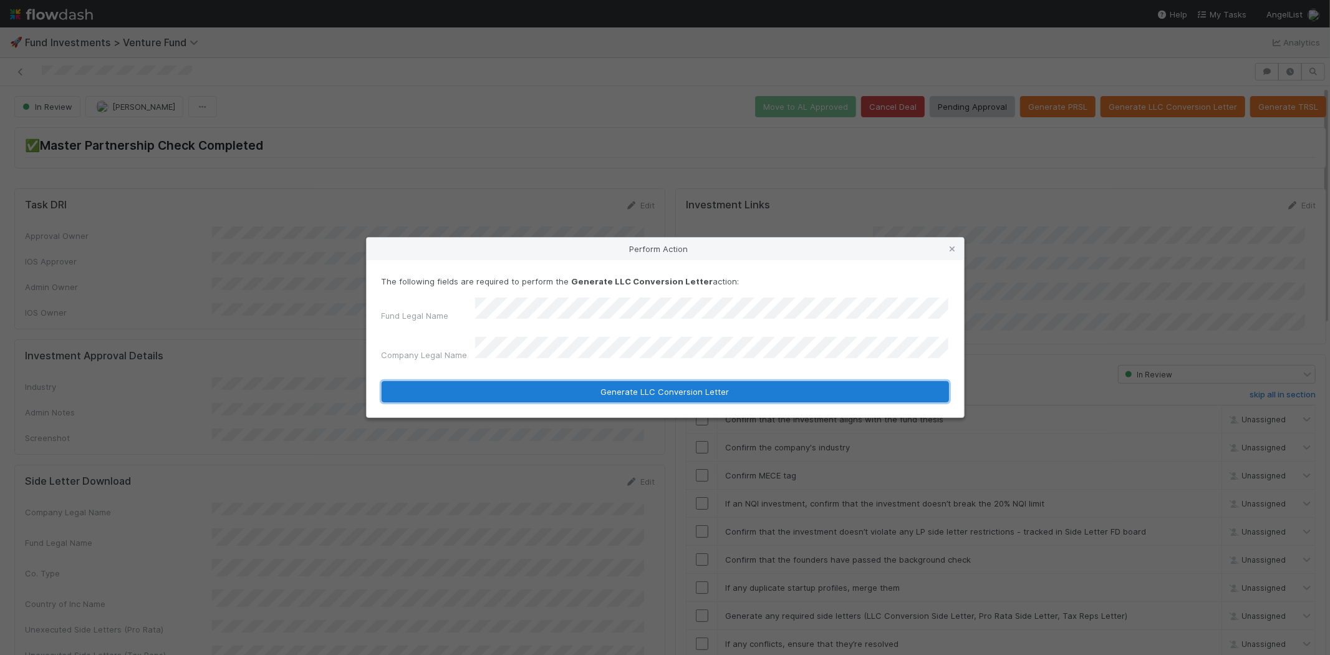
click at [538, 381] on button "Generate LLC Conversion Letter" at bounding box center [664, 391] width 567 height 21
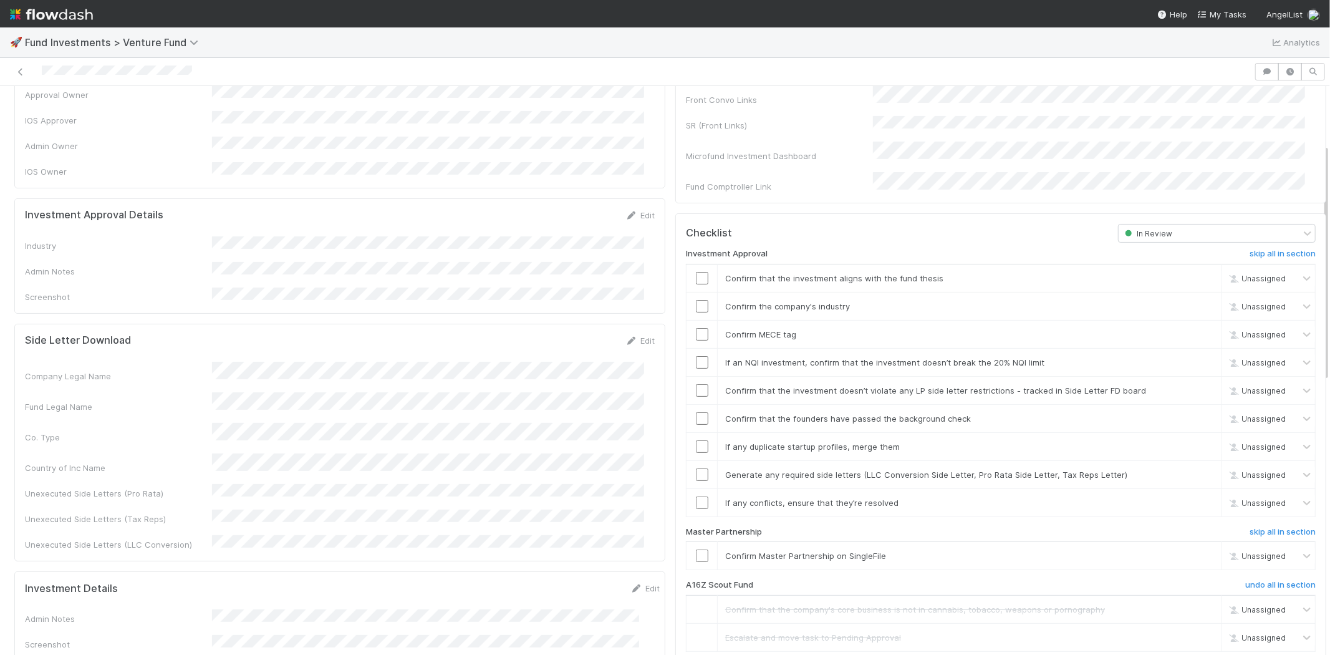
scroll to position [138, 0]
click at [636, 213] on link "Edit" at bounding box center [639, 218] width 29 height 10
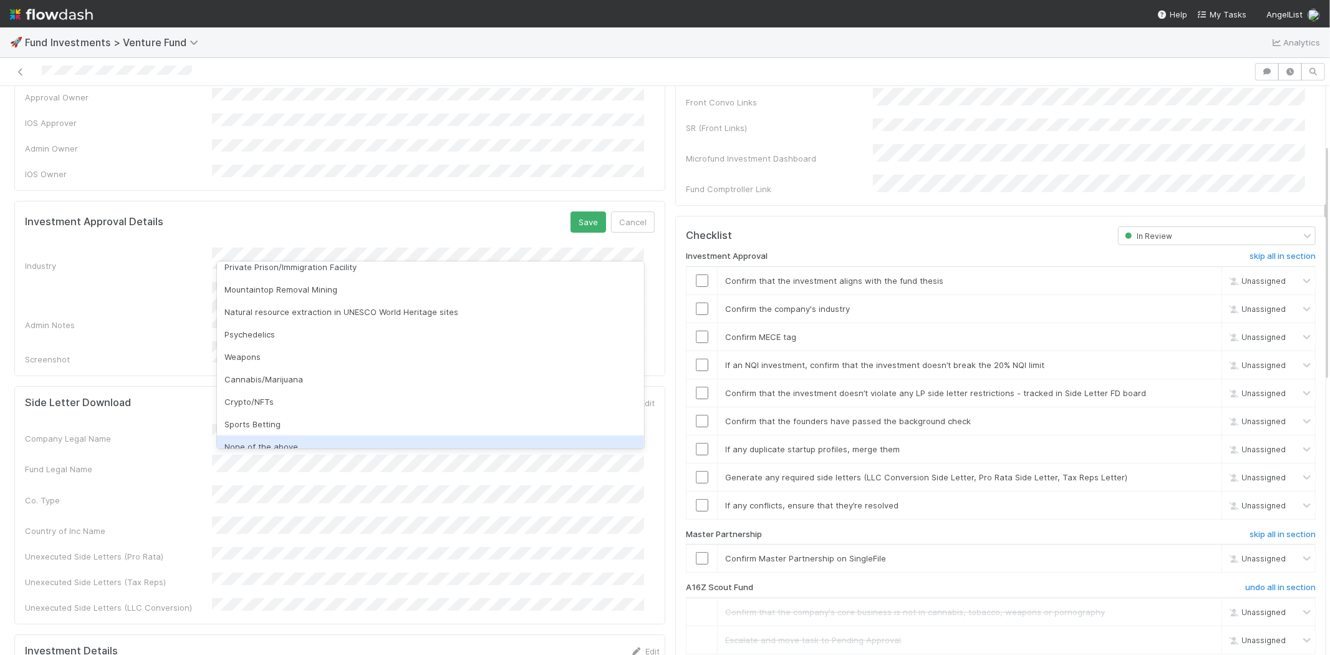
scroll to position [356, 0]
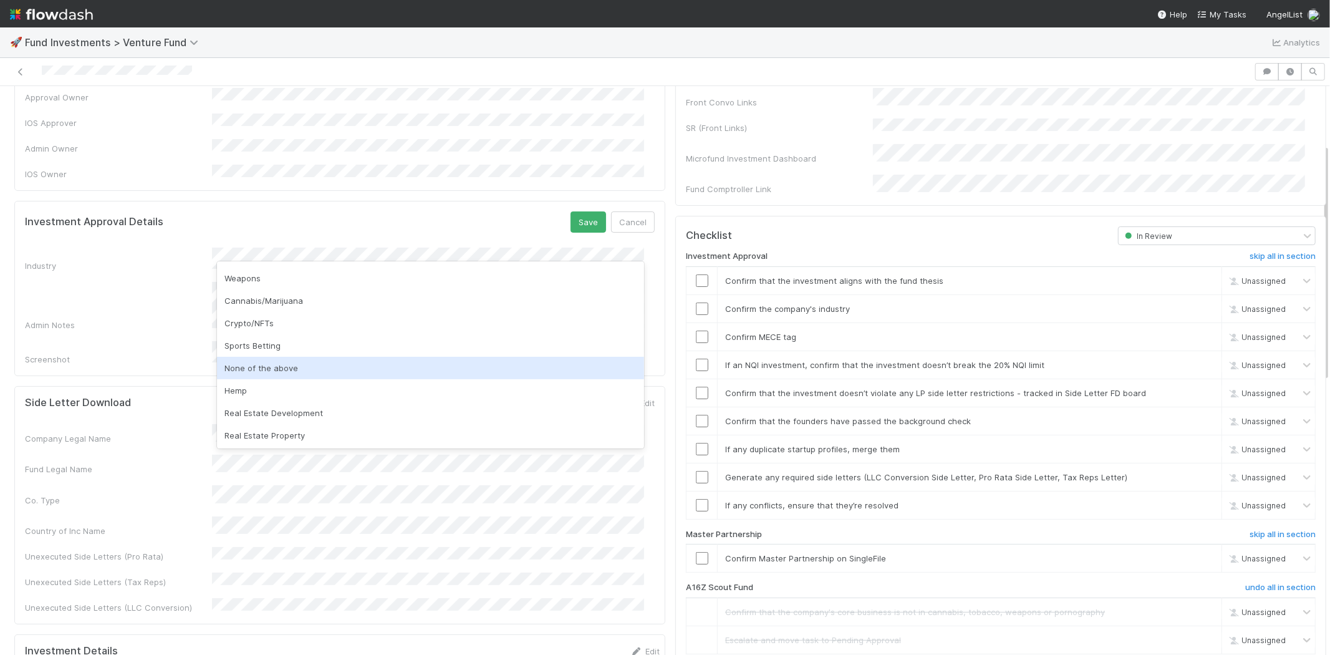
click at [270, 367] on div "None of the above" at bounding box center [430, 368] width 427 height 22
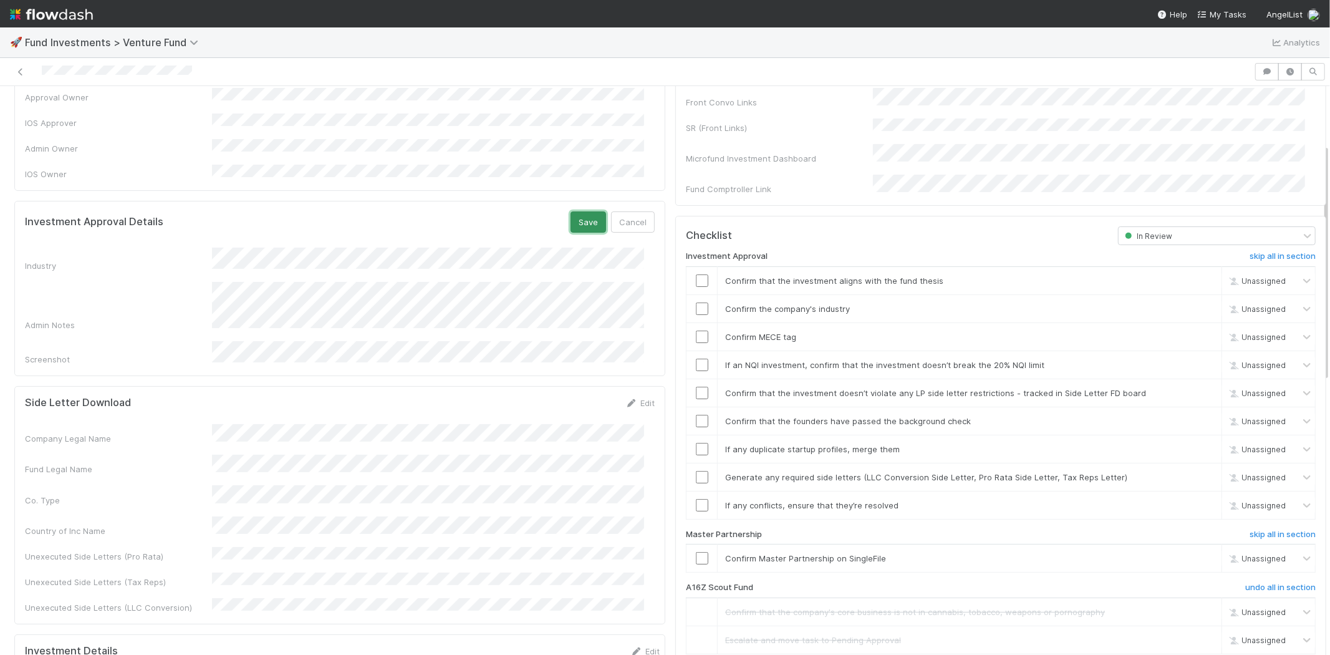
click at [573, 211] on button "Save" at bounding box center [588, 221] width 36 height 21
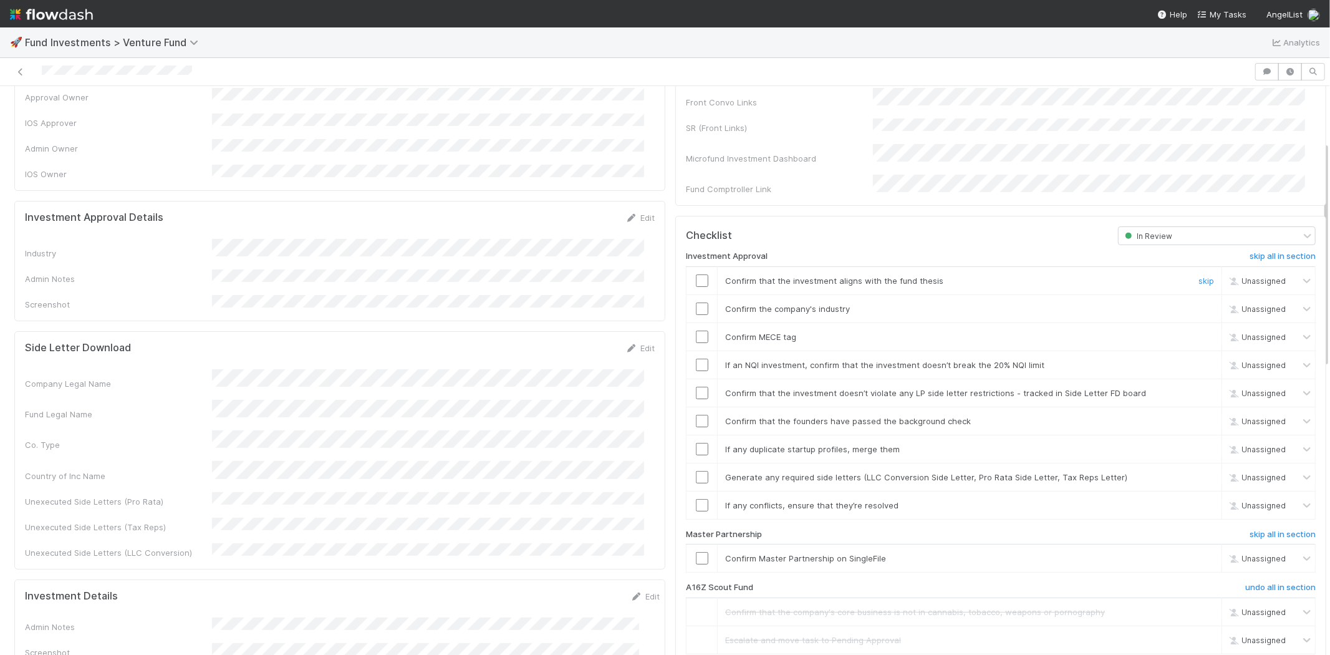
click at [696, 274] on input "checkbox" at bounding box center [702, 280] width 12 height 12
click at [696, 302] on input "checkbox" at bounding box center [702, 308] width 12 height 12
click at [696, 330] on input "checkbox" at bounding box center [702, 336] width 12 height 12
click at [696, 358] on input "checkbox" at bounding box center [702, 364] width 12 height 12
click at [696, 386] on input "checkbox" at bounding box center [702, 392] width 12 height 12
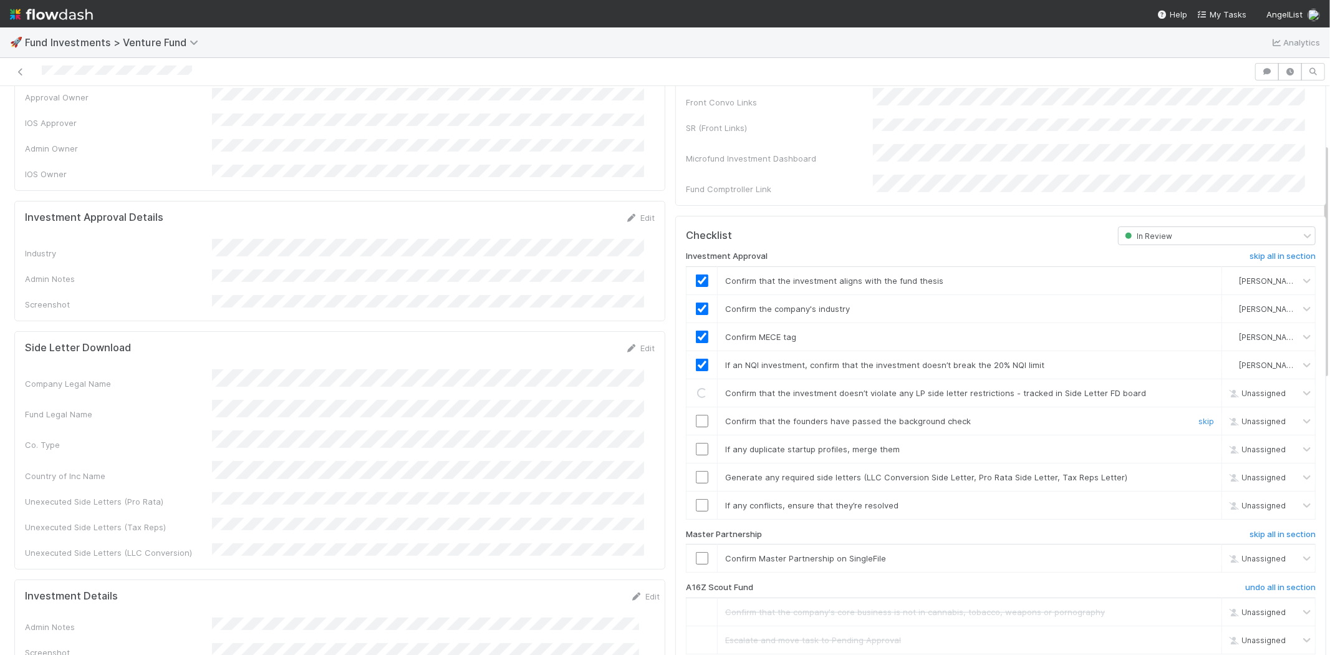
click at [696, 415] on input "checkbox" at bounding box center [702, 421] width 12 height 12
click at [696, 443] on input "checkbox" at bounding box center [702, 449] width 12 height 12
click at [693, 475] on td at bounding box center [701, 477] width 31 height 28
click at [696, 471] on input "checkbox" at bounding box center [702, 477] width 12 height 12
click at [696, 499] on input "checkbox" at bounding box center [702, 505] width 12 height 12
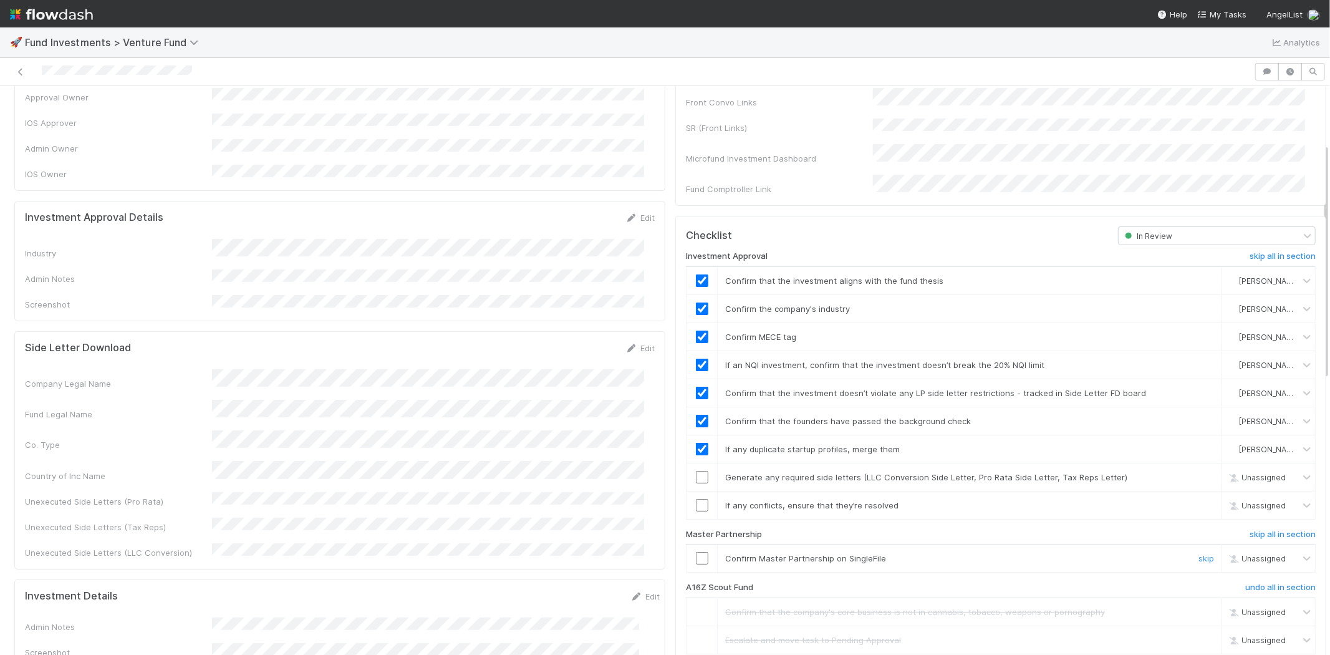
click at [696, 552] on input "checkbox" at bounding box center [702, 558] width 12 height 12
click at [696, 471] on input "checkbox" at bounding box center [702, 477] width 12 height 12
click at [696, 499] on input "checkbox" at bounding box center [702, 505] width 12 height 12
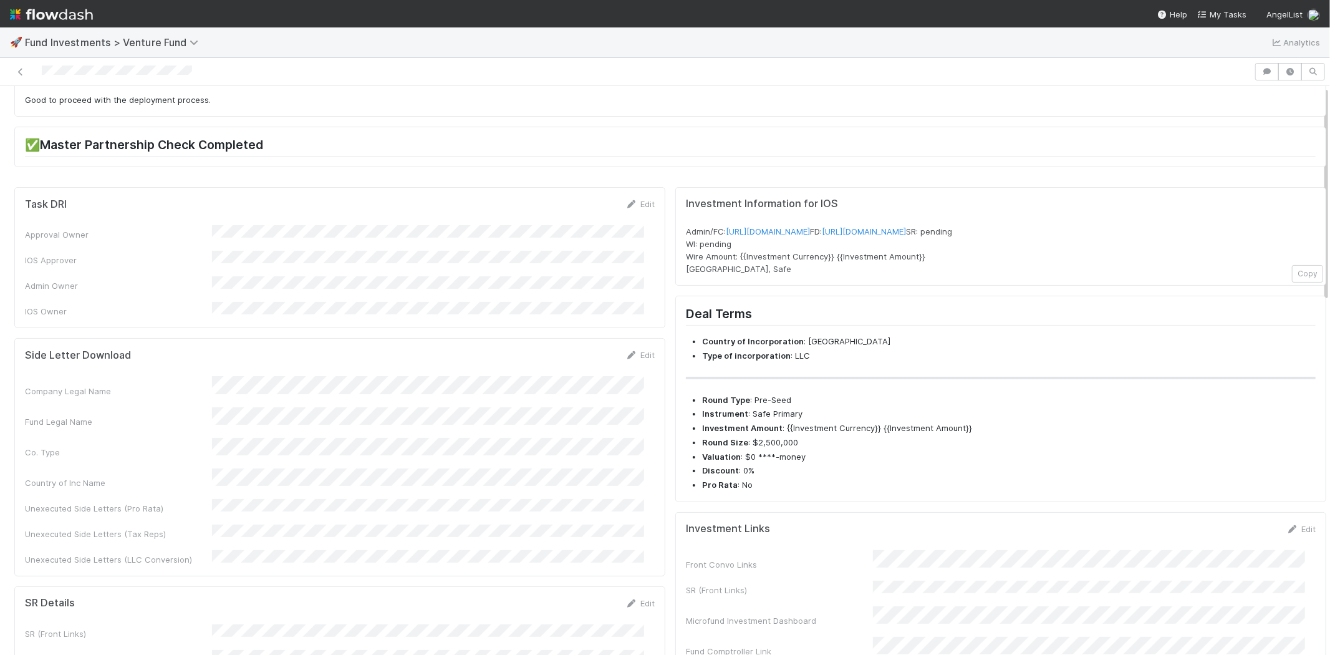
scroll to position [0, 0]
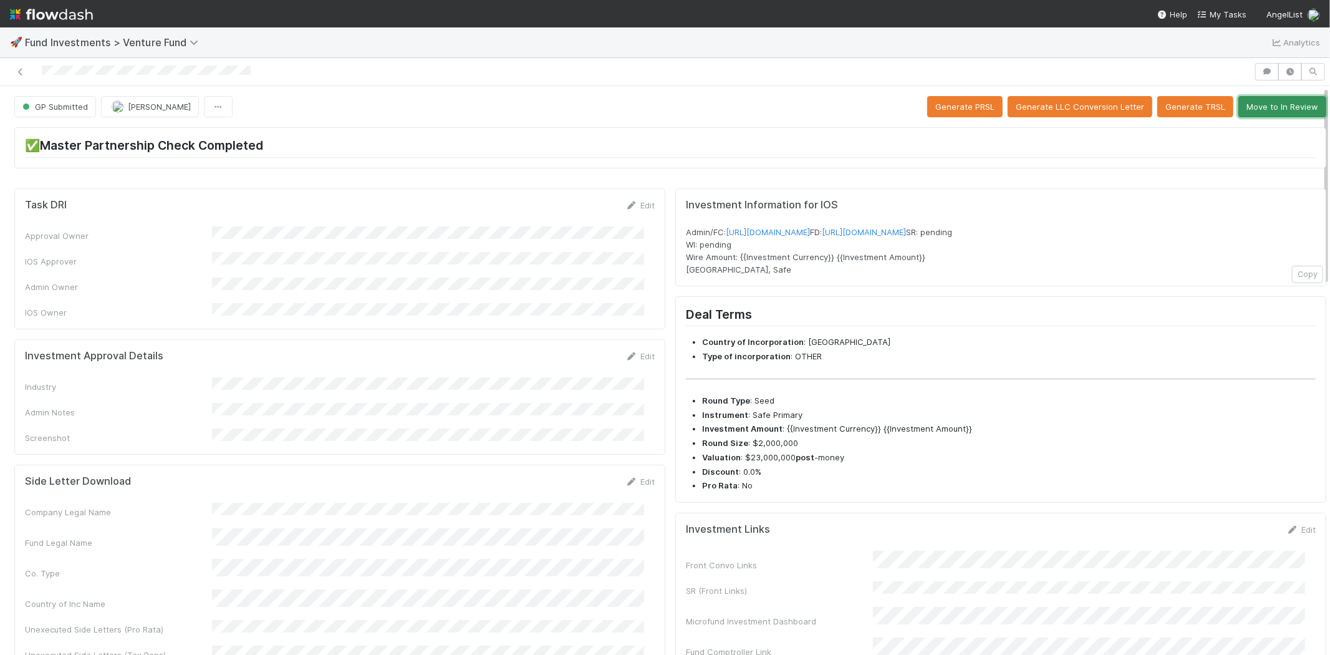
click at [1253, 109] on button "Move to In Review" at bounding box center [1282, 106] width 88 height 21
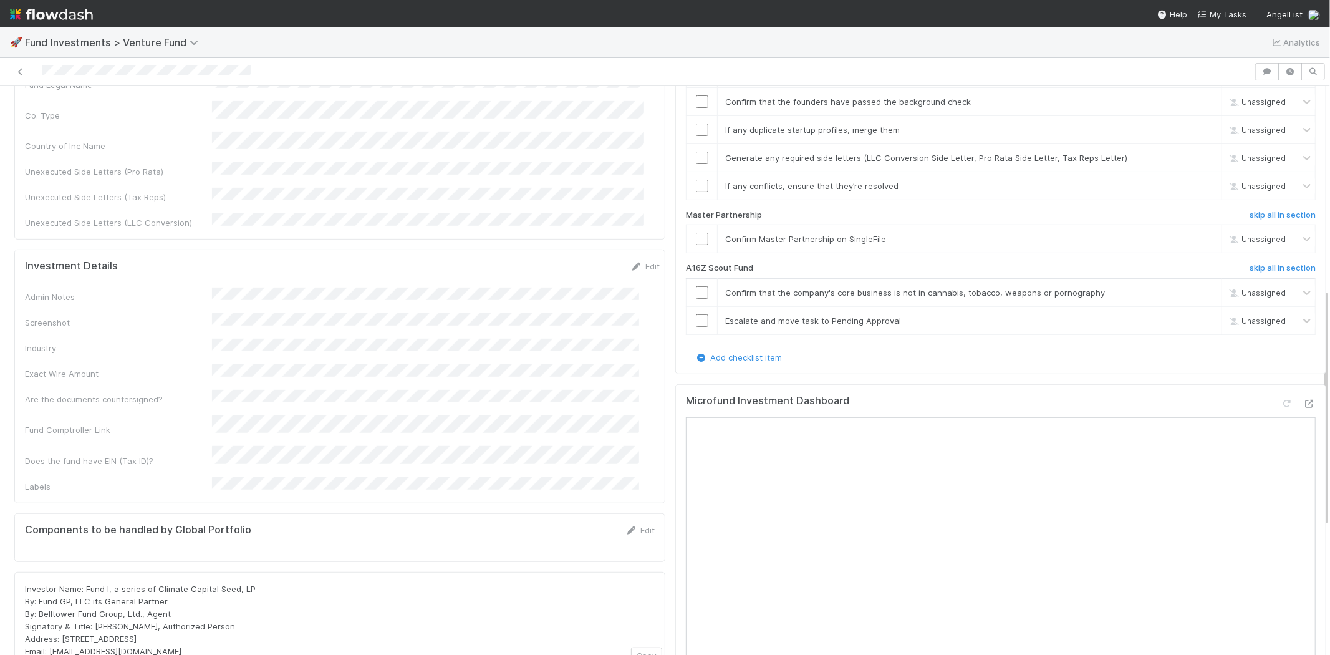
scroll to position [484, 0]
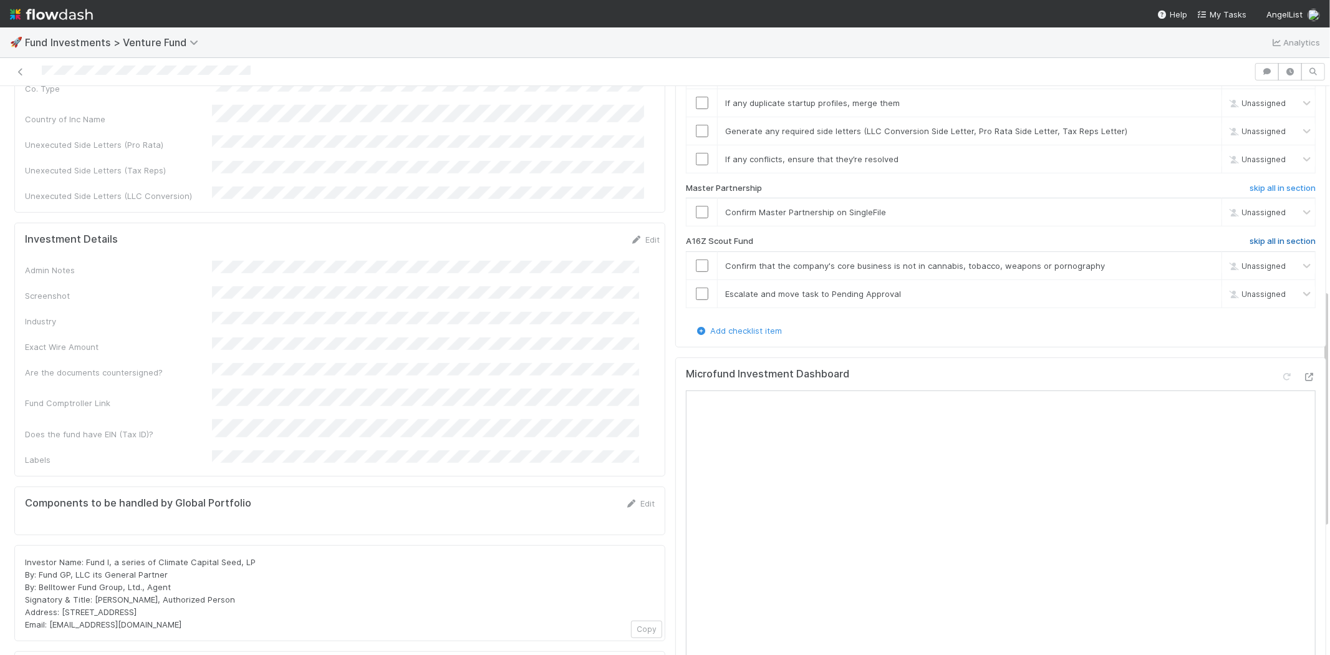
click at [1249, 236] on h6 "skip all in section" at bounding box center [1282, 241] width 66 height 10
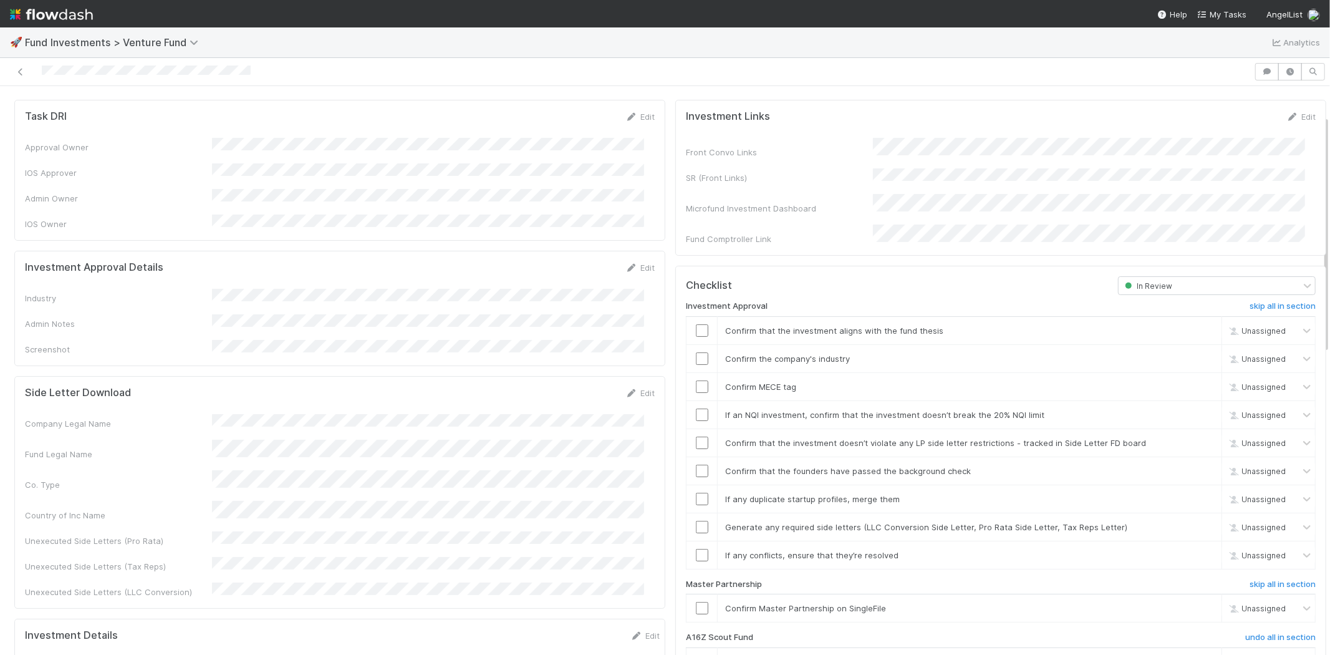
scroll to position [69, 0]
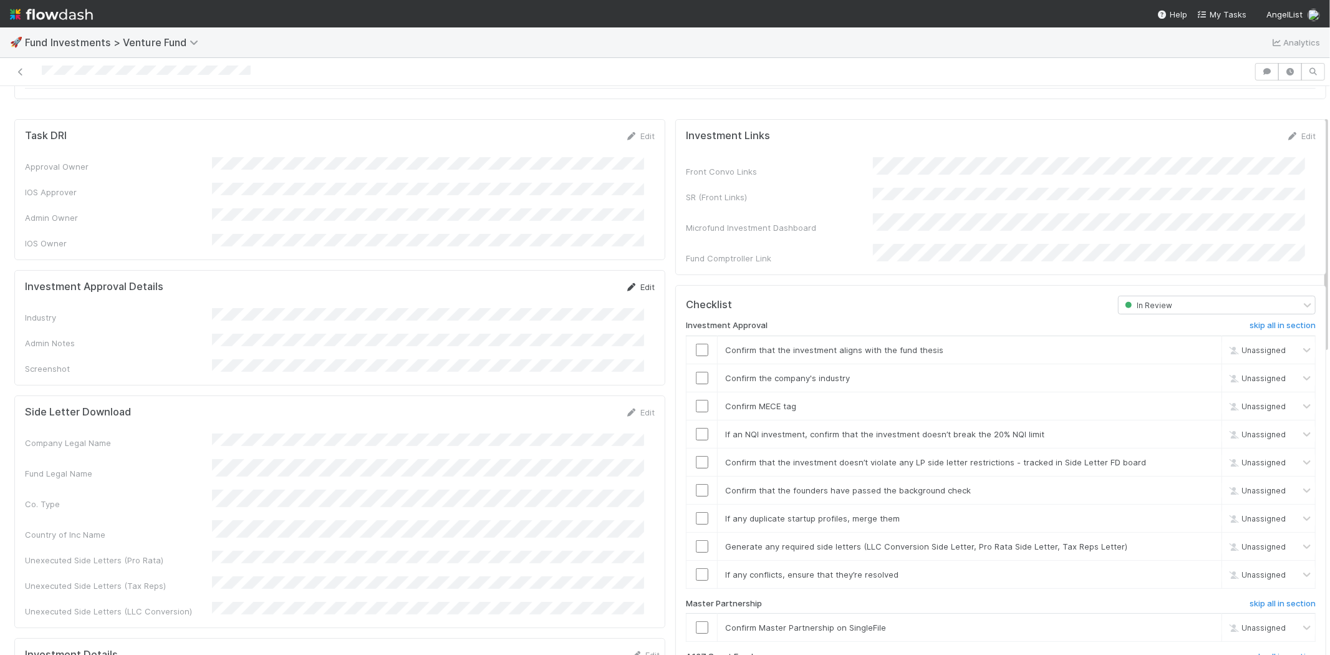
click at [630, 282] on link "Edit" at bounding box center [639, 287] width 29 height 10
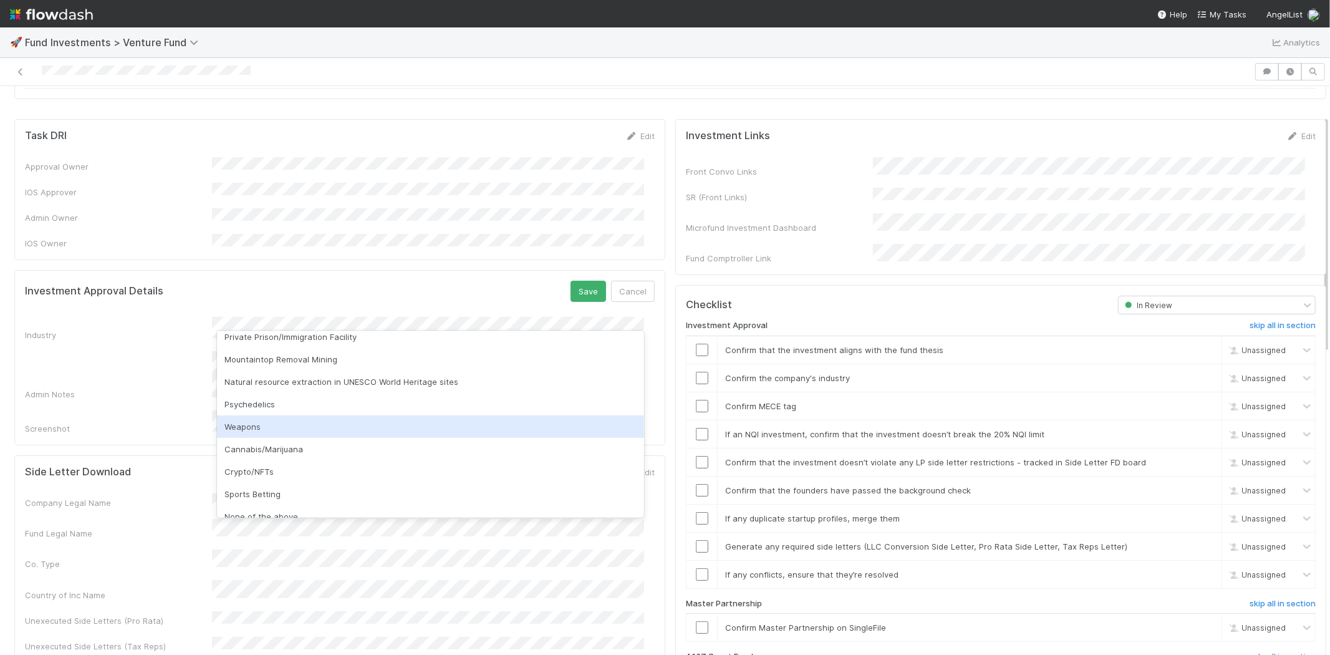
scroll to position [356, 0]
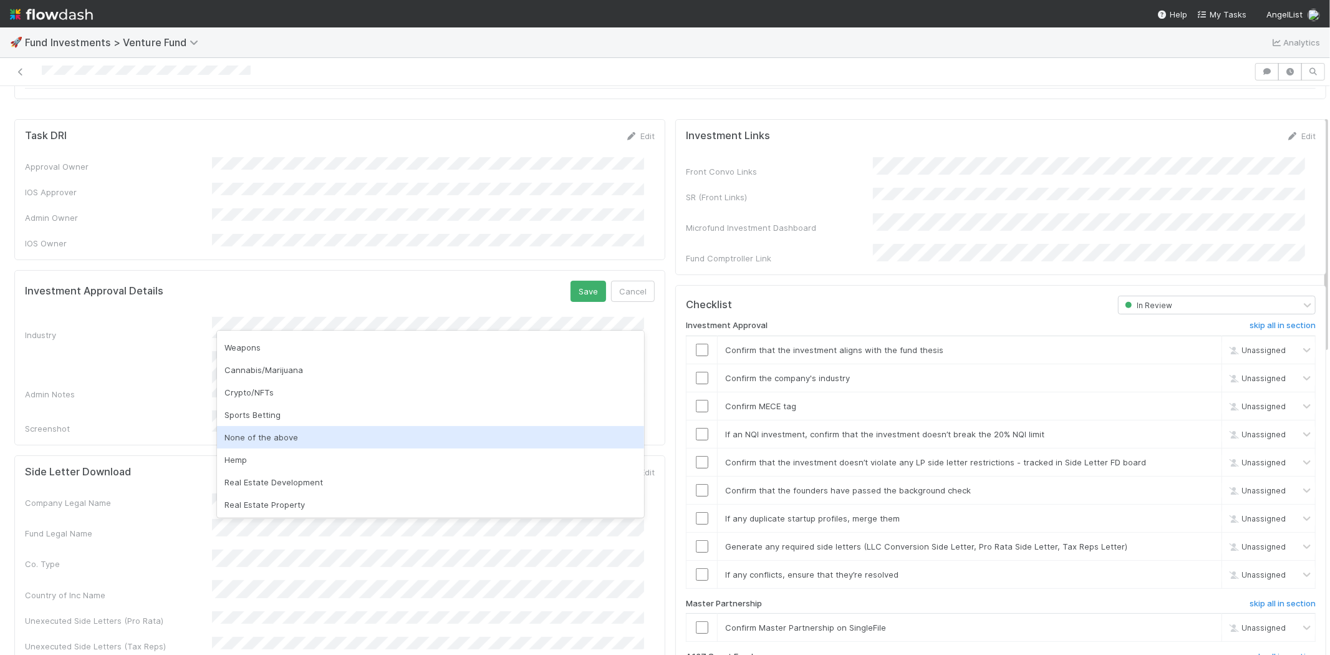
click at [259, 445] on div "None of the above" at bounding box center [430, 437] width 427 height 22
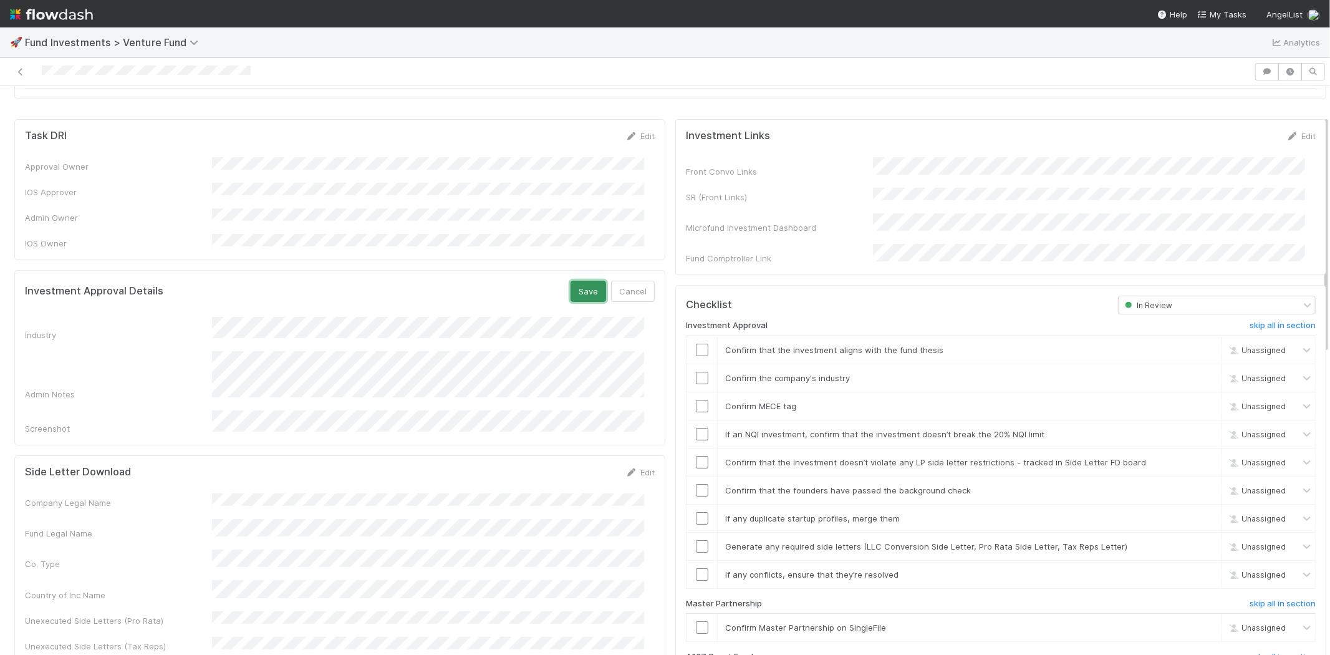
click at [570, 281] on button "Save" at bounding box center [588, 291] width 36 height 21
click at [696, 343] on input "checkbox" at bounding box center [702, 349] width 12 height 12
click at [692, 372] on td at bounding box center [701, 377] width 31 height 28
click at [696, 372] on input "checkbox" at bounding box center [702, 378] width 12 height 12
click at [696, 400] on input "checkbox" at bounding box center [702, 406] width 12 height 12
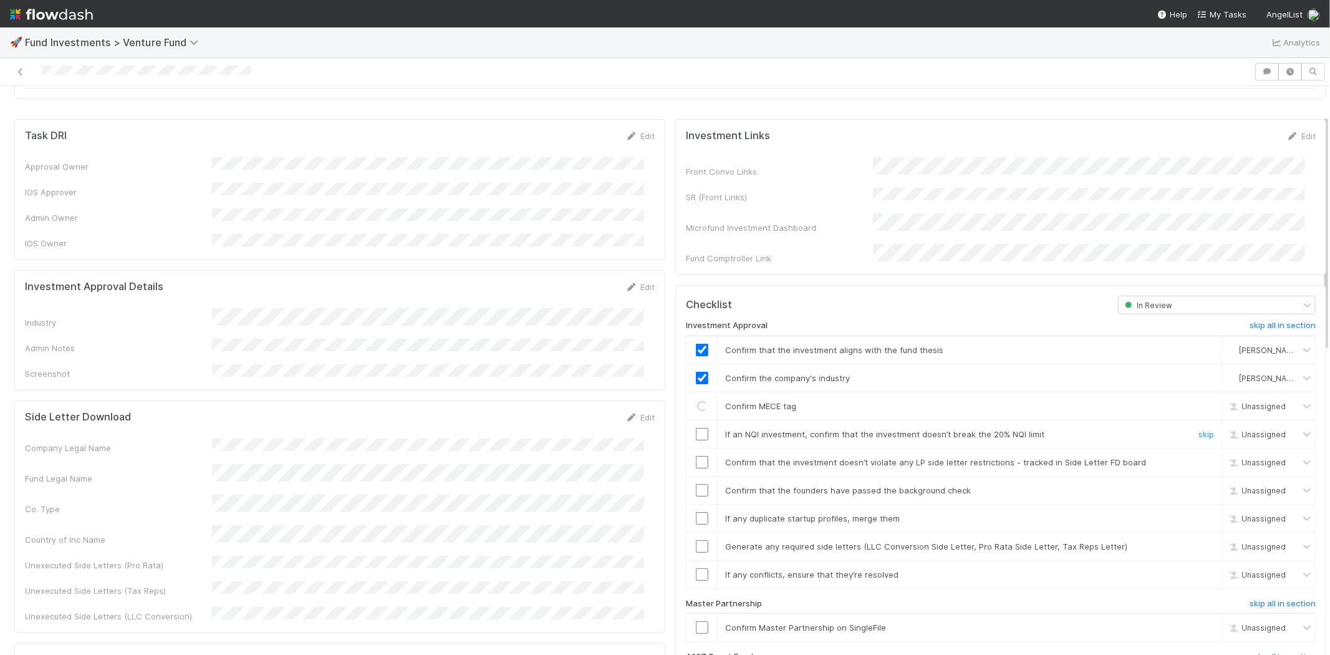
click at [696, 428] on input "checkbox" at bounding box center [702, 434] width 12 height 12
click at [696, 456] on input "checkbox" at bounding box center [702, 462] width 12 height 12
click at [696, 484] on input "checkbox" at bounding box center [702, 490] width 12 height 12
click at [696, 512] on input "checkbox" at bounding box center [702, 518] width 12 height 12
click at [696, 540] on input "checkbox" at bounding box center [702, 546] width 12 height 12
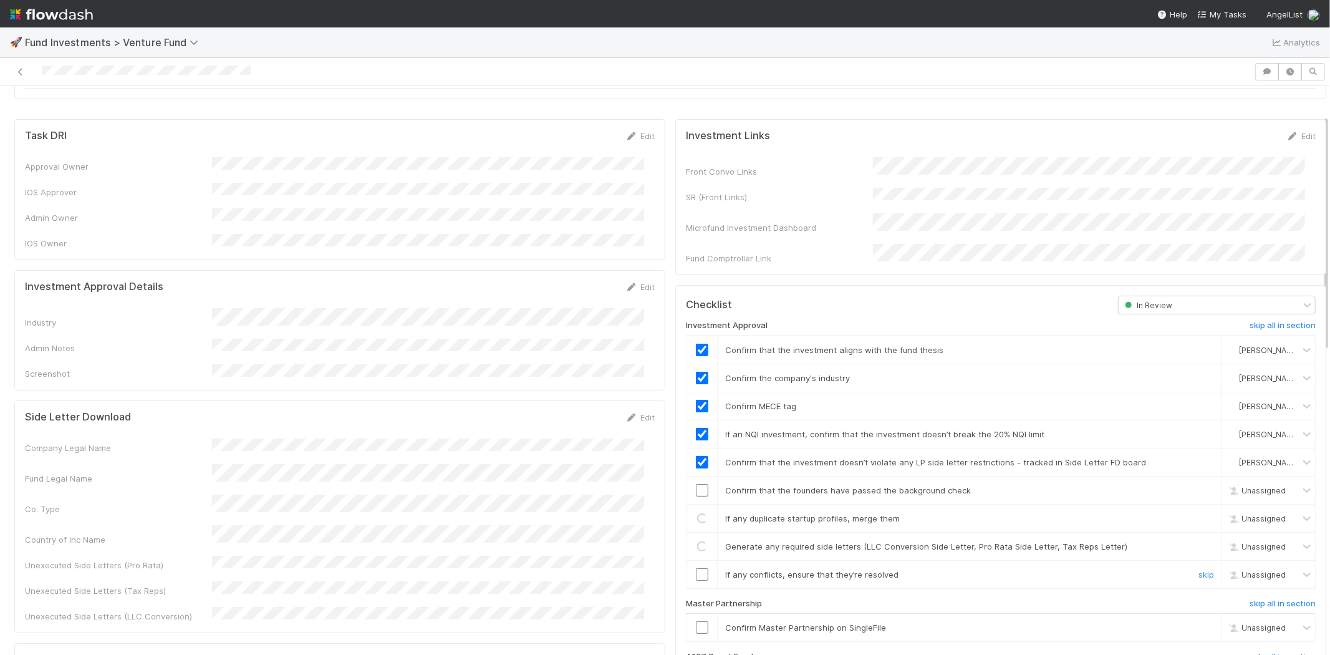
click at [696, 568] on input "checkbox" at bounding box center [702, 574] width 12 height 12
click at [696, 484] on input "checkbox" at bounding box center [702, 490] width 12 height 12
click at [696, 512] on input "checkbox" at bounding box center [702, 518] width 12 height 12
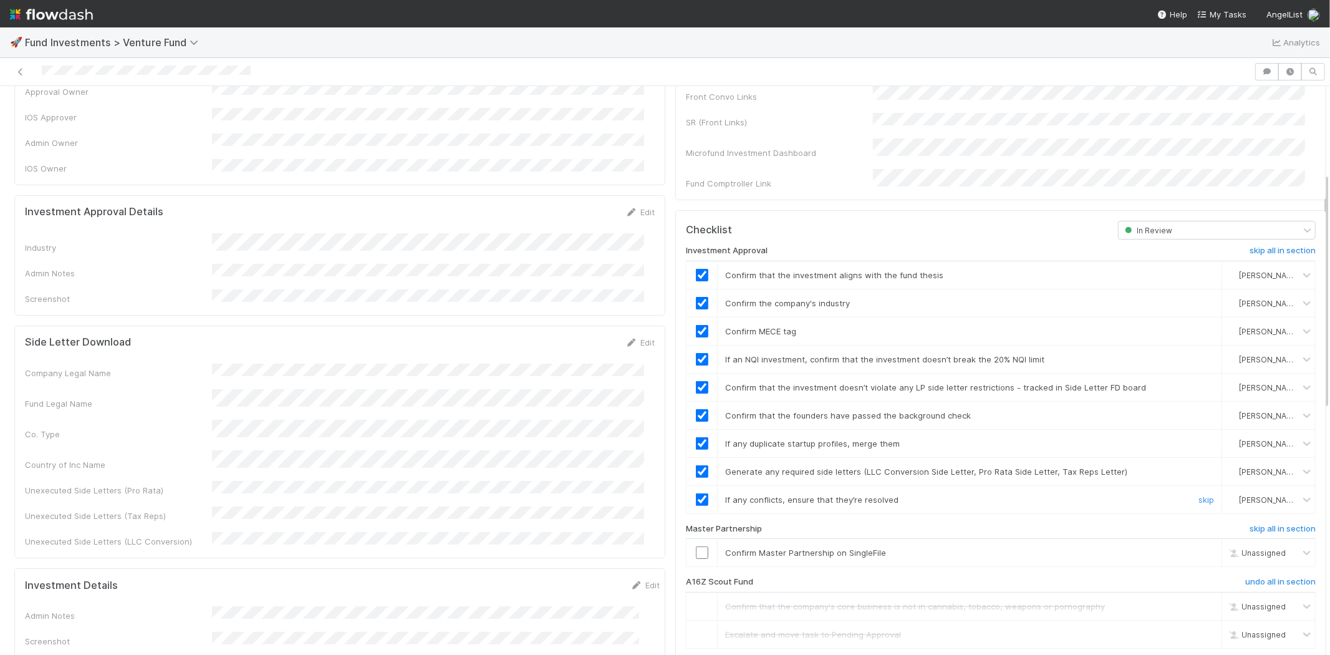
scroll to position [208, 0]
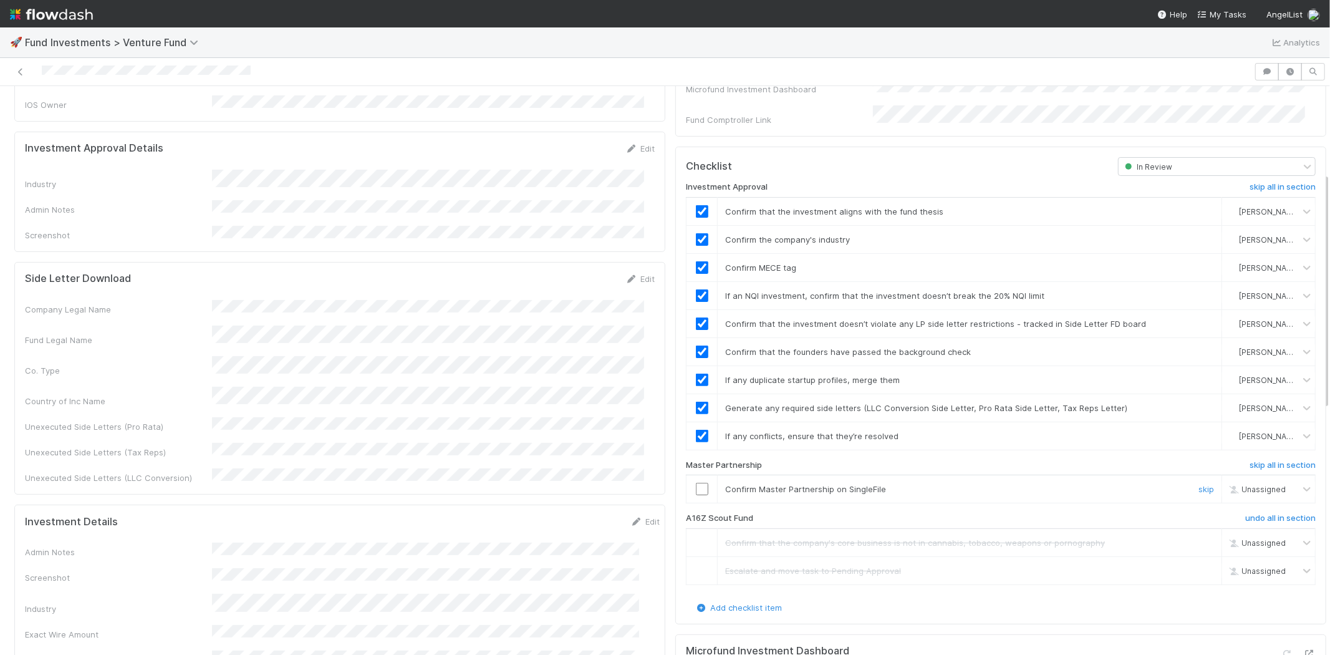
click at [696, 482] on input "checkbox" at bounding box center [702, 488] width 12 height 12
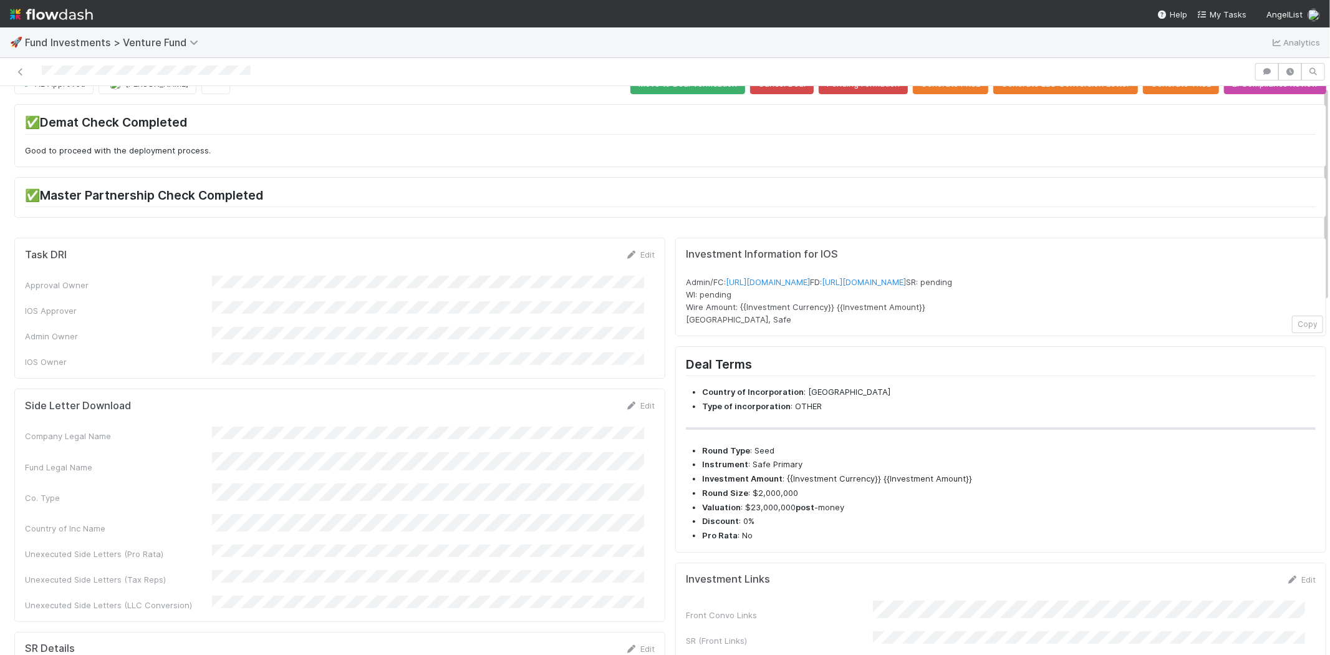
scroll to position [0, 0]
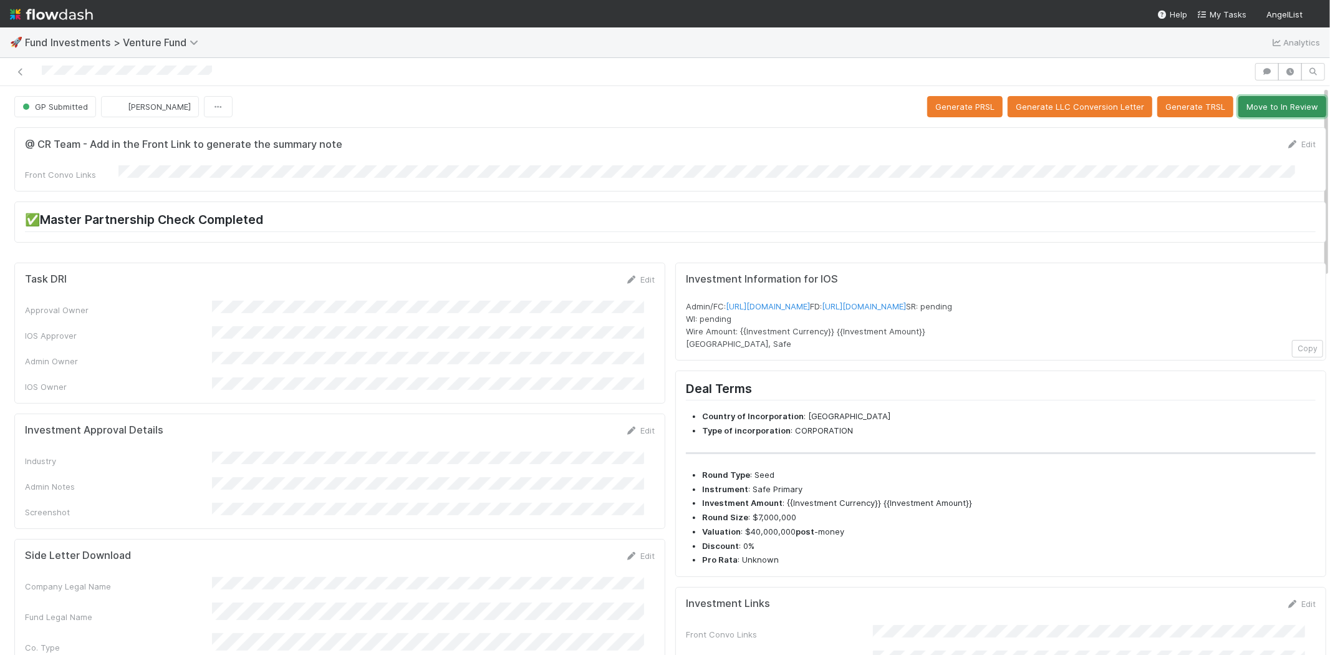
click at [1269, 97] on button "Move to In Review" at bounding box center [1282, 106] width 88 height 21
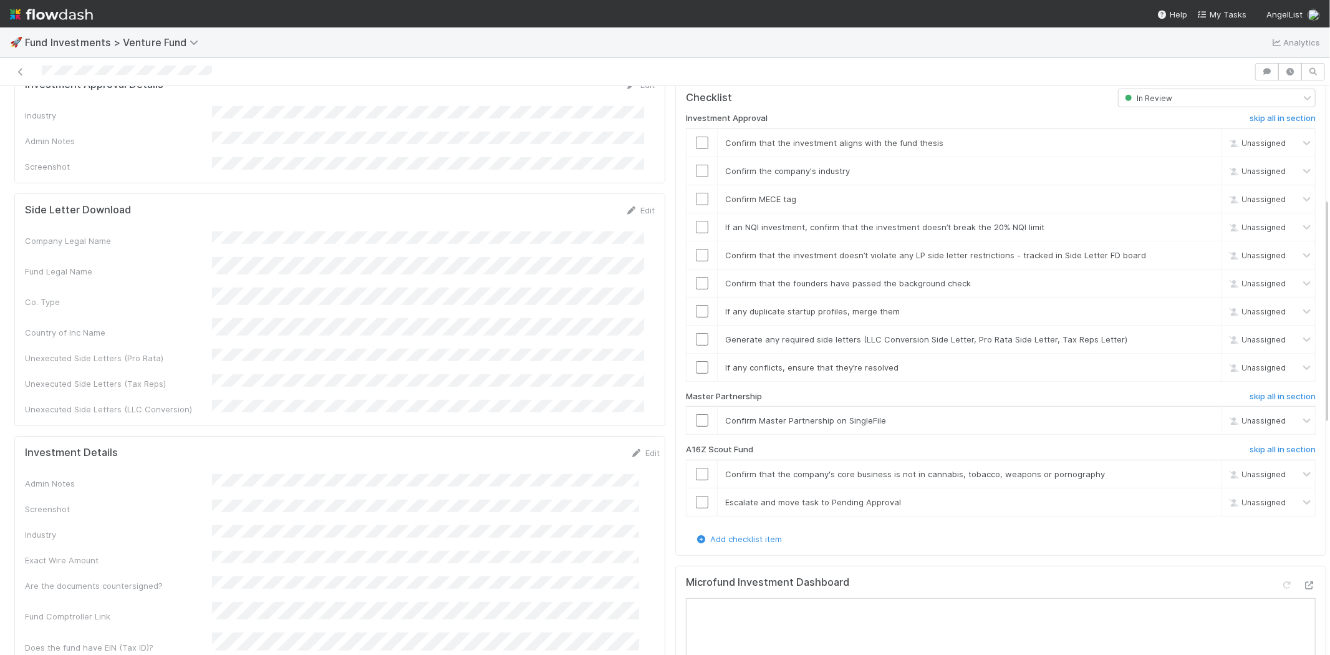
scroll to position [208, 0]
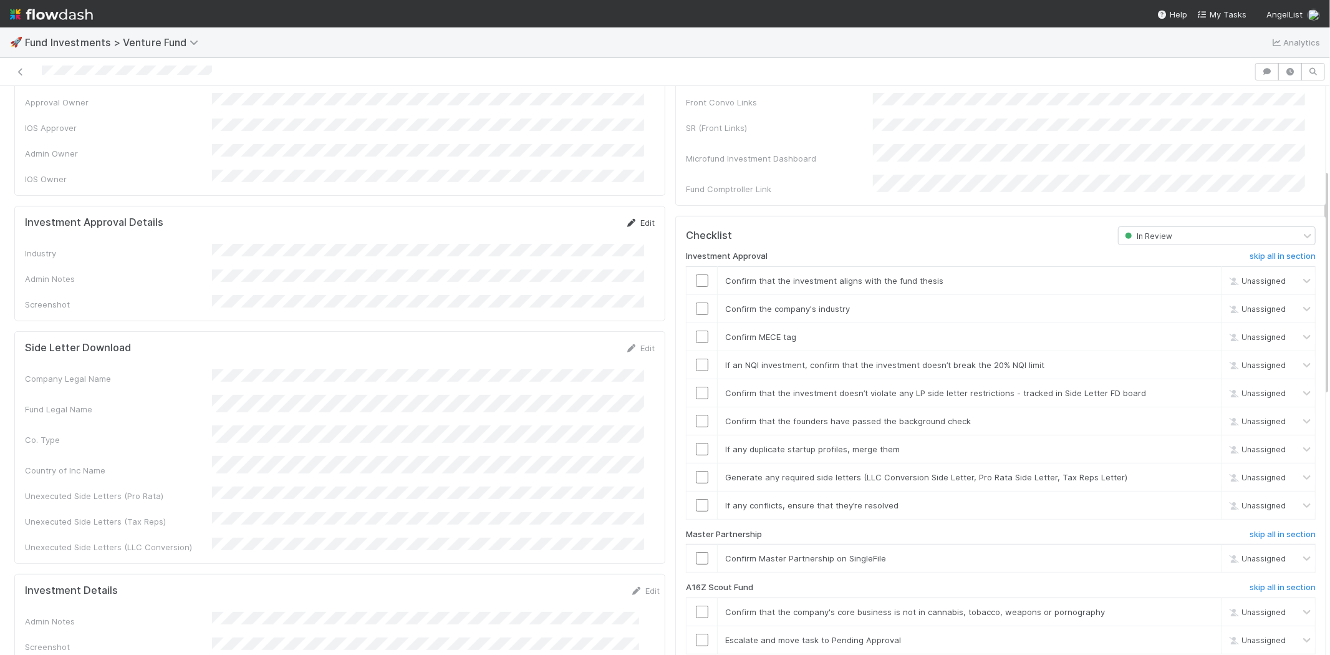
click at [631, 218] on link "Edit" at bounding box center [639, 223] width 29 height 10
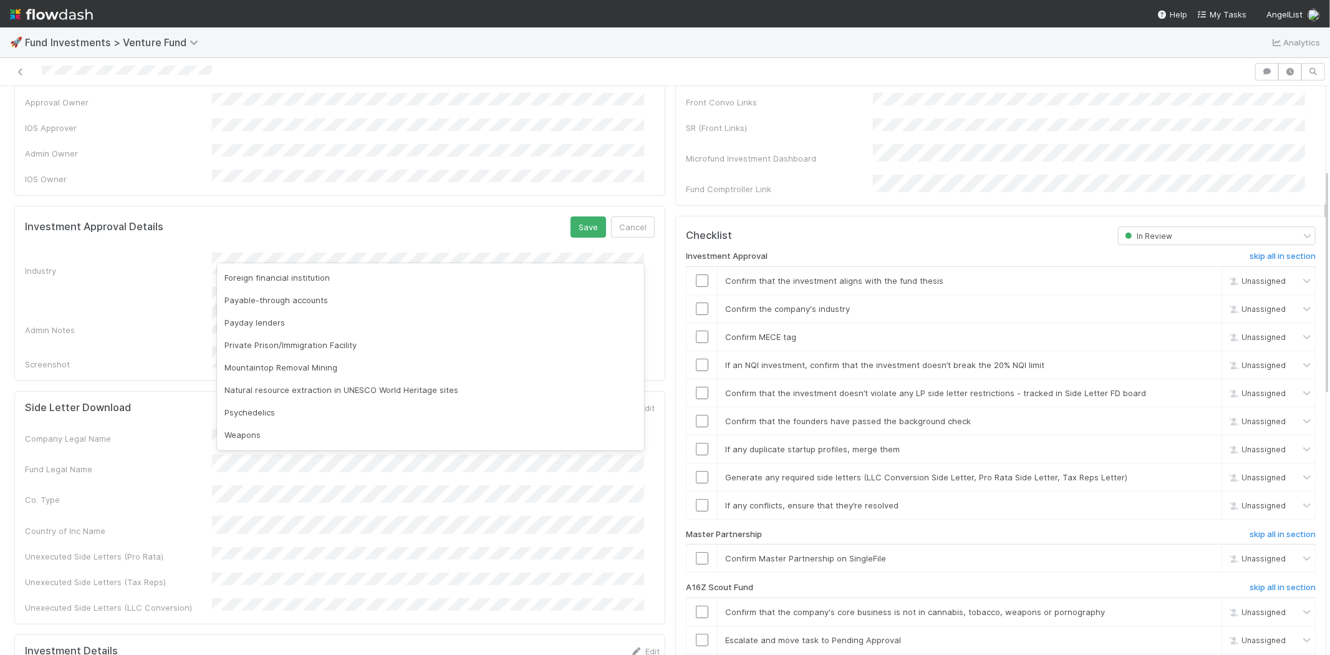
scroll to position [356, 0]
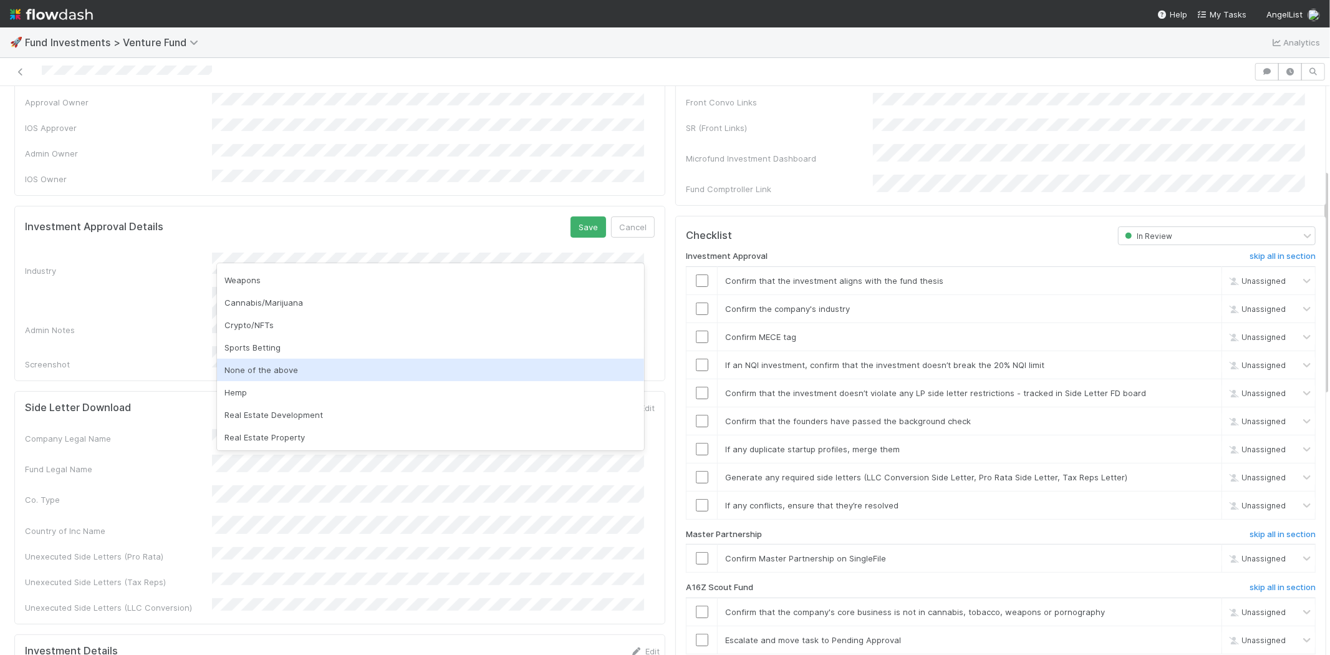
click at [287, 372] on div "None of the above" at bounding box center [430, 369] width 427 height 22
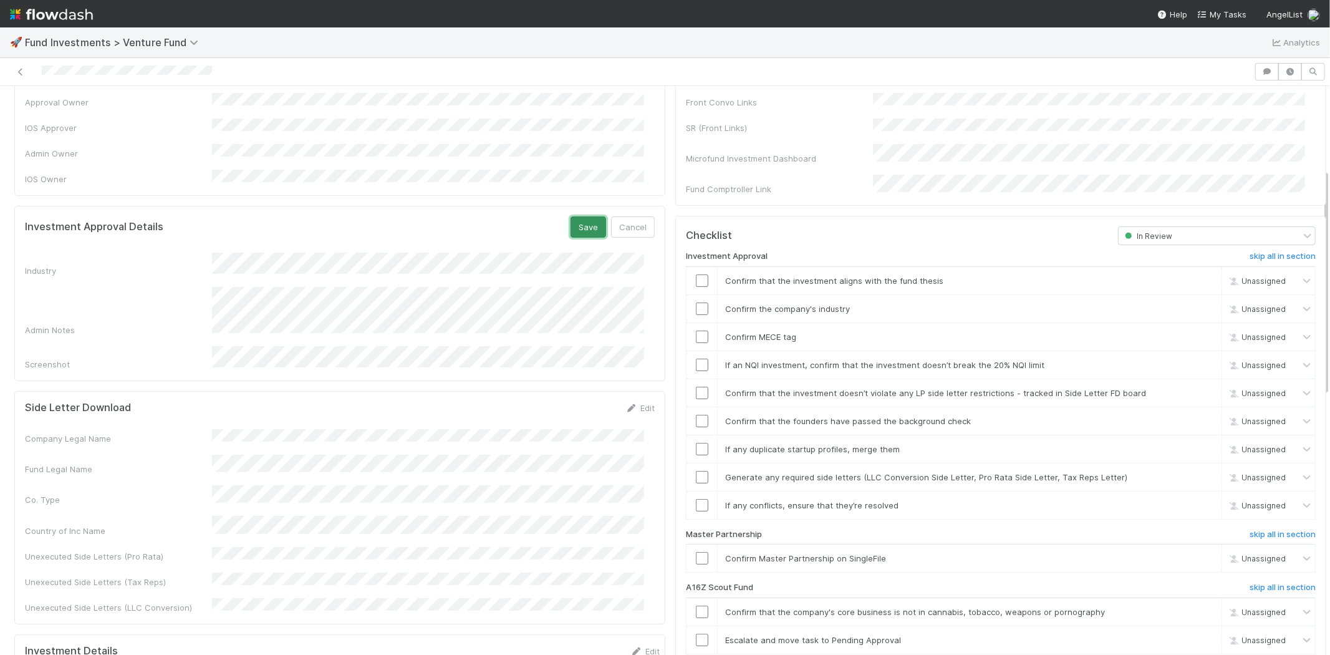
click at [580, 216] on button "Save" at bounding box center [588, 226] width 36 height 21
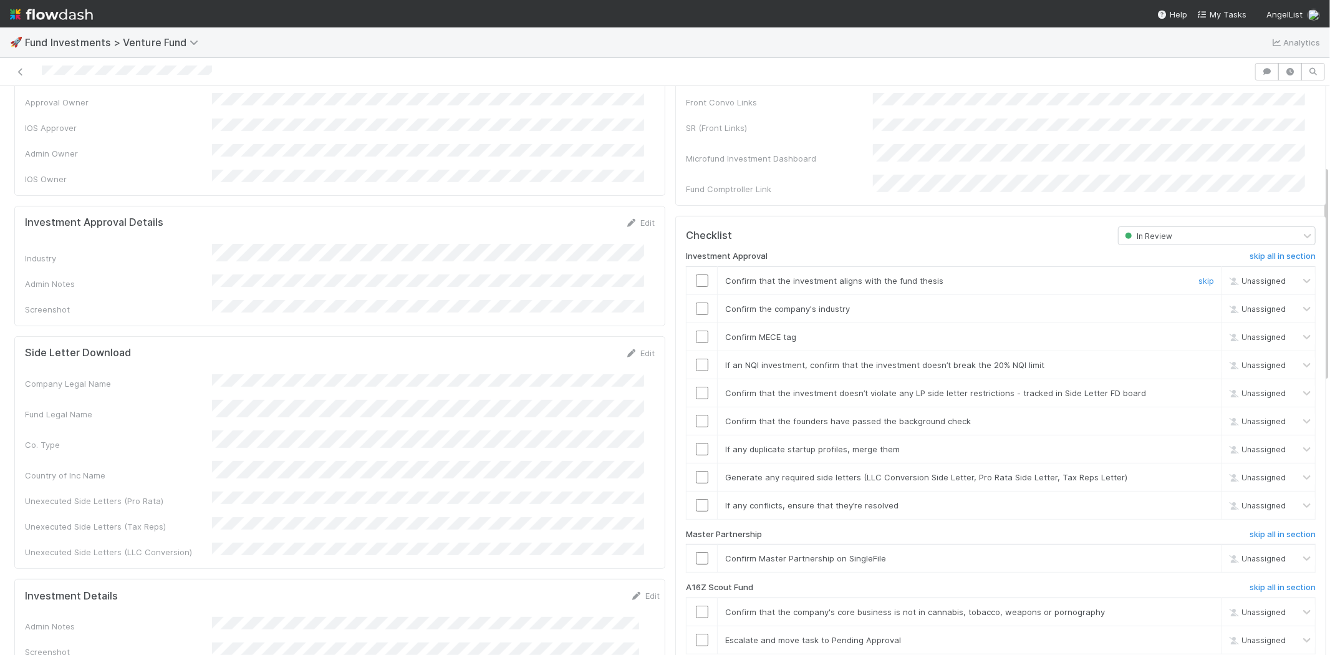
click at [696, 274] on input "checkbox" at bounding box center [702, 280] width 12 height 12
click at [696, 302] on input "checkbox" at bounding box center [702, 308] width 12 height 12
click at [696, 330] on input "checkbox" at bounding box center [702, 336] width 12 height 12
click at [696, 358] on input "checkbox" at bounding box center [702, 364] width 12 height 12
click at [696, 386] on input "checkbox" at bounding box center [702, 392] width 12 height 12
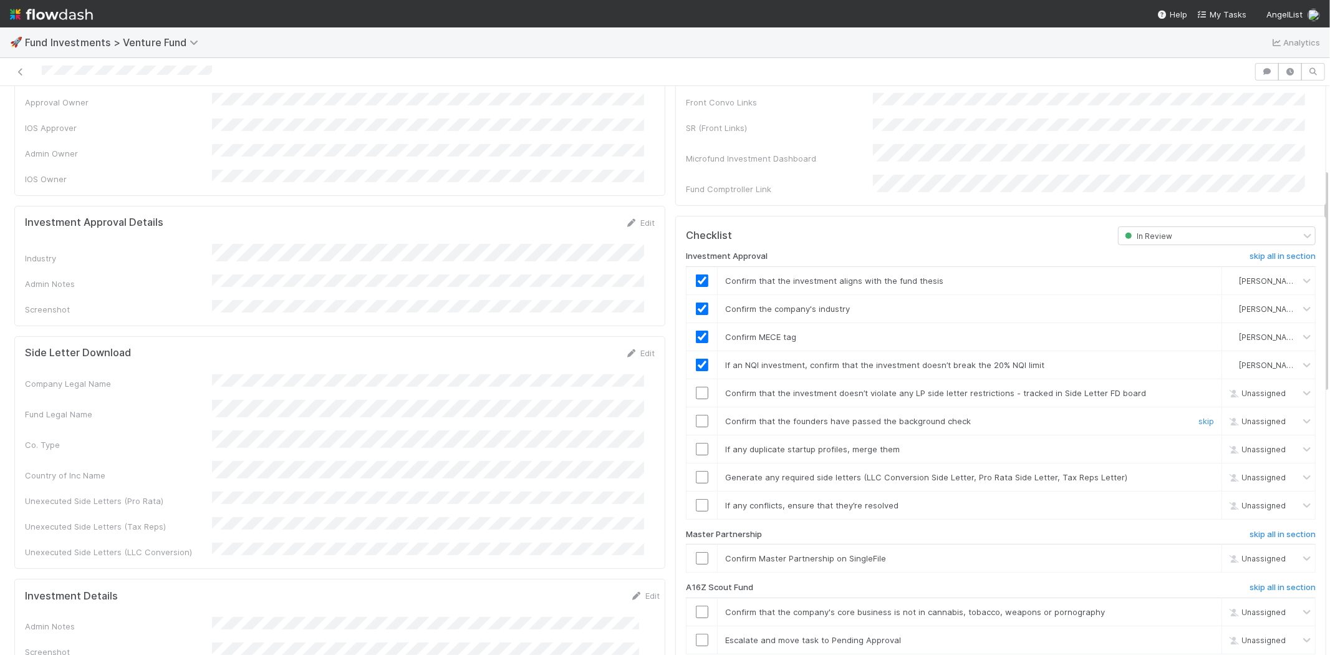
click at [696, 415] on input "checkbox" at bounding box center [702, 421] width 12 height 12
click at [696, 443] on input "checkbox" at bounding box center [702, 449] width 12 height 12
click at [689, 463] on td at bounding box center [701, 477] width 31 height 28
click at [696, 386] on input "checkbox" at bounding box center [702, 392] width 12 height 12
click at [696, 443] on input "checkbox" at bounding box center [702, 449] width 12 height 12
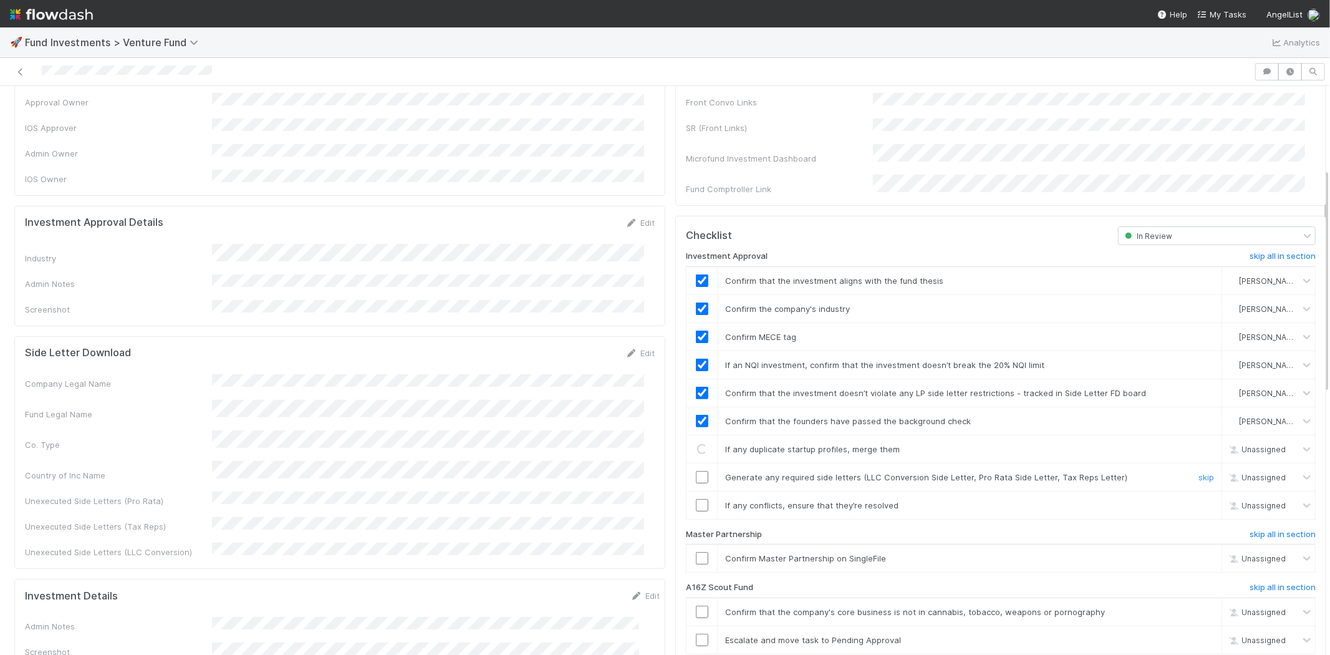
click at [696, 471] on input "checkbox" at bounding box center [702, 477] width 12 height 12
click at [696, 499] on input "checkbox" at bounding box center [702, 505] width 12 height 12
click at [696, 552] on input "checkbox" at bounding box center [702, 558] width 12 height 12
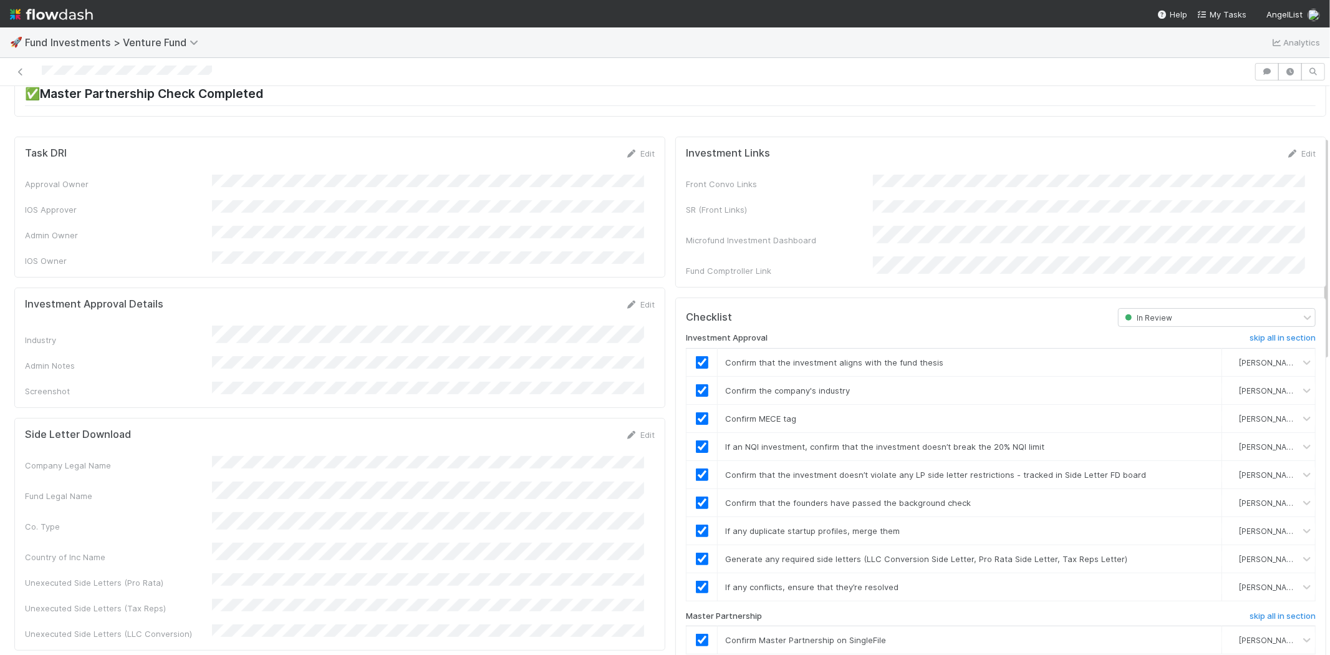
scroll to position [69, 0]
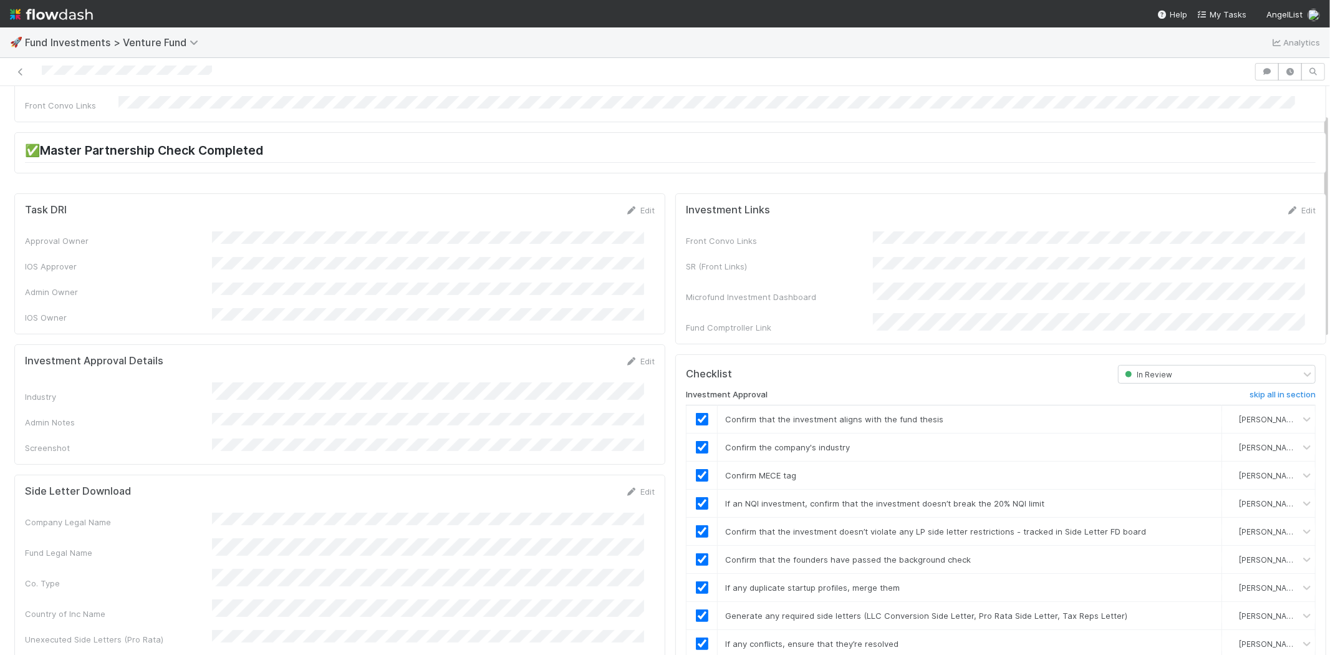
click at [259, 67] on div at bounding box center [627, 71] width 1244 height 17
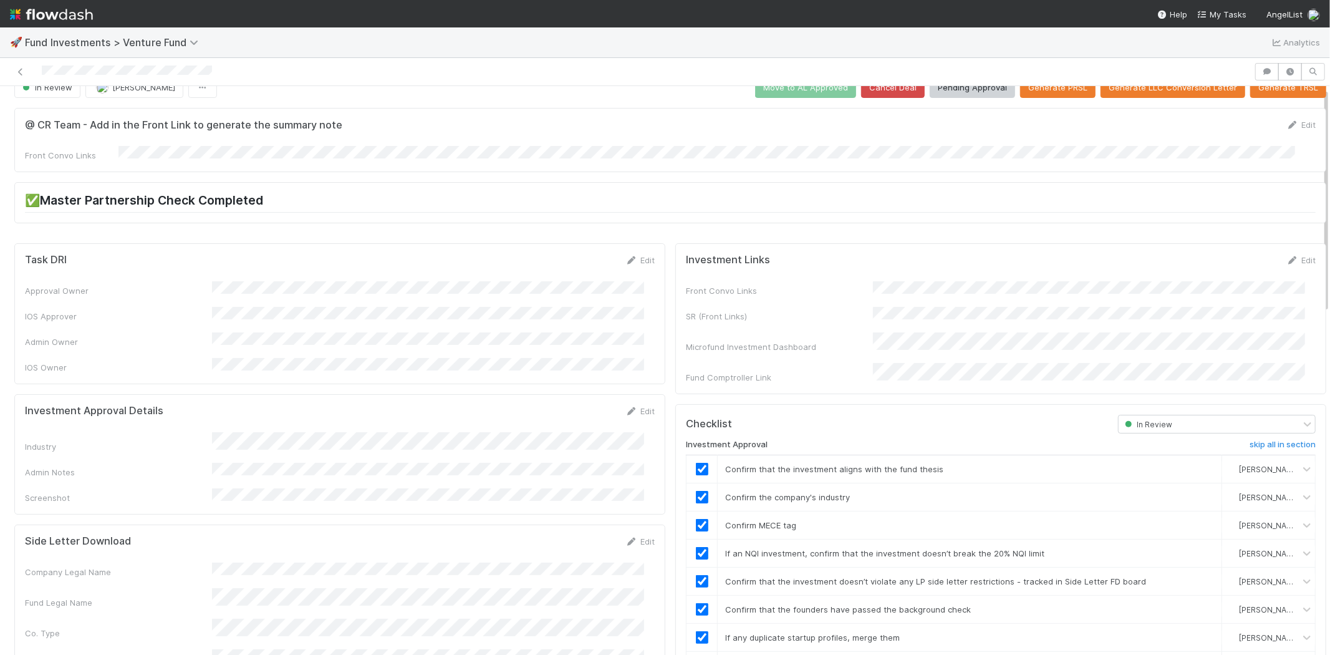
scroll to position [0, 0]
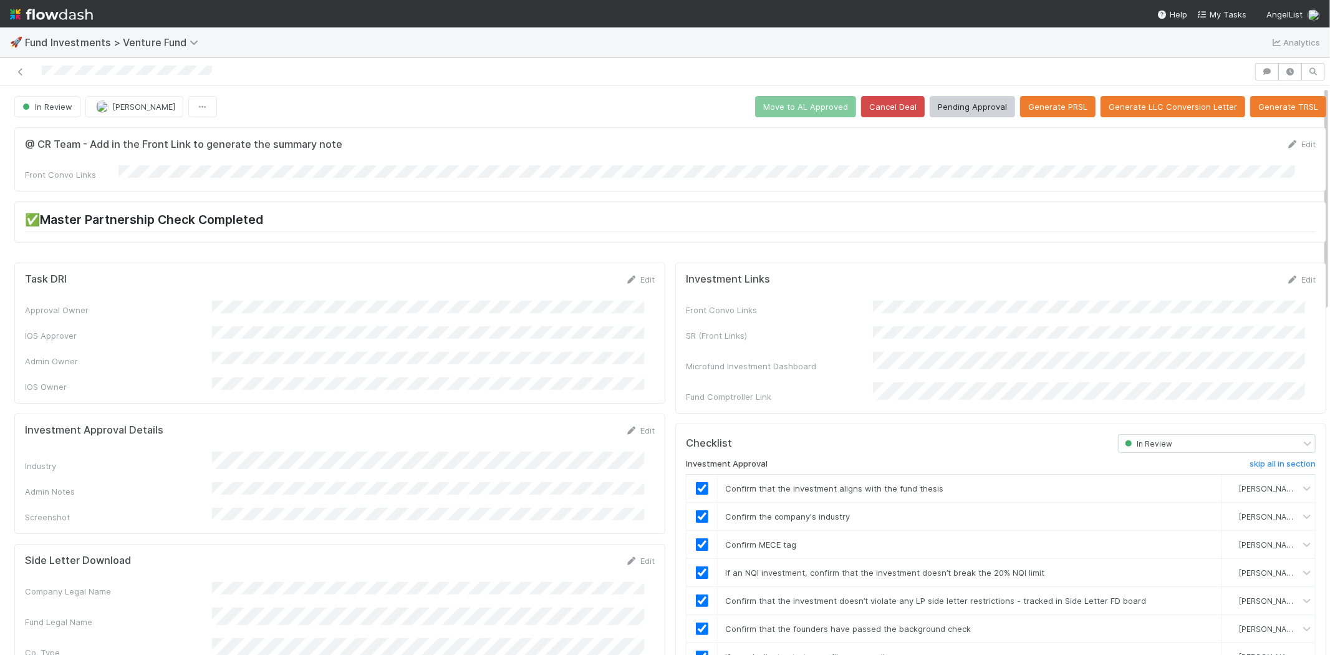
click at [948, 105] on button "Pending Approval" at bounding box center [971, 106] width 85 height 21
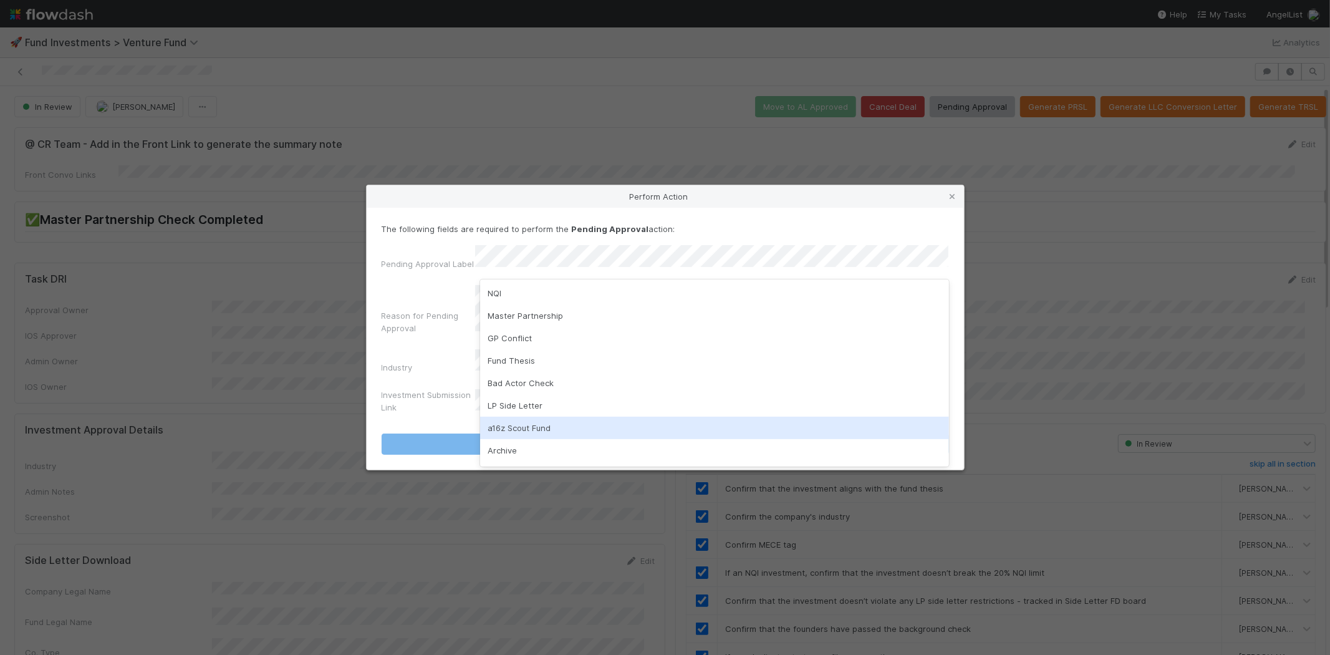
click at [509, 426] on div "a16z Scout Fund" at bounding box center [714, 427] width 469 height 22
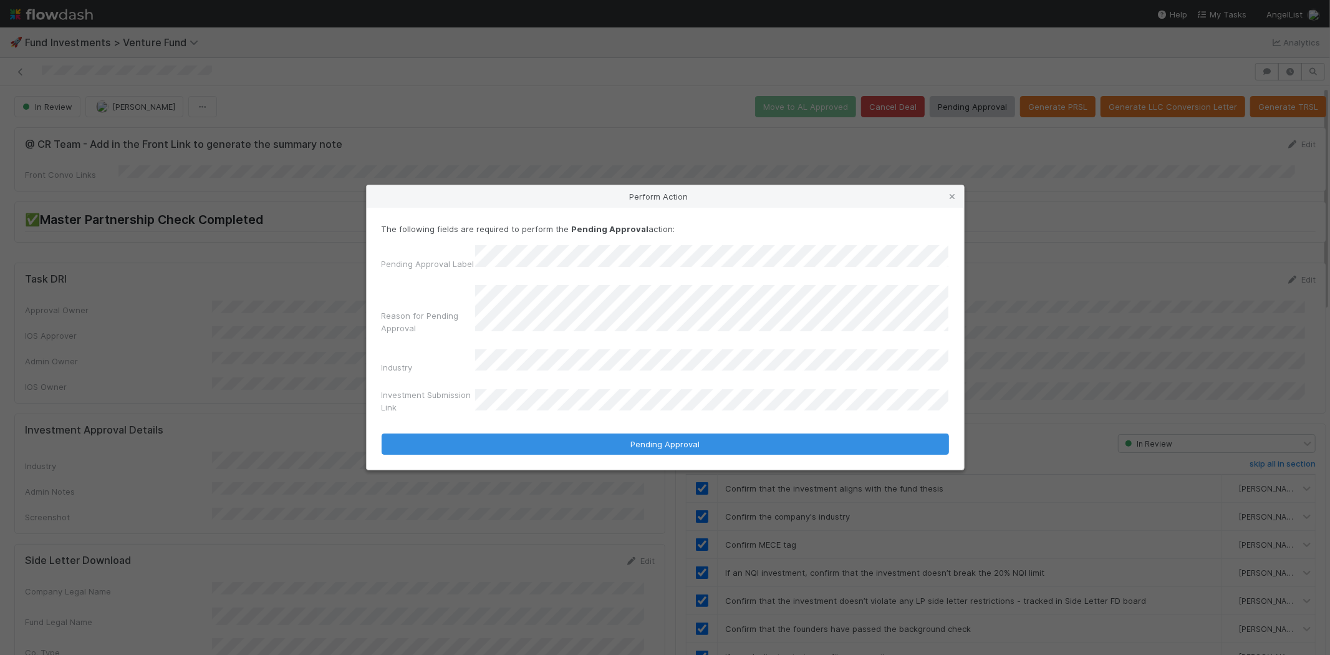
click at [381, 433] on button "Pending Approval" at bounding box center [664, 443] width 567 height 21
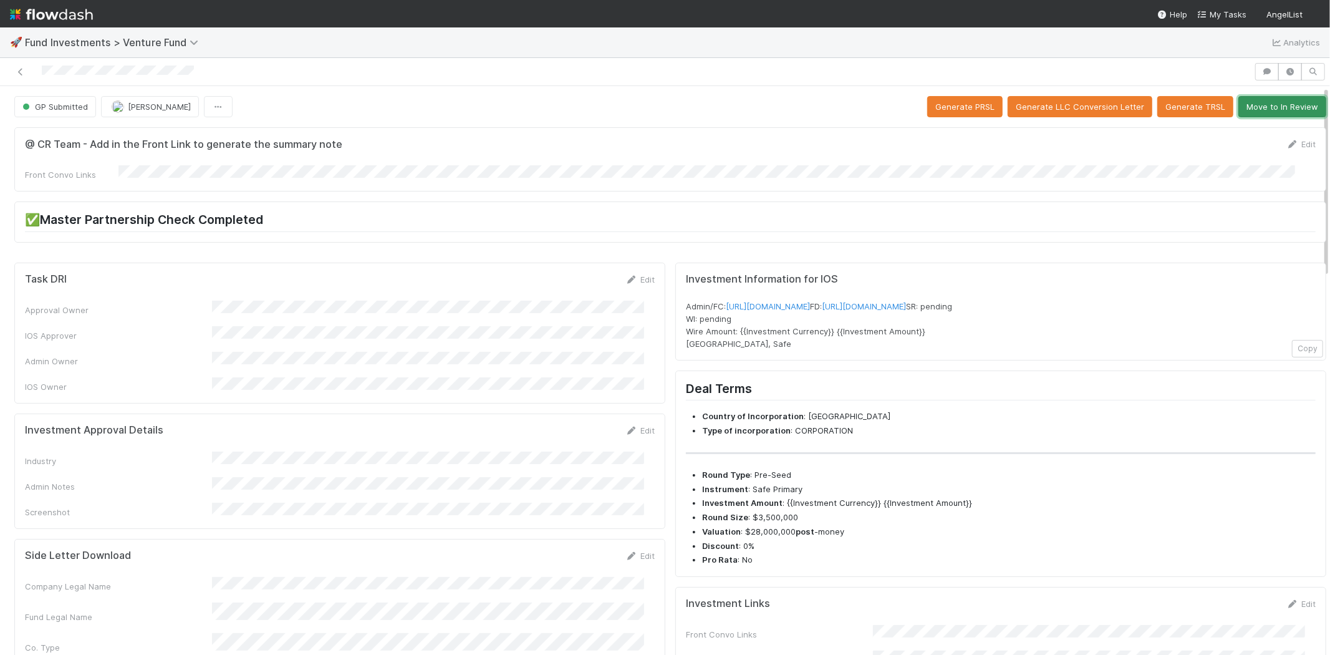
click at [1264, 98] on button "Move to In Review" at bounding box center [1282, 106] width 88 height 21
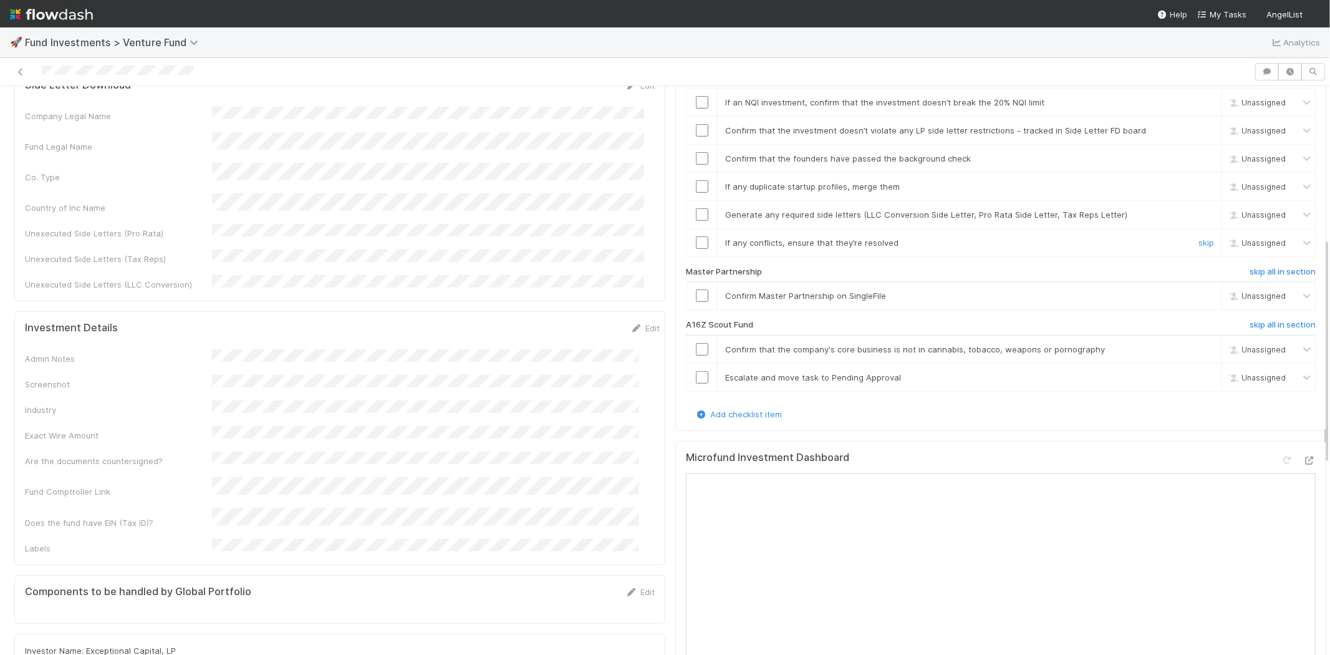
scroll to position [554, 0]
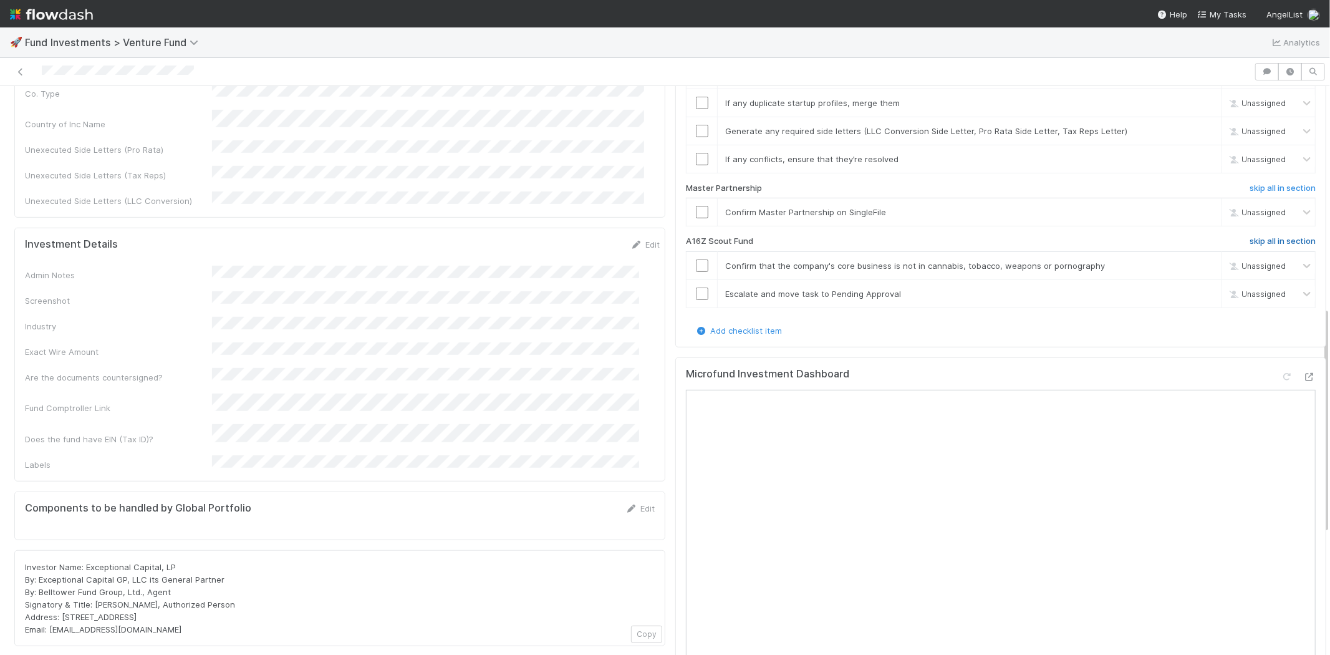
click at [1253, 236] on h6 "skip all in section" at bounding box center [1282, 241] width 66 height 10
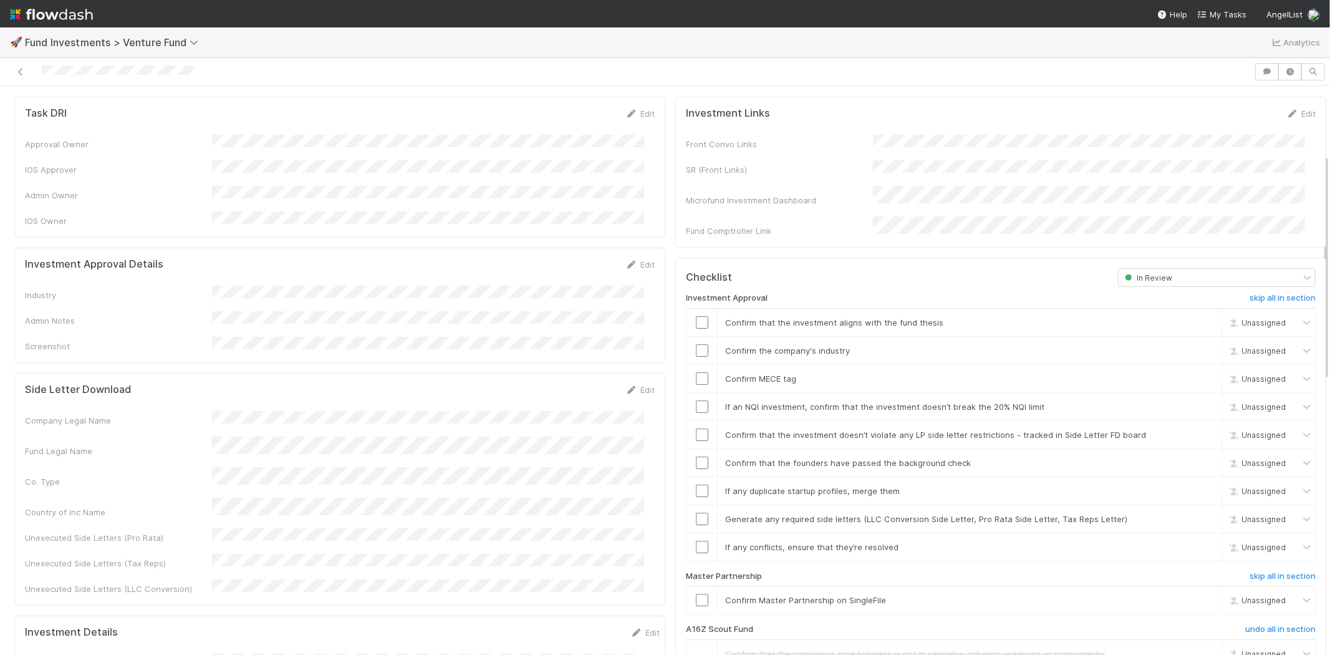
scroll to position [165, 0]
click at [632, 261] on link "Edit" at bounding box center [639, 266] width 29 height 10
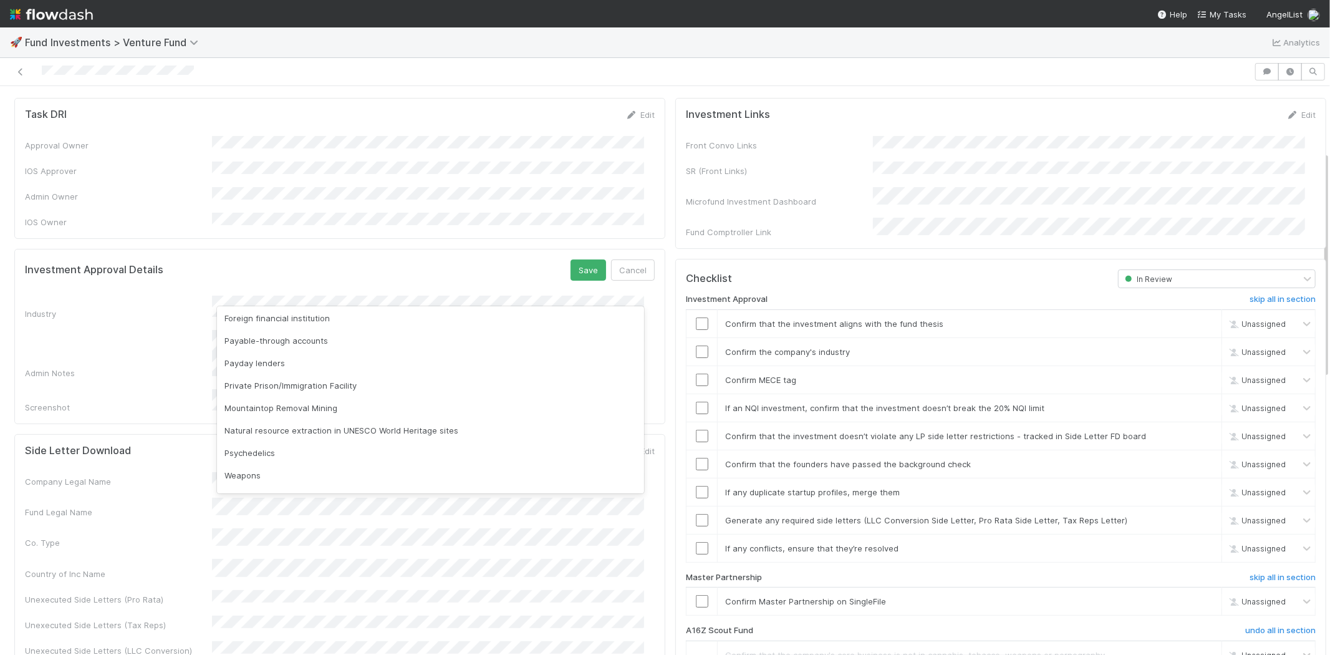
scroll to position [356, 0]
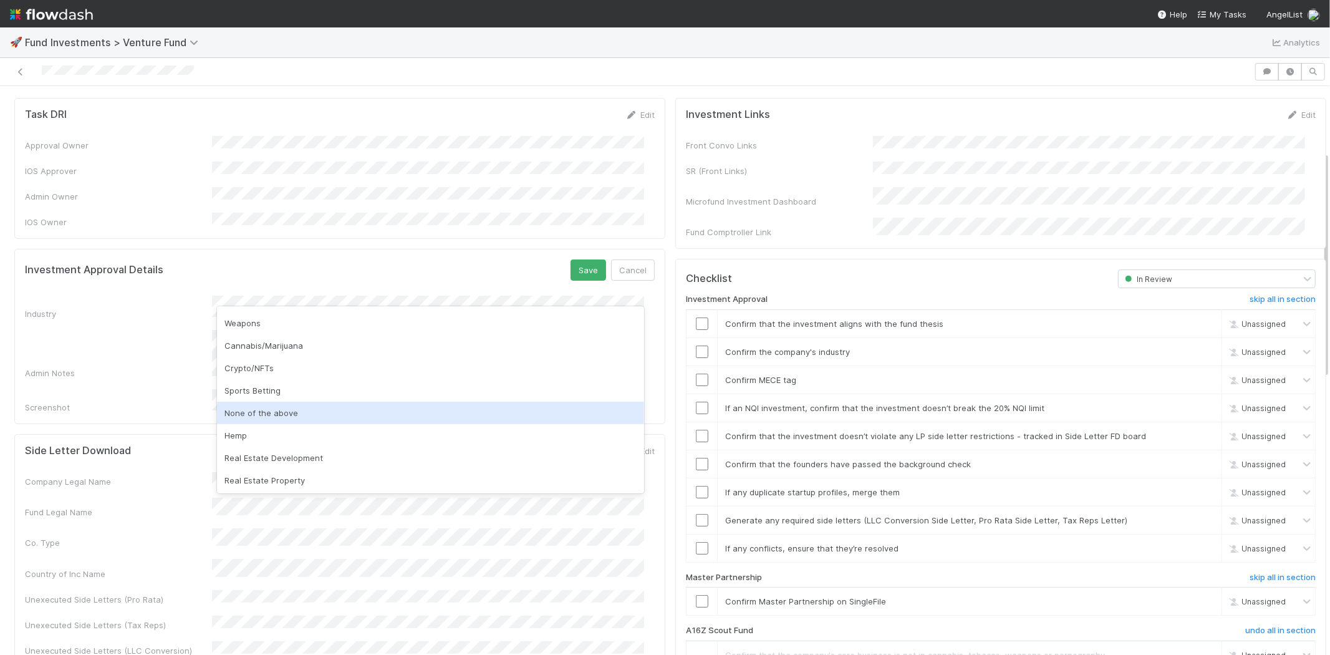
click at [274, 402] on div "None of the above" at bounding box center [430, 412] width 427 height 22
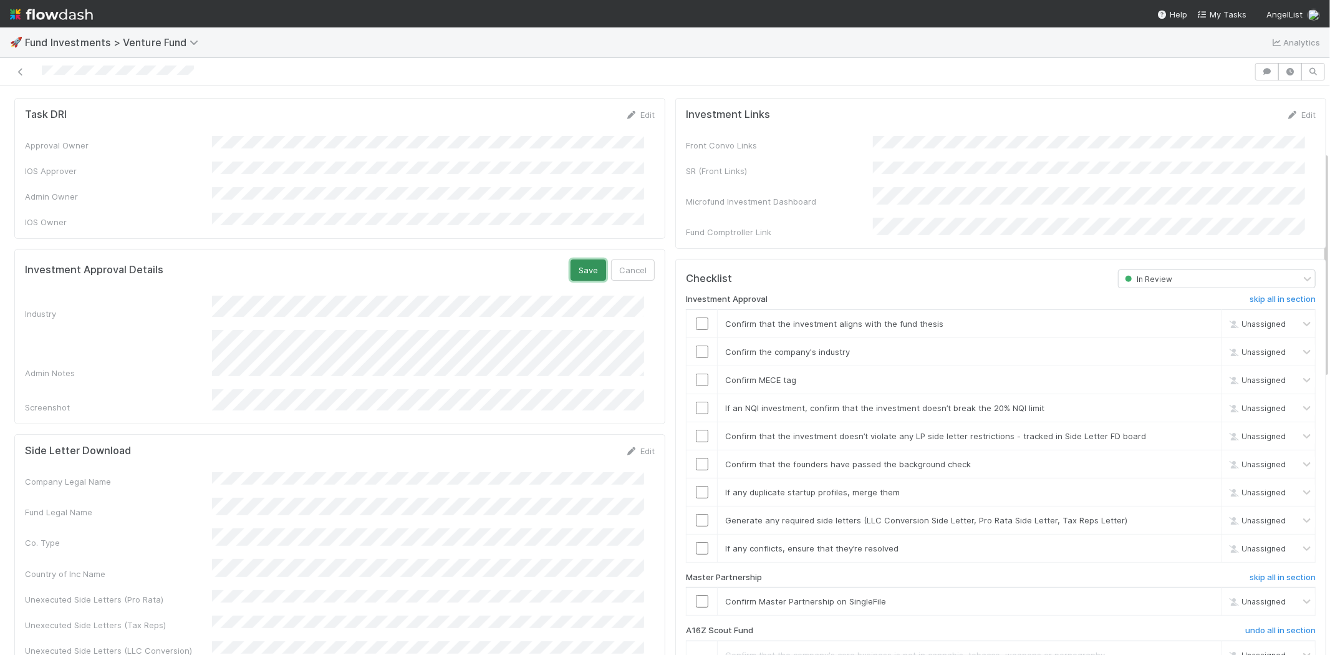
click at [570, 259] on button "Save" at bounding box center [588, 269] width 36 height 21
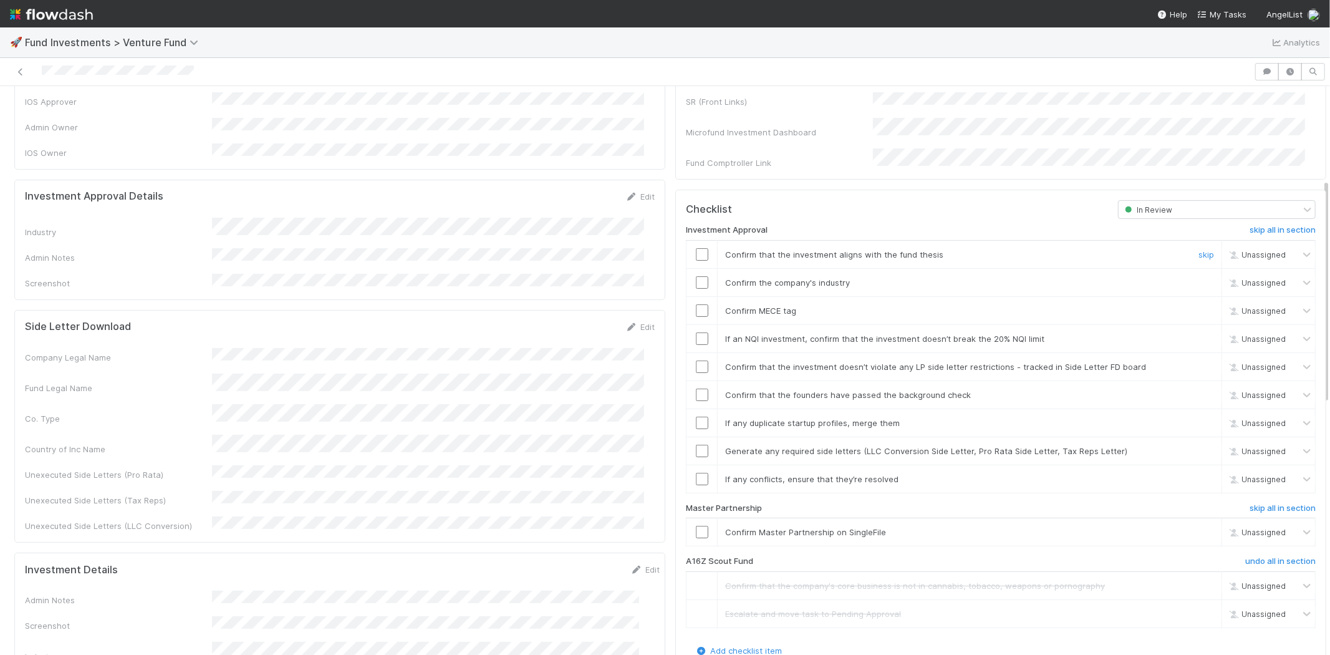
click at [696, 248] on input "checkbox" at bounding box center [702, 254] width 12 height 12
click at [696, 276] on input "checkbox" at bounding box center [702, 282] width 12 height 12
click at [696, 304] on input "checkbox" at bounding box center [702, 310] width 12 height 12
click at [696, 332] on input "checkbox" at bounding box center [702, 338] width 12 height 12
click at [696, 360] on input "checkbox" at bounding box center [702, 366] width 12 height 12
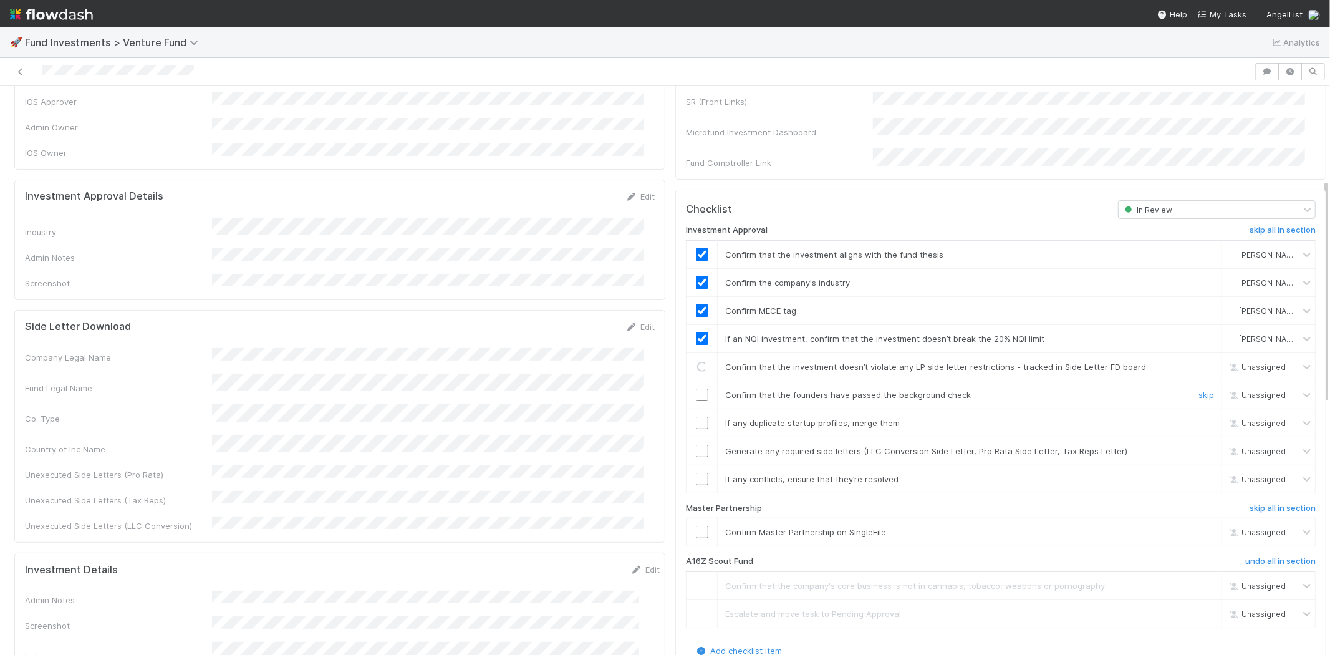
click at [696, 388] on input "checkbox" at bounding box center [702, 394] width 12 height 12
click at [696, 416] on input "checkbox" at bounding box center [702, 422] width 12 height 12
click at [696, 444] on input "checkbox" at bounding box center [702, 450] width 12 height 12
click at [696, 473] on input "checkbox" at bounding box center [702, 479] width 12 height 12
click at [696, 525] on input "checkbox" at bounding box center [702, 531] width 12 height 12
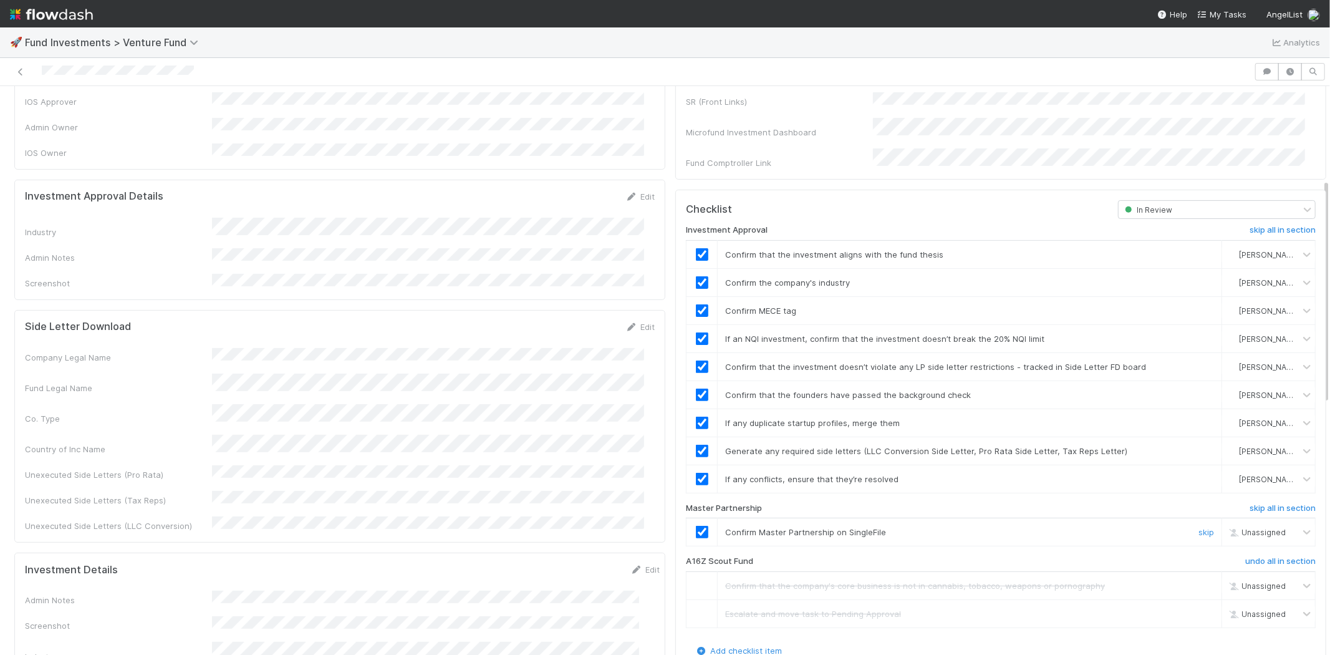
click at [696, 525] on input "checkbox" at bounding box center [702, 531] width 12 height 12
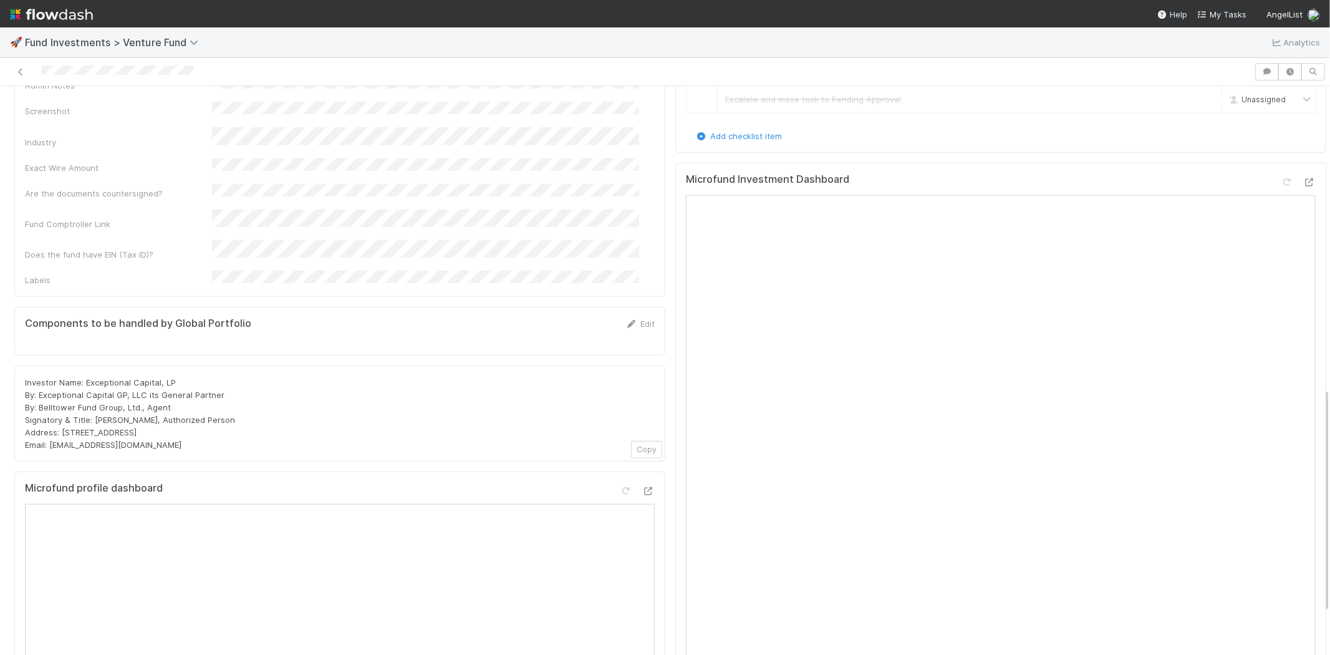
scroll to position [762, 0]
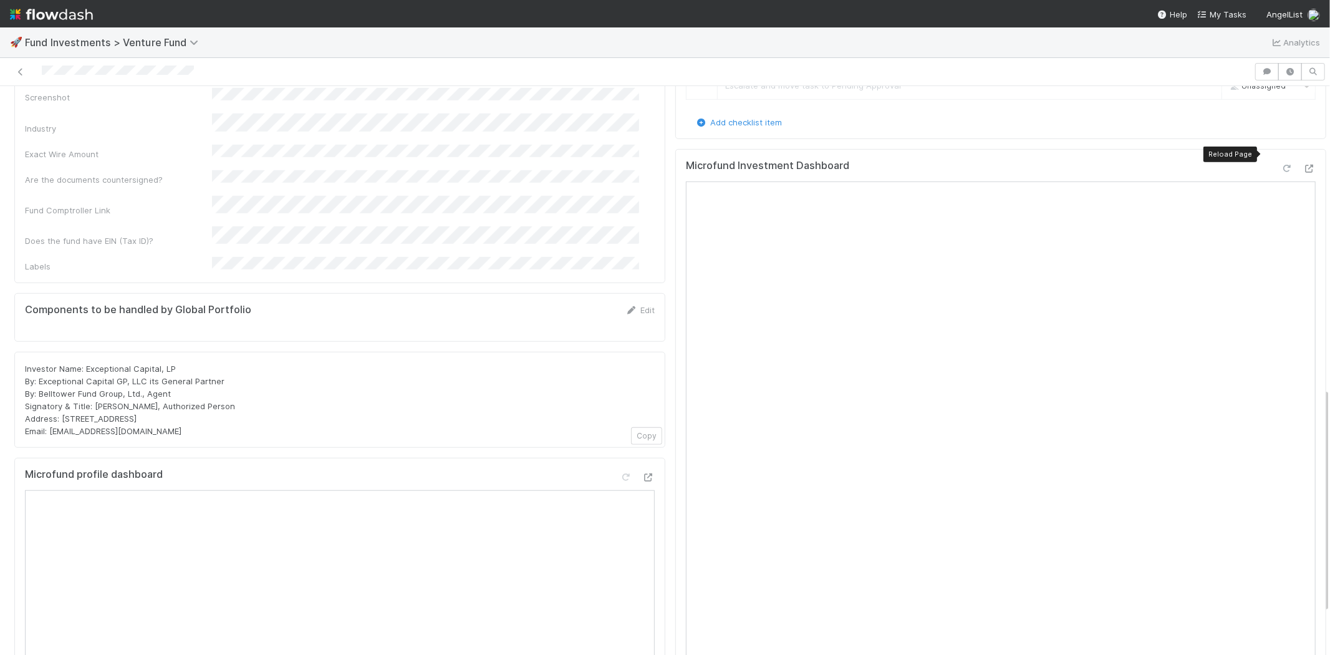
click at [1280, 165] on icon at bounding box center [1286, 169] width 12 height 8
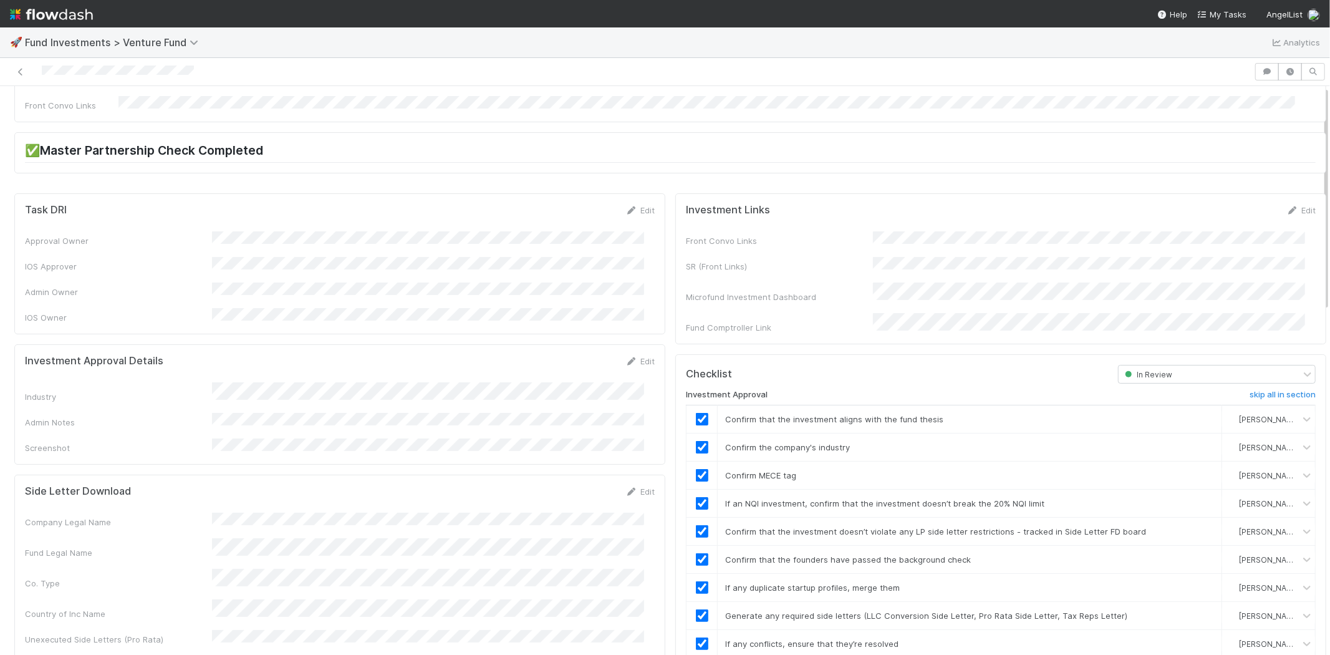
scroll to position [0, 0]
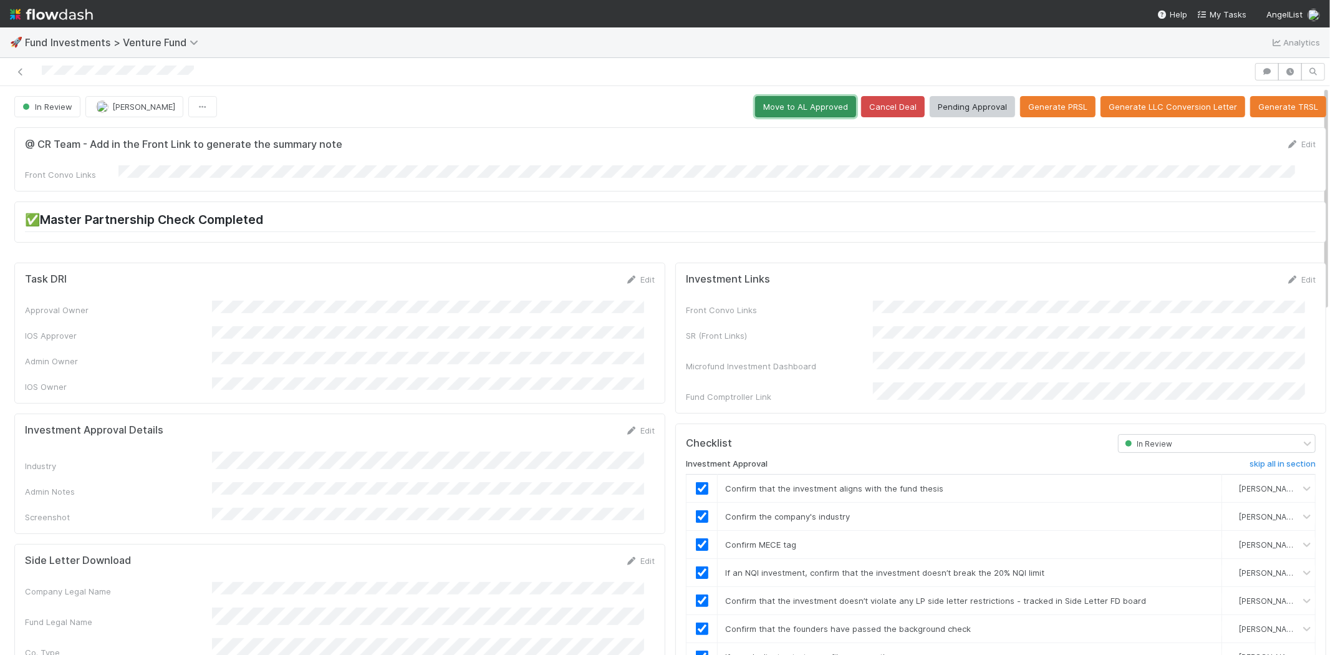
click at [774, 104] on button "Move to AL Approved" at bounding box center [805, 106] width 101 height 21
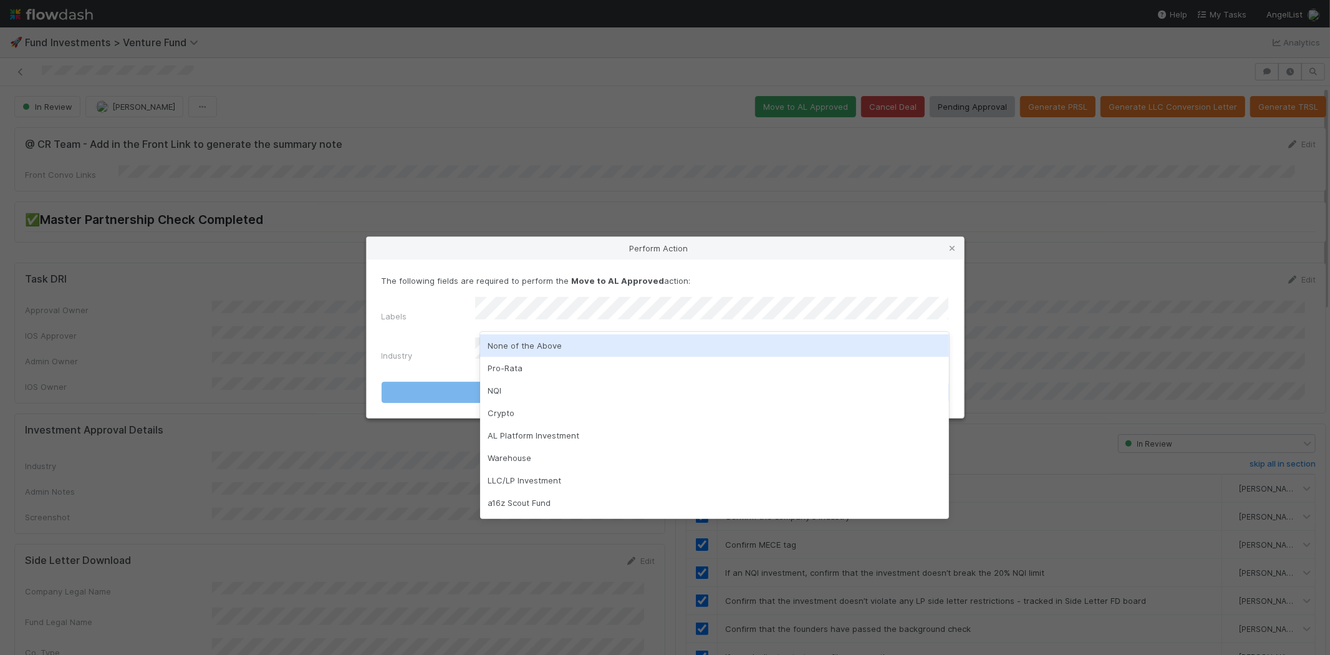
click at [526, 340] on div "None of the Above" at bounding box center [714, 345] width 469 height 22
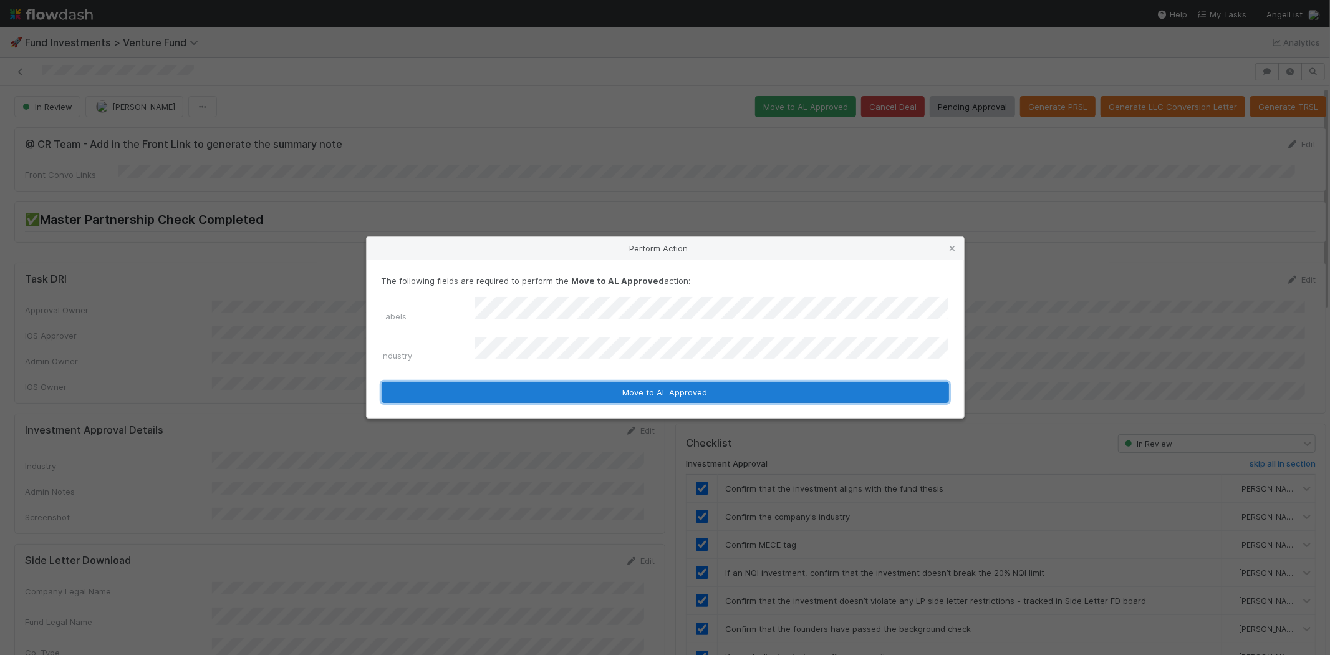
click at [522, 383] on button "Move to AL Approved" at bounding box center [664, 391] width 567 height 21
